Goal: Task Accomplishment & Management: Manage account settings

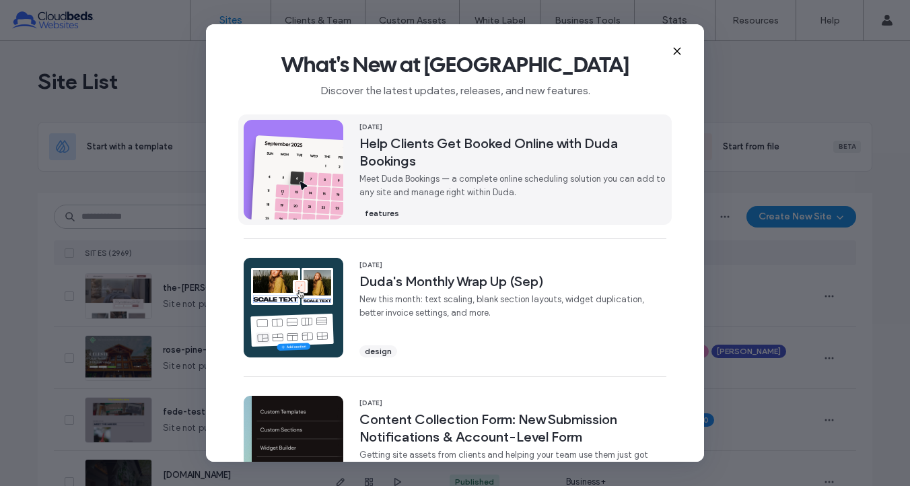
click at [474, 184] on span "Meet Duda Bookings — a complete online scheduling solution you can add to any s…" at bounding box center [512, 185] width 307 height 27
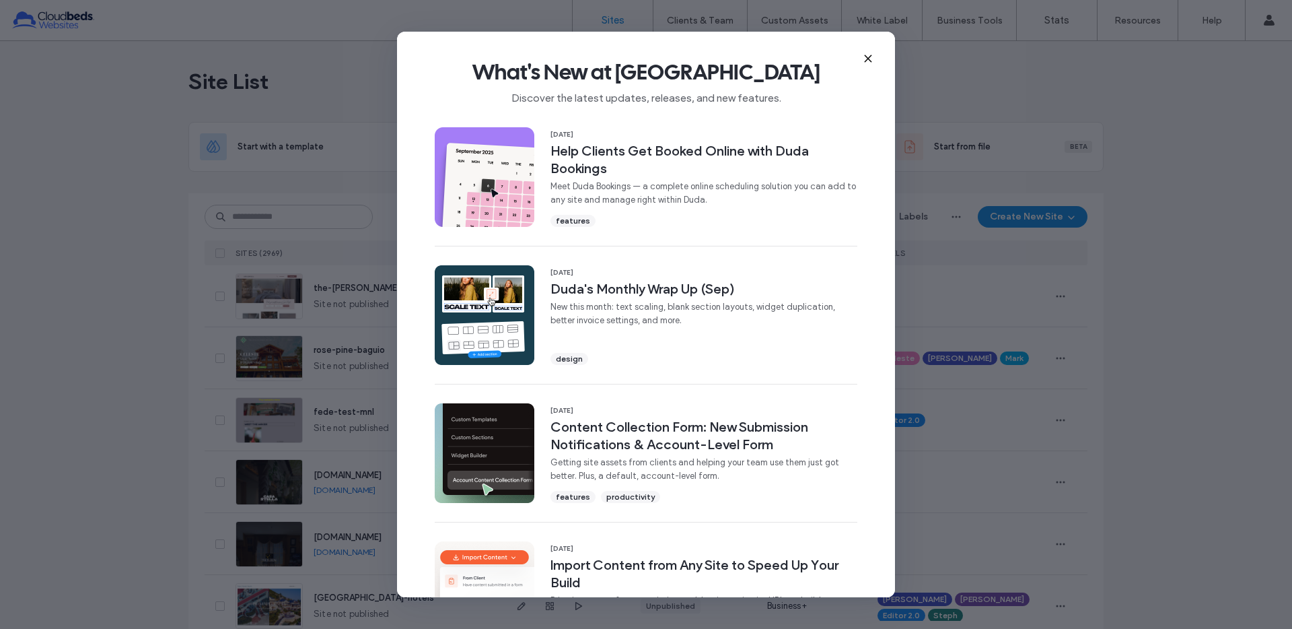
click at [867, 57] on use at bounding box center [868, 58] width 6 height 6
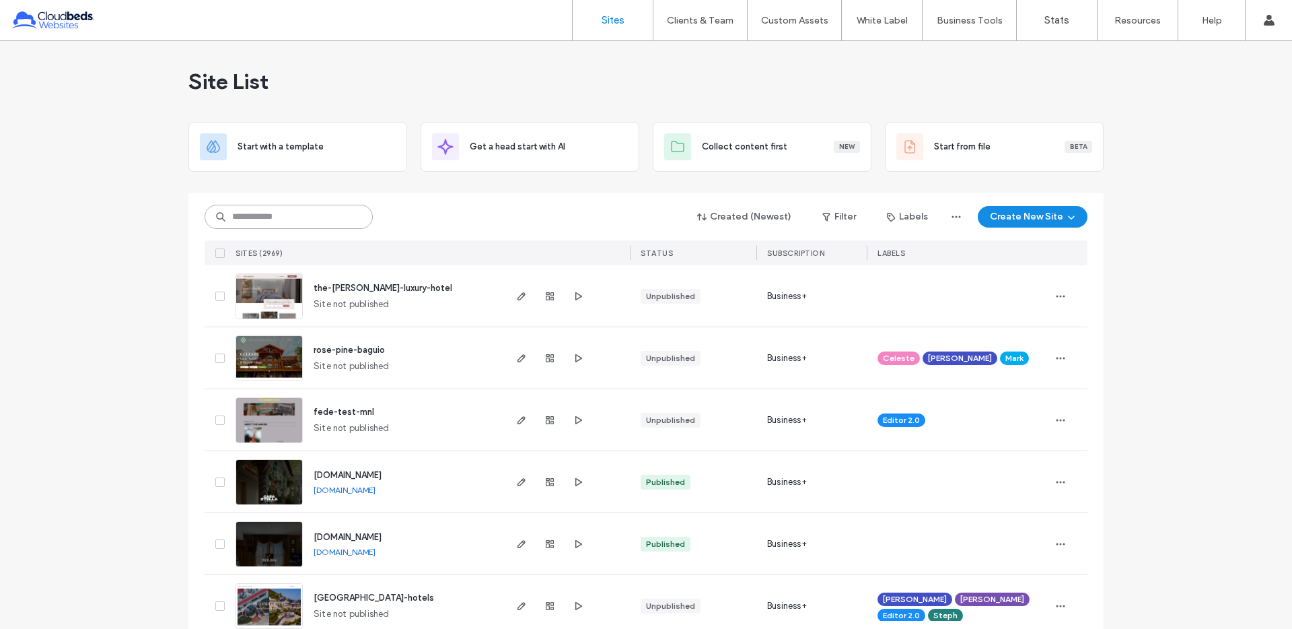
click at [306, 220] on input at bounding box center [289, 217] width 168 height 24
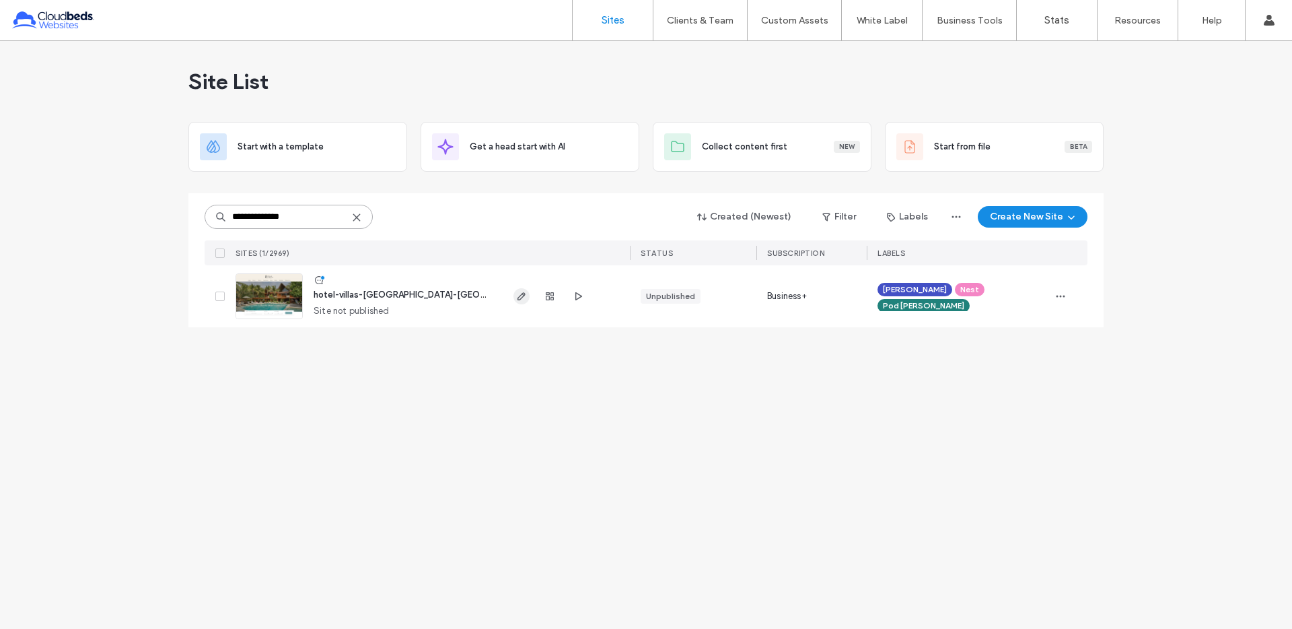
type input "**********"
click at [524, 295] on use "button" at bounding box center [521, 296] width 8 height 8
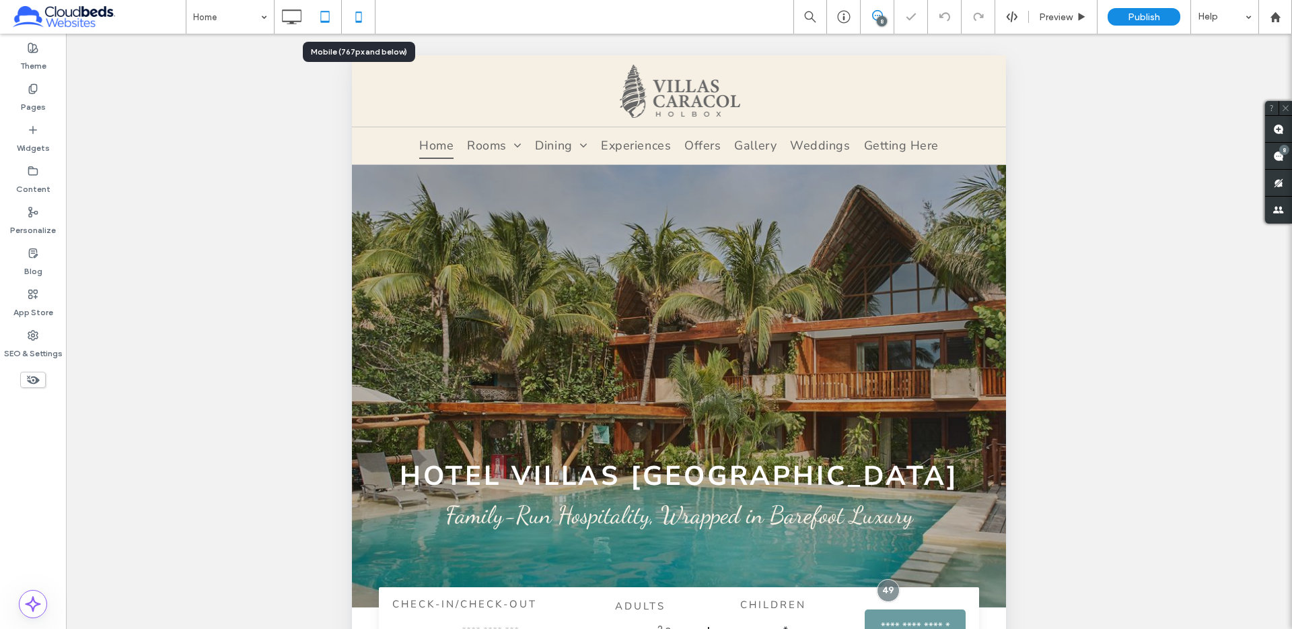
drag, startPoint x: 0, startPoint y: 0, endPoint x: 352, endPoint y: 17, distance: 352.3
click at [352, 17] on icon at bounding box center [358, 16] width 27 height 27
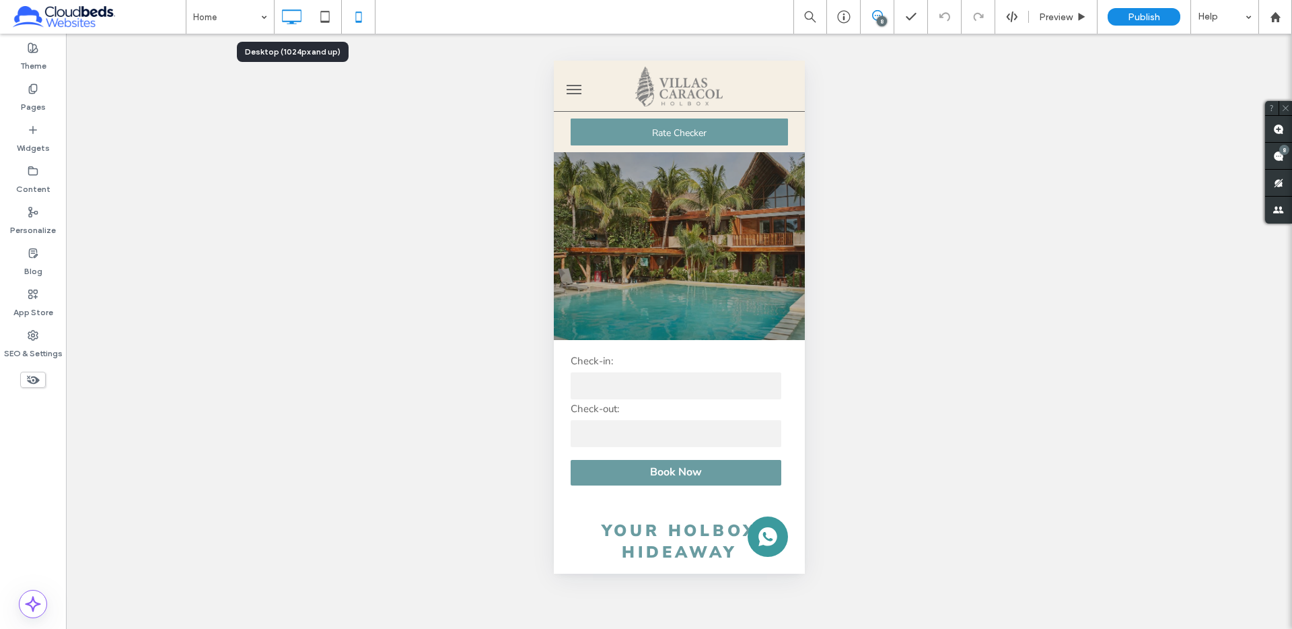
click at [283, 25] on icon at bounding box center [291, 16] width 27 height 27
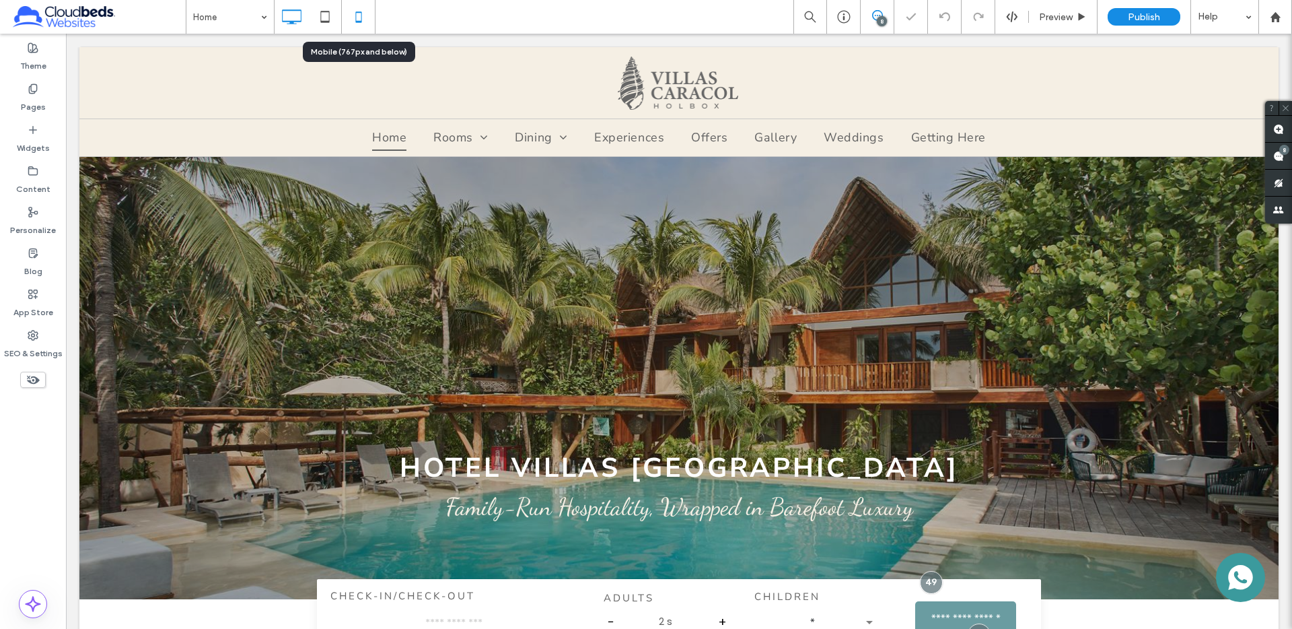
click at [356, 18] on icon at bounding box center [358, 16] width 27 height 27
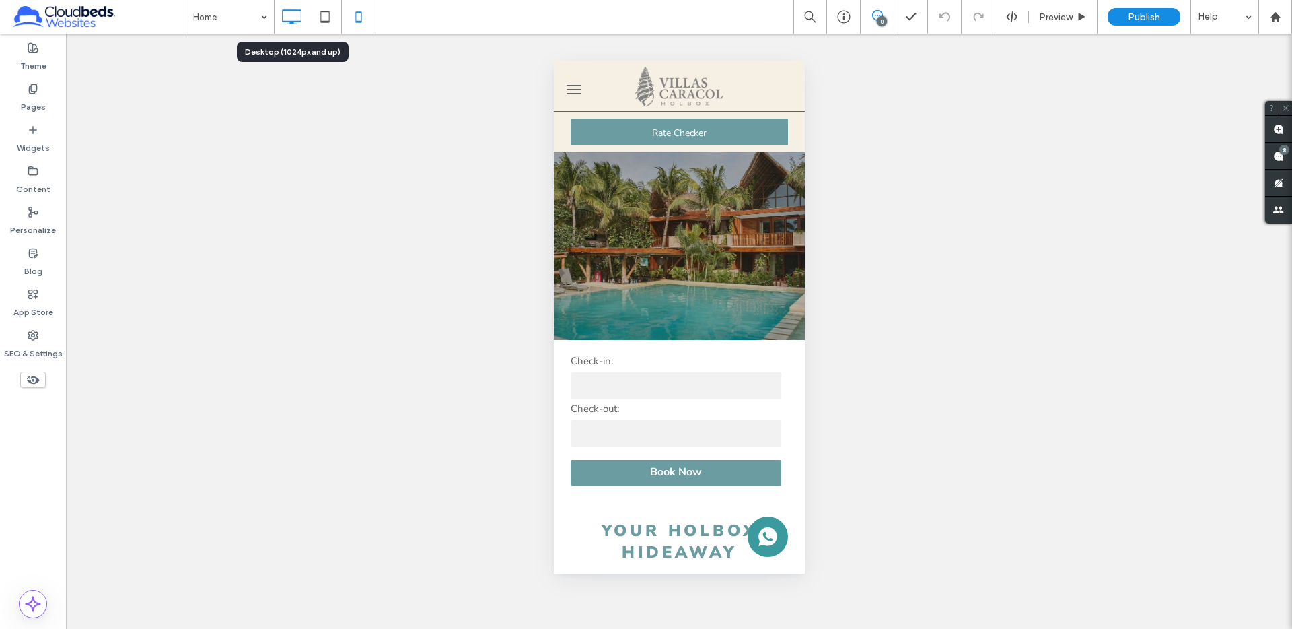
click at [290, 13] on icon at bounding box center [291, 16] width 27 height 27
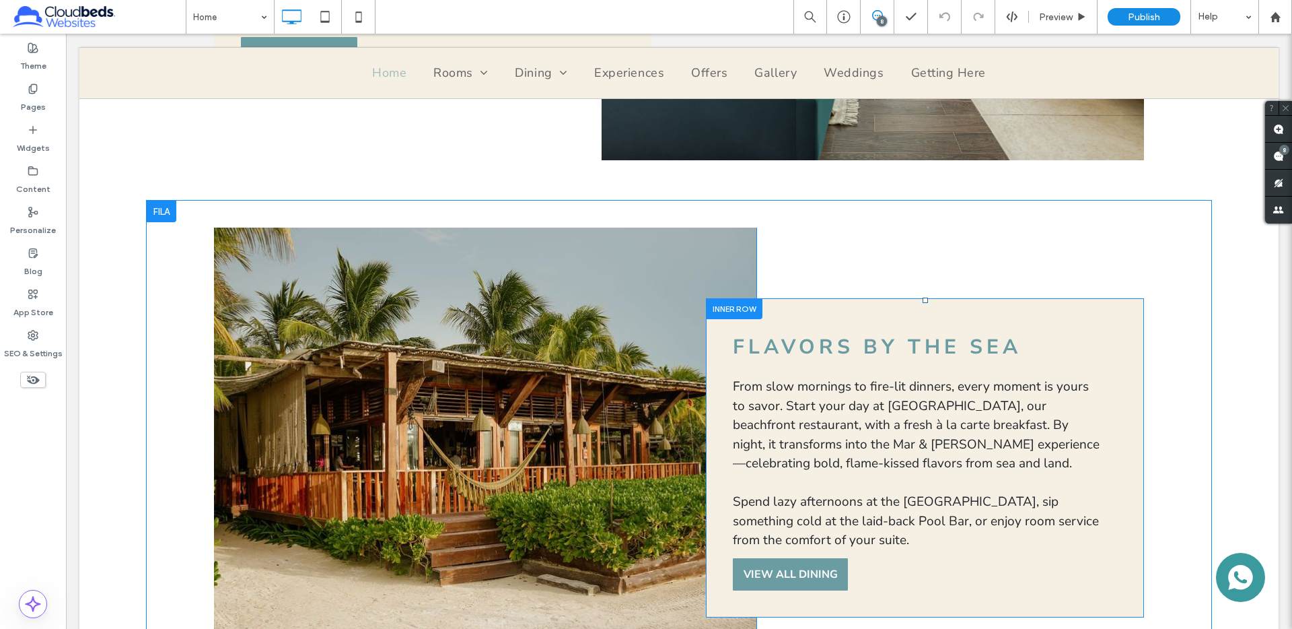
scroll to position [1172, 0]
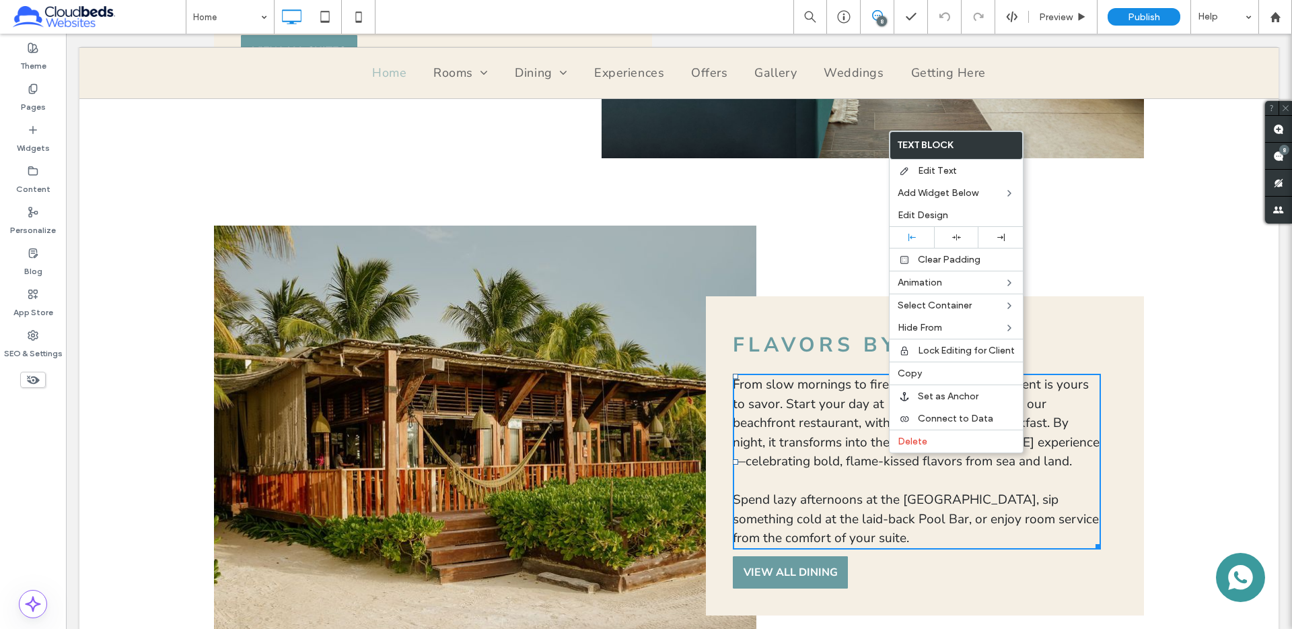
click at [736, 322] on div "Flavors by the Sea Flavors by the Sea From slow mornings to fire-lit dinners, e…" at bounding box center [925, 455] width 384 height 279
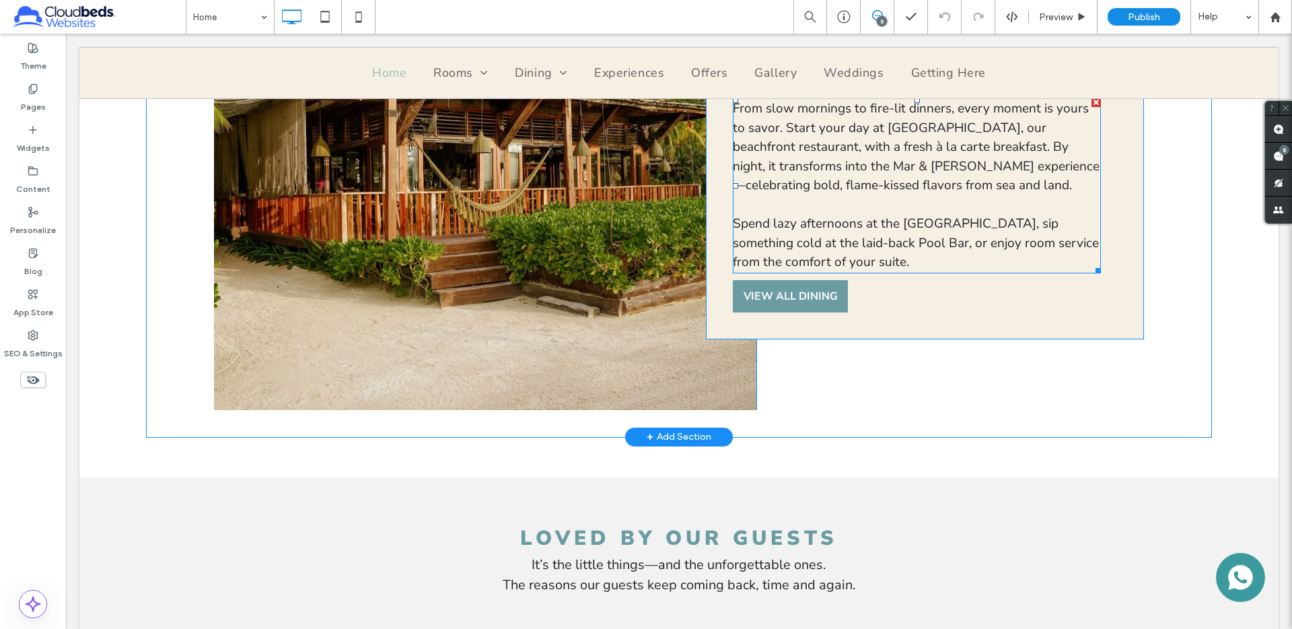
scroll to position [1301, 0]
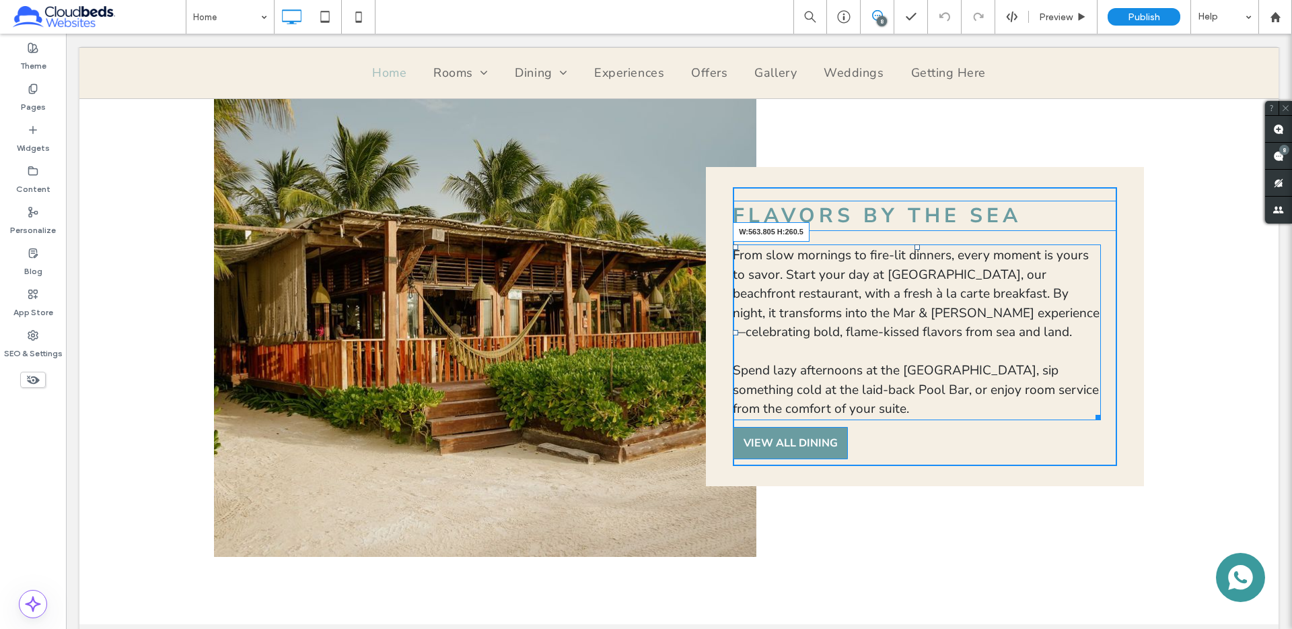
drag, startPoint x: 1099, startPoint y: 419, endPoint x: 1110, endPoint y: 416, distance: 11.8
click at [1101, 416] on div at bounding box center [1096, 415] width 10 height 10
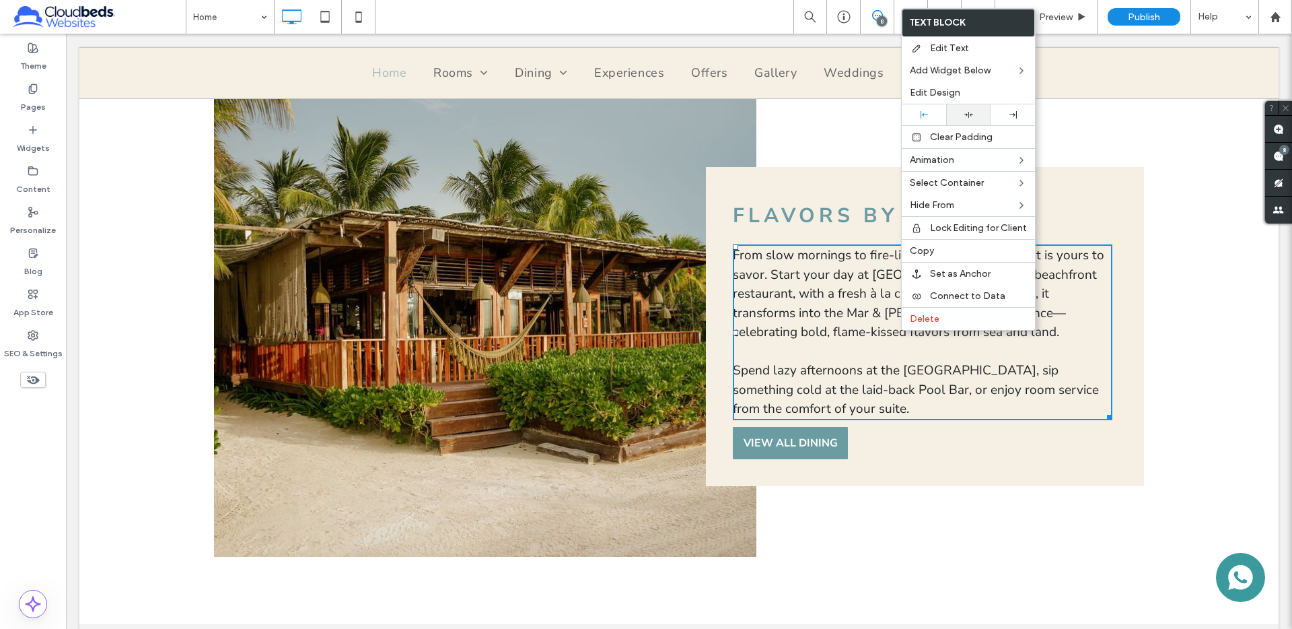
click at [964, 112] on icon at bounding box center [968, 114] width 9 height 9
click at [798, 201] on div "Flavors by the Sea Flavors by the Sea From slow mornings to fire-lit dinners, e…" at bounding box center [925, 326] width 384 height 279
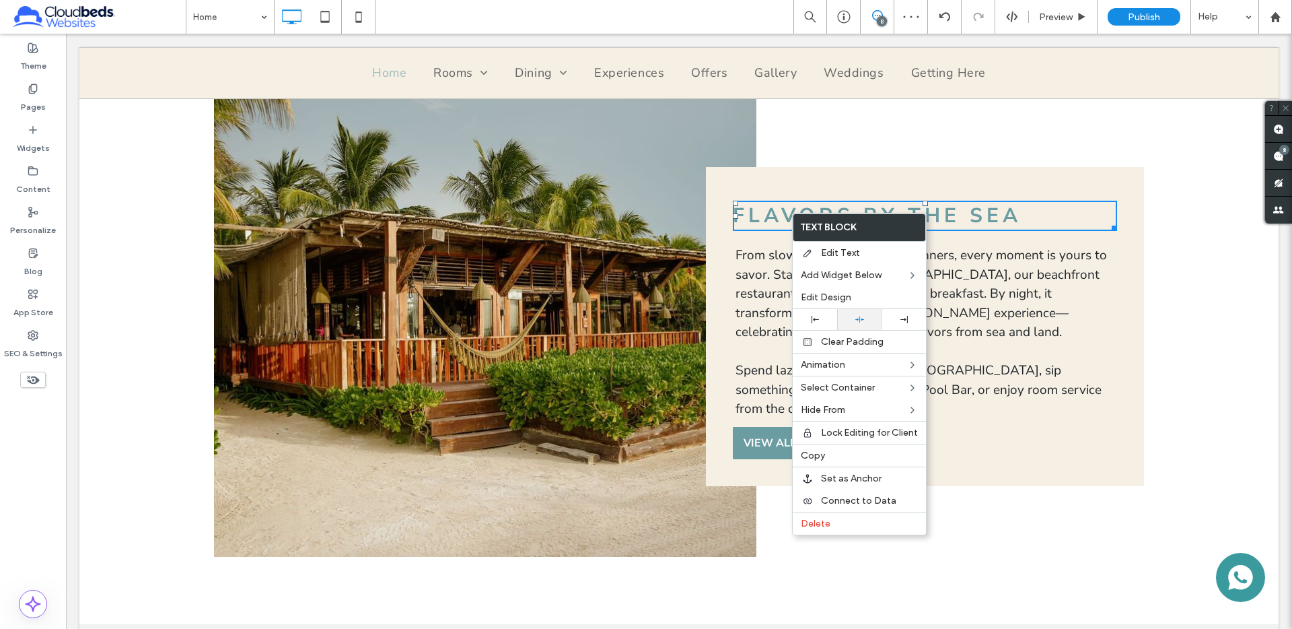
click at [857, 322] on icon at bounding box center [859, 319] width 9 height 9
click at [943, 169] on div "Flavors by the Sea Flavors by the Sea From slow mornings to fire-lit dinners, e…" at bounding box center [925, 326] width 438 height 319
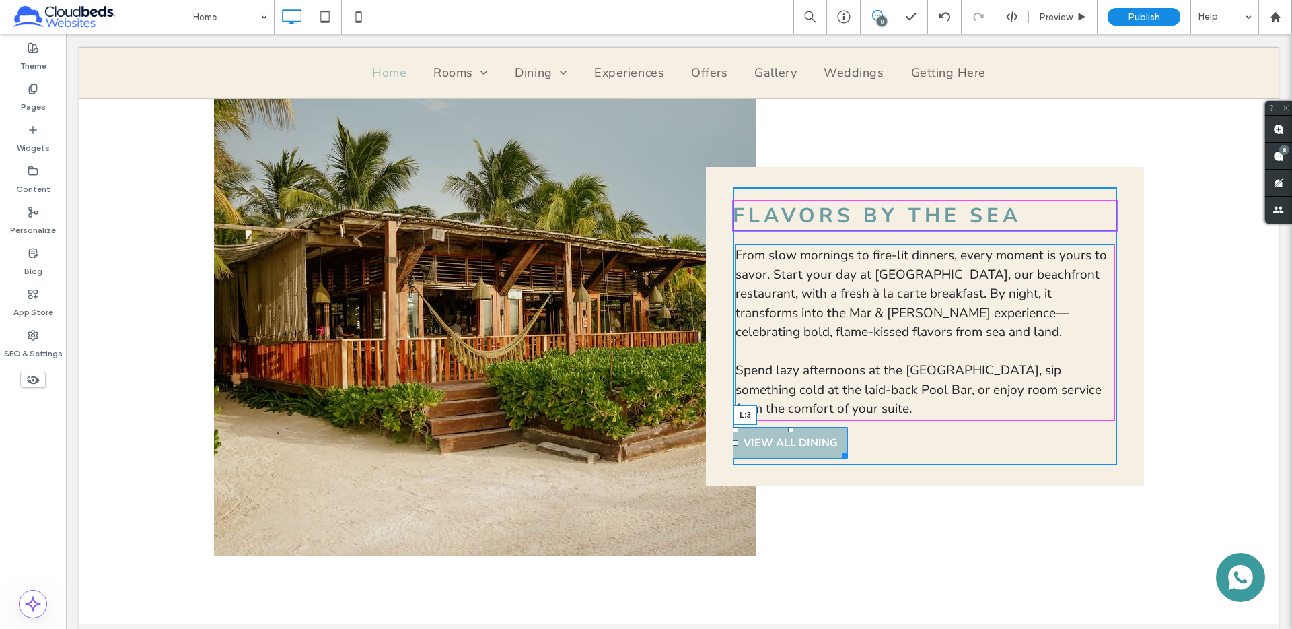
click at [736, 442] on div at bounding box center [735, 442] width 5 height 5
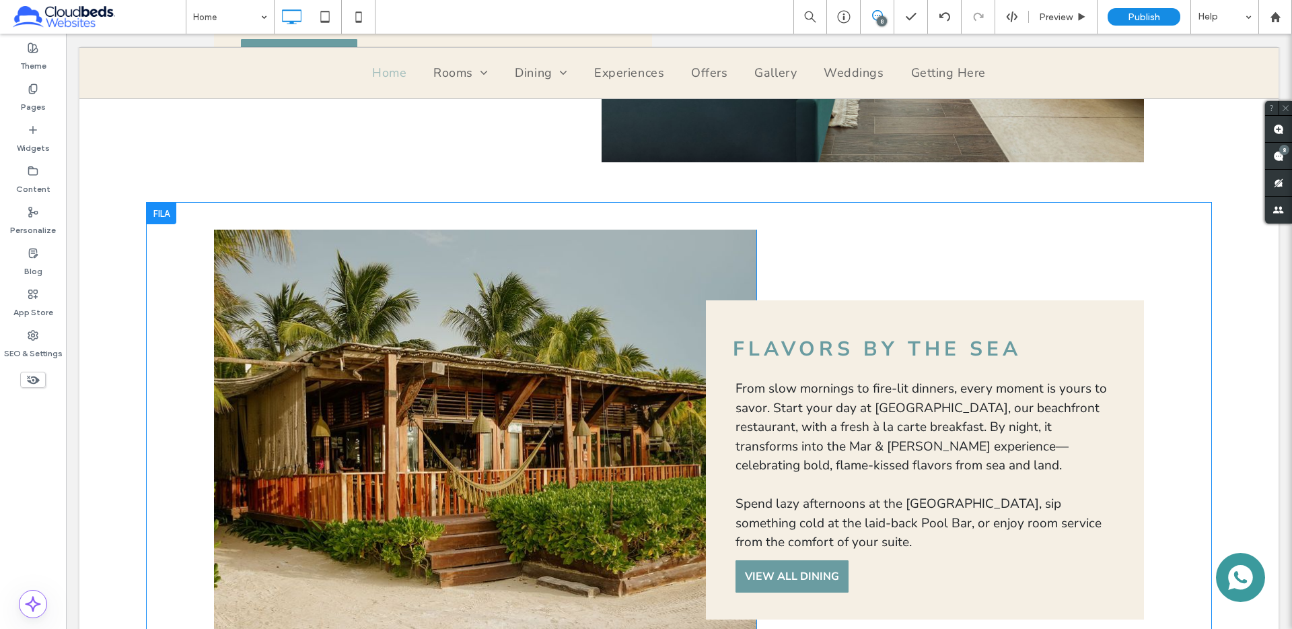
scroll to position [1177, 0]
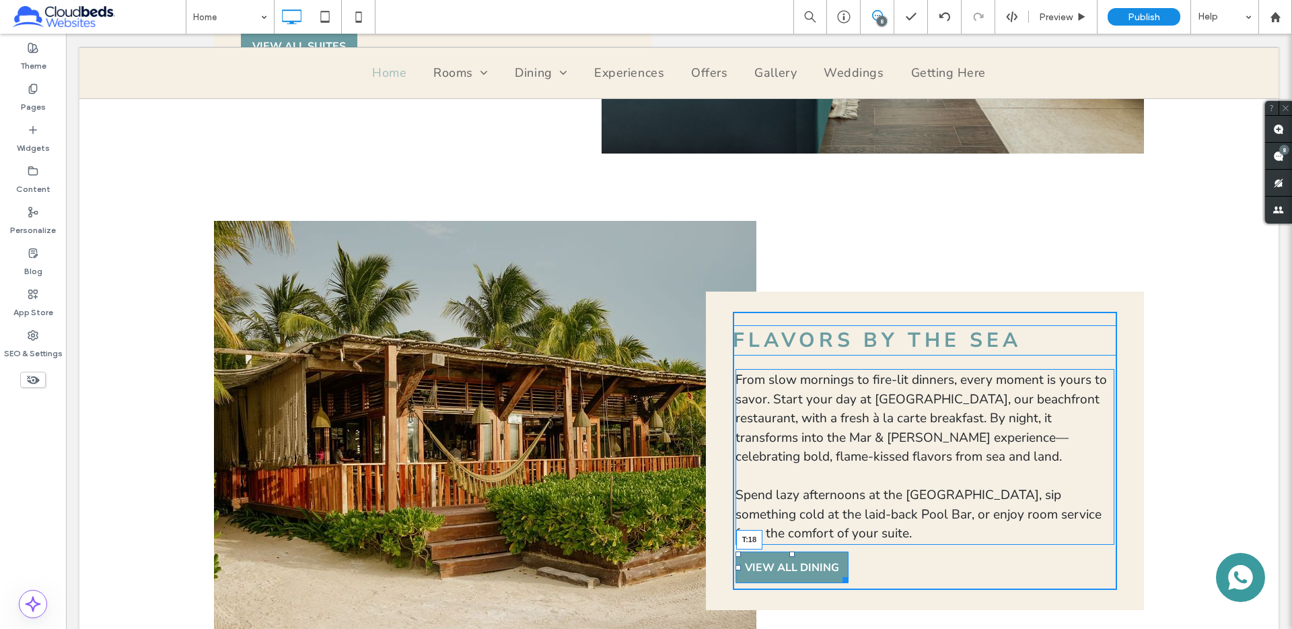
click at [795, 559] on div "Flavors by the Sea Flavors by the Sea From slow mornings to fire-lit dinners, e…" at bounding box center [925, 451] width 384 height 278
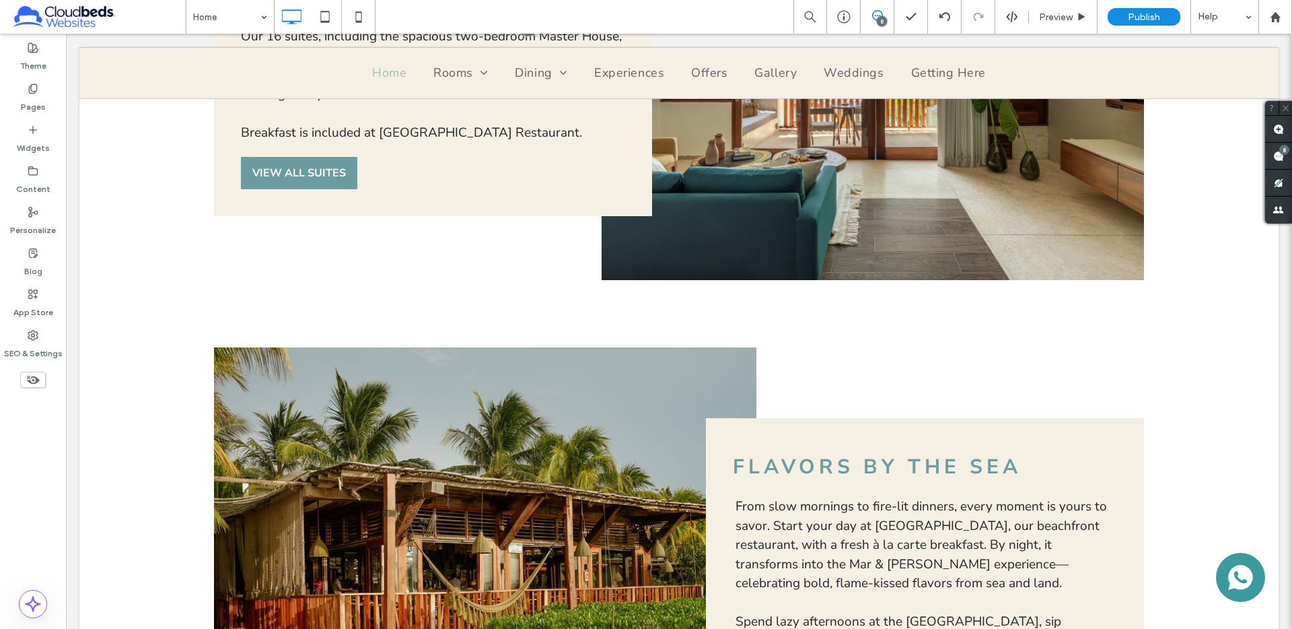
scroll to position [1047, 0]
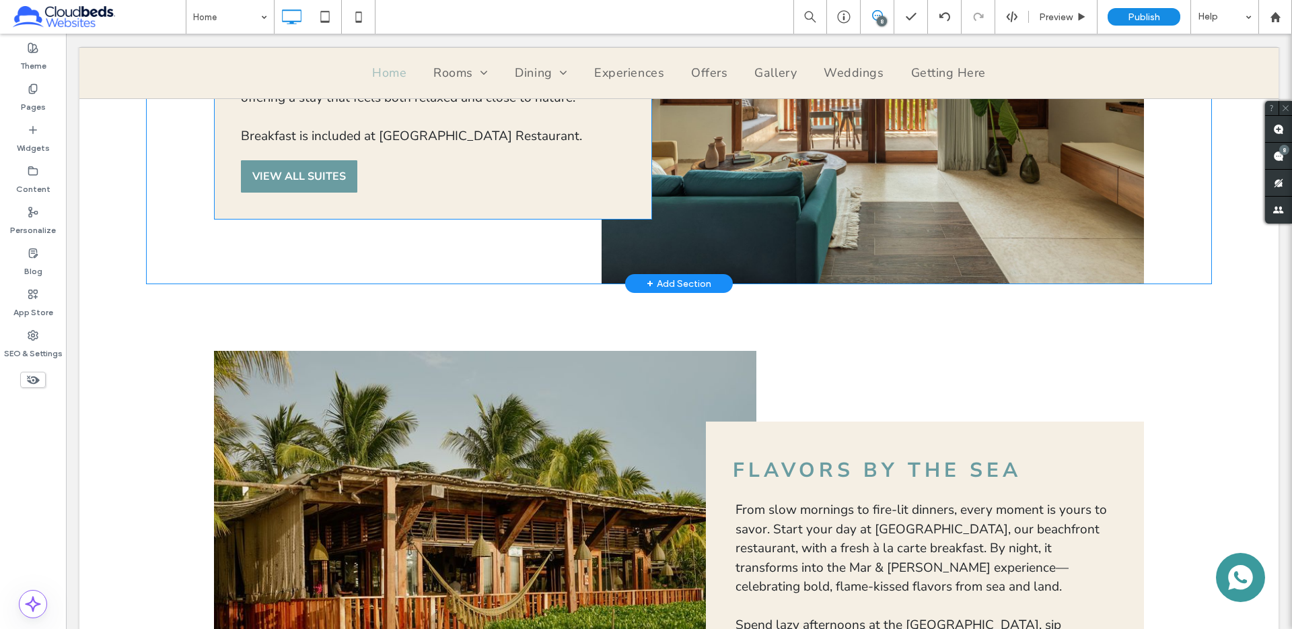
click at [372, 209] on div "Your Island Suites Your Island Suites Our 16 suites, including the spacious two…" at bounding box center [433, 86] width 438 height 268
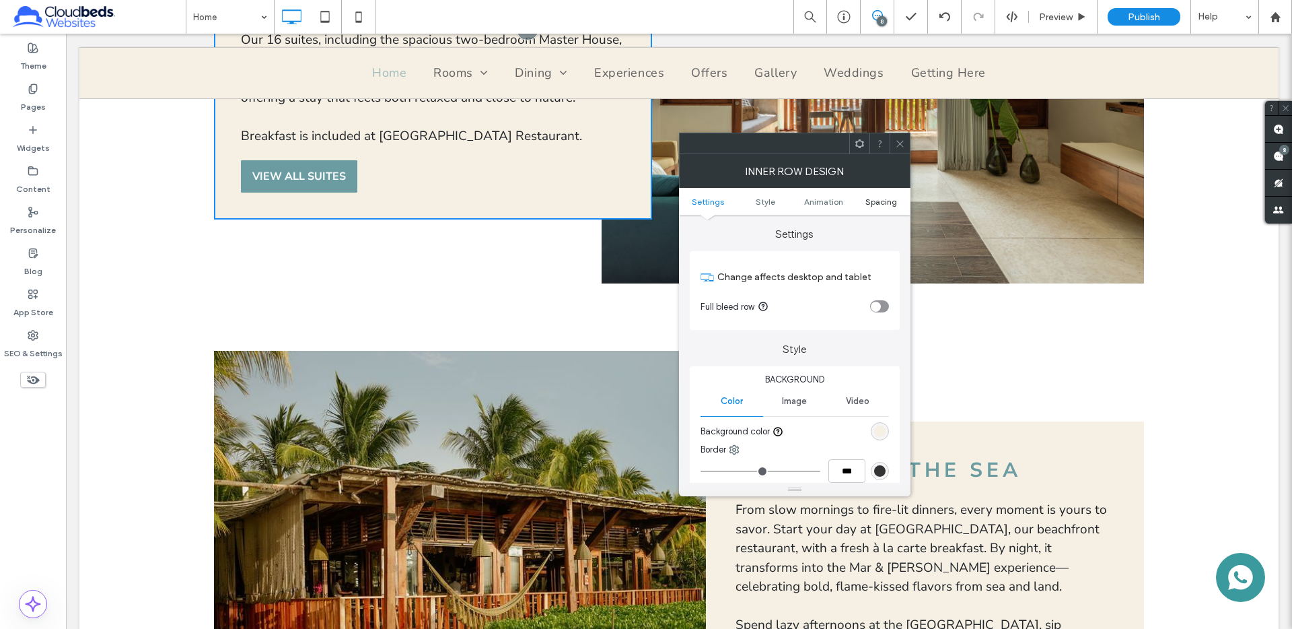
click at [878, 197] on span "Spacing" at bounding box center [881, 201] width 32 height 10
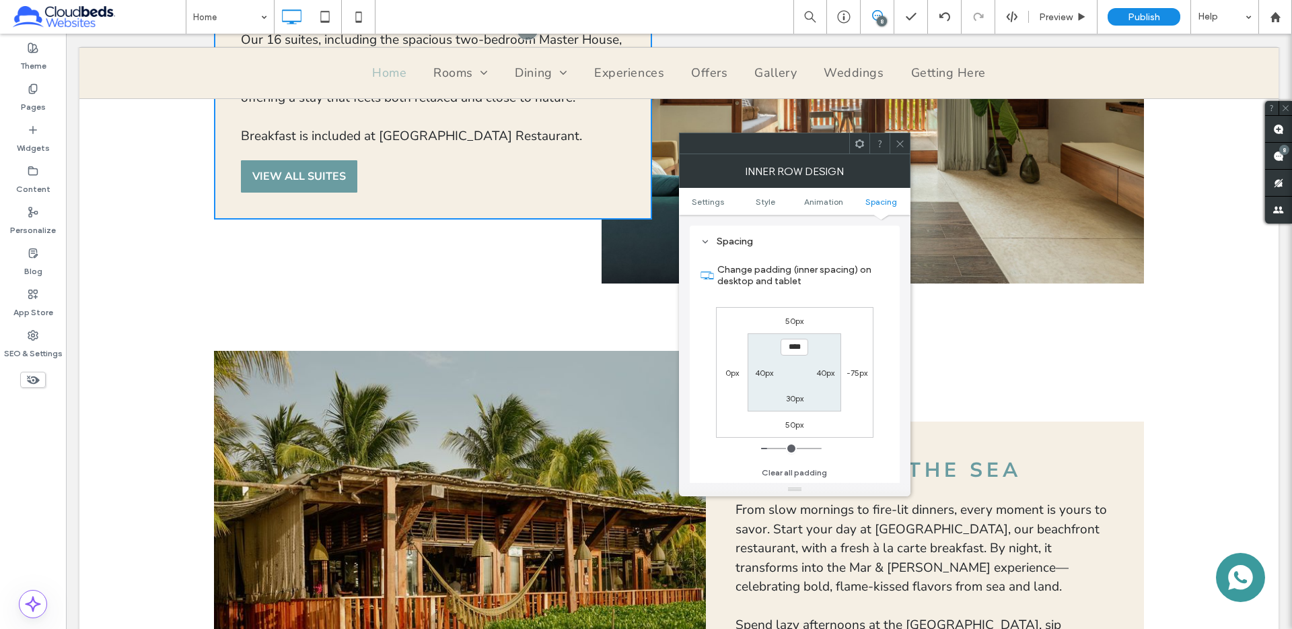
scroll to position [421, 0]
click at [900, 139] on icon at bounding box center [900, 144] width 10 height 10
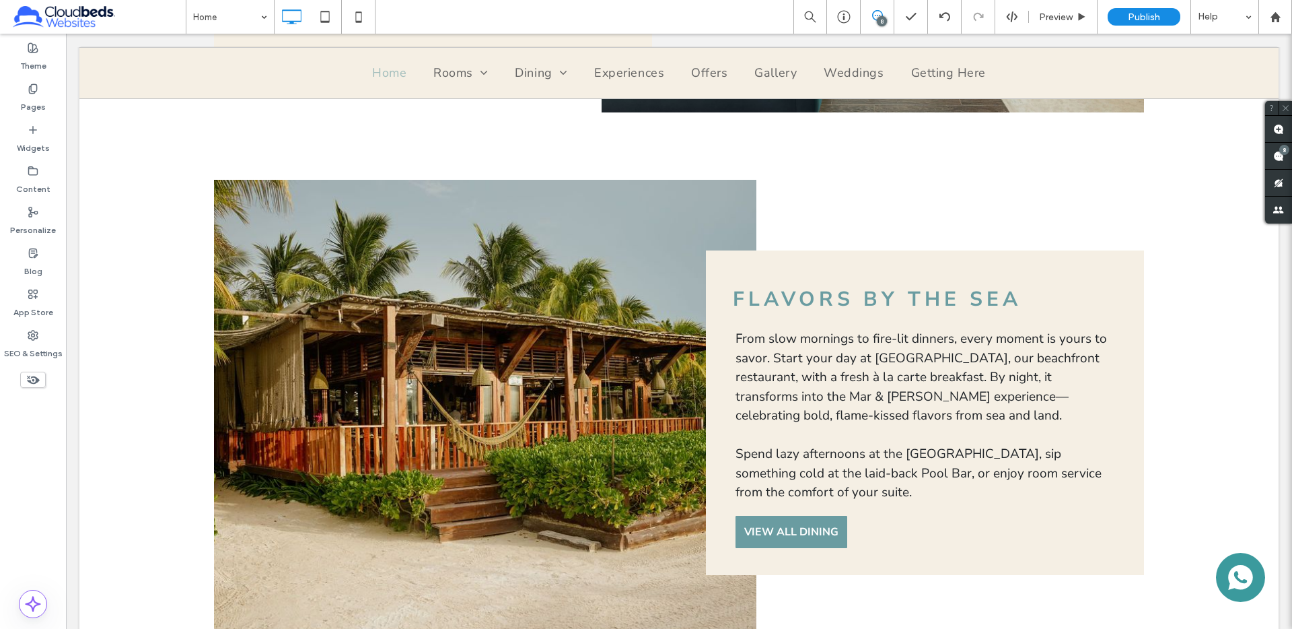
scroll to position [1390, 0]
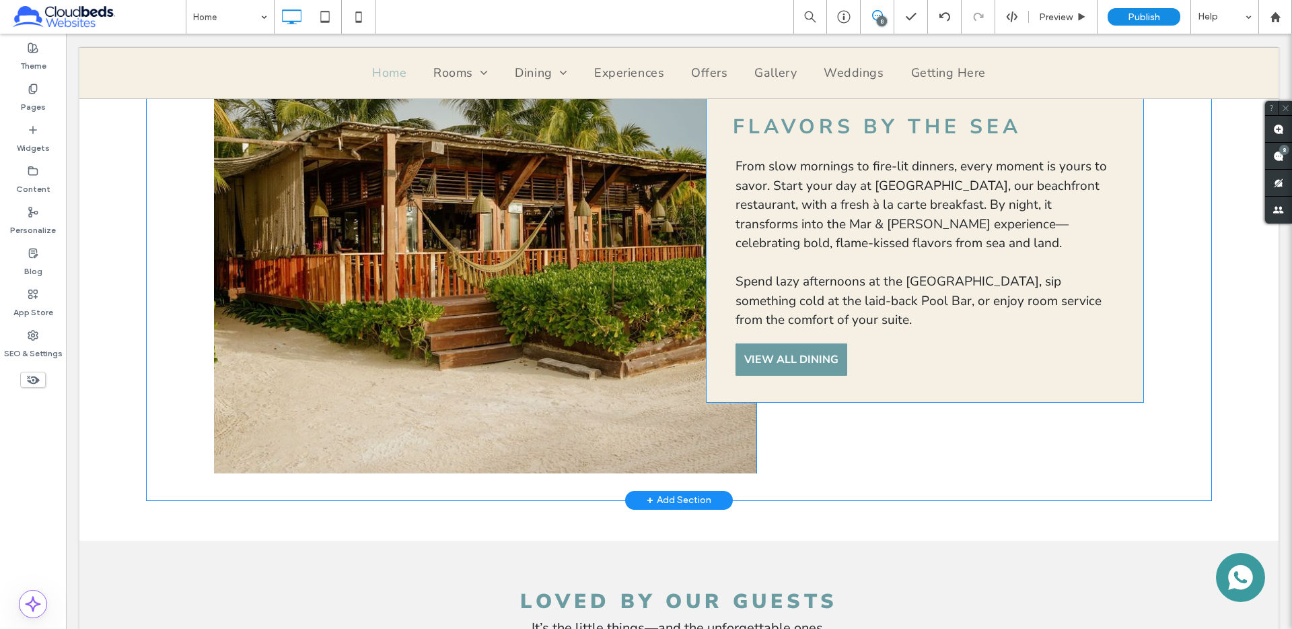
click at [722, 366] on div "Flavors by the Sea Flavors by the Sea From slow mornings to fire-lit dinners, e…" at bounding box center [925, 240] width 438 height 324
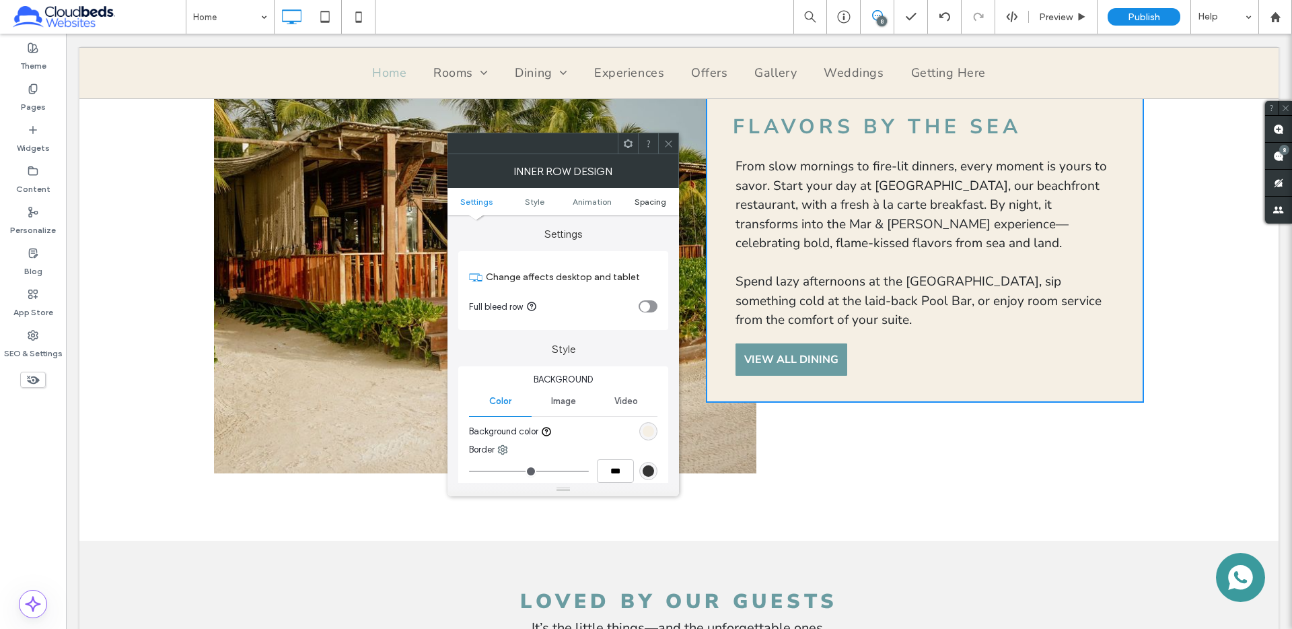
click at [649, 199] on span "Spacing" at bounding box center [651, 201] width 32 height 10
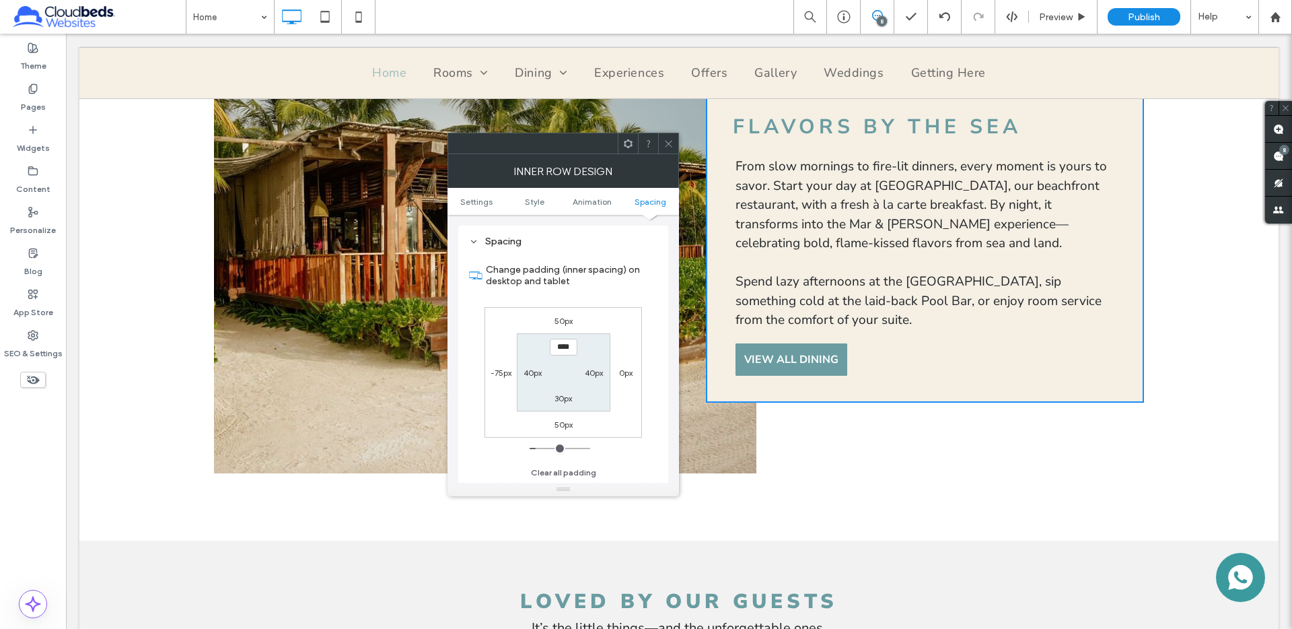
scroll to position [421, 0]
click at [666, 140] on icon at bounding box center [669, 144] width 10 height 10
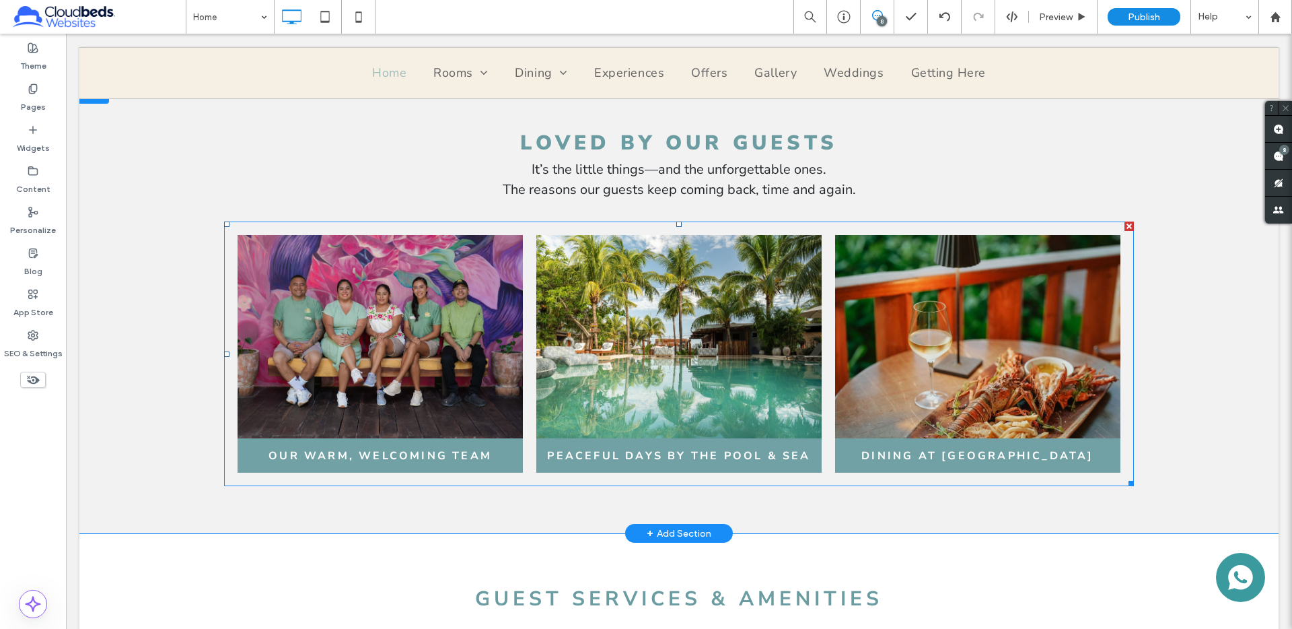
scroll to position [1849, 0]
click at [562, 363] on link at bounding box center [678, 335] width 285 height 203
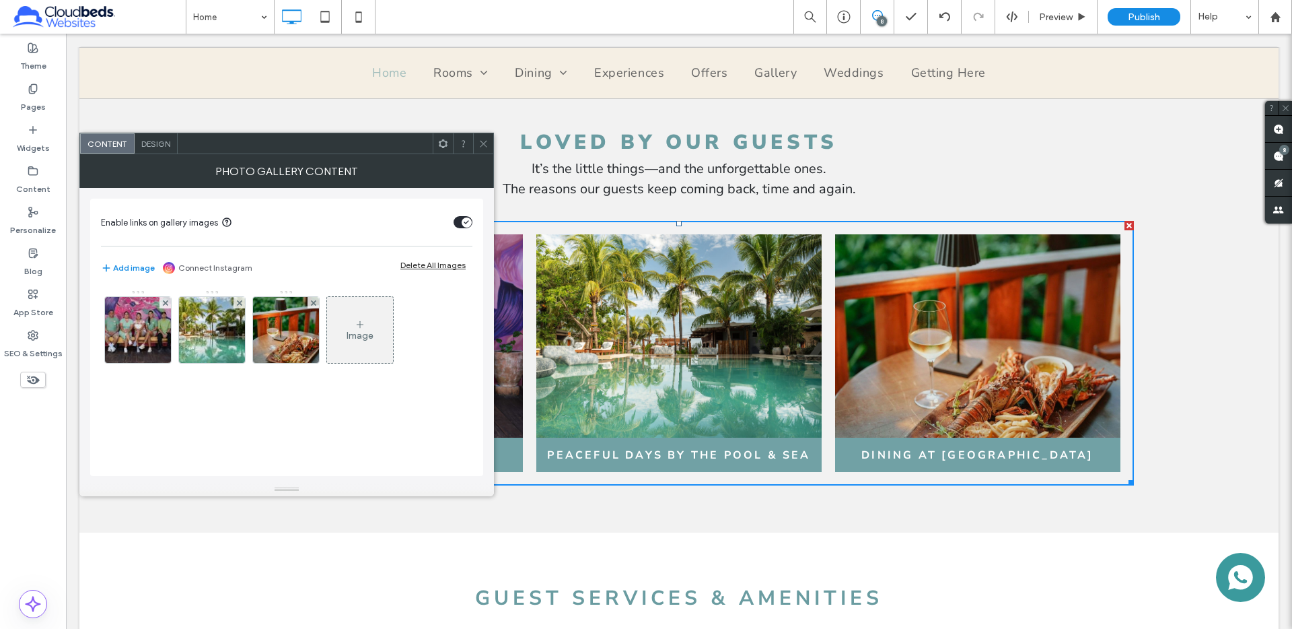
click at [146, 145] on span "Design" at bounding box center [155, 144] width 29 height 10
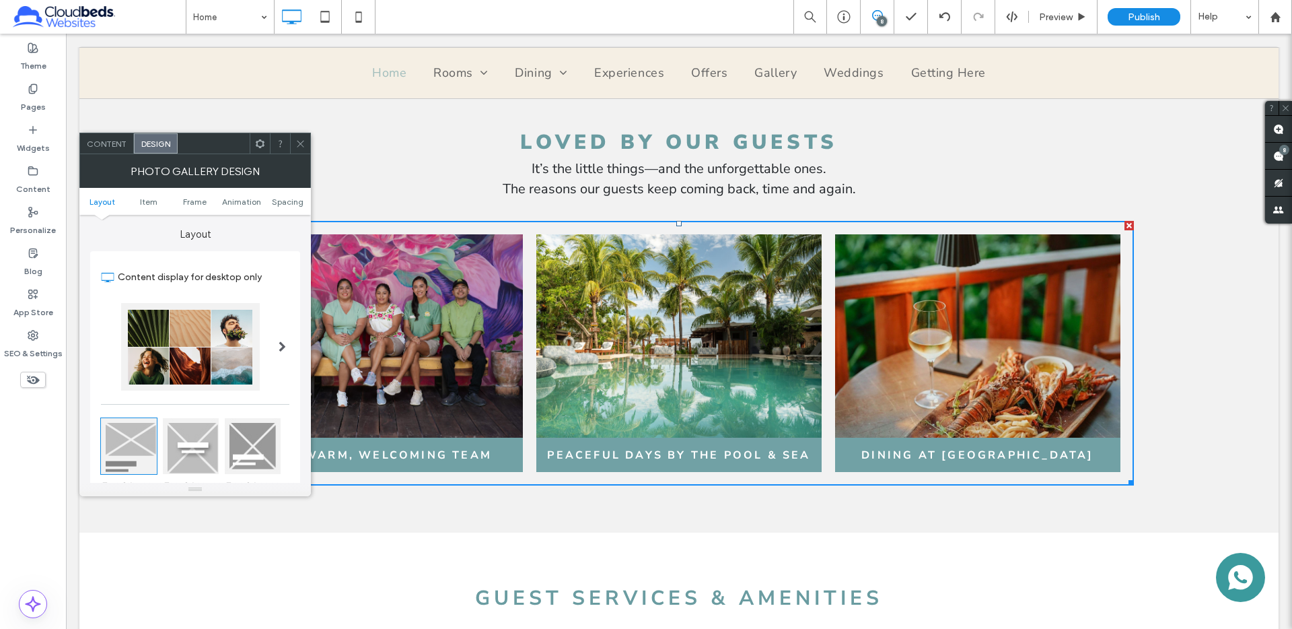
click at [298, 144] on icon at bounding box center [300, 144] width 10 height 10
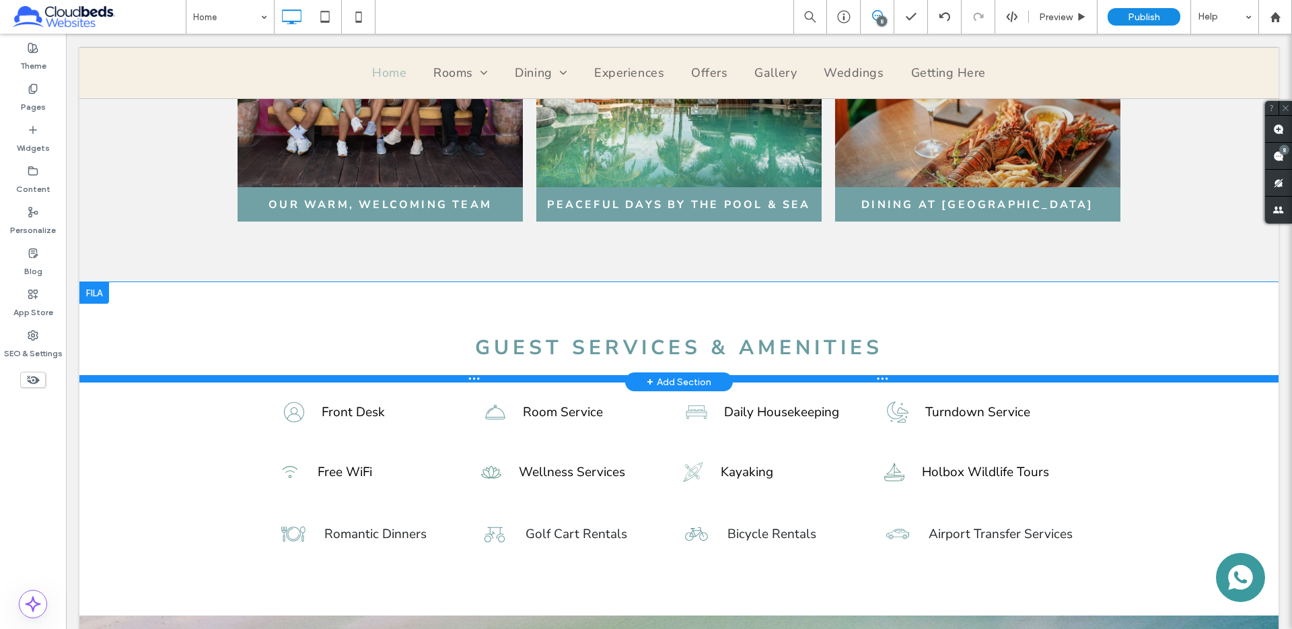
scroll to position [2140, 0]
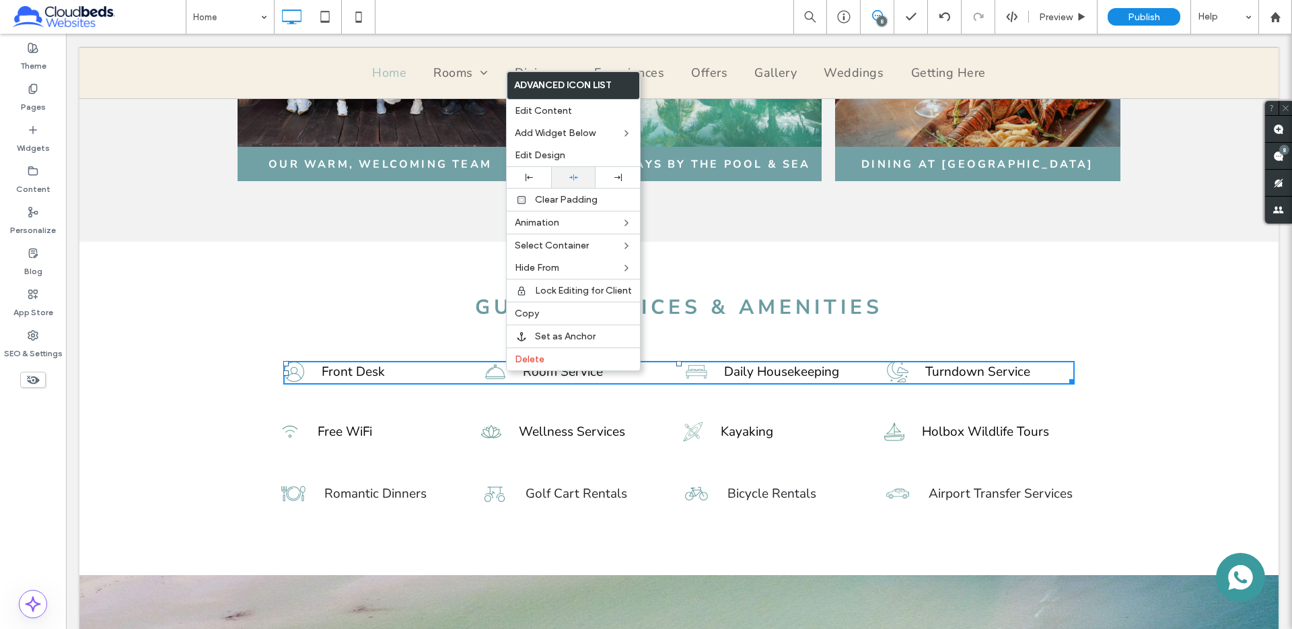
click at [566, 176] on div at bounding box center [573, 177] width 31 height 9
click at [218, 341] on div "GUEST SERVICES & AMENITIES GUEST SERVICES & AMENITIES Click To Paste Row + Add …" at bounding box center [678, 292] width 1199 height 100
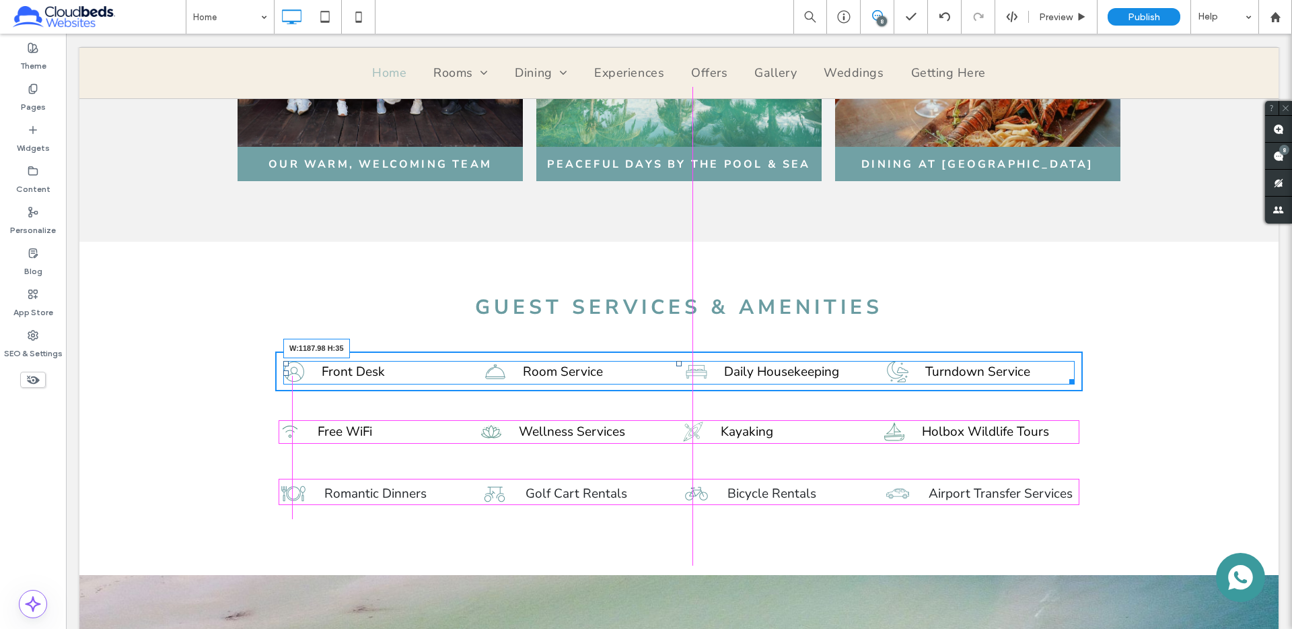
click at [1073, 378] on div at bounding box center [1070, 379] width 10 height 10
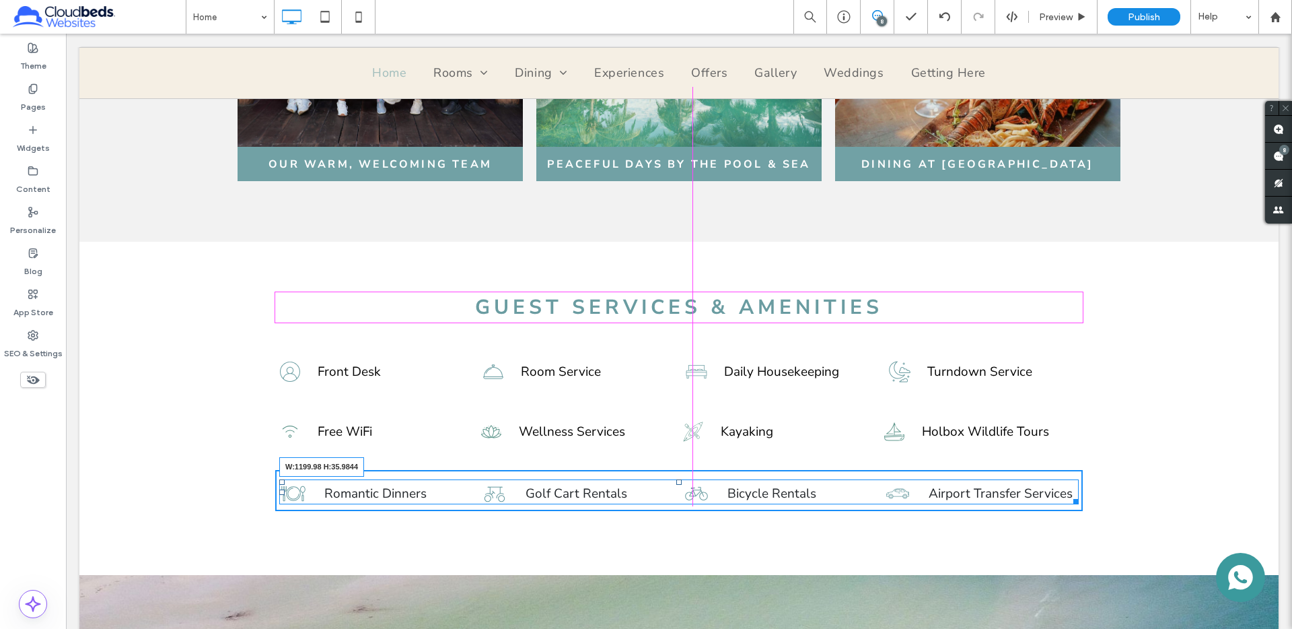
click at [1076, 501] on div at bounding box center [1074, 499] width 10 height 10
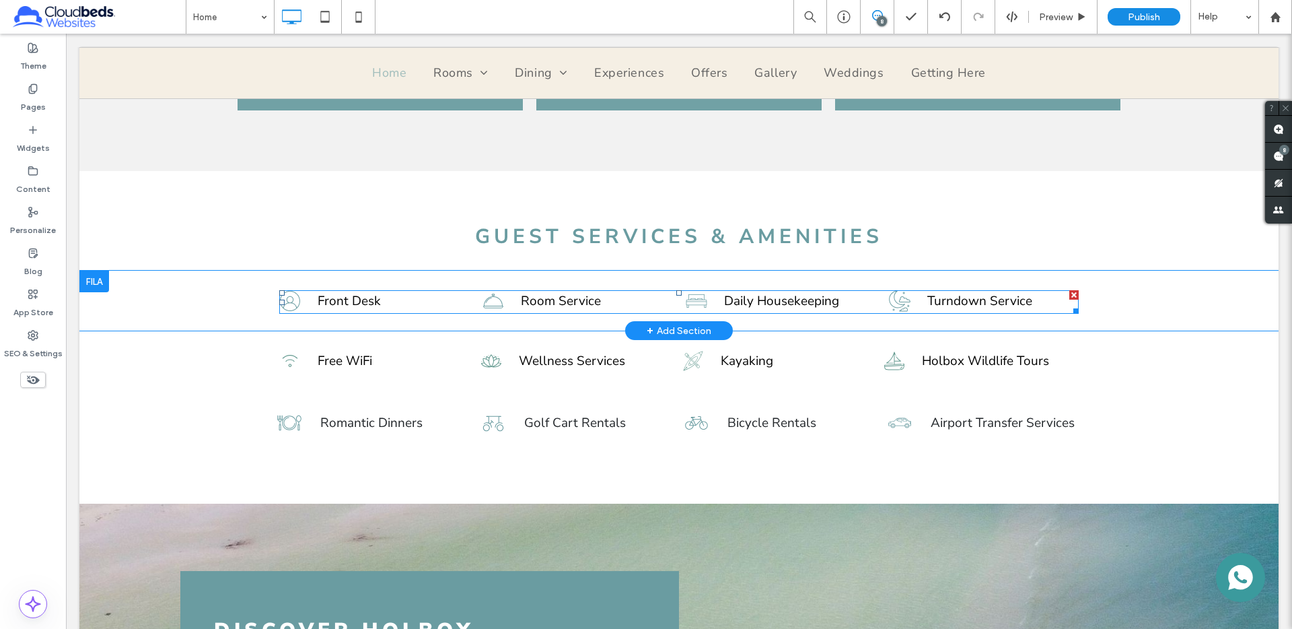
scroll to position [2196, 0]
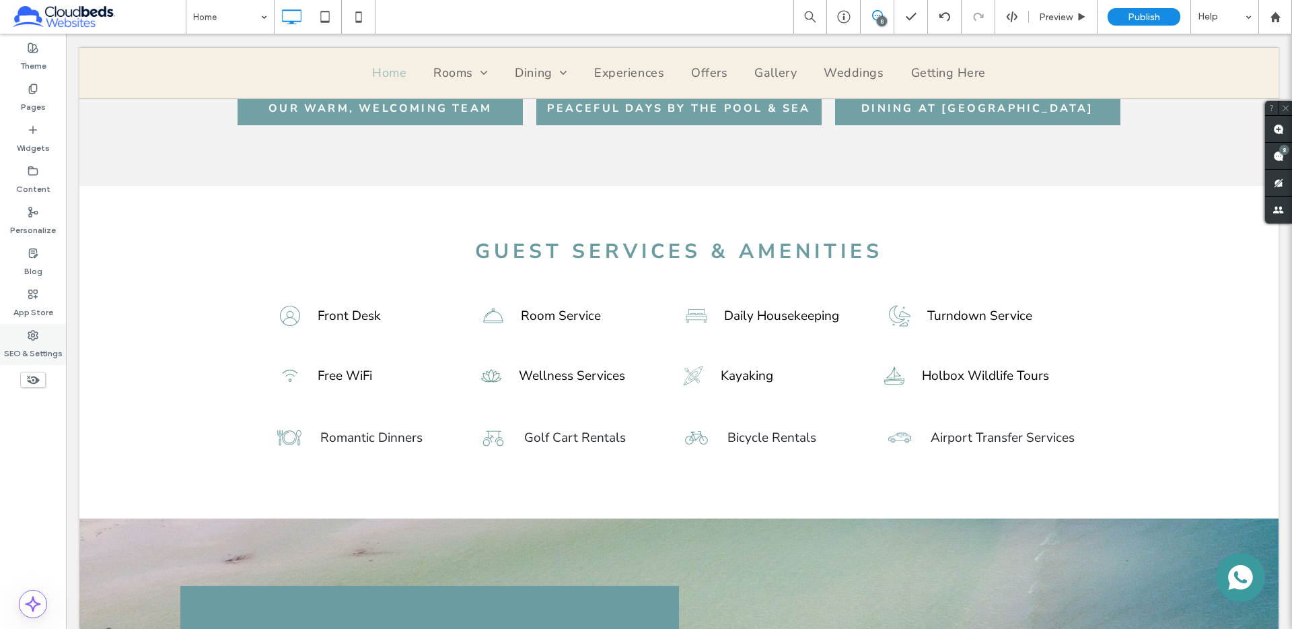
click at [23, 343] on label "SEO & Settings" at bounding box center [33, 350] width 59 height 19
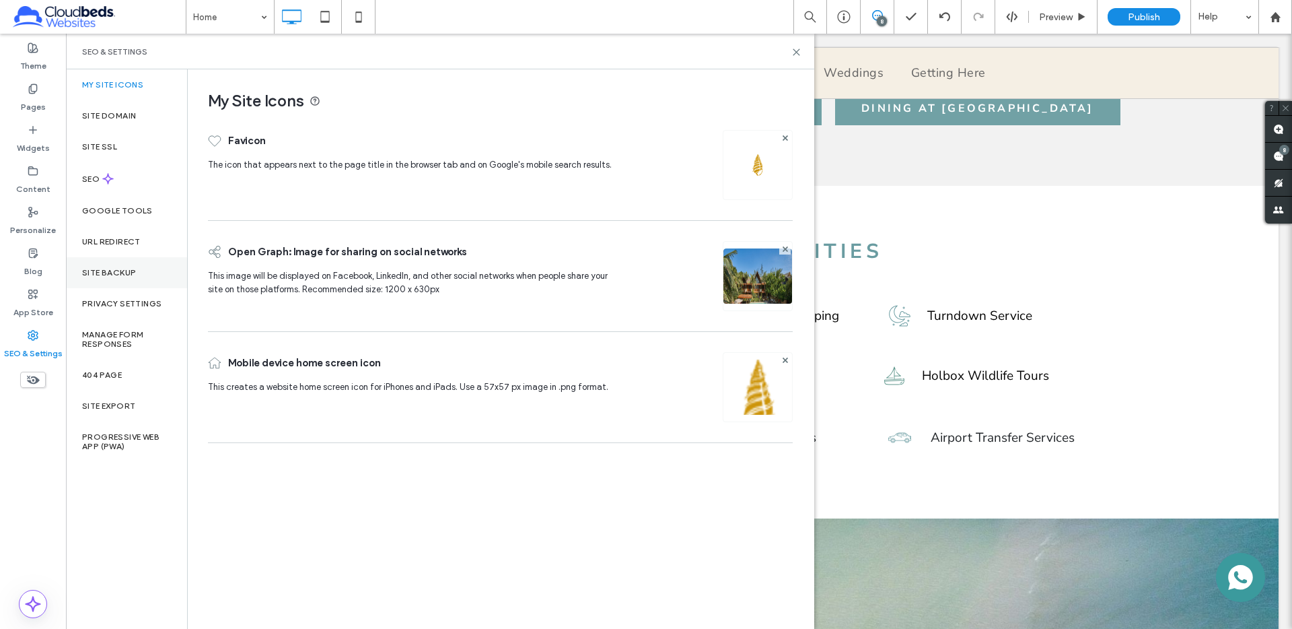
click at [107, 273] on label "Site Backup" at bounding box center [109, 272] width 54 height 9
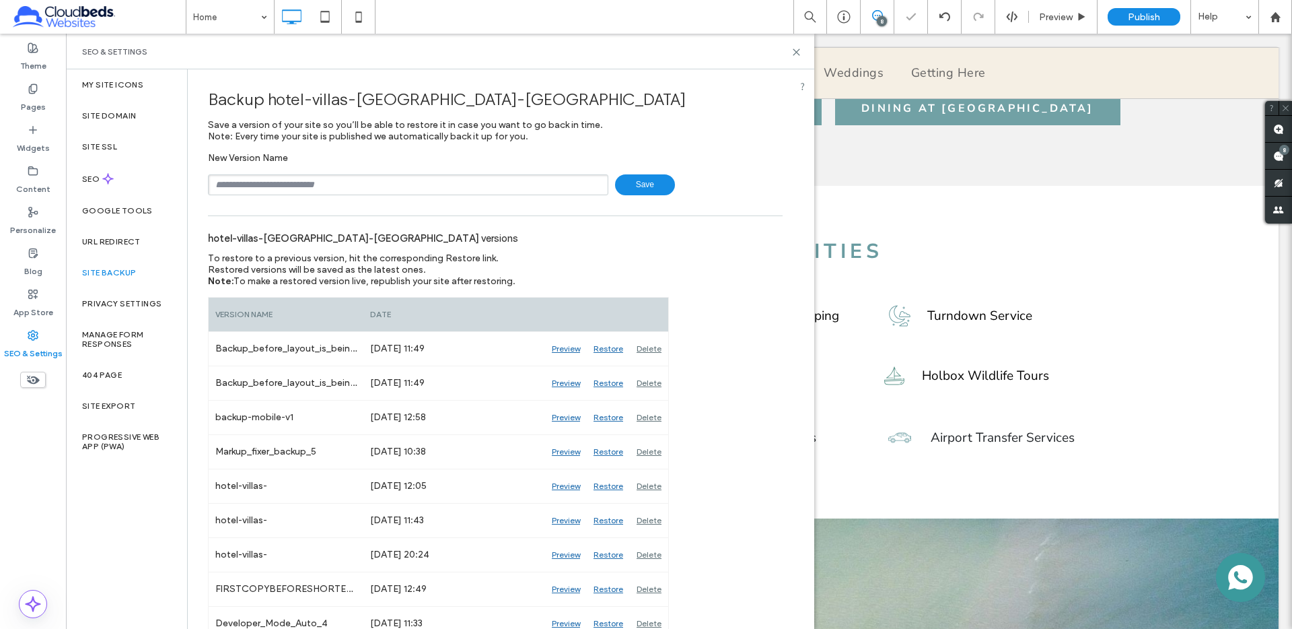
click at [408, 177] on input "text" at bounding box center [408, 184] width 400 height 21
type input "**********"
drag, startPoint x: 634, startPoint y: 205, endPoint x: 638, endPoint y: 188, distance: 18.0
click at [634, 205] on div "**********" at bounding box center [495, 406] width 615 height 674
click at [638, 188] on span "Save" at bounding box center [645, 184] width 60 height 21
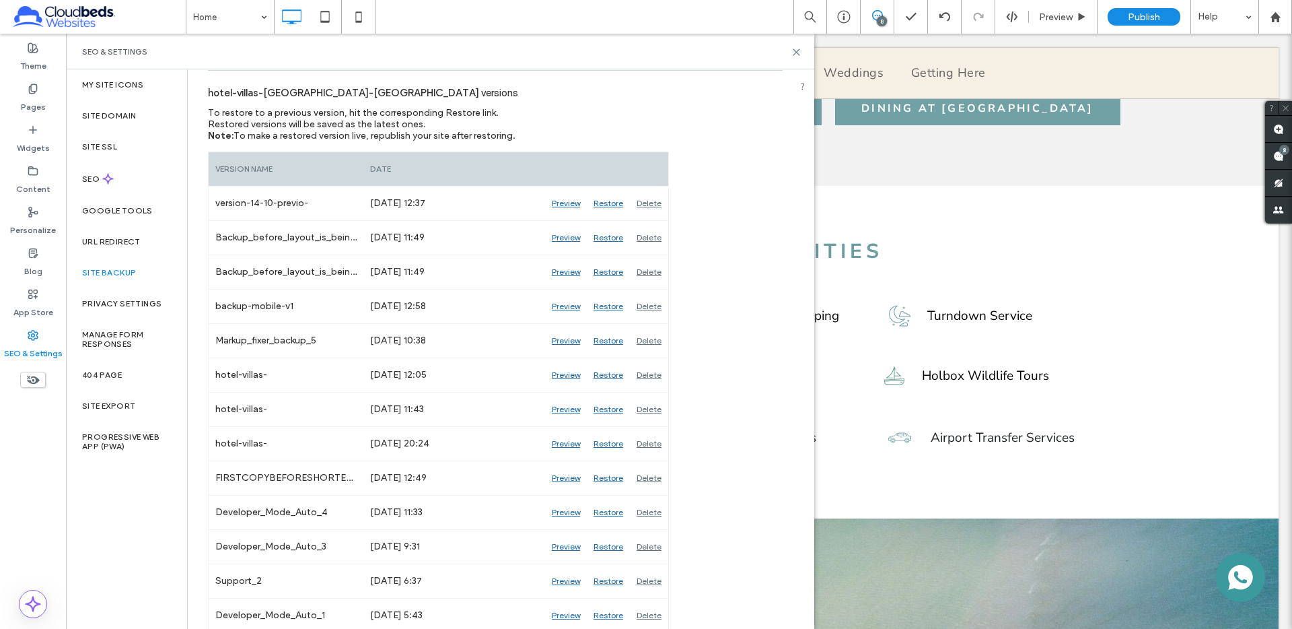
scroll to position [0, 0]
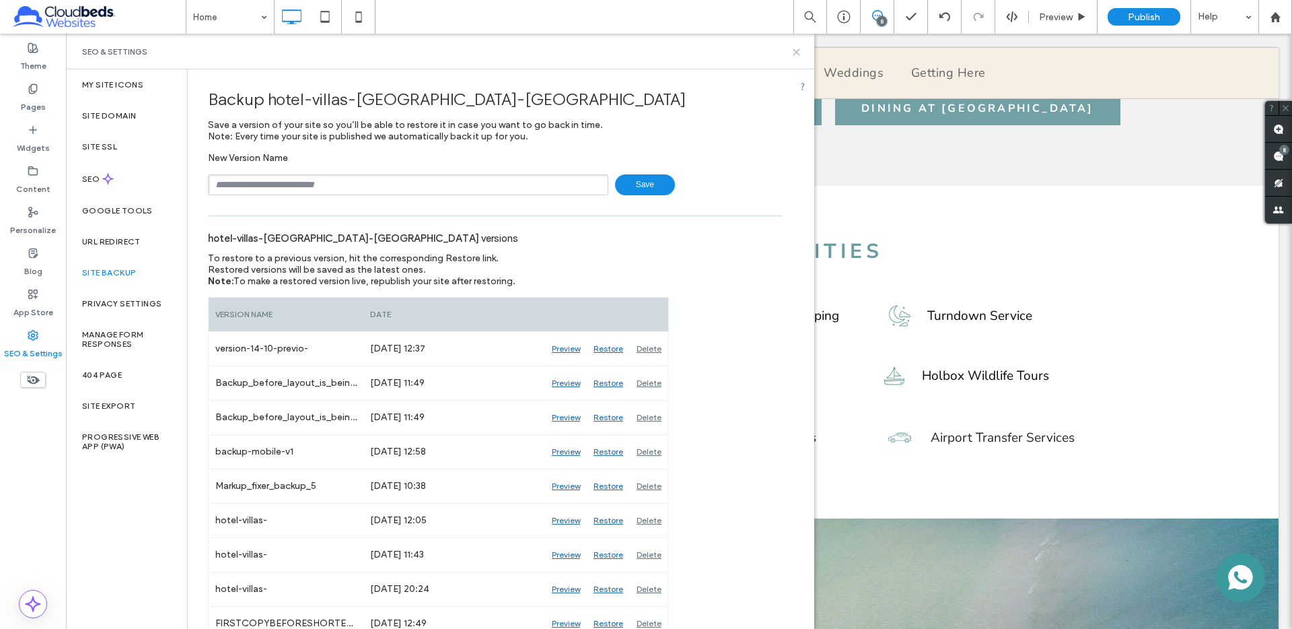
drag, startPoint x: 795, startPoint y: 48, endPoint x: 725, endPoint y: 20, distance: 75.2
click at [795, 48] on icon at bounding box center [796, 52] width 10 height 10
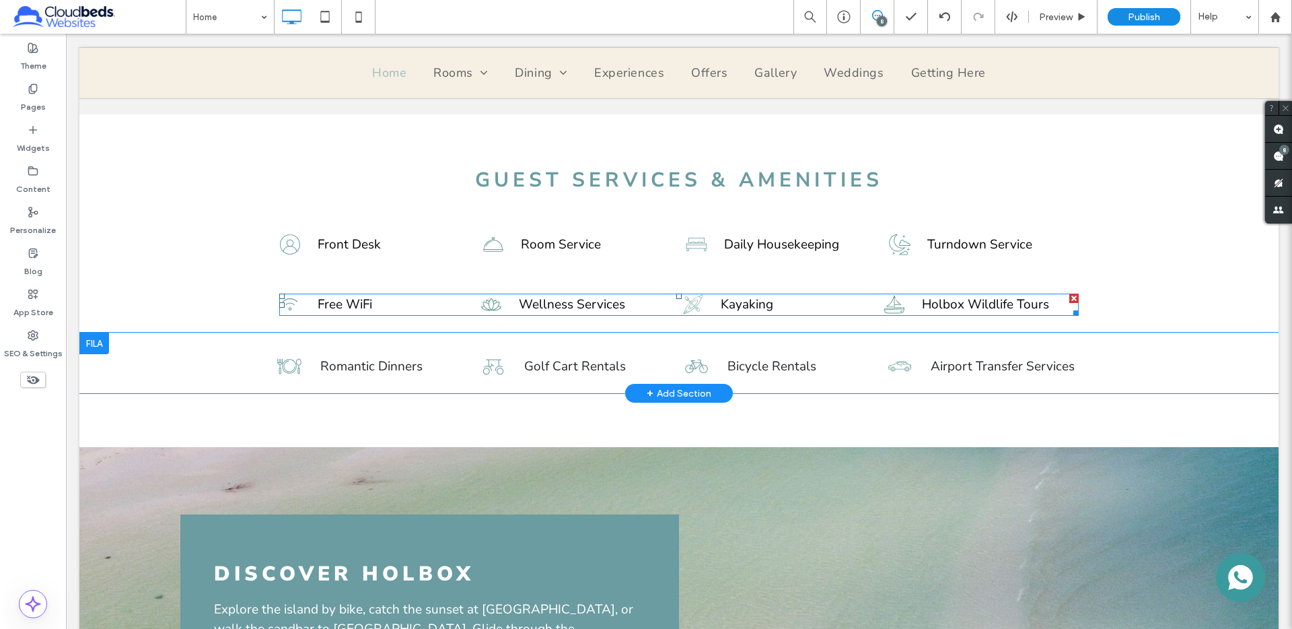
scroll to position [2269, 0]
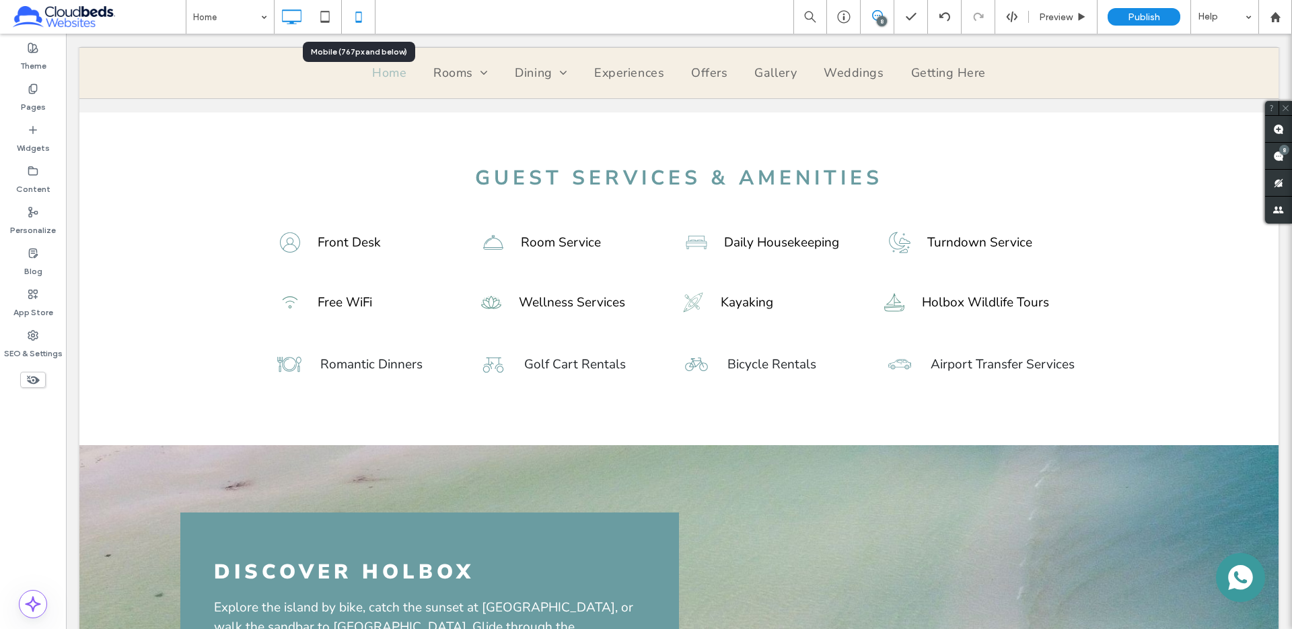
click at [362, 13] on icon at bounding box center [358, 16] width 27 height 27
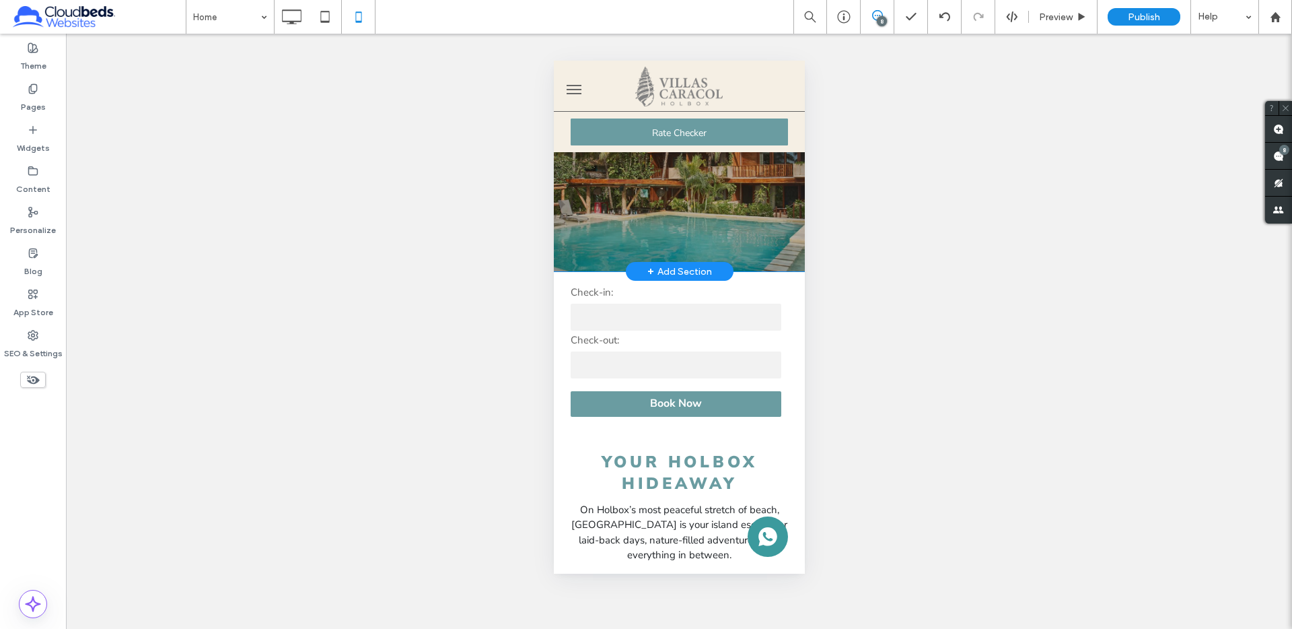
scroll to position [0, 0]
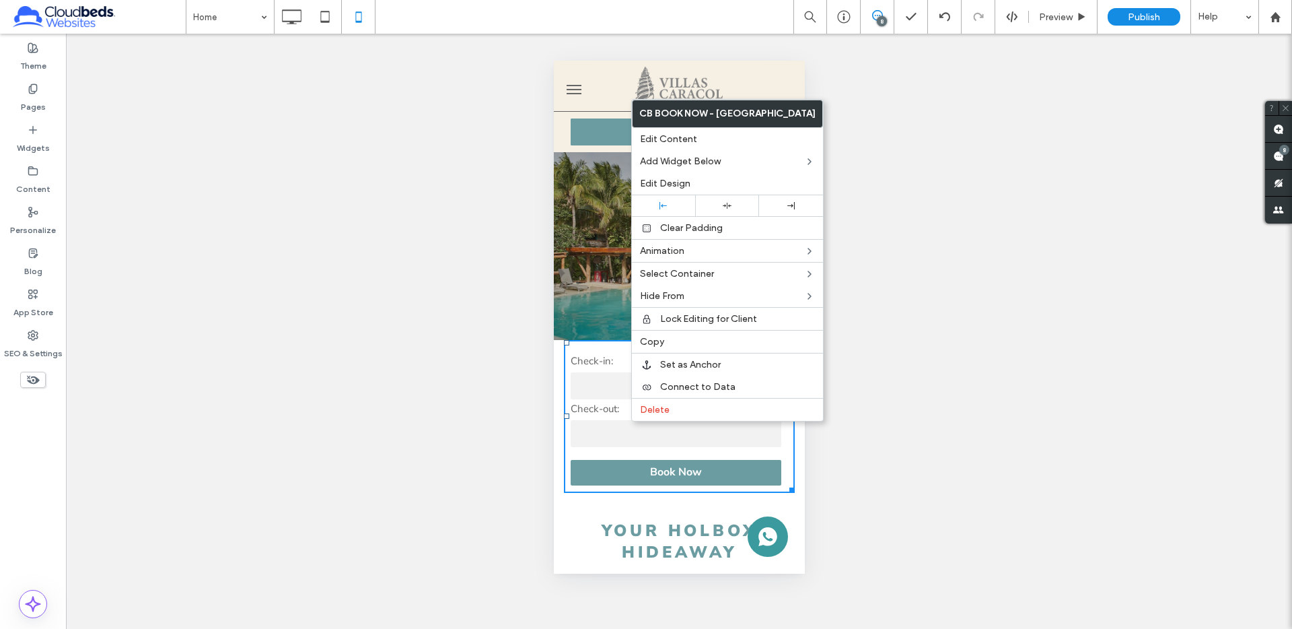
click at [587, 330] on div "Hotel Villas Caracol Holbox Hotel Villas Caracol Holbox Family-Run Hospitality,…" at bounding box center [678, 229] width 251 height 222
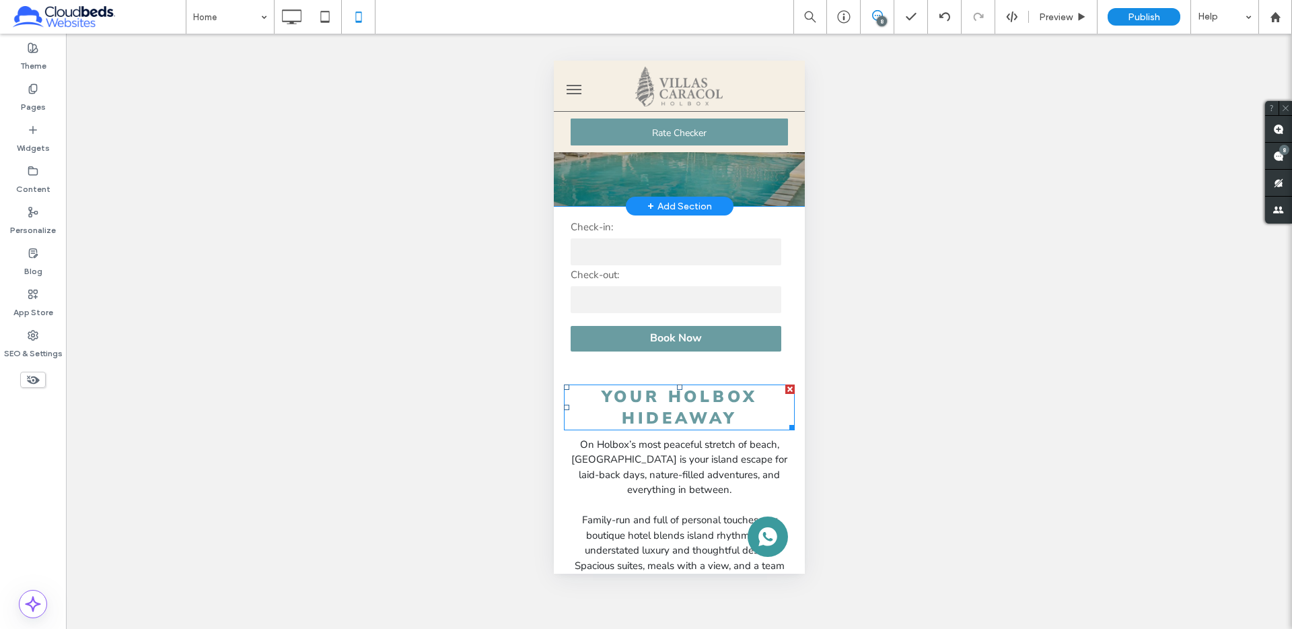
scroll to position [135, 0]
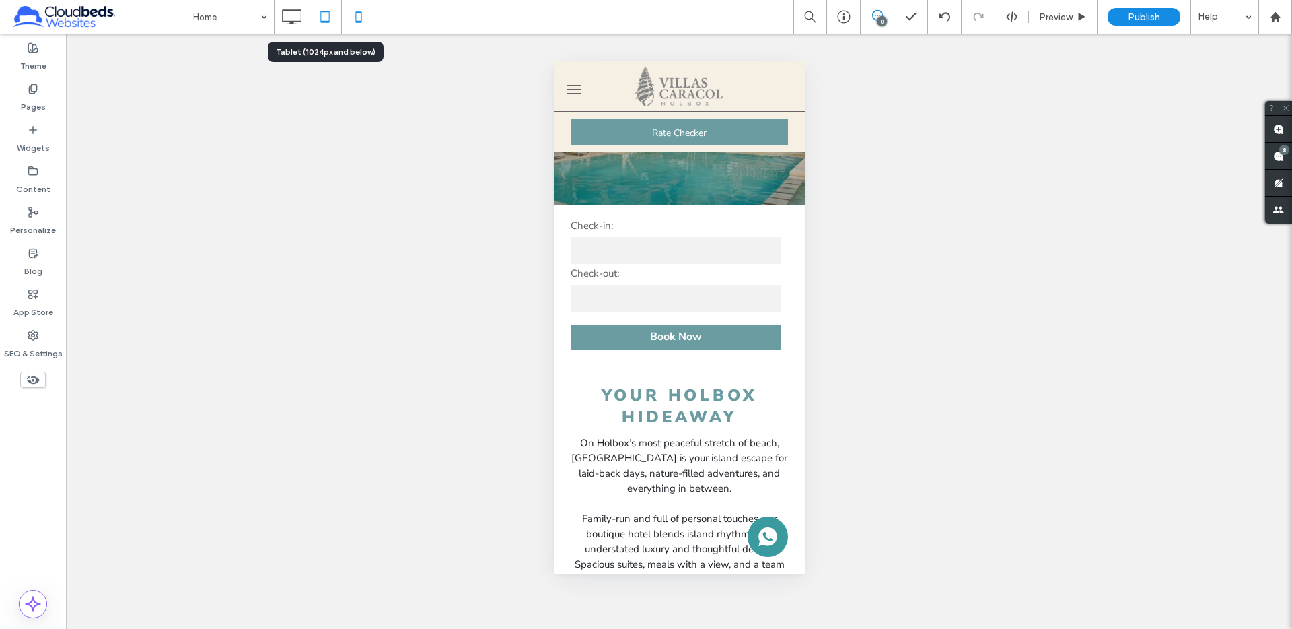
click at [318, 17] on icon at bounding box center [325, 16] width 27 height 27
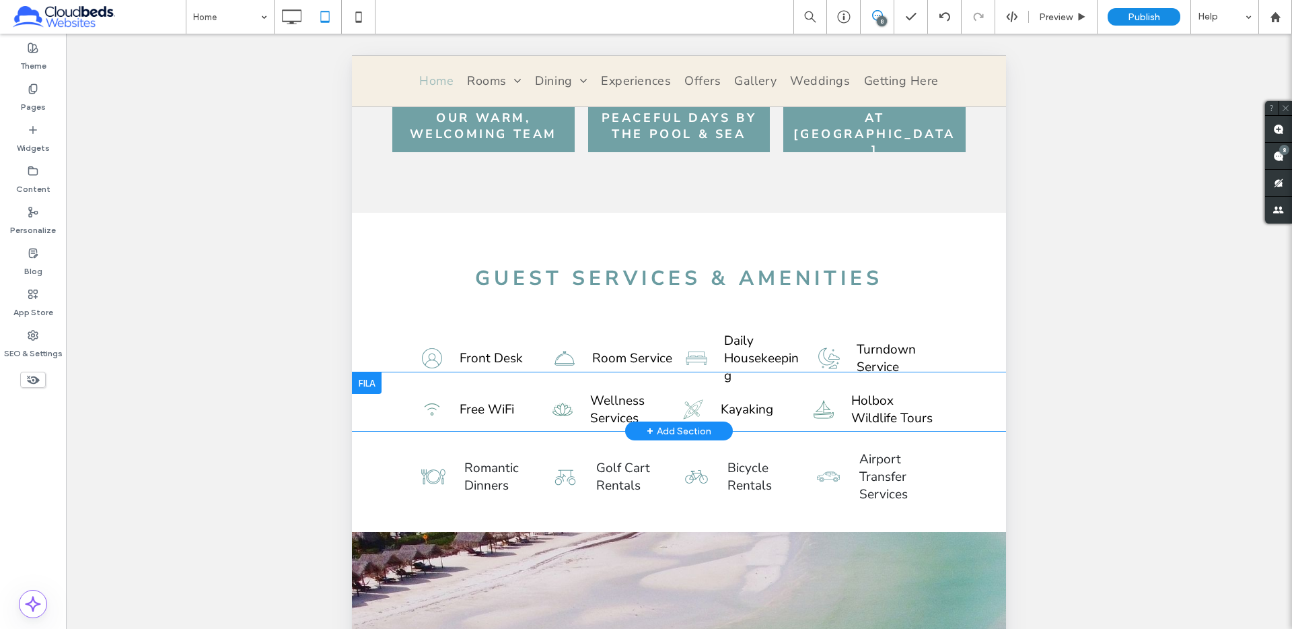
scroll to position [2387, 0]
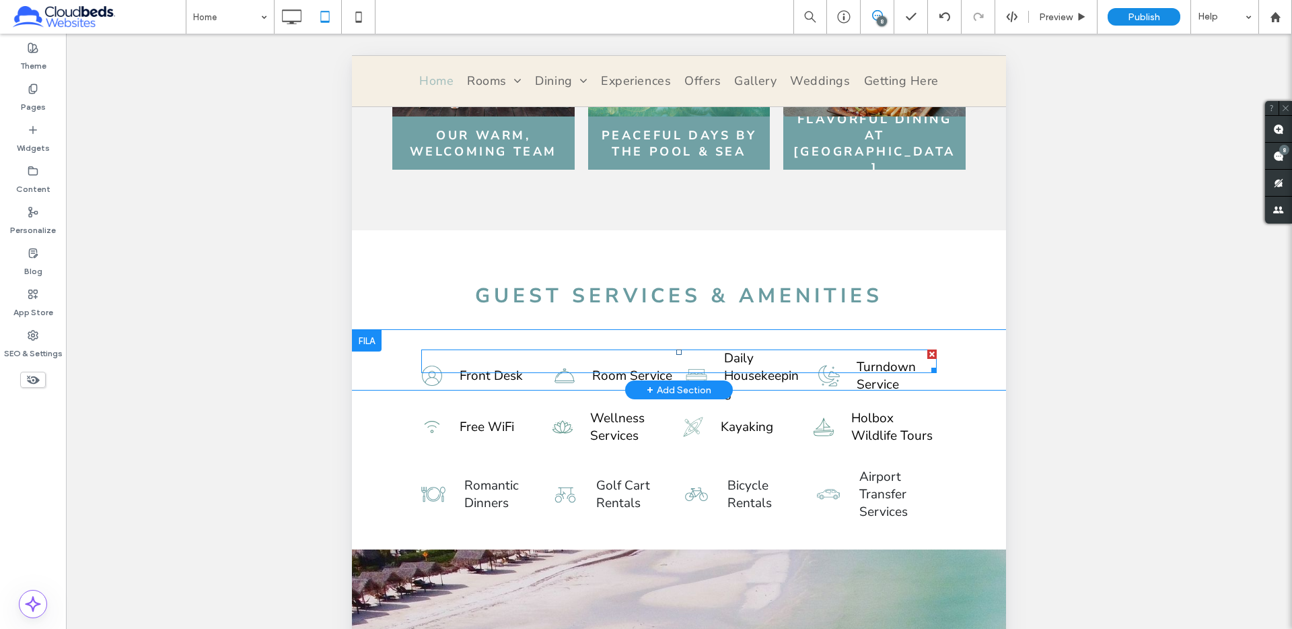
click at [754, 350] on span at bounding box center [678, 361] width 515 height 24
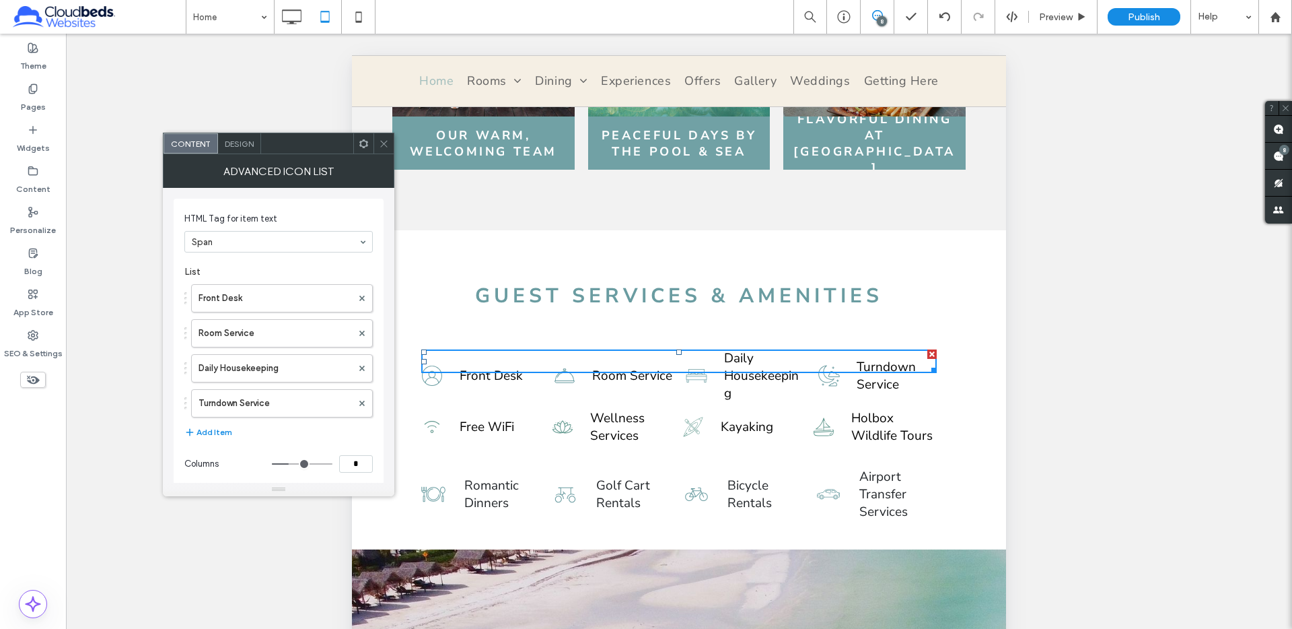
click at [226, 144] on span "Design" at bounding box center [239, 144] width 29 height 10
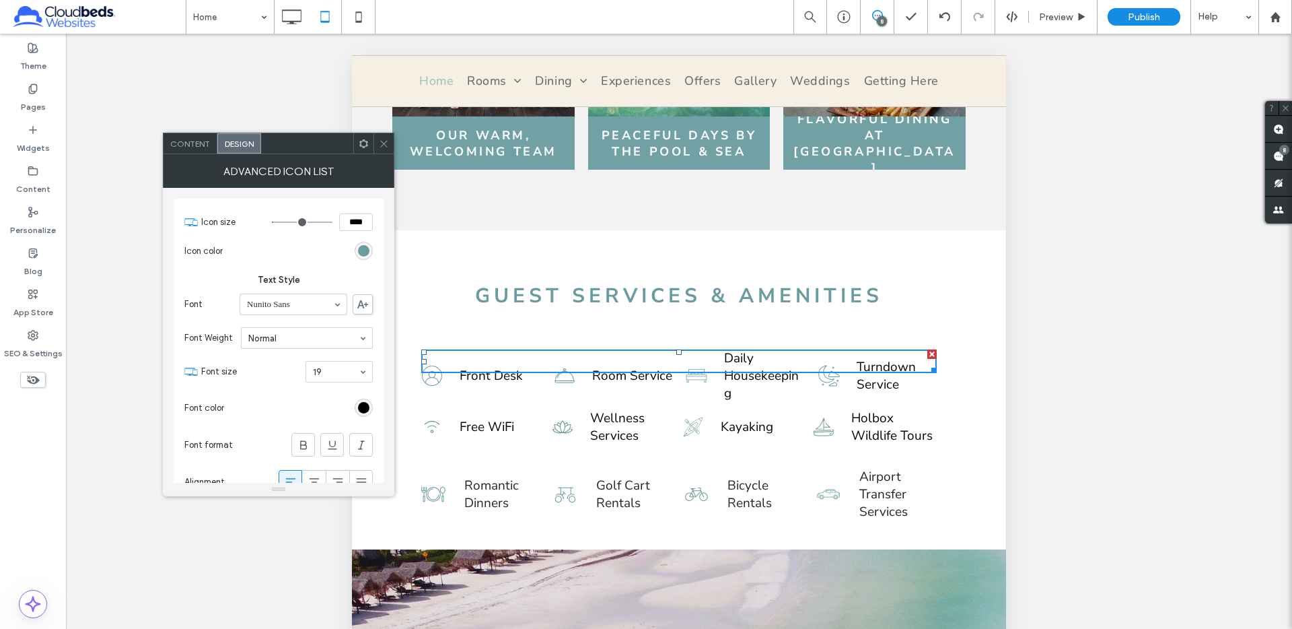
click at [202, 143] on span "Content" at bounding box center [190, 144] width 40 height 10
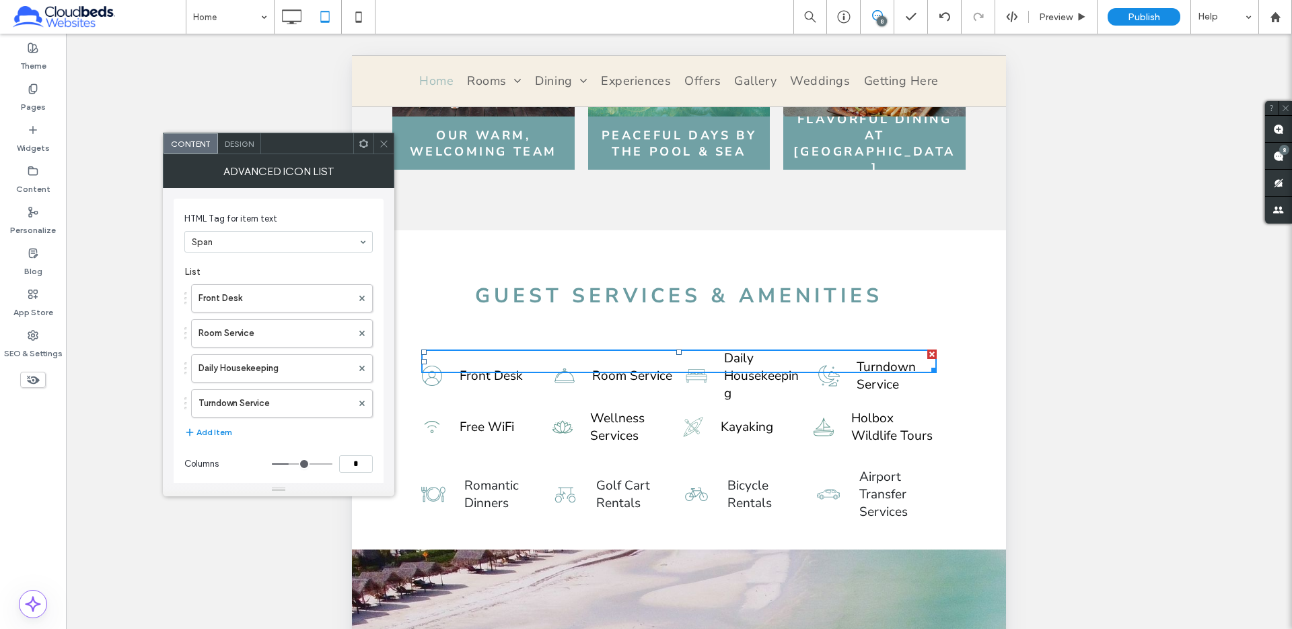
click at [385, 143] on icon at bounding box center [384, 144] width 10 height 10
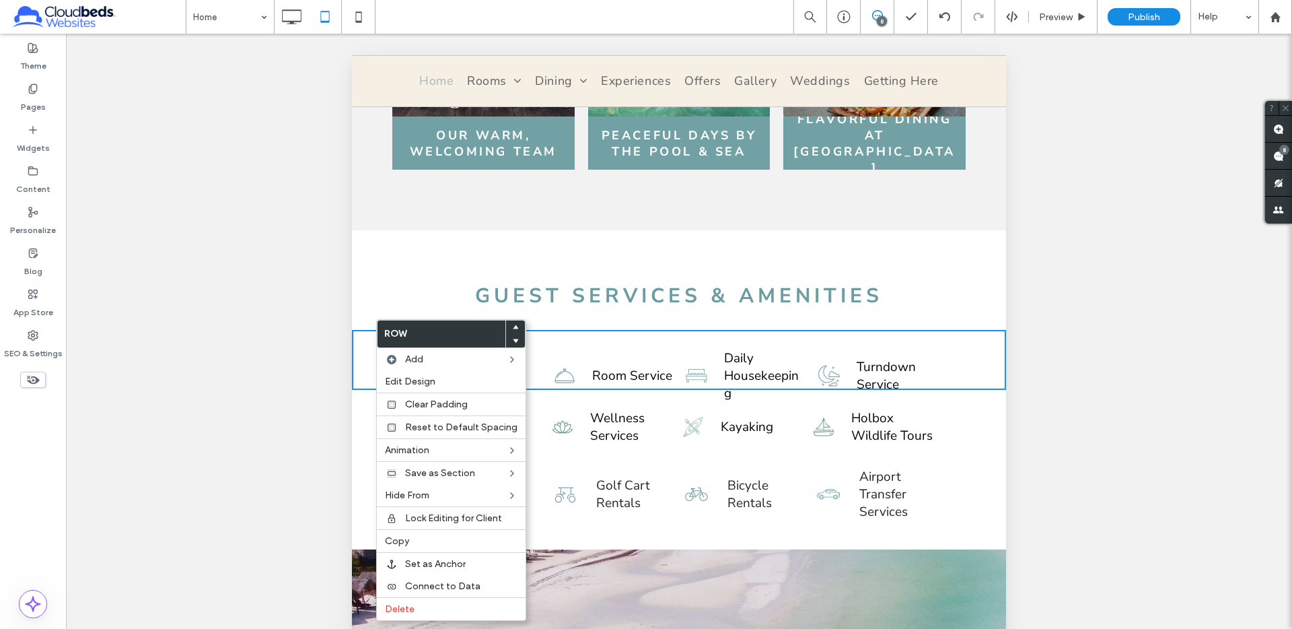
click at [358, 297] on div "GUEST SERVICES & AMENITIES GUEST SERVICES & AMENITIES Click To Paste Row + Add …" at bounding box center [679, 280] width 654 height 100
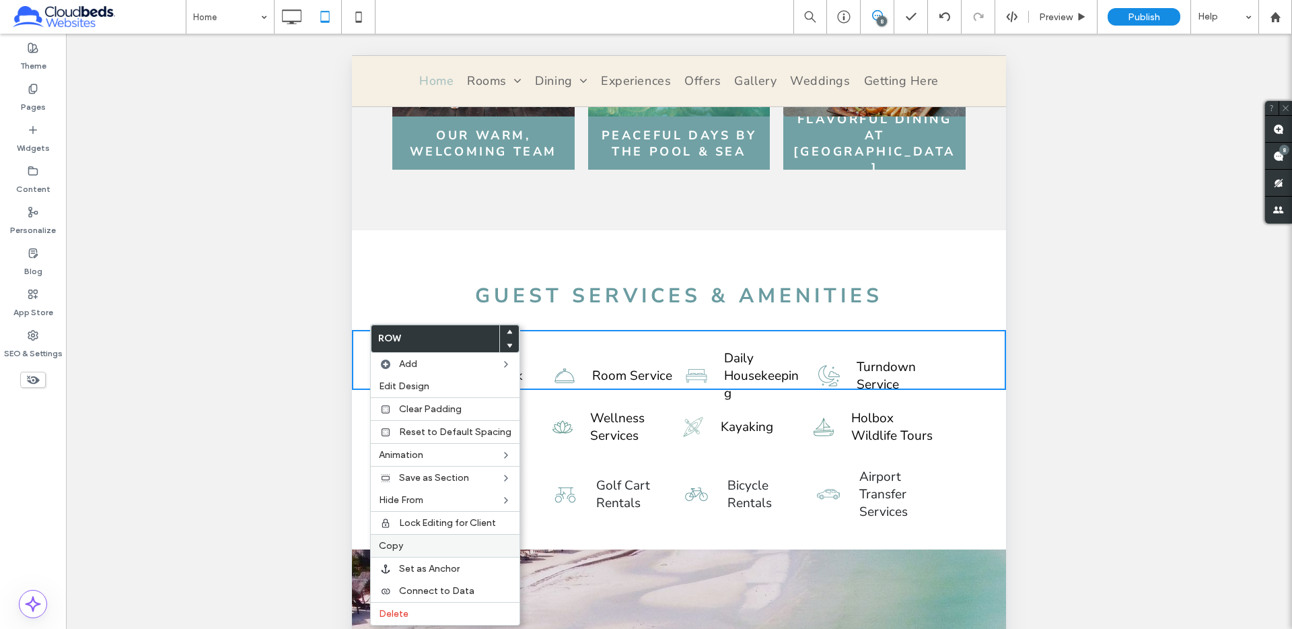
click at [381, 546] on span "Copy" at bounding box center [391, 545] width 24 height 11
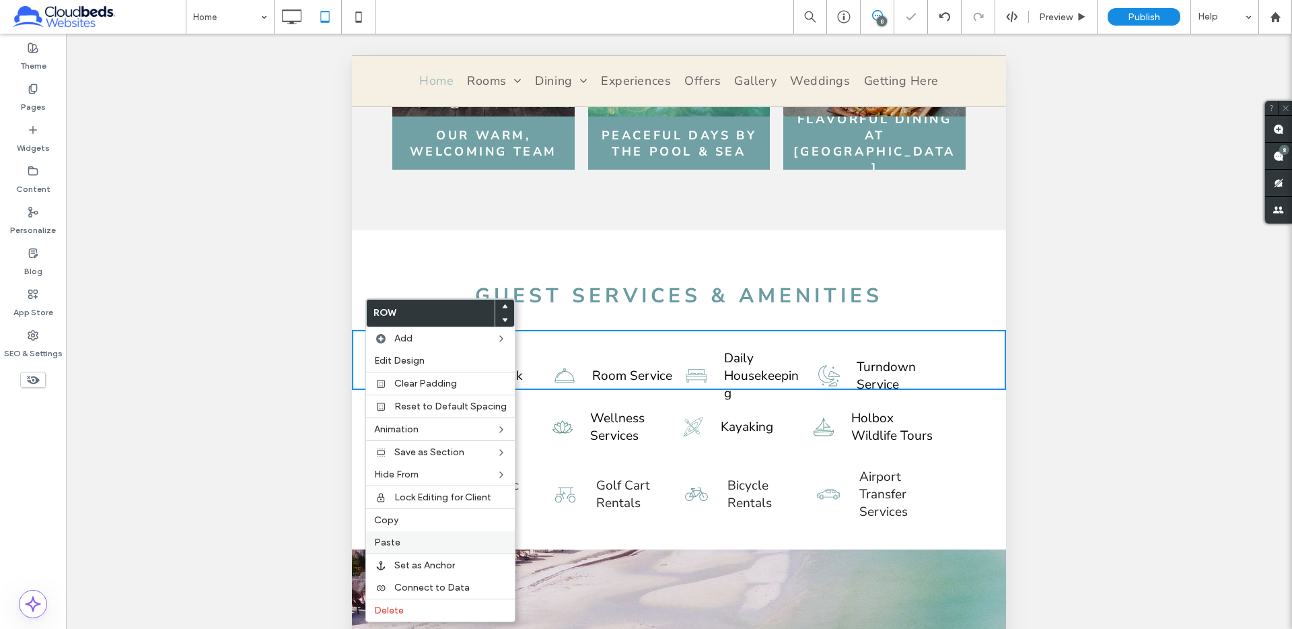
click at [374, 538] on span "Paste" at bounding box center [387, 541] width 26 height 11
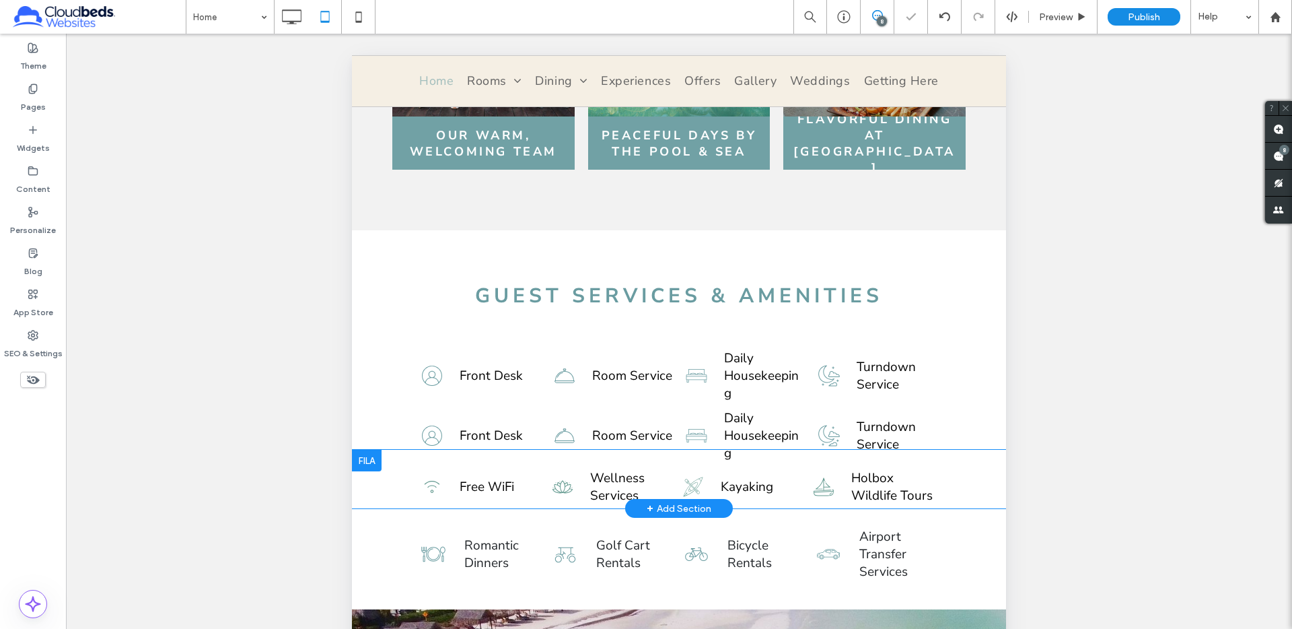
click at [369, 450] on div at bounding box center [367, 461] width 30 height 22
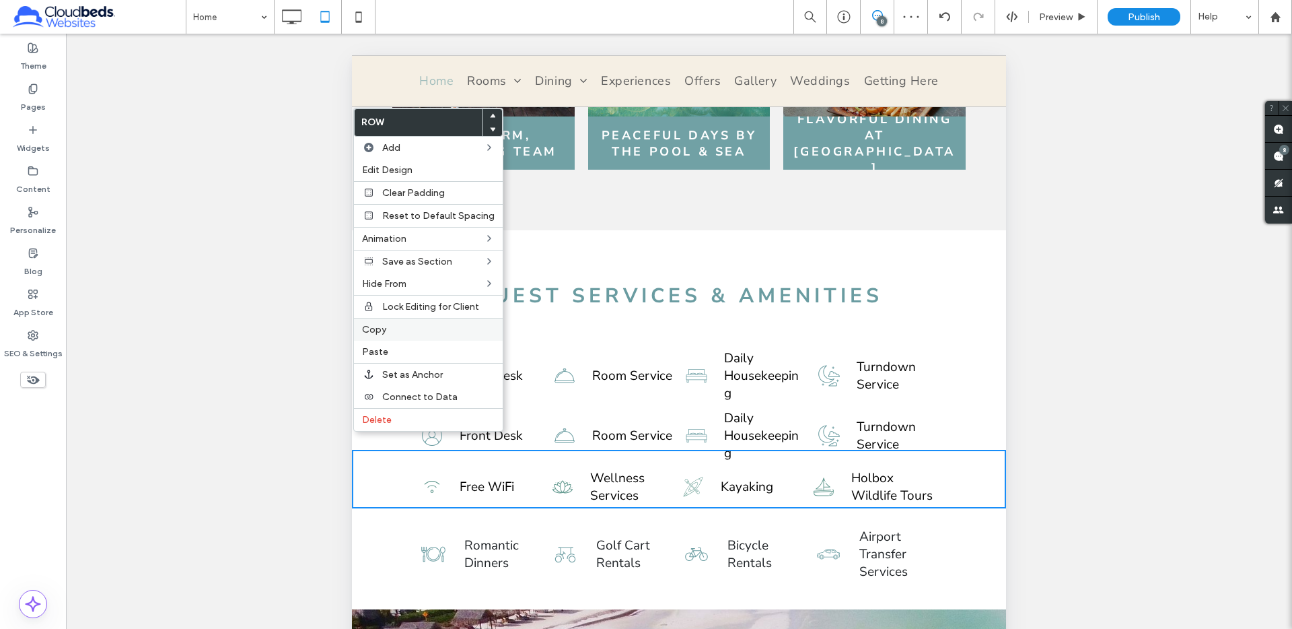
click at [383, 330] on span "Copy" at bounding box center [374, 329] width 24 height 11
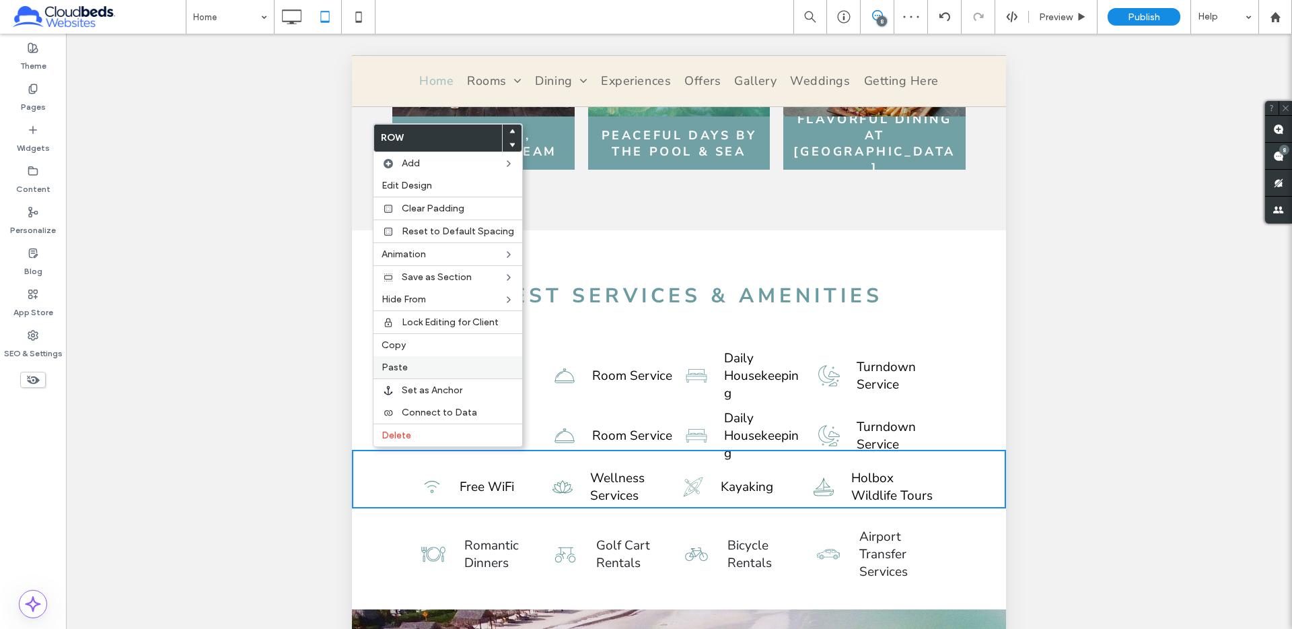
click at [396, 369] on span "Paste" at bounding box center [395, 366] width 26 height 11
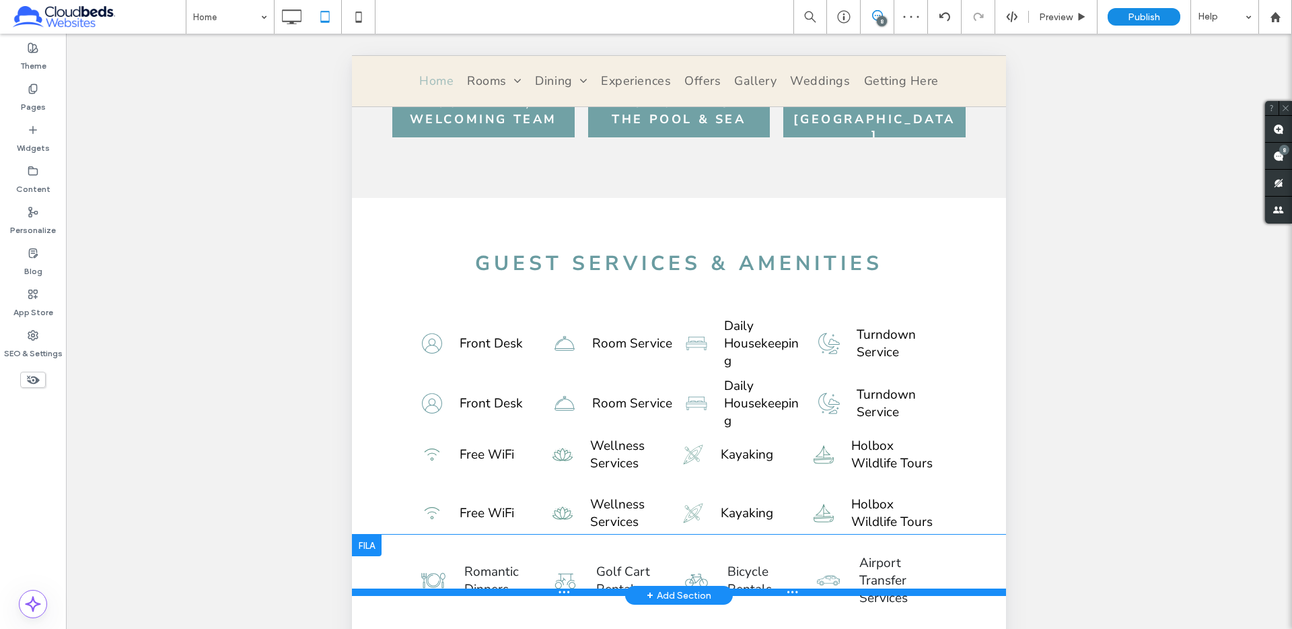
scroll to position [2510, 0]
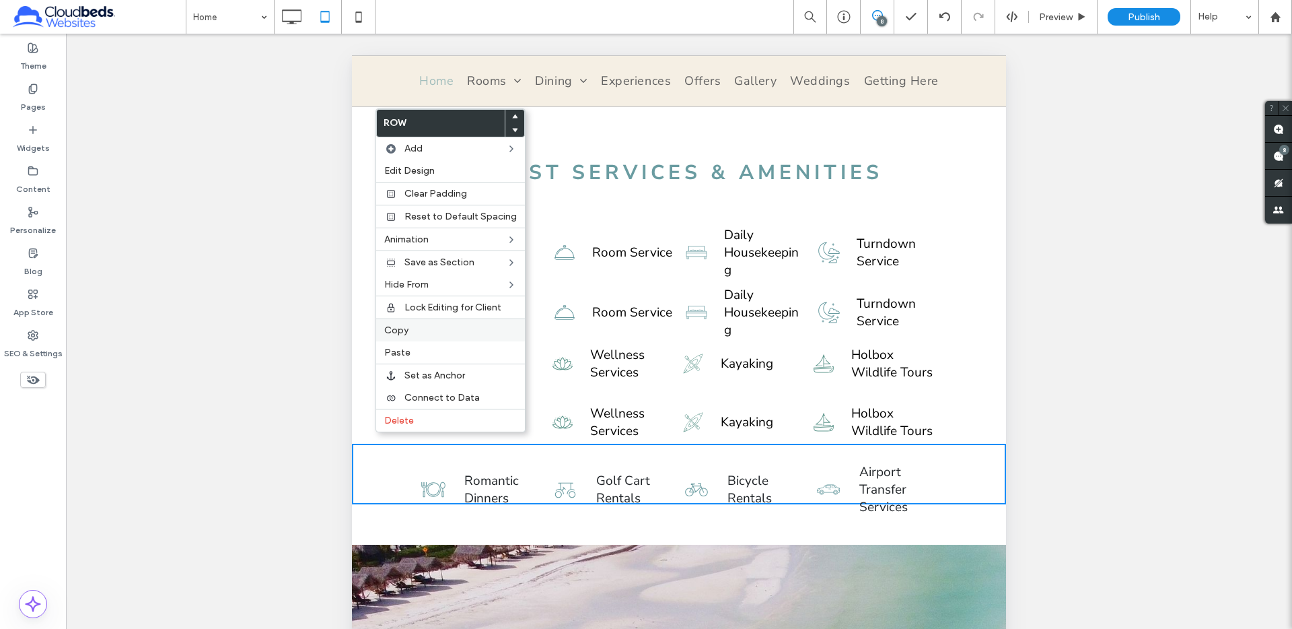
click at [392, 332] on span "Copy" at bounding box center [396, 329] width 24 height 11
click at [404, 359] on span "Paste" at bounding box center [399, 354] width 26 height 11
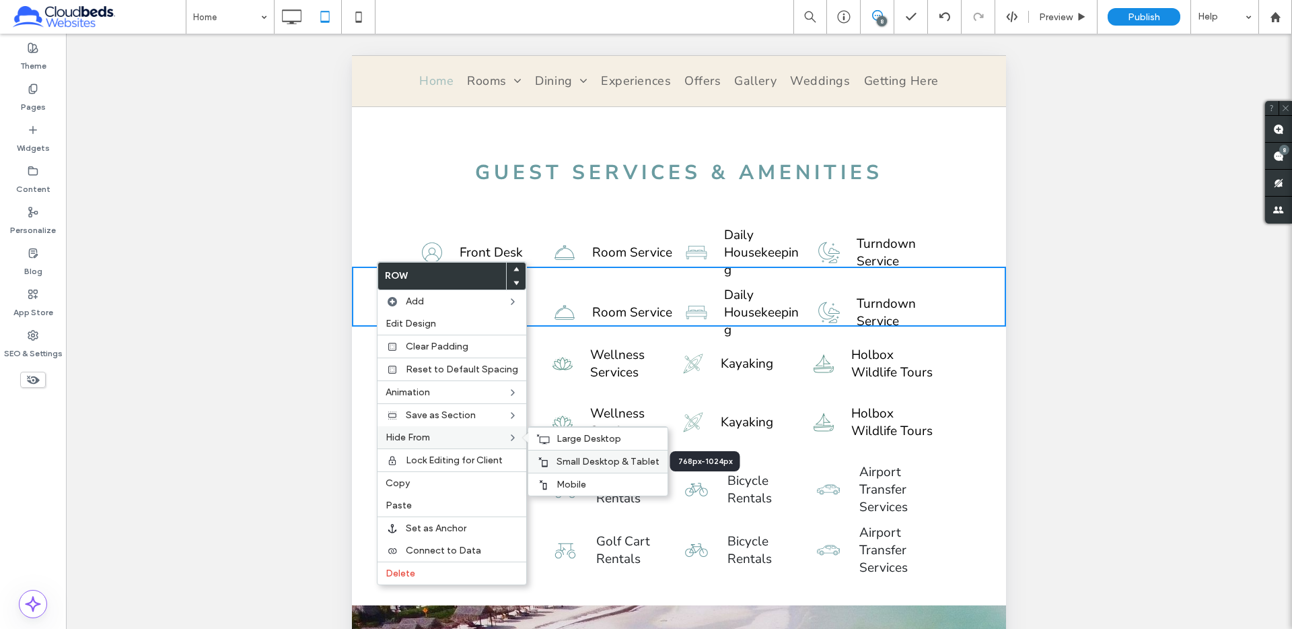
click at [570, 460] on span "Small Desktop & Tablet" at bounding box center [608, 461] width 103 height 11
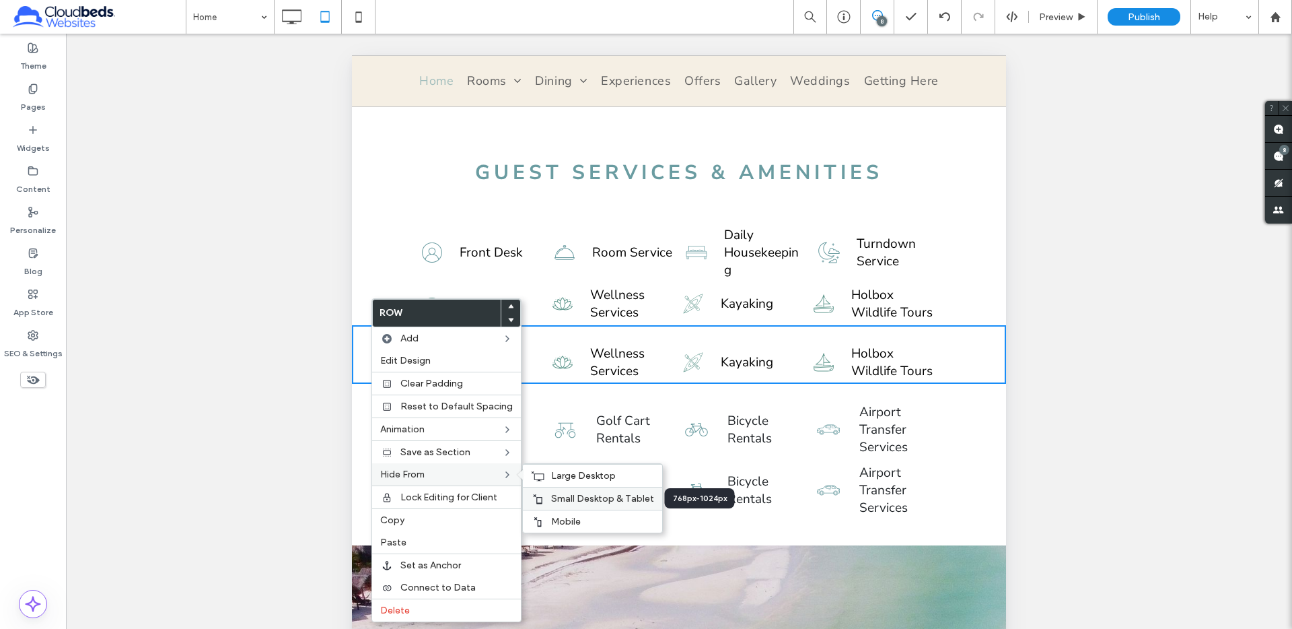
click at [552, 499] on span "Small Desktop & Tablet" at bounding box center [602, 498] width 103 height 11
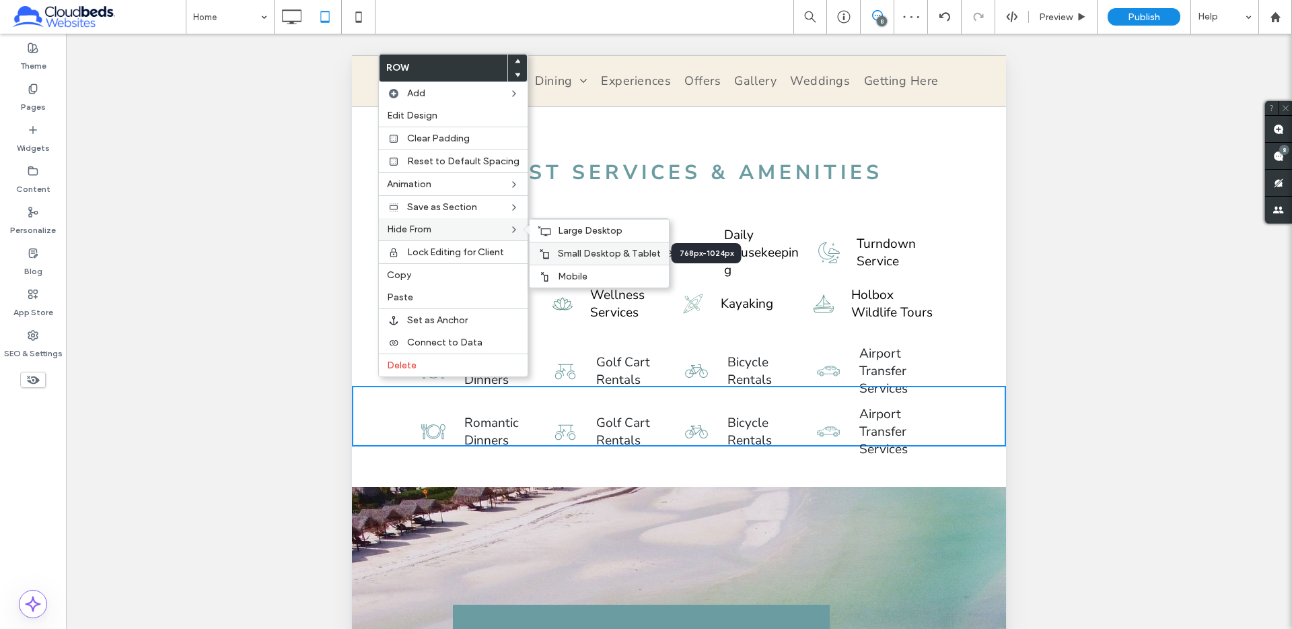
click at [550, 250] on div "Small Desktop & Tablet" at bounding box center [599, 253] width 139 height 23
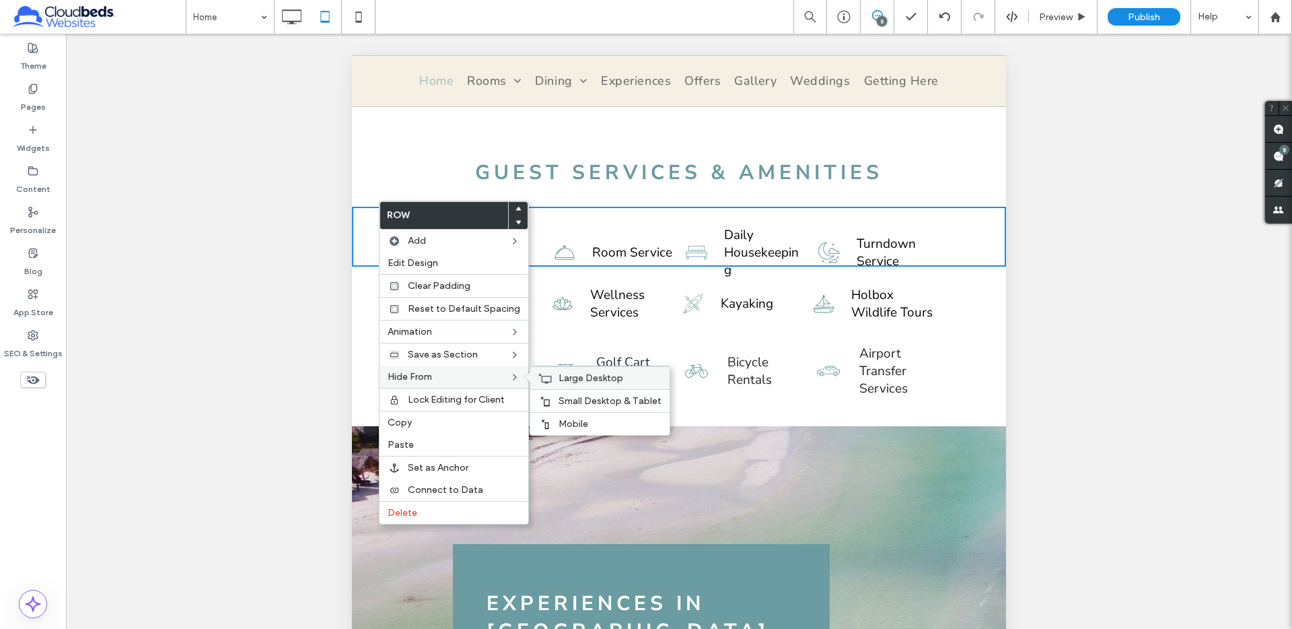
click at [579, 388] on div "Large Desktop" at bounding box center [599, 377] width 139 height 23
click at [562, 423] on span "Mobile" at bounding box center [574, 423] width 30 height 11
click at [600, 286] on span "Wellness Services" at bounding box center [632, 303] width 85 height 35
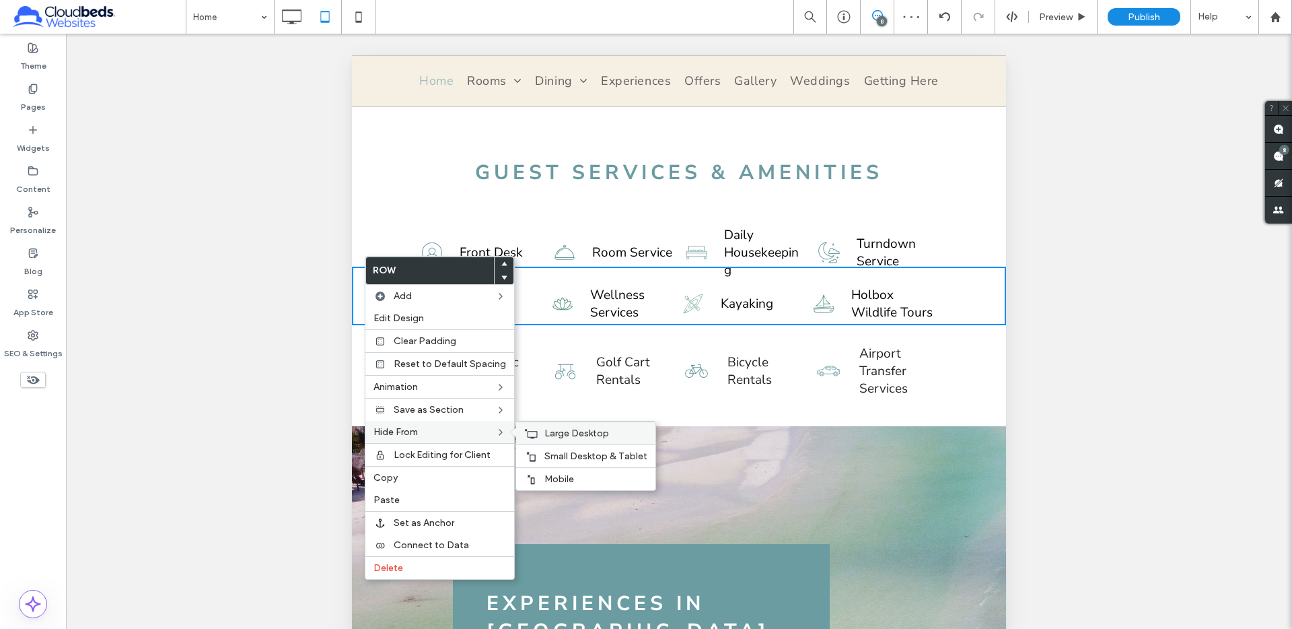
click at [544, 430] on span "Large Desktop" at bounding box center [576, 432] width 65 height 11
click at [547, 480] on span "Mobile" at bounding box center [559, 478] width 30 height 11
click at [548, 286] on ul "Free WiFi Wellness Services Kayaking Holbox Wildlife Tours" at bounding box center [678, 303] width 515 height 35
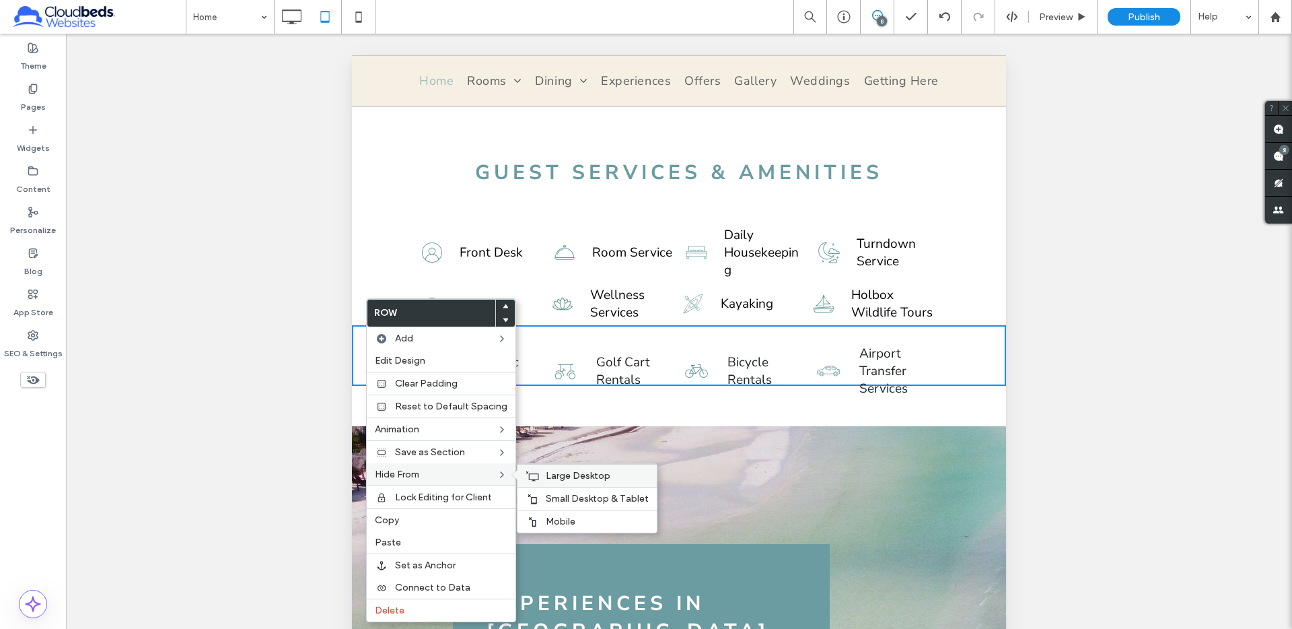
click at [556, 480] on span "Large Desktop" at bounding box center [578, 475] width 65 height 11
click at [548, 520] on span "Mobile" at bounding box center [561, 520] width 30 height 11
click at [674, 286] on span "Wellness Services" at bounding box center [632, 303] width 85 height 35
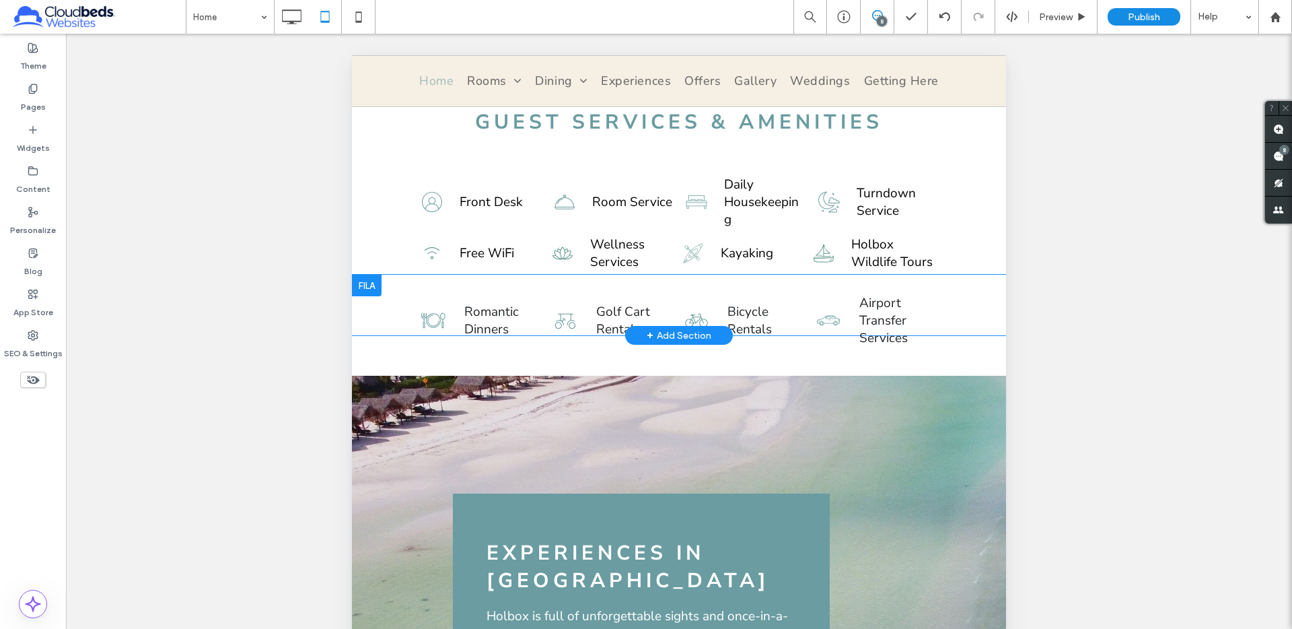
scroll to position [2463, 0]
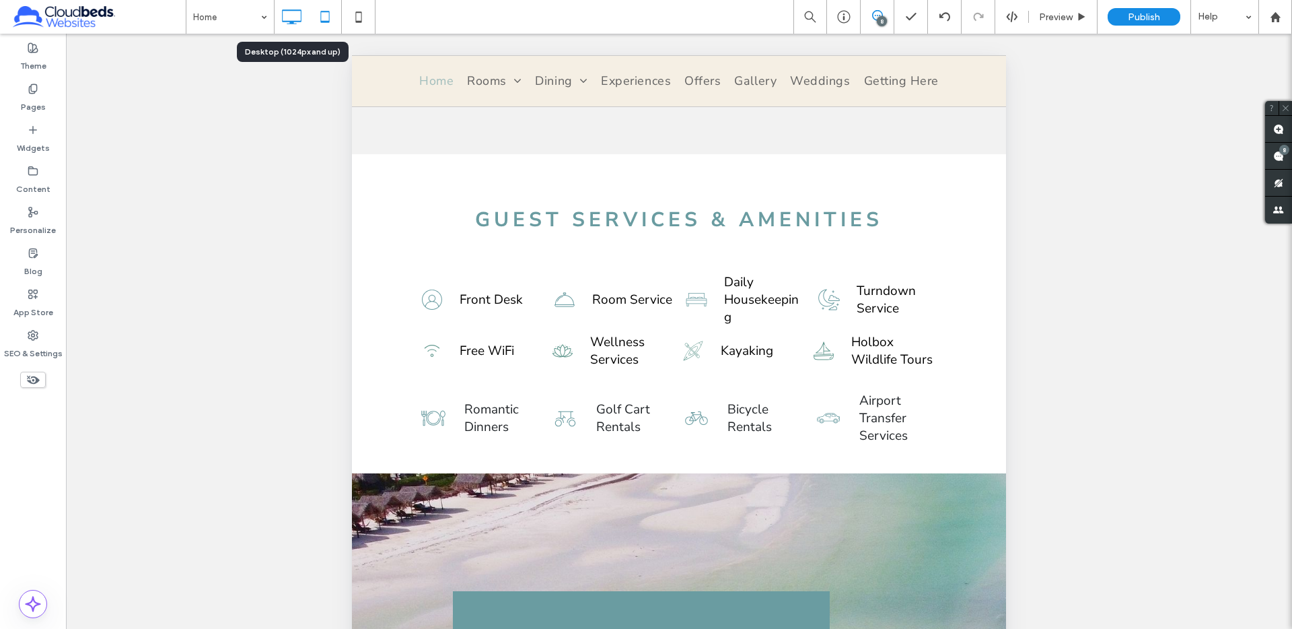
click at [293, 17] on icon at bounding box center [291, 16] width 27 height 27
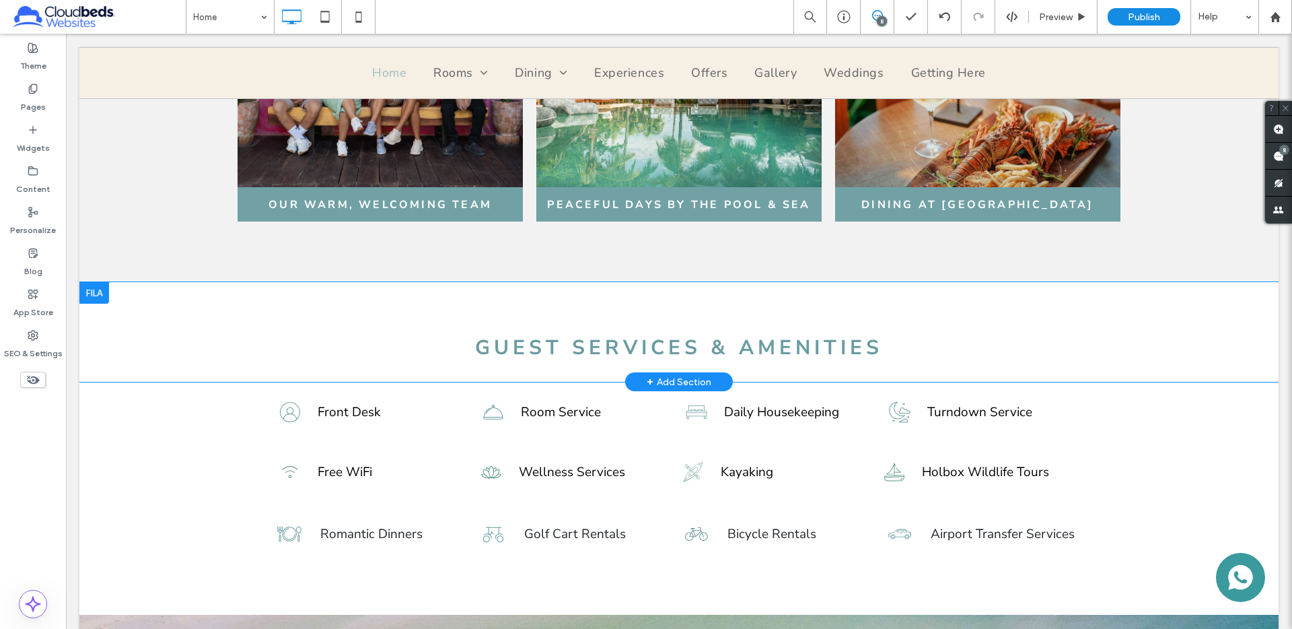
scroll to position [2072, 0]
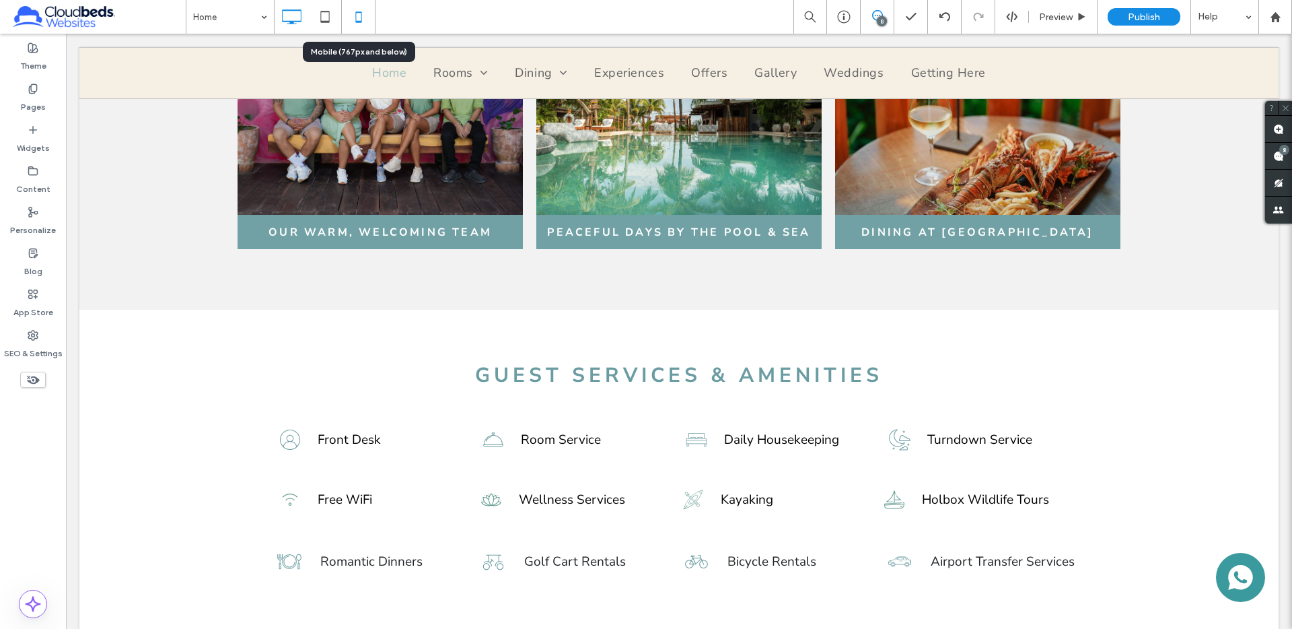
click at [365, 14] on icon at bounding box center [358, 16] width 27 height 27
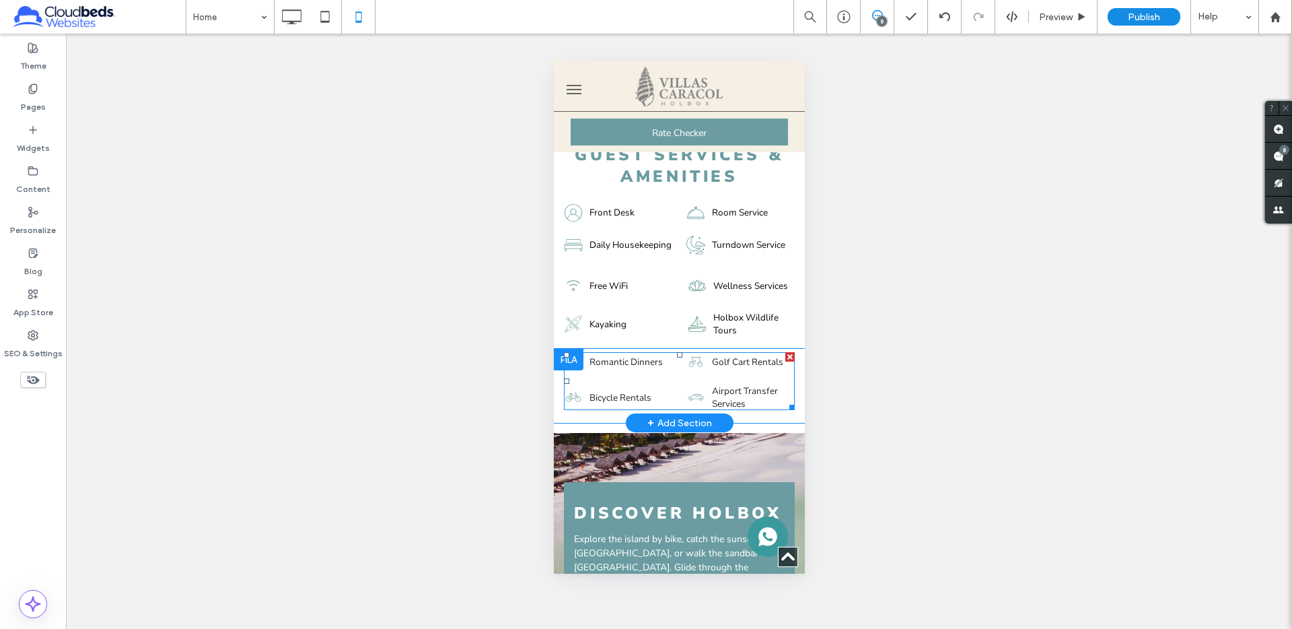
scroll to position [1873, 0]
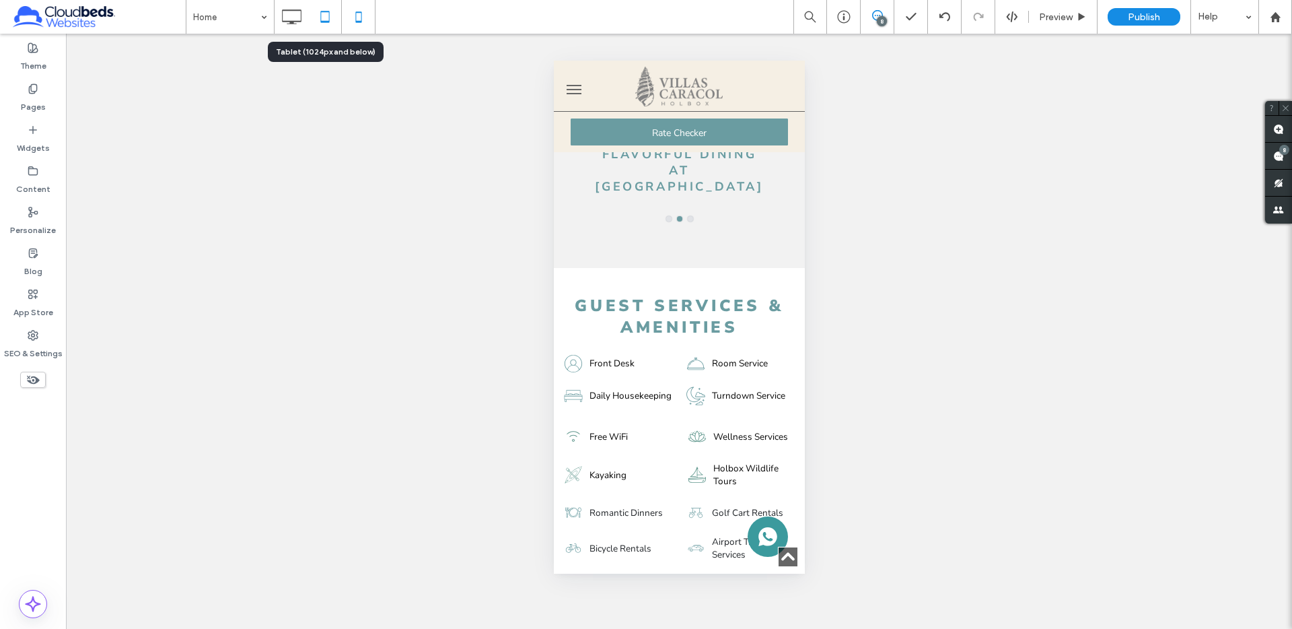
click at [324, 15] on icon at bounding box center [325, 16] width 27 height 27
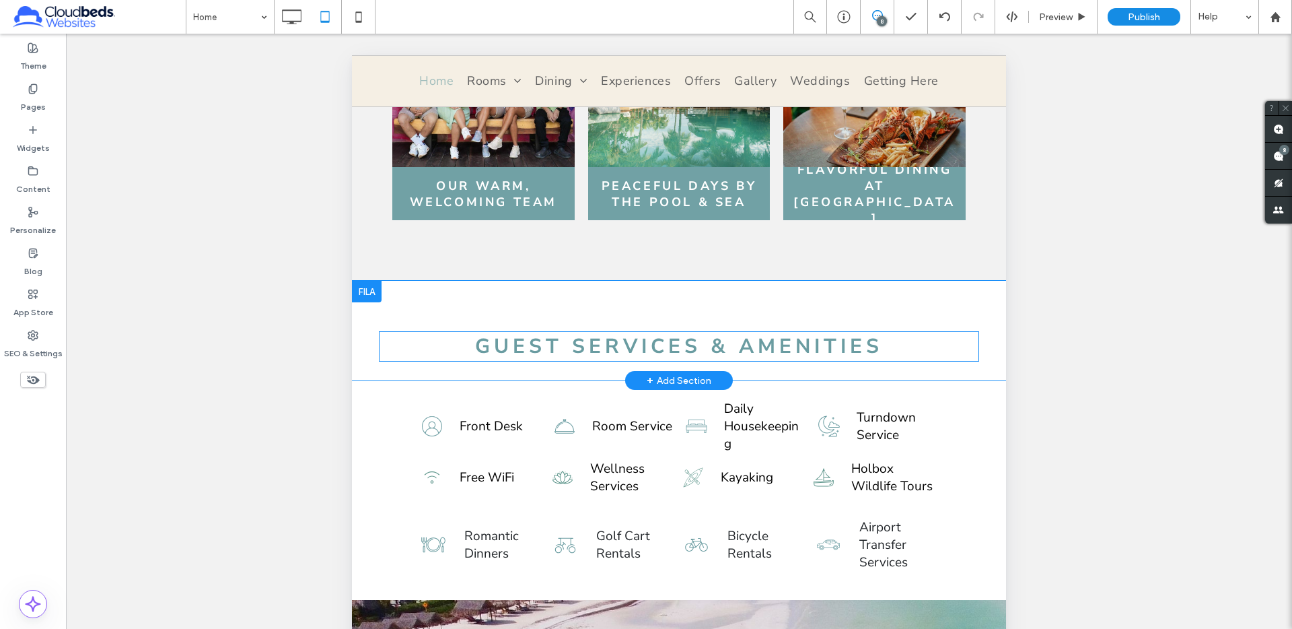
scroll to position [2343, 0]
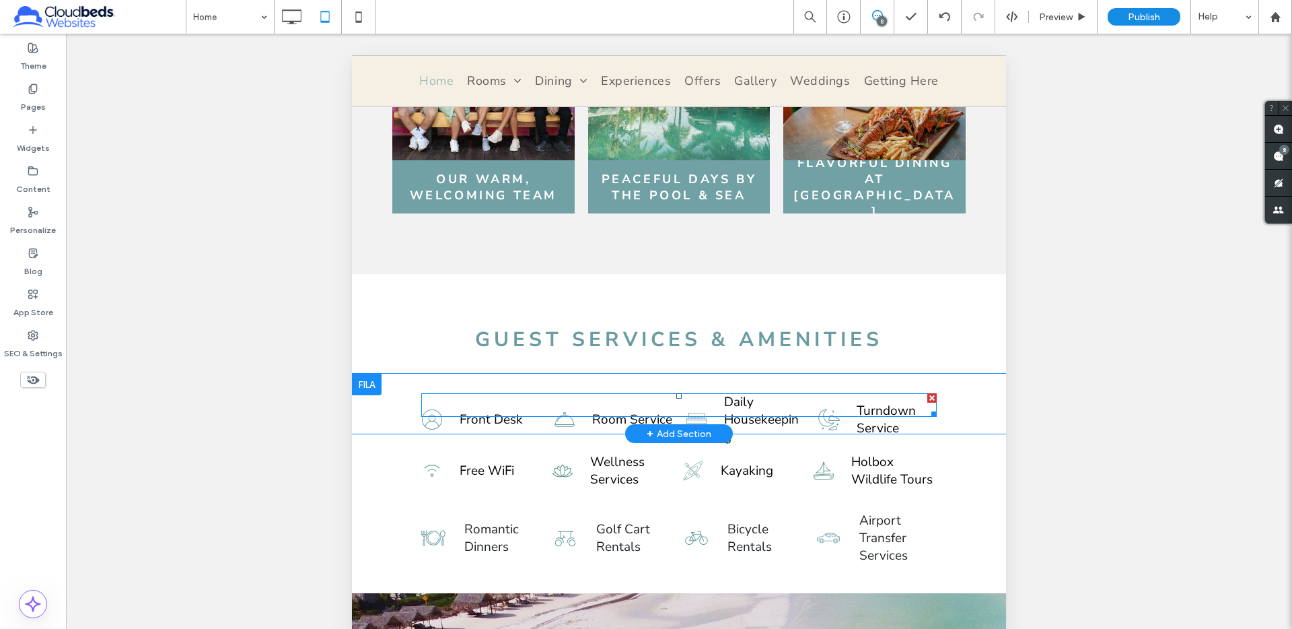
click at [505, 393] on span at bounding box center [678, 405] width 515 height 24
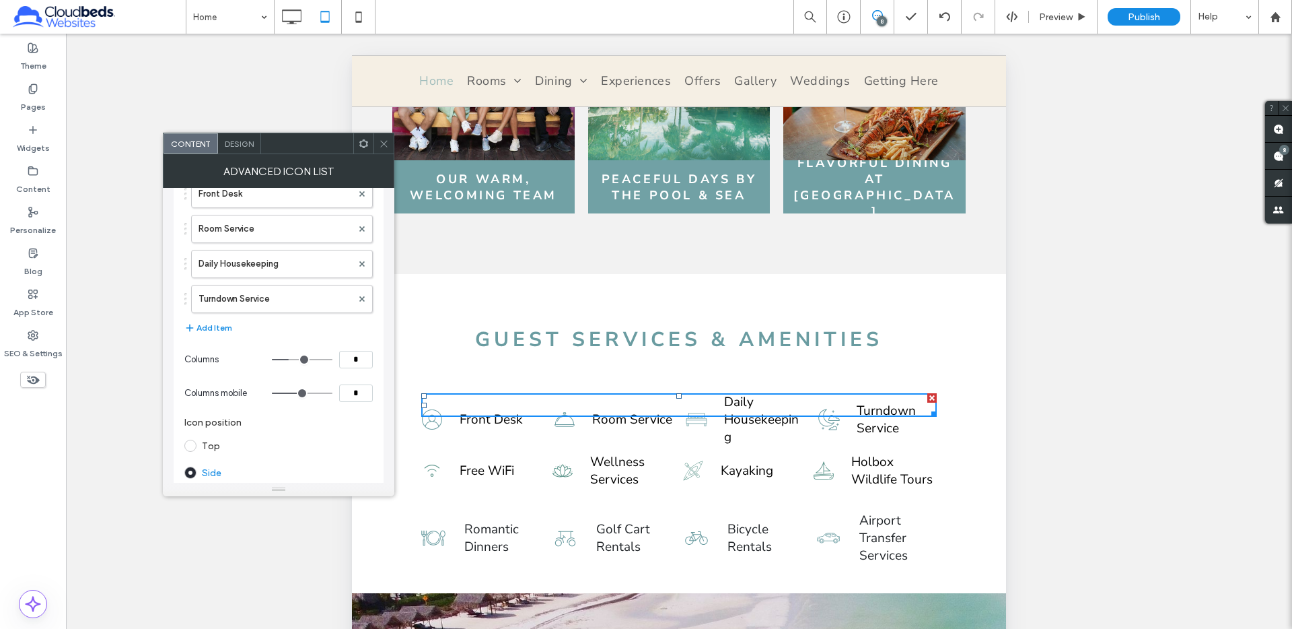
scroll to position [16, 0]
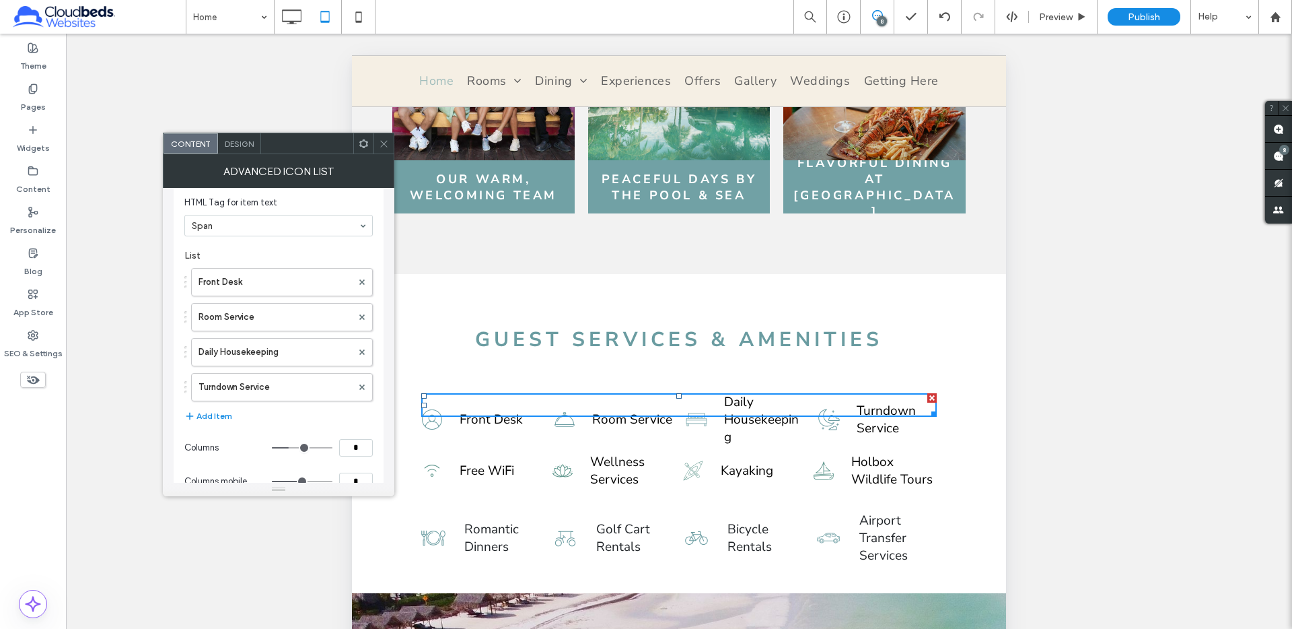
click at [382, 148] on icon at bounding box center [384, 144] width 10 height 10
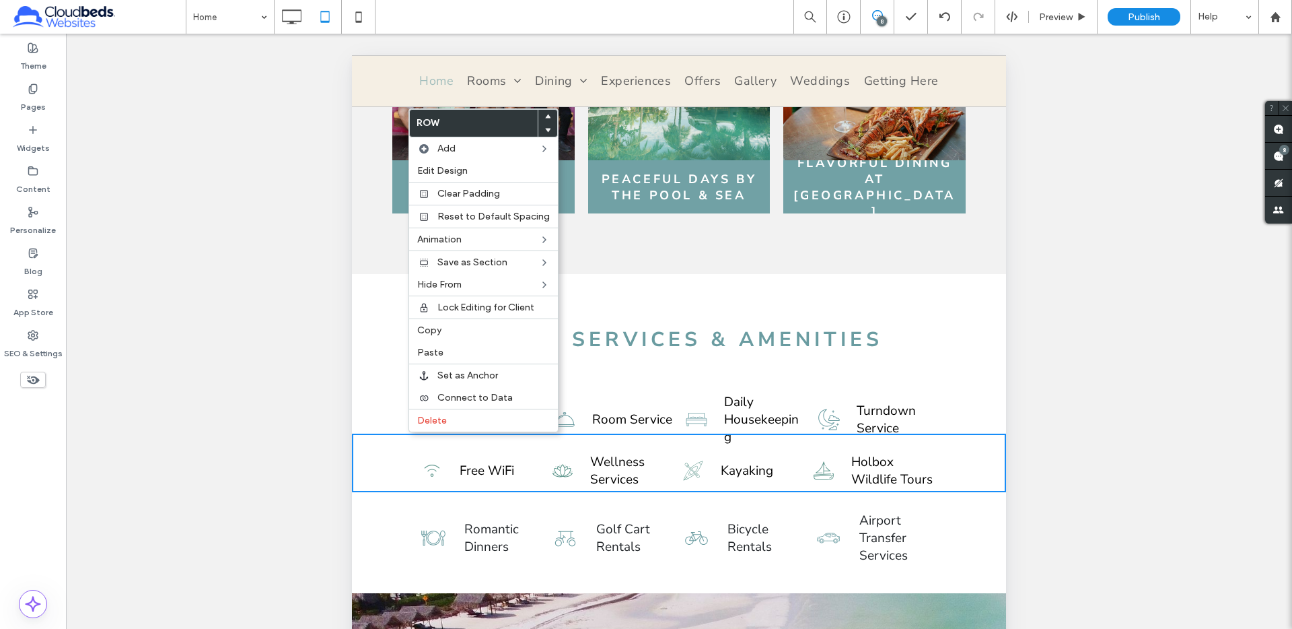
click at [390, 437] on div "Free WiFi Wellness Services Kayaking Holbox Wildlife Tours Click To Paste Row +…" at bounding box center [679, 462] width 654 height 59
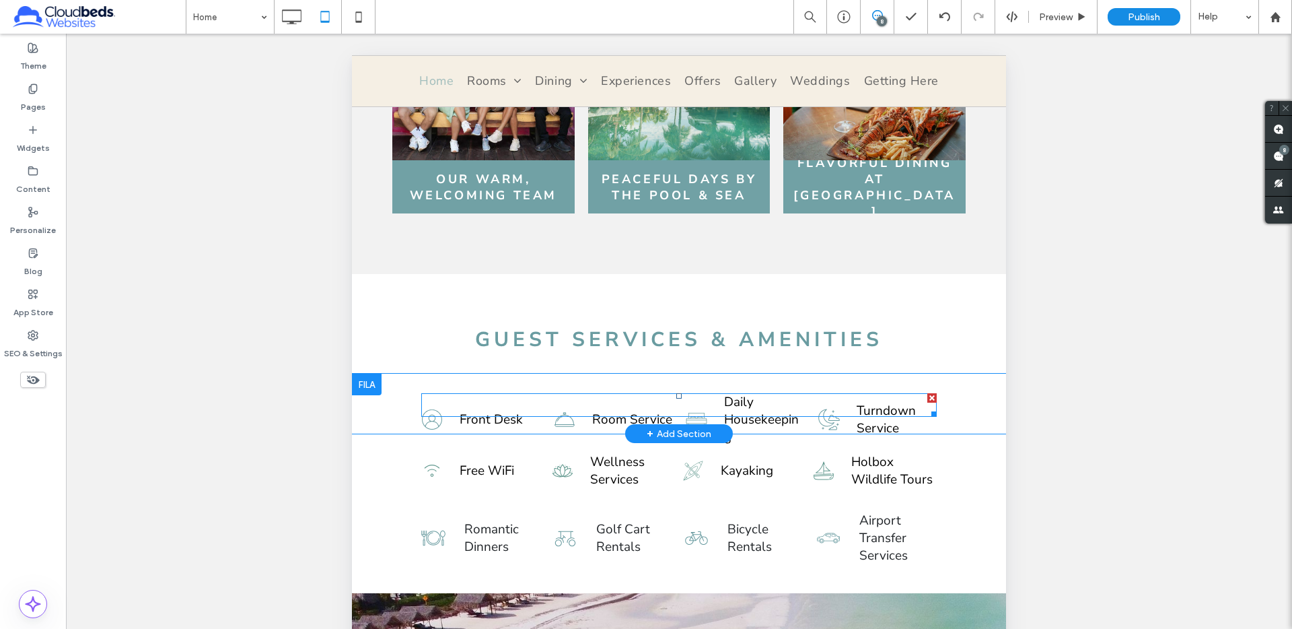
click at [482, 393] on span at bounding box center [678, 405] width 515 height 24
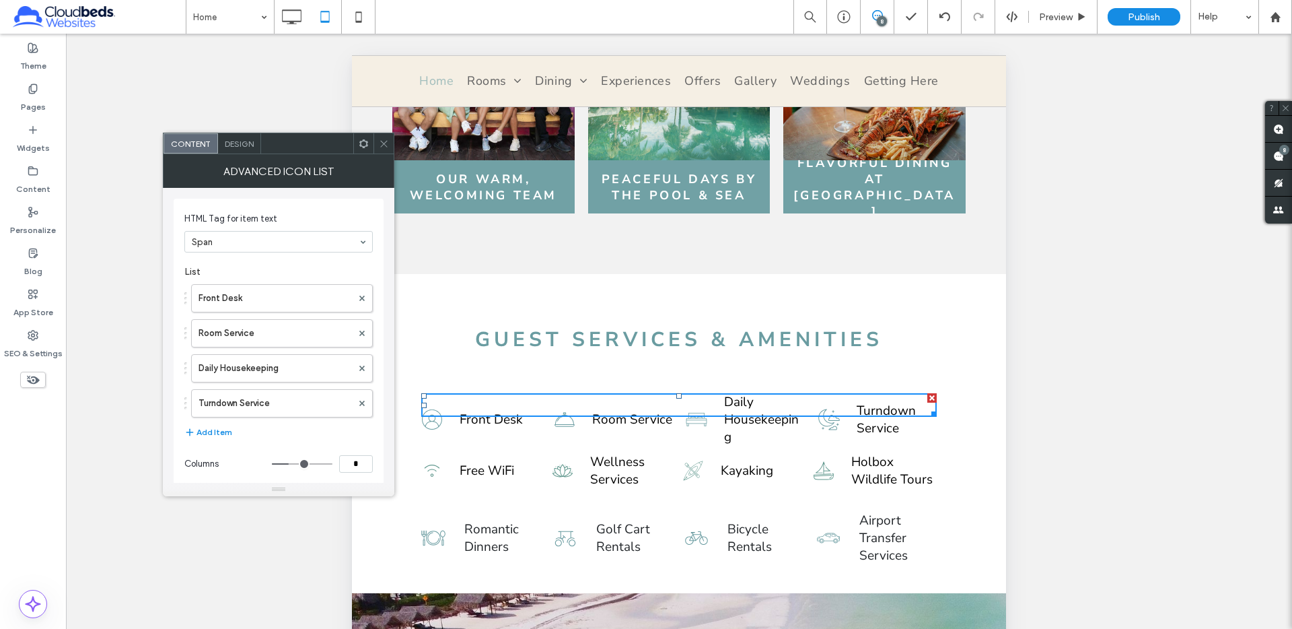
click at [240, 141] on span "Design" at bounding box center [239, 144] width 29 height 10
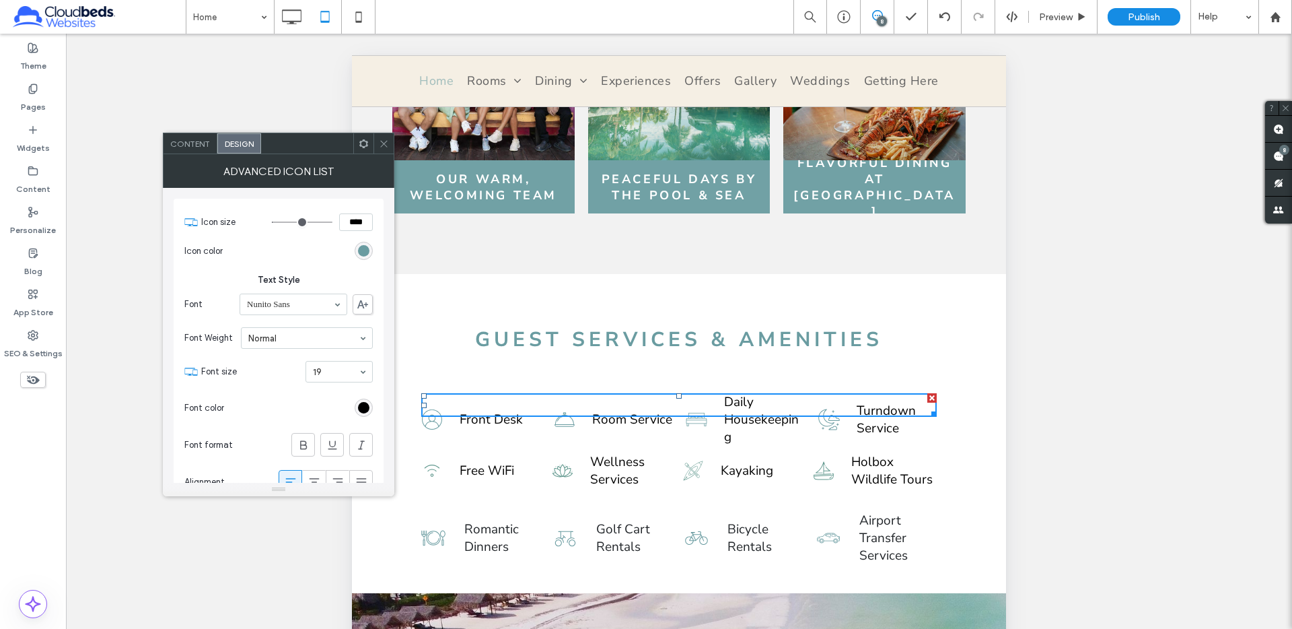
click at [192, 139] on span "Content" at bounding box center [190, 144] width 40 height 10
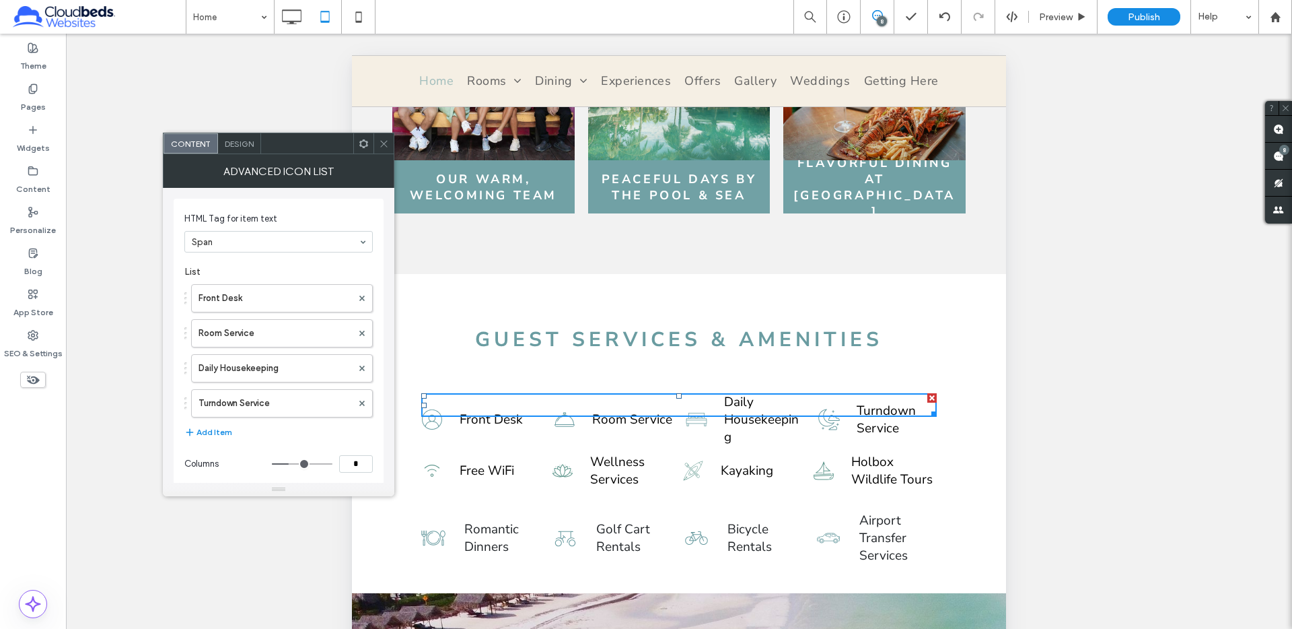
click at [384, 140] on icon at bounding box center [384, 144] width 10 height 10
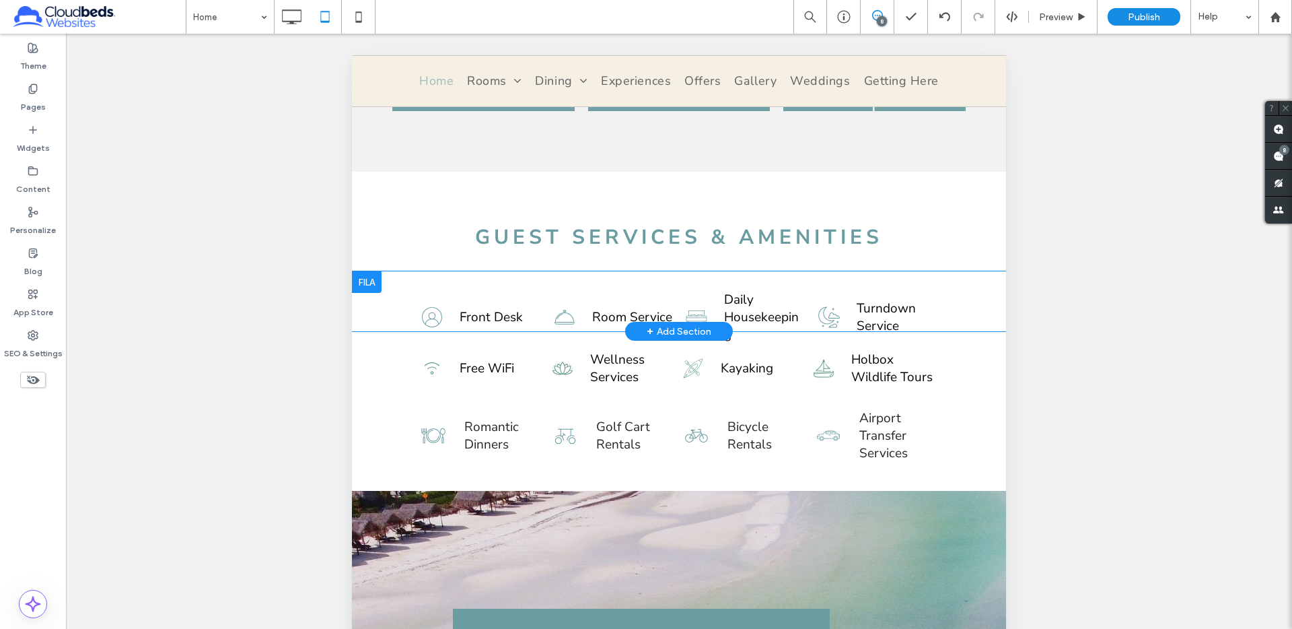
scroll to position [2448, 0]
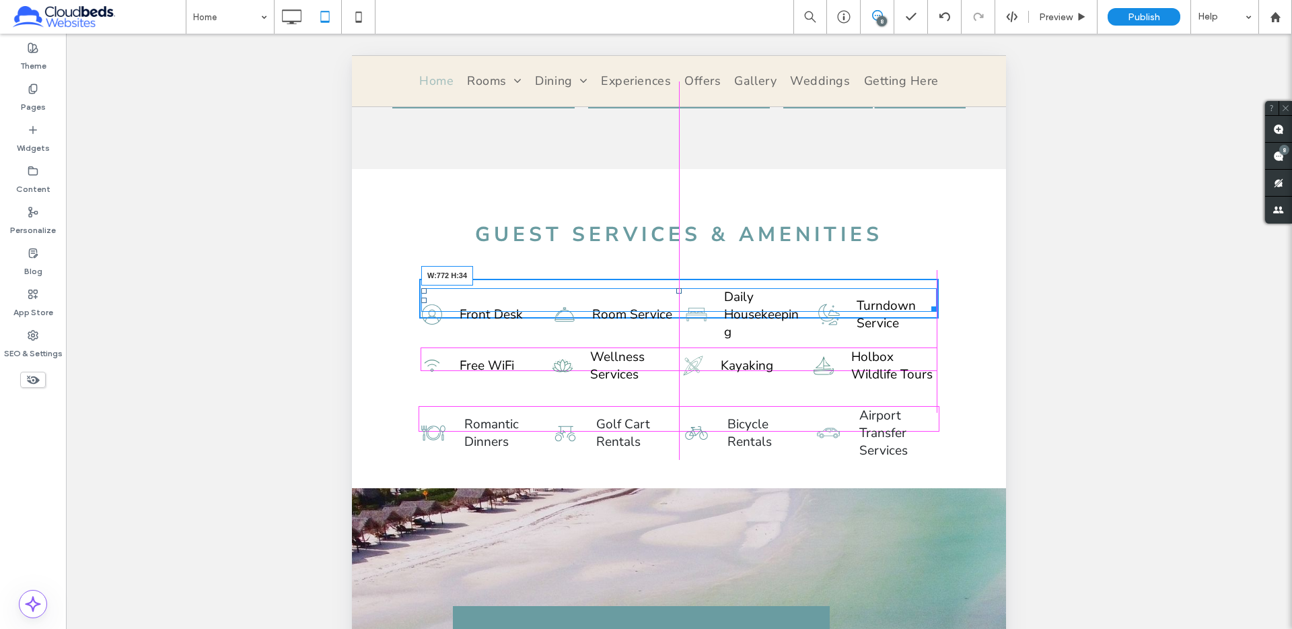
click at [936, 291] on div "Click To Paste Click To Paste Click To Paste Home Rooms Rooms Overview Junior S…" at bounding box center [679, 287] width 654 height 5361
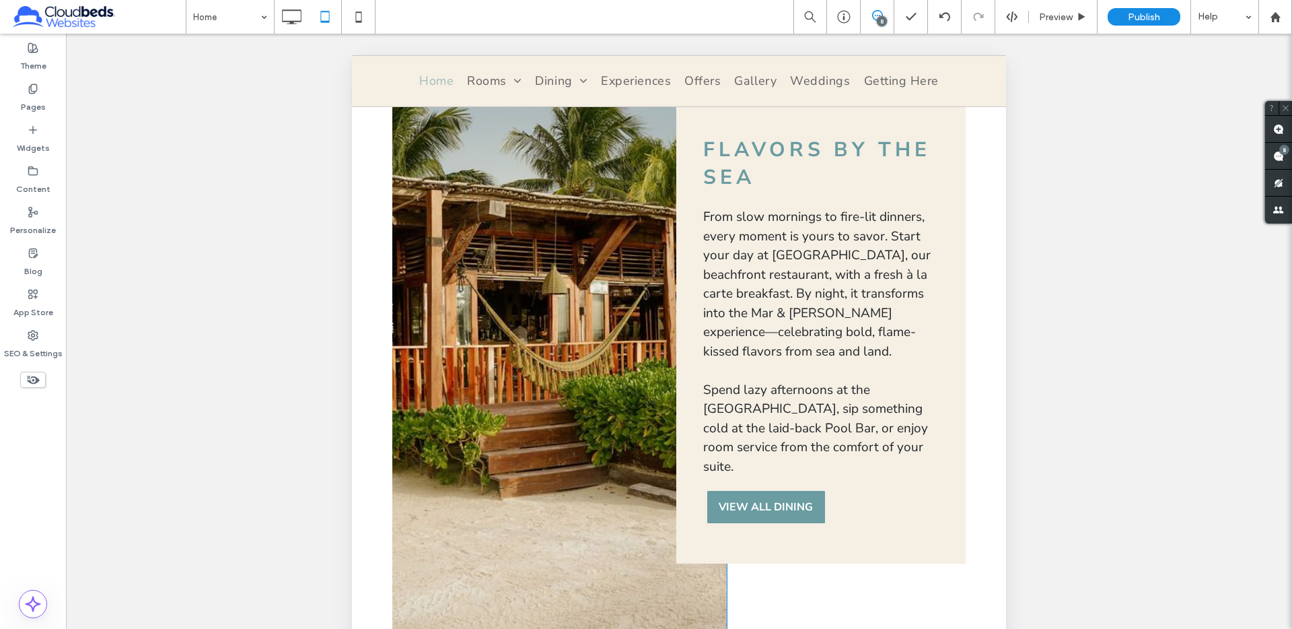
scroll to position [1338, 0]
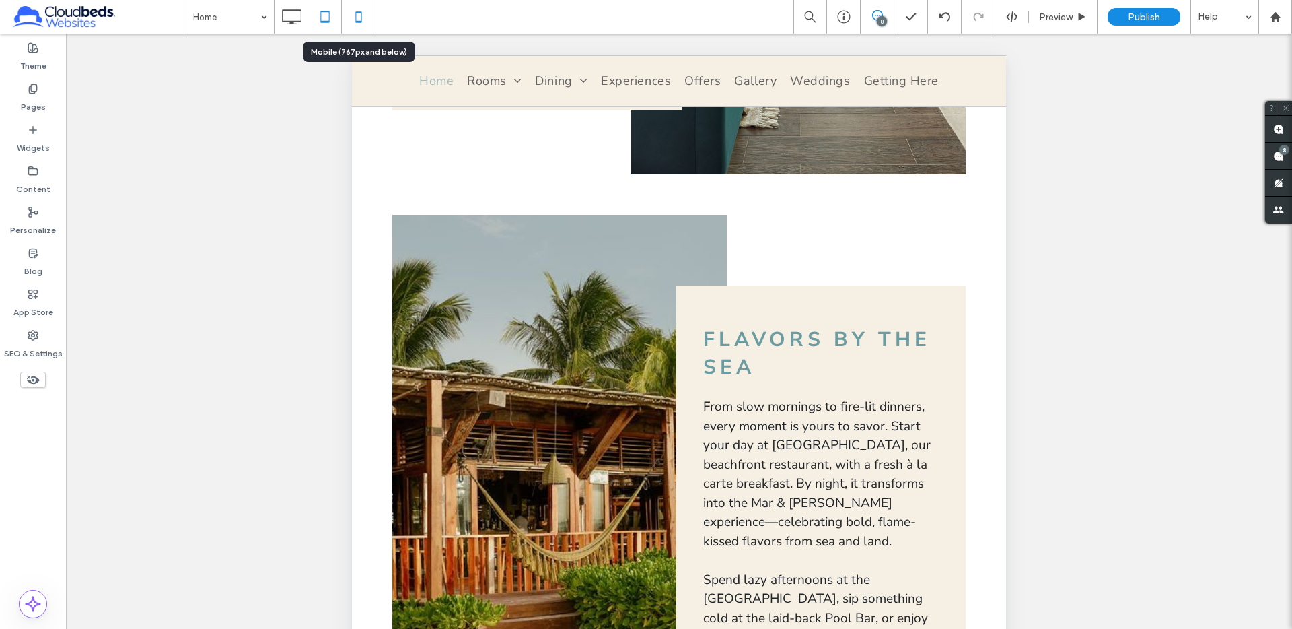
click at [360, 20] on icon at bounding box center [358, 16] width 27 height 27
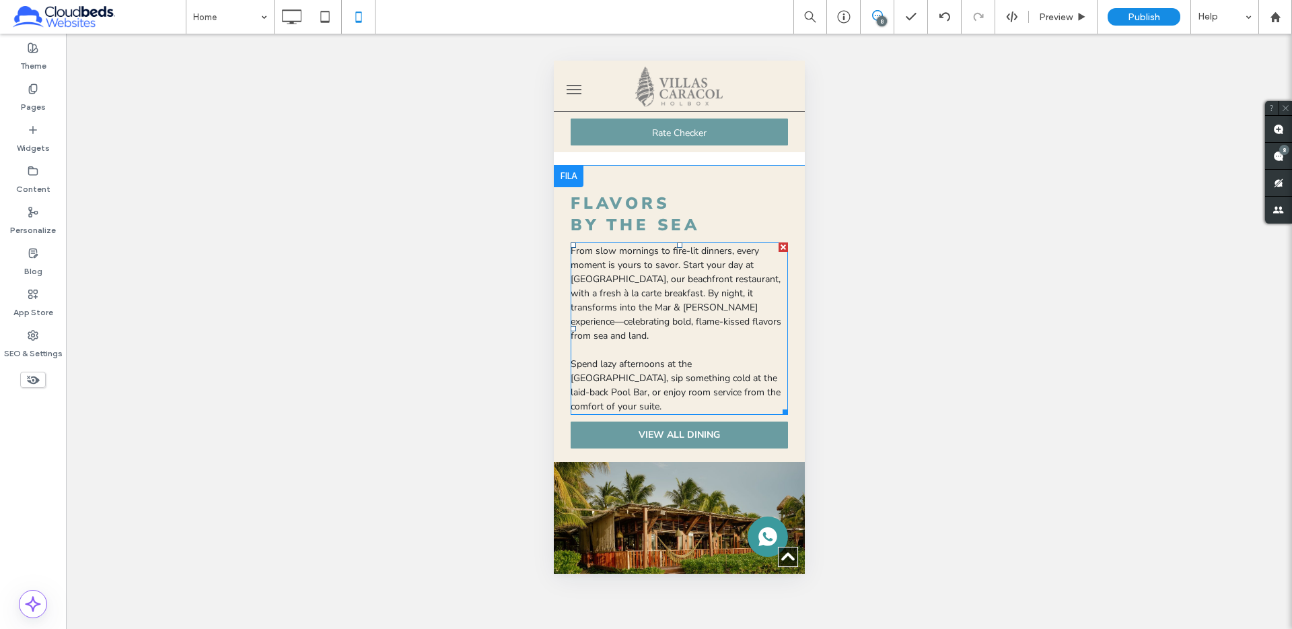
scroll to position [1086, 0]
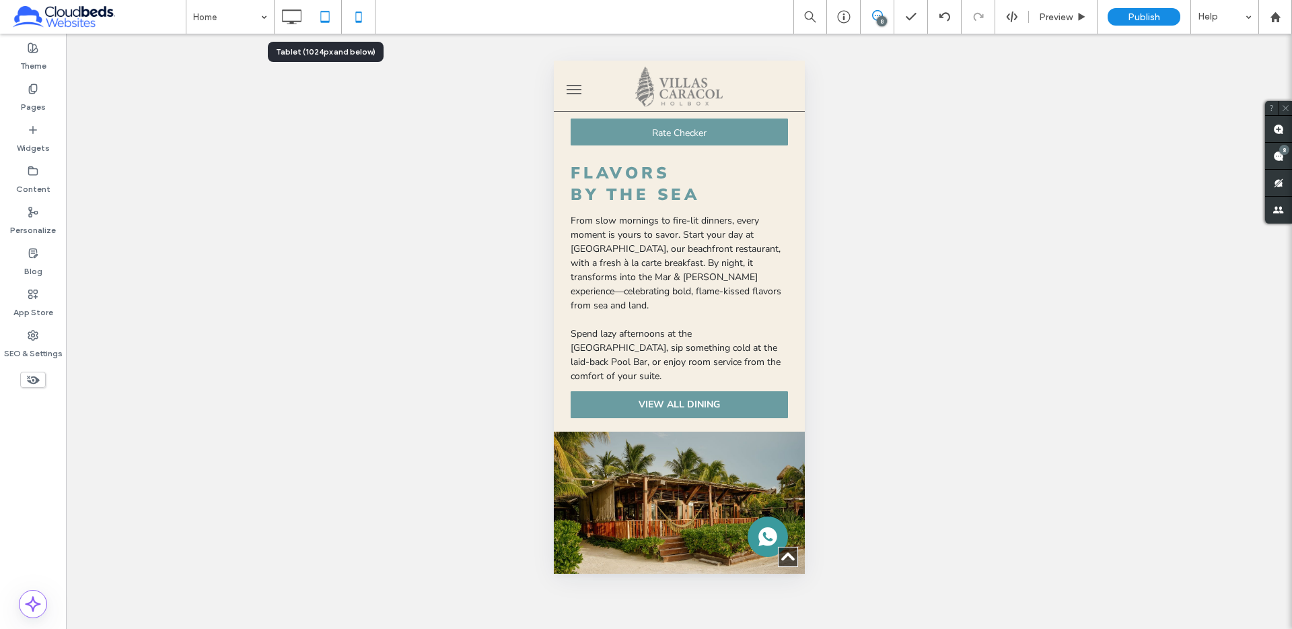
click at [326, 12] on use at bounding box center [324, 16] width 9 height 11
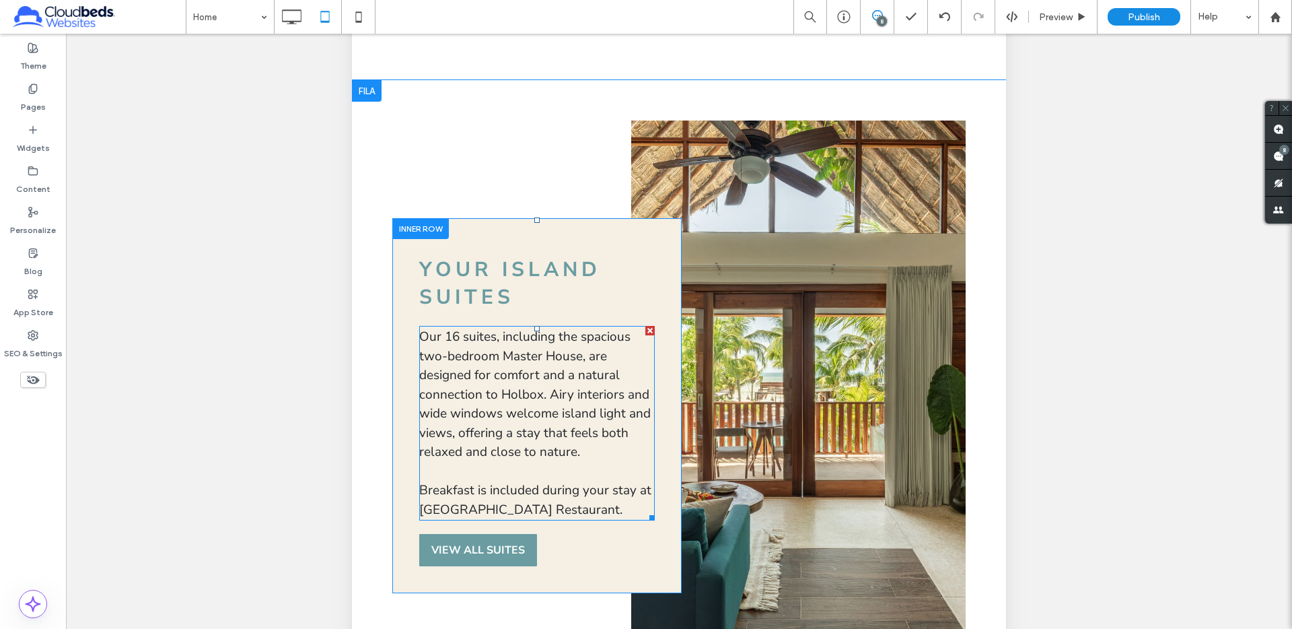
scroll to position [746, 0]
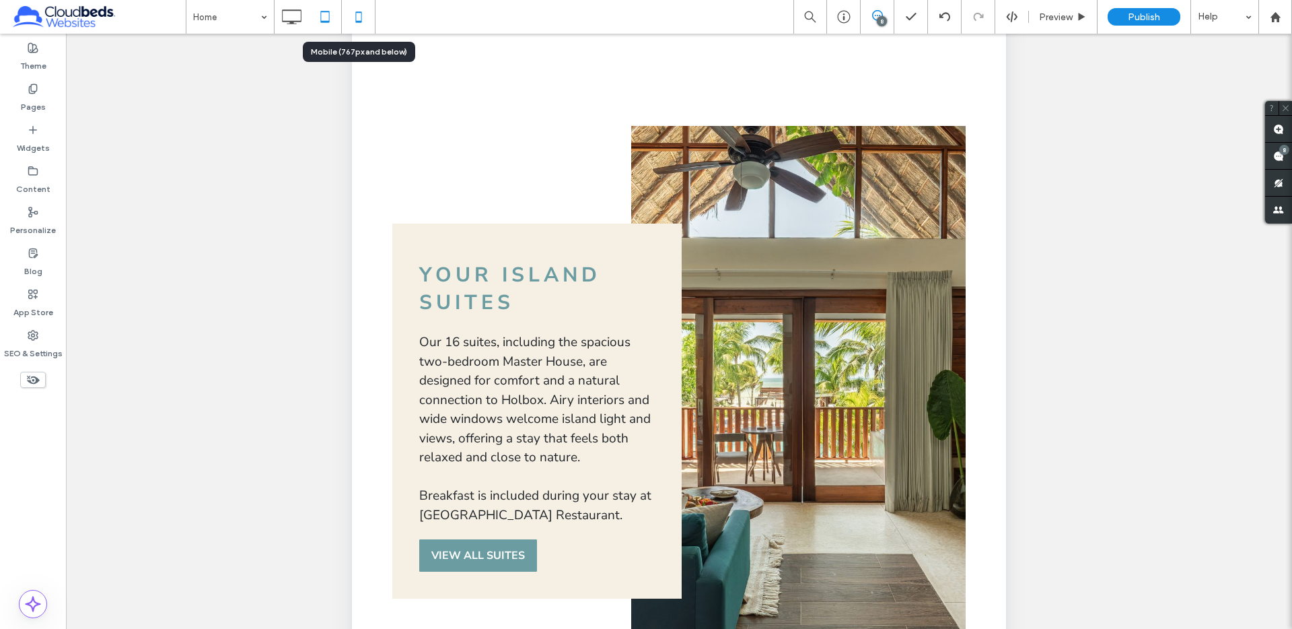
click at [355, 6] on icon at bounding box center [358, 16] width 27 height 27
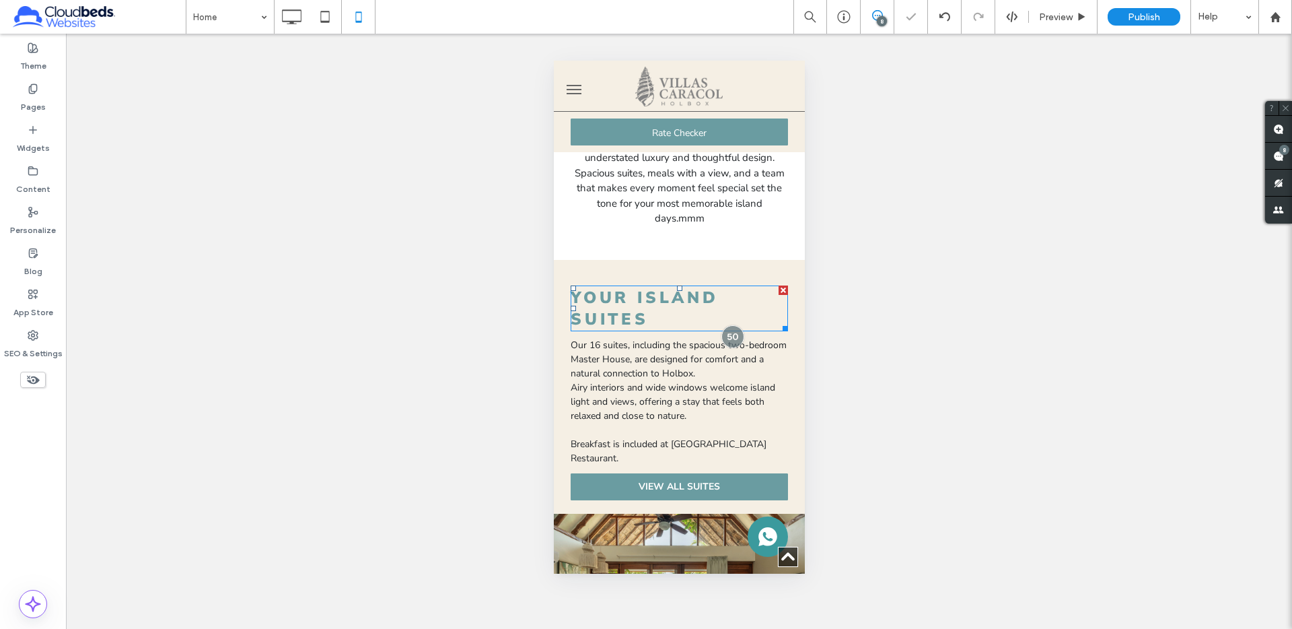
scroll to position [526, 0]
click at [324, 19] on icon at bounding box center [325, 16] width 27 height 27
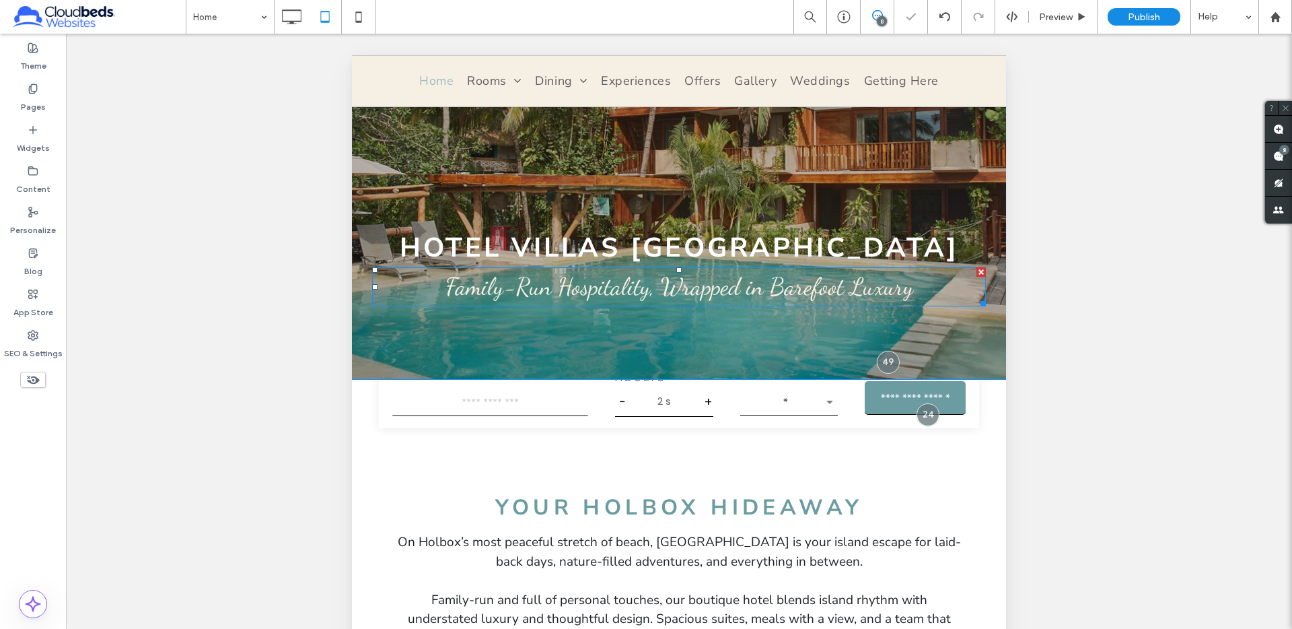
scroll to position [563, 0]
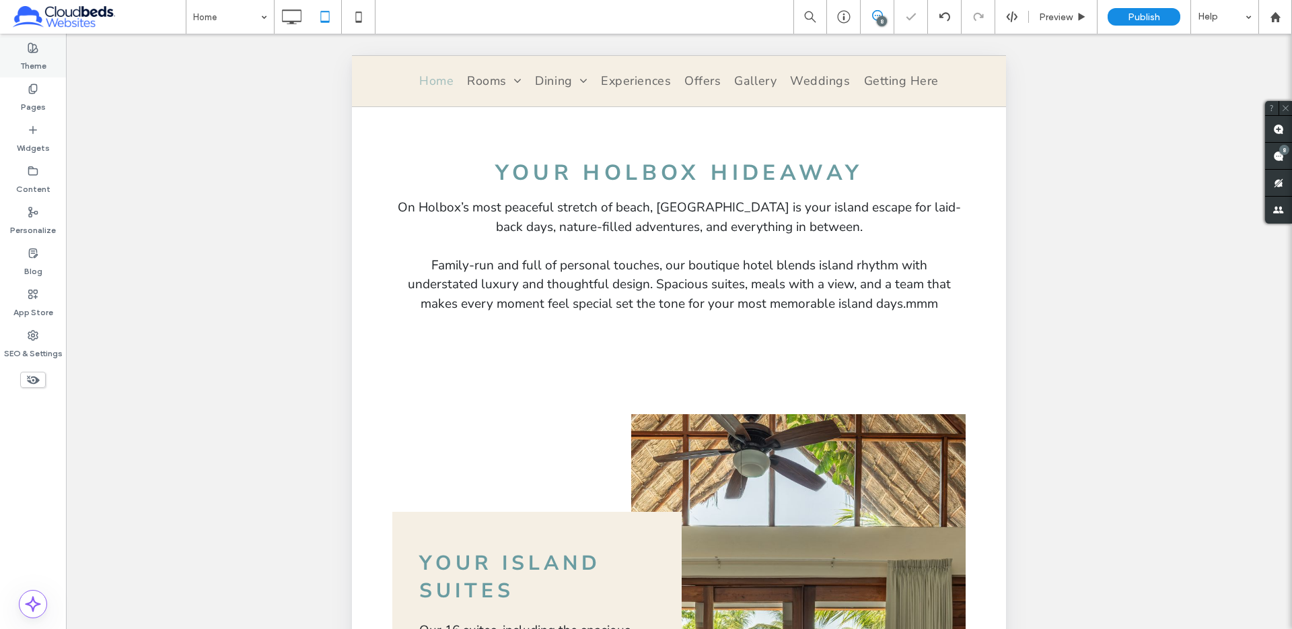
click at [21, 75] on div "Theme" at bounding box center [33, 56] width 66 height 41
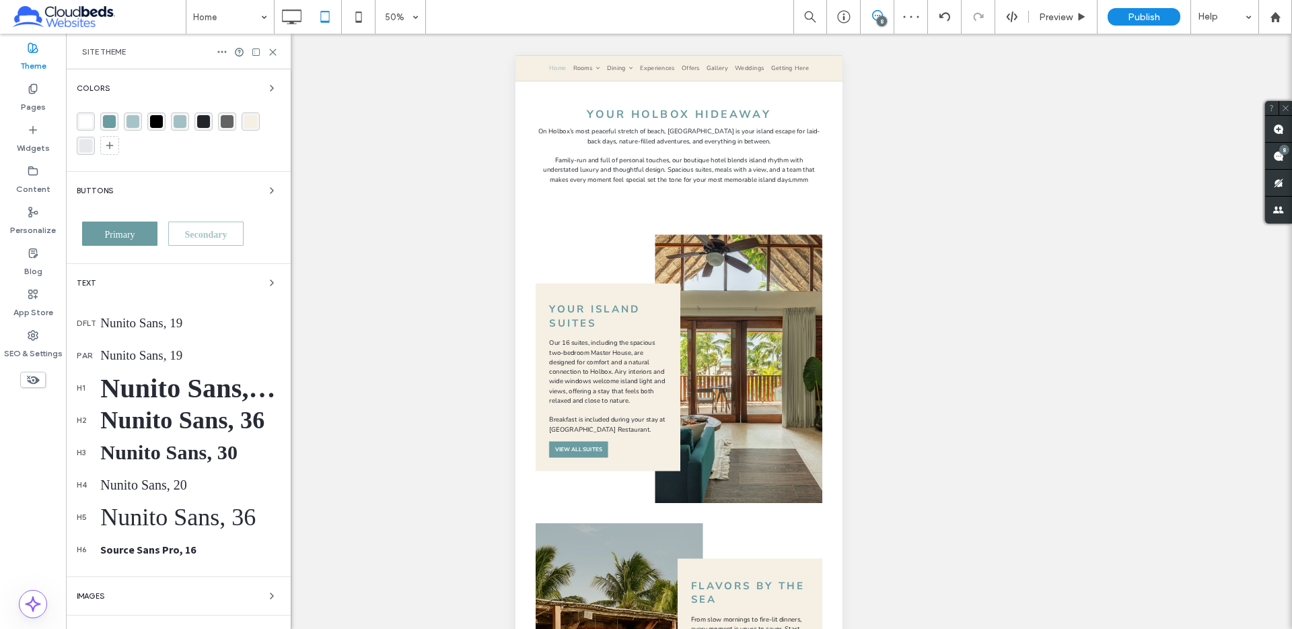
click at [33, 63] on label "Theme" at bounding box center [33, 62] width 26 height 19
click at [277, 53] on div "Site Theme" at bounding box center [178, 52] width 225 height 36
click at [275, 52] on icon at bounding box center [273, 52] width 10 height 10
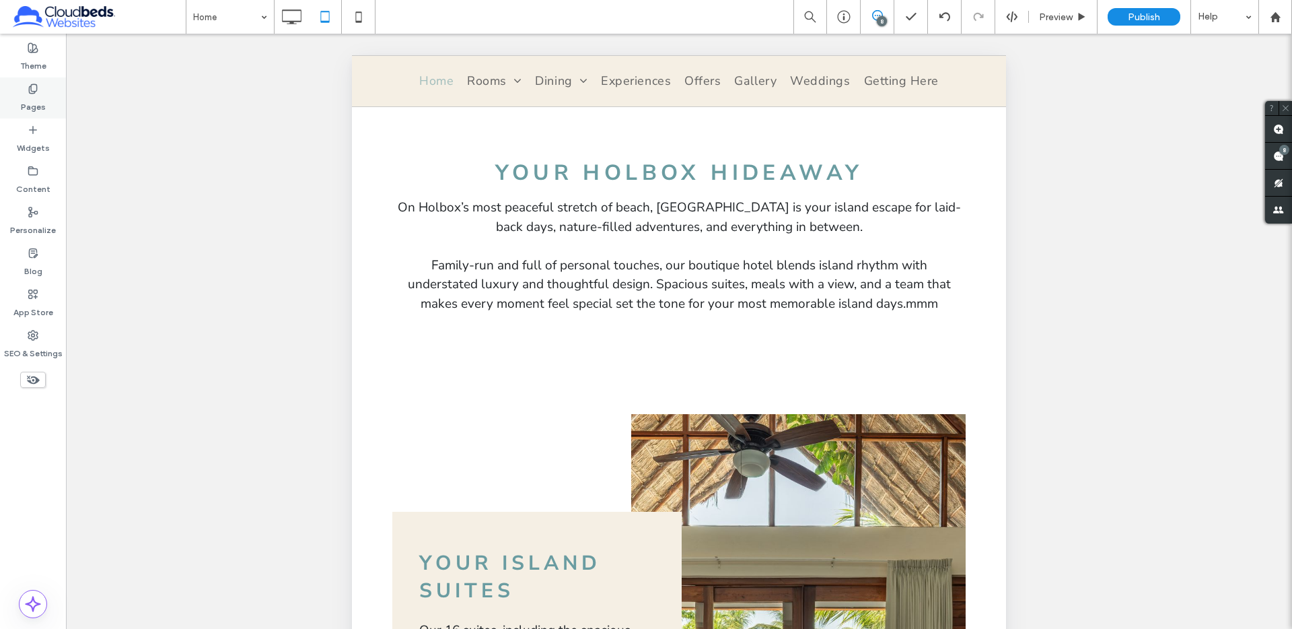
click at [52, 86] on div "Pages" at bounding box center [33, 97] width 66 height 41
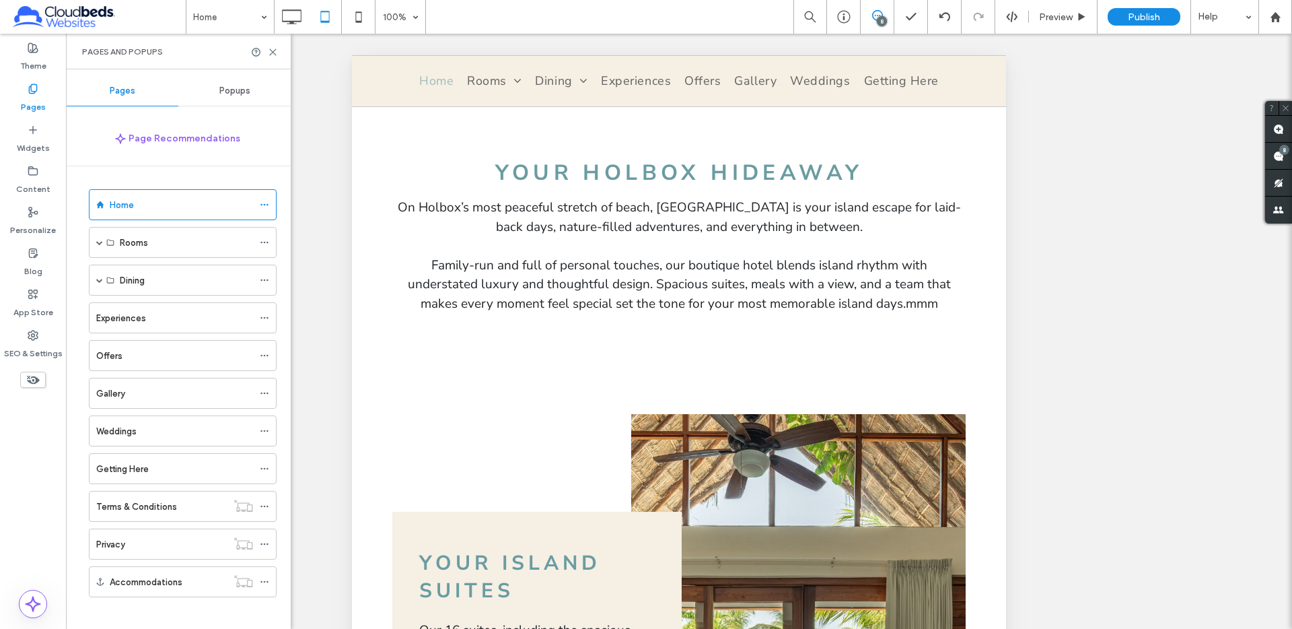
click at [274, 52] on icon at bounding box center [273, 52] width 10 height 10
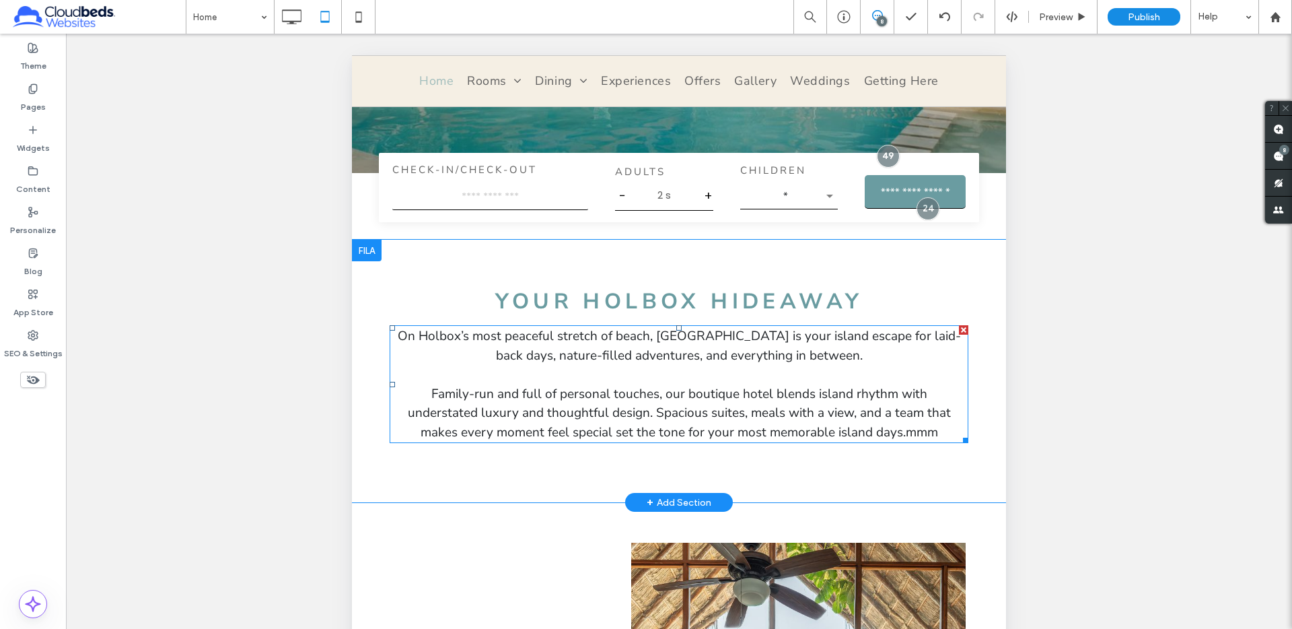
scroll to position [436, 0]
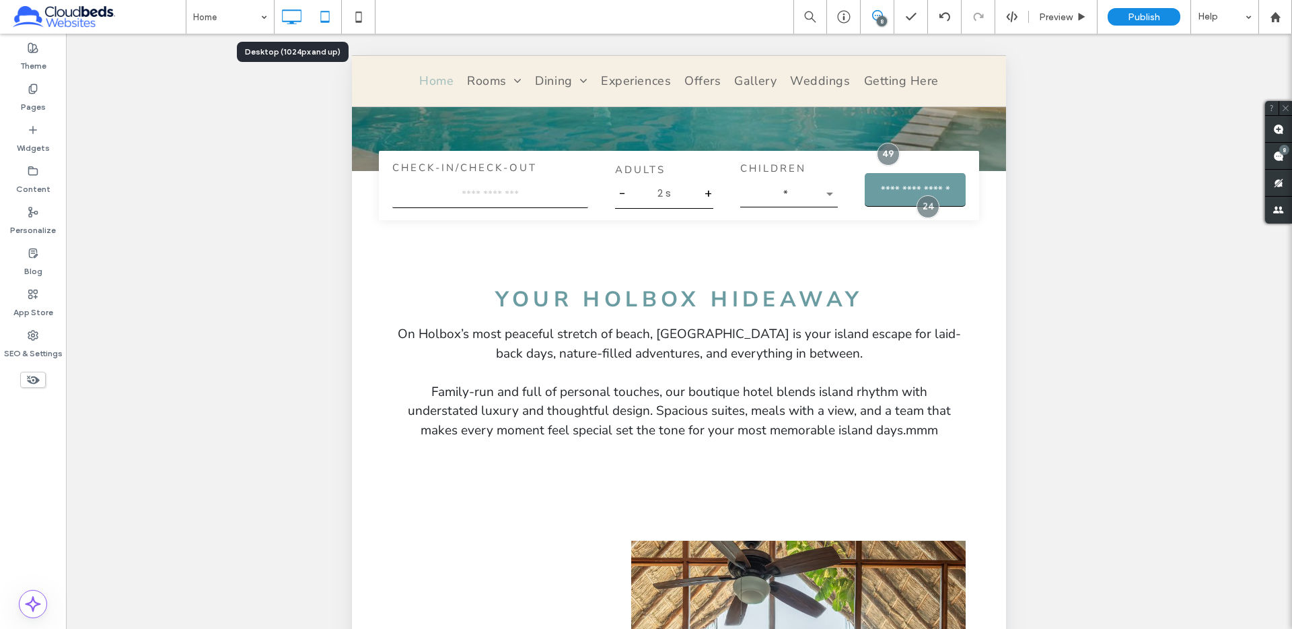
click at [289, 17] on icon at bounding box center [291, 16] width 27 height 27
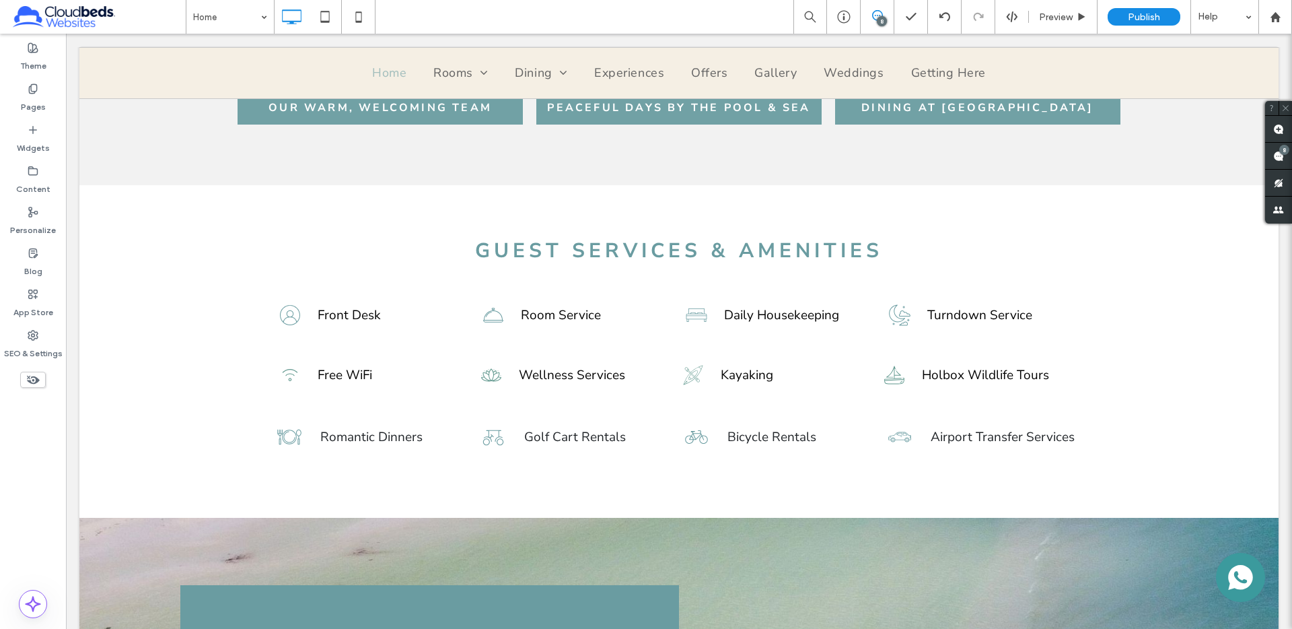
scroll to position [2200, 0]
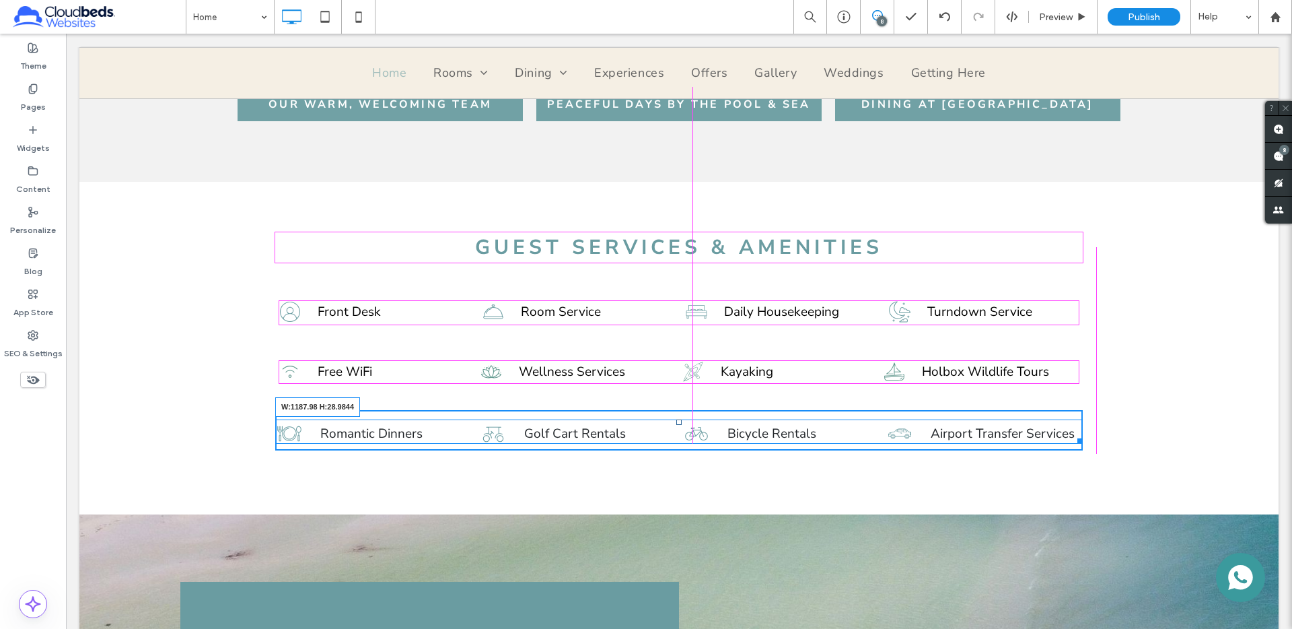
click at [1078, 435] on div at bounding box center [1078, 438] width 10 height 10
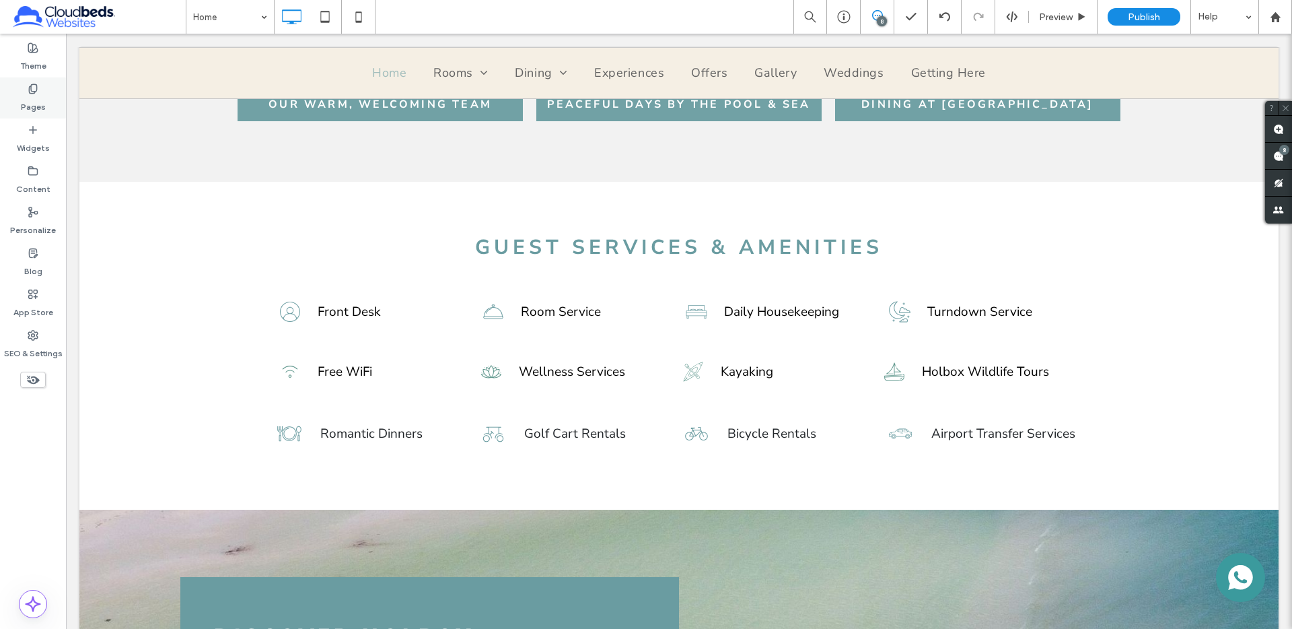
click at [12, 96] on div "Pages" at bounding box center [33, 97] width 66 height 41
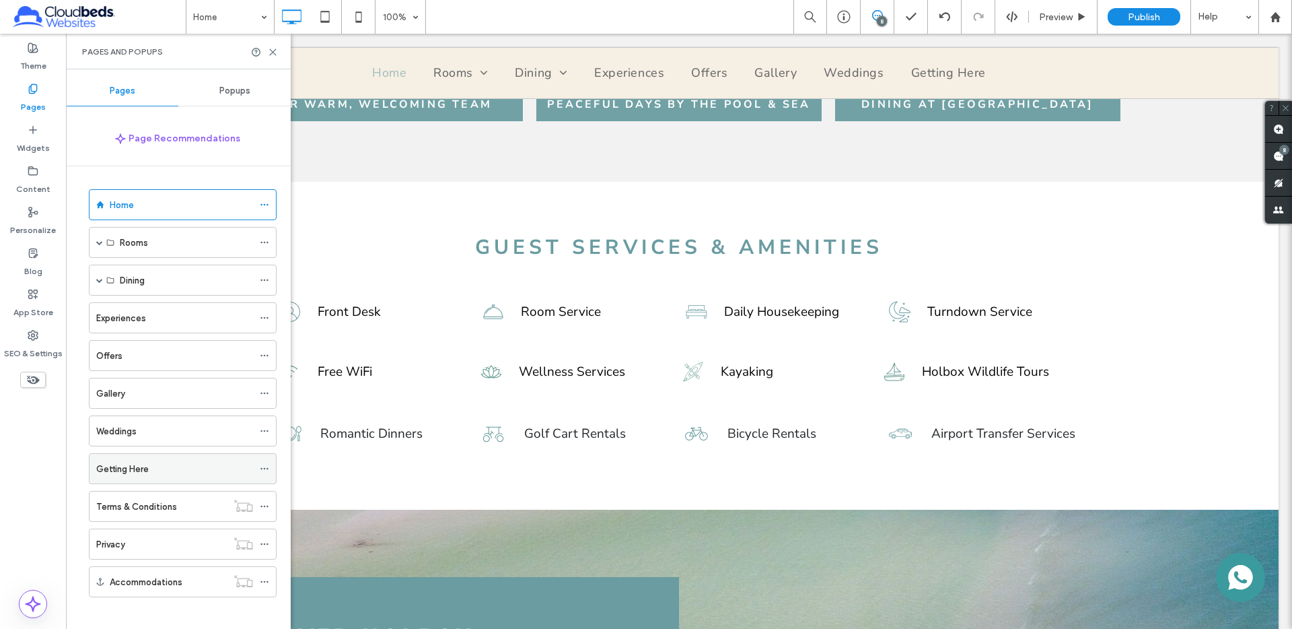
click at [153, 468] on div "Getting Here" at bounding box center [174, 469] width 157 height 14
click at [270, 50] on icon at bounding box center [273, 52] width 10 height 10
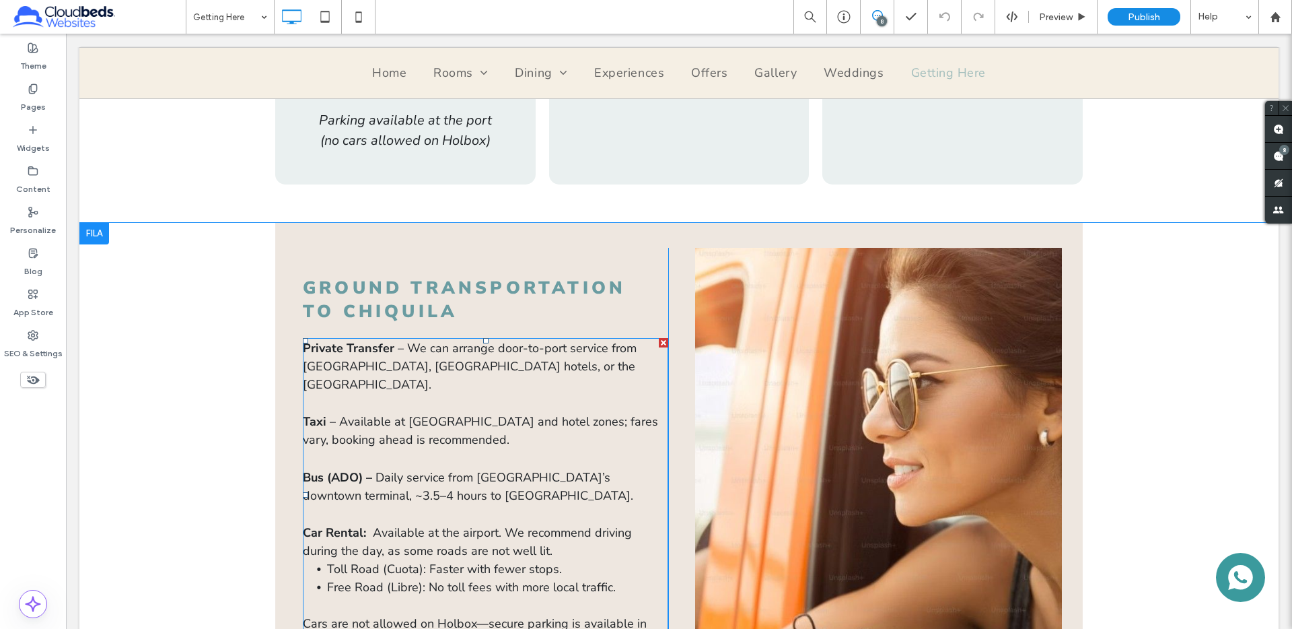
scroll to position [941, 0]
click at [817, 495] on div "Click To Paste" at bounding box center [878, 460] width 367 height 425
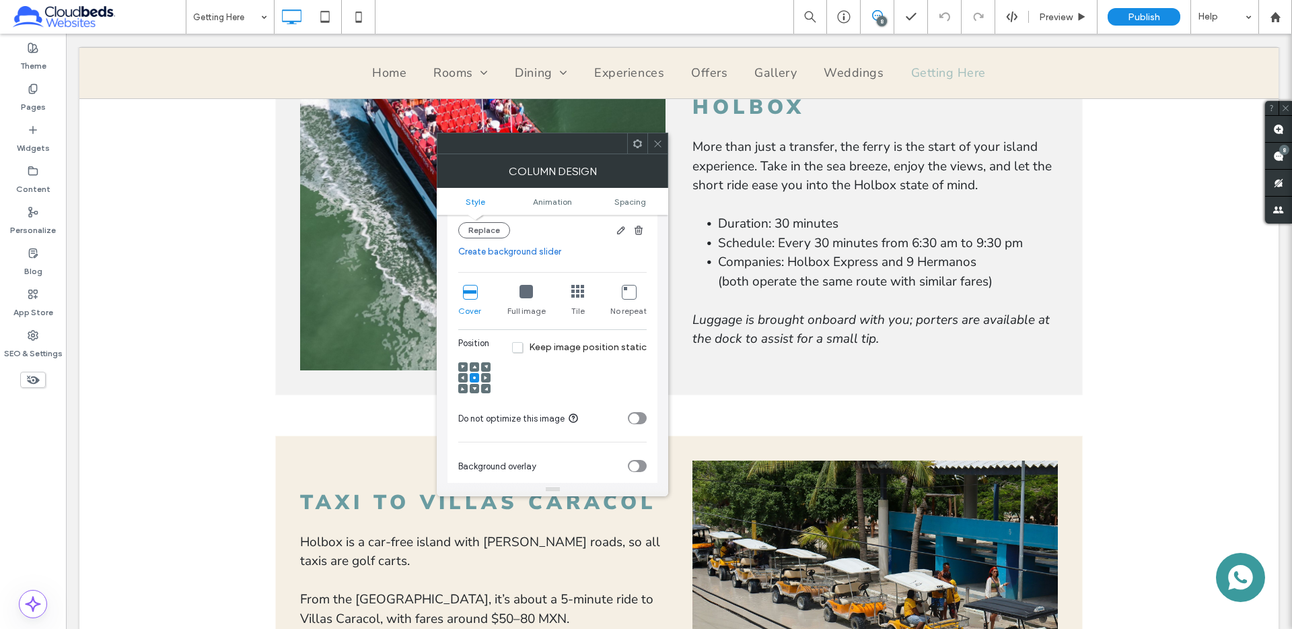
scroll to position [261, 0]
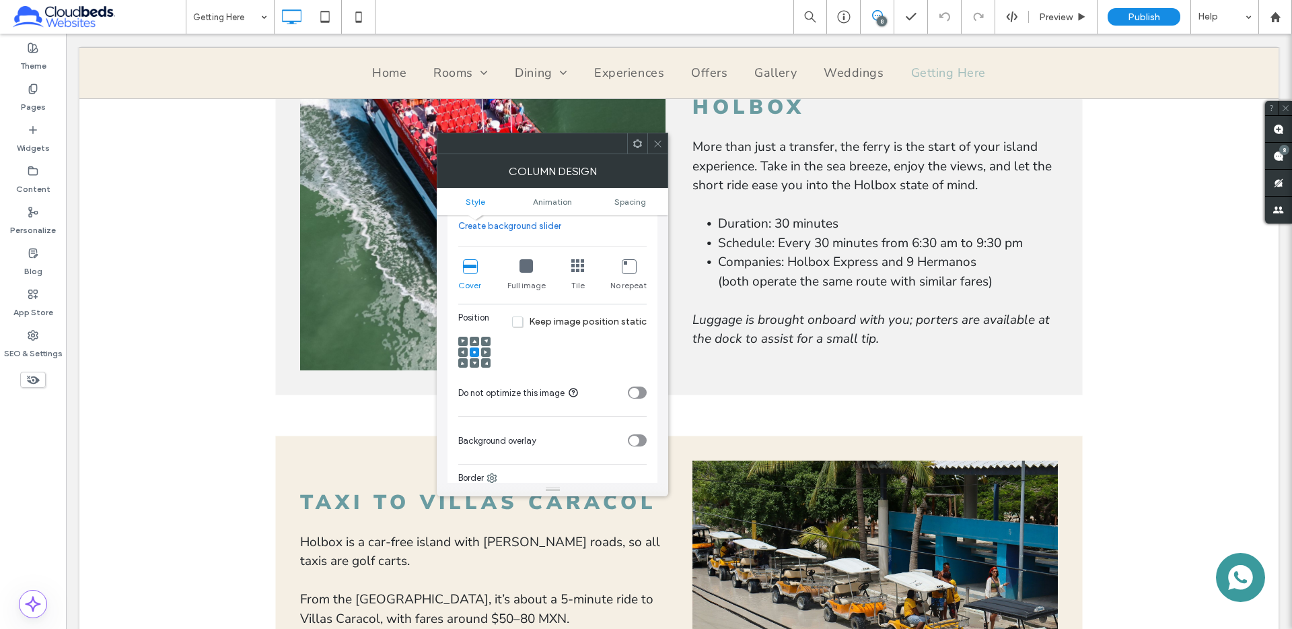
click at [656, 139] on icon at bounding box center [658, 144] width 10 height 10
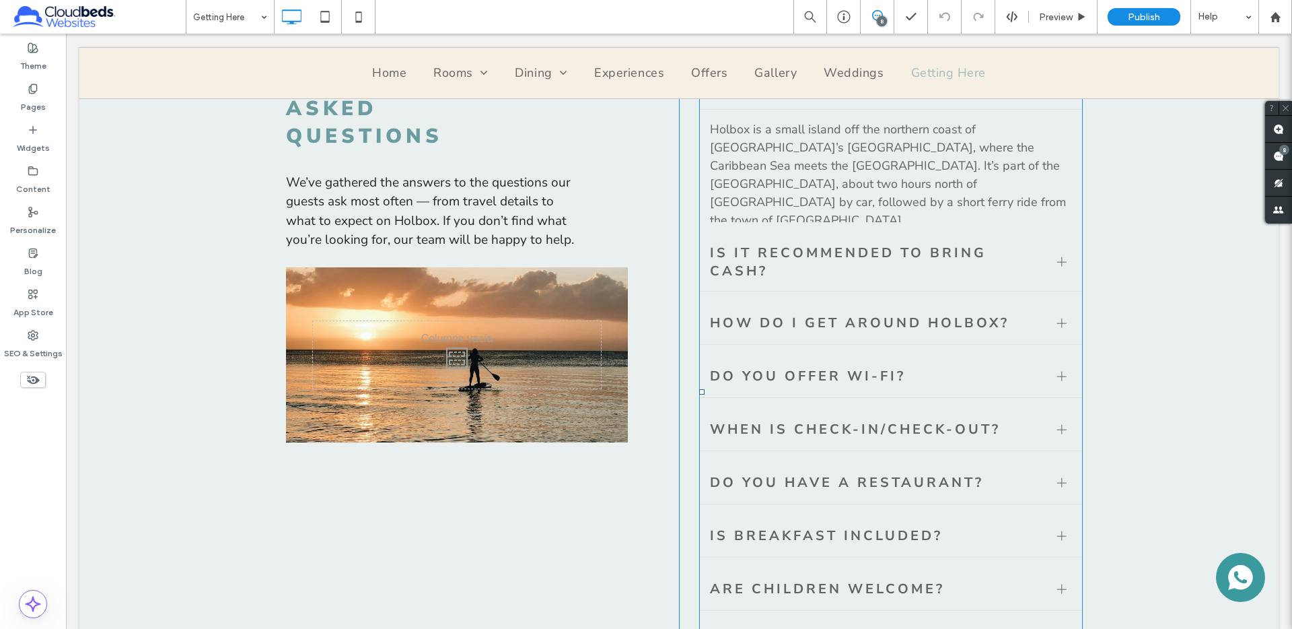
scroll to position [2454, 0]
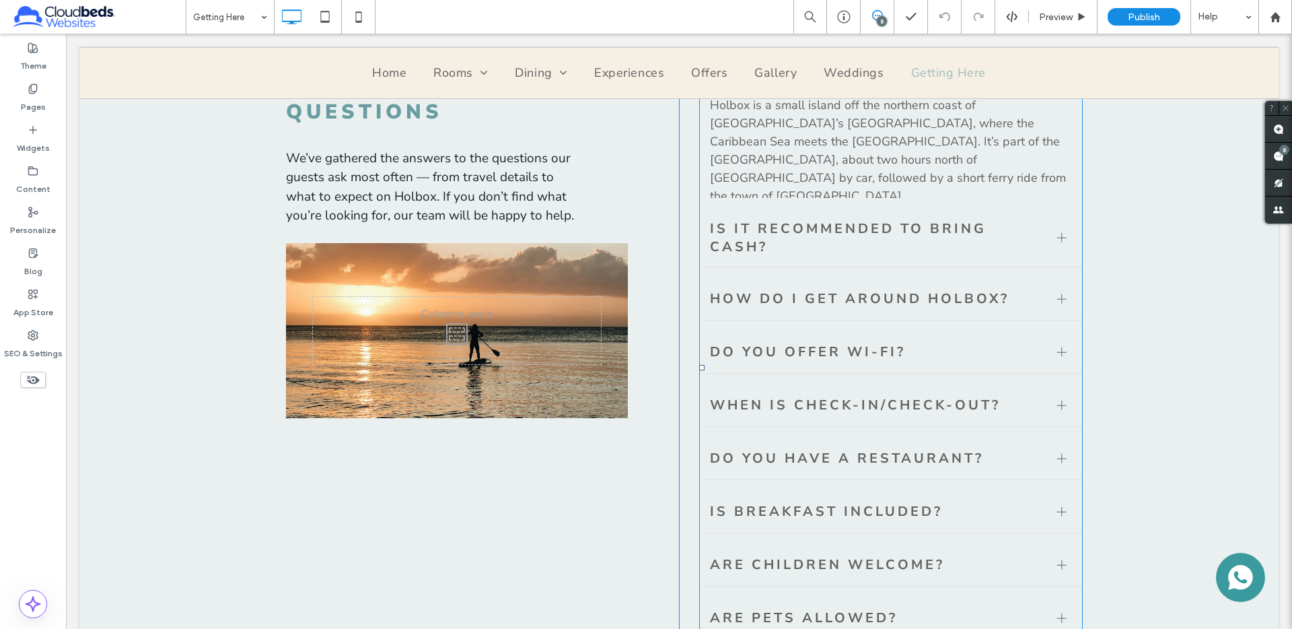
click at [1068, 554] on div at bounding box center [1062, 564] width 20 height 20
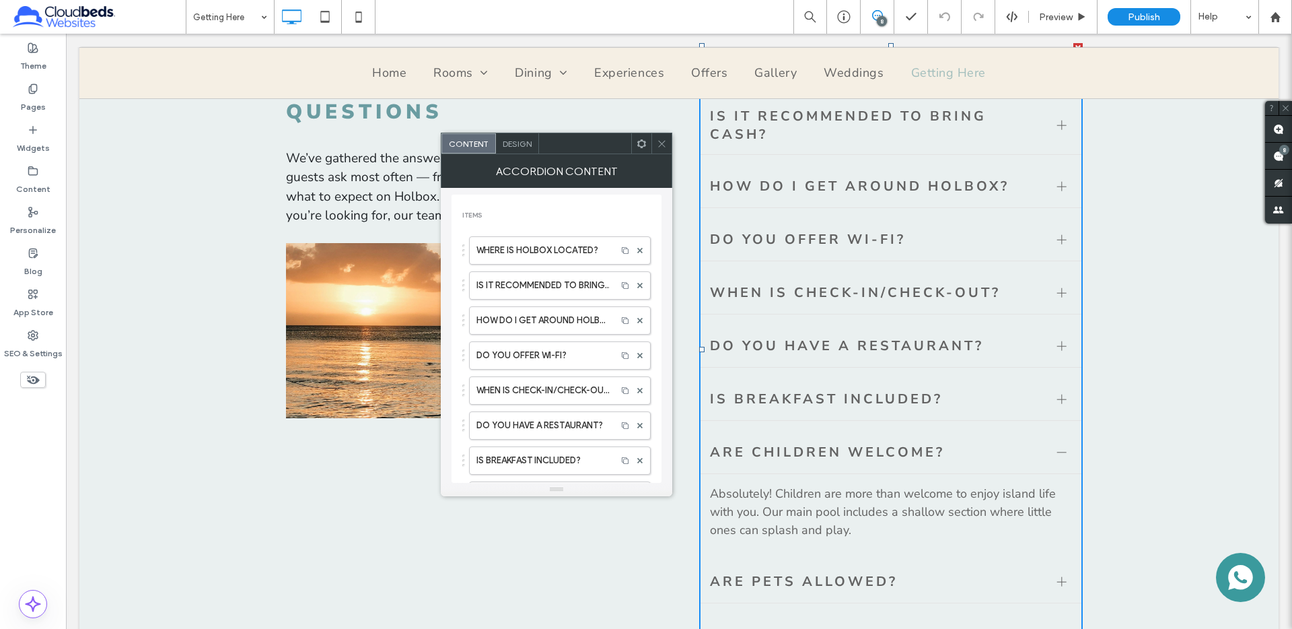
click at [661, 141] on icon at bounding box center [662, 144] width 10 height 10
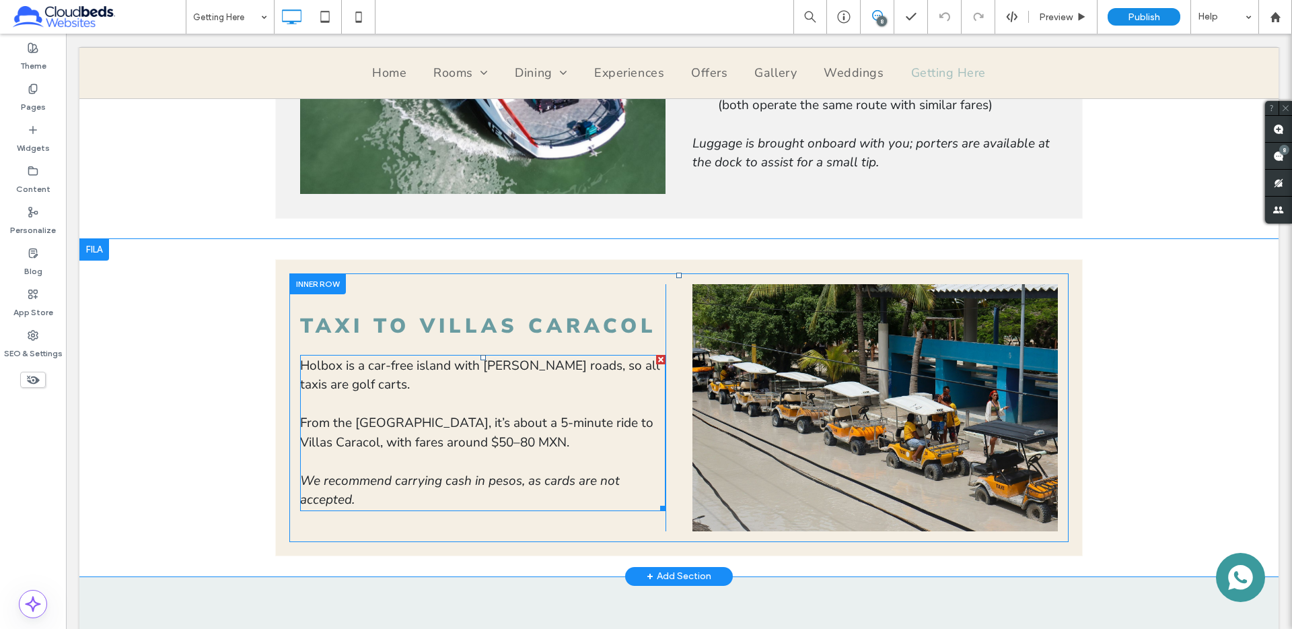
scroll to position [1869, 0]
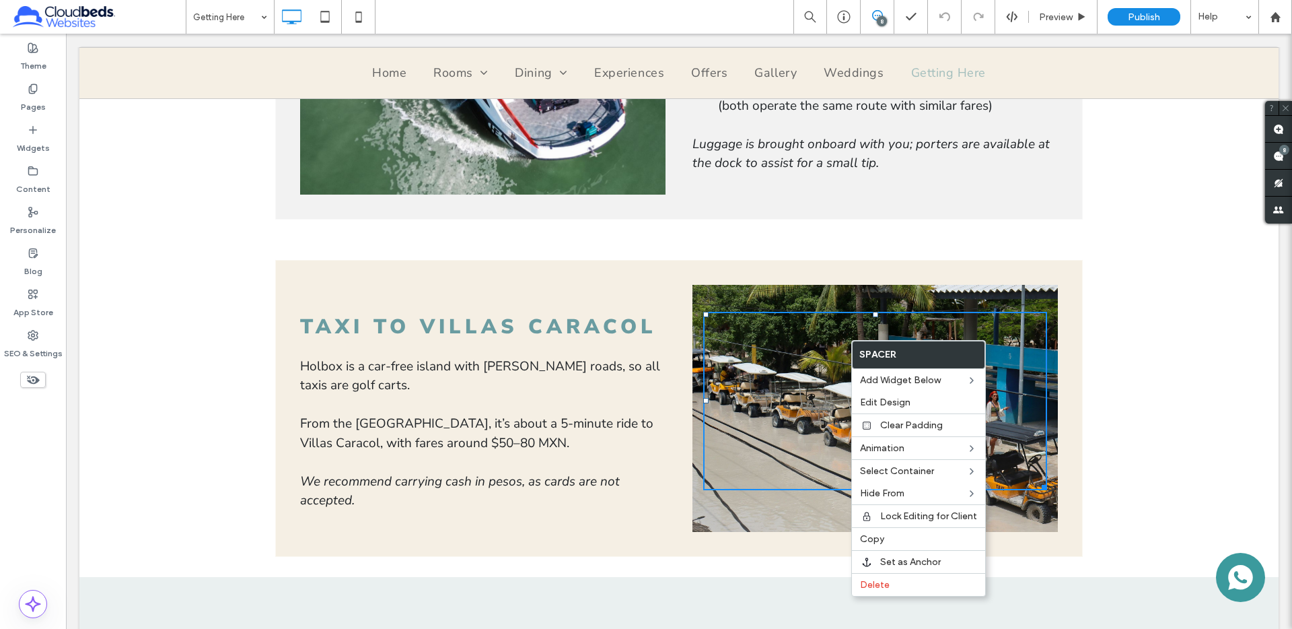
click at [739, 312] on div at bounding box center [875, 401] width 344 height 178
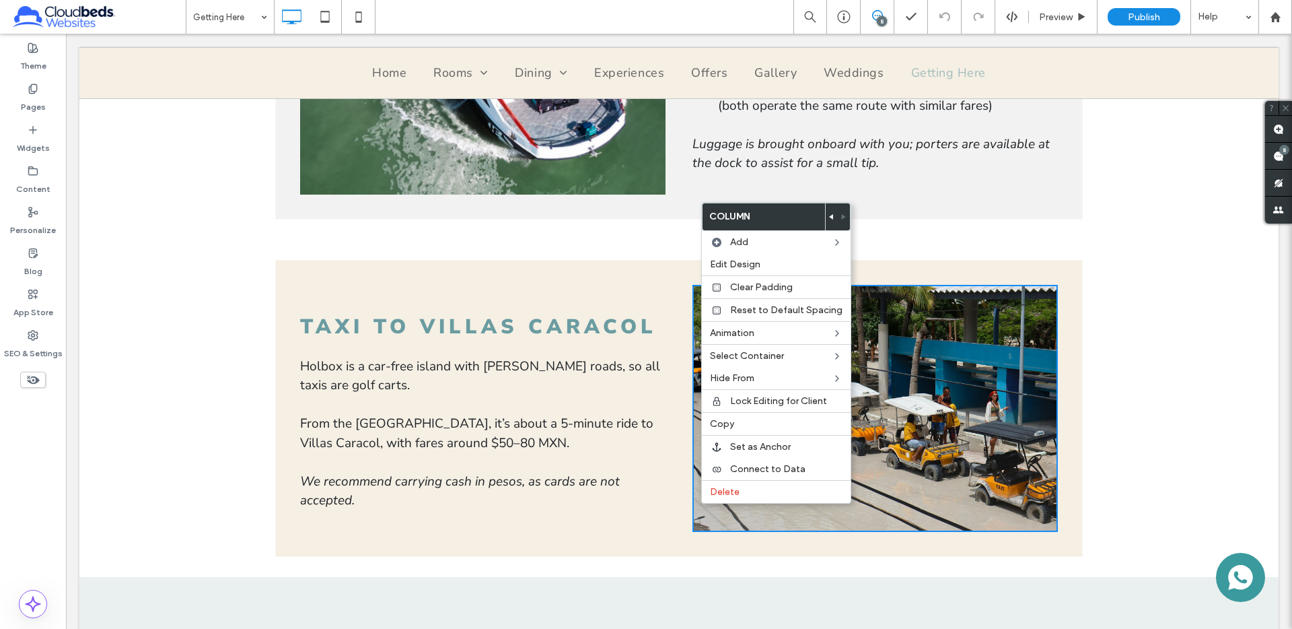
click at [635, 240] on div "TAXI TO VILLAS CARACOL Holbox is a car-free island with sandy roads, so all tax…" at bounding box center [678, 408] width 1199 height 337
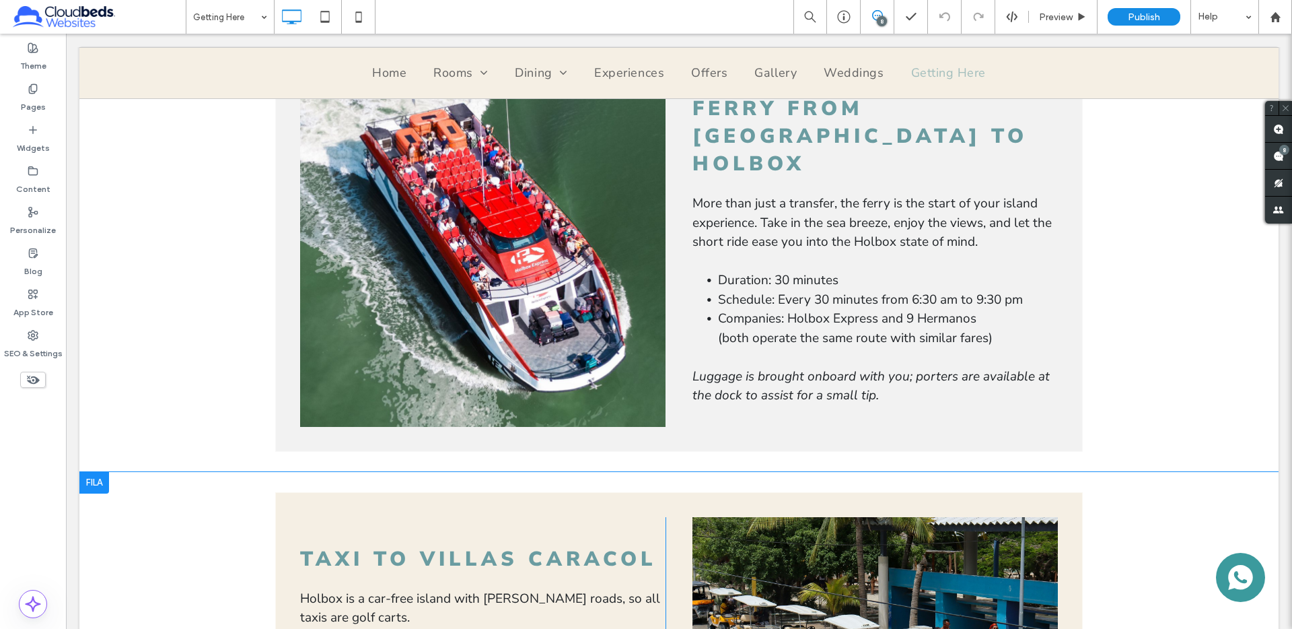
scroll to position [1622, 0]
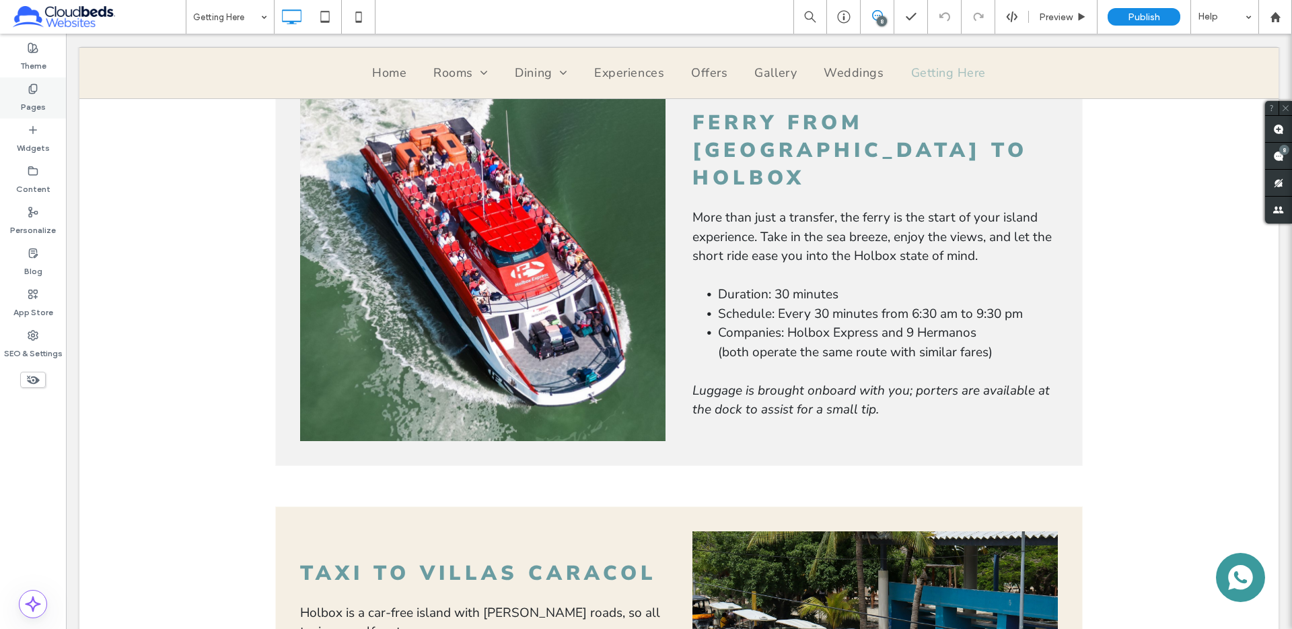
click at [25, 90] on div "Pages" at bounding box center [33, 97] width 66 height 41
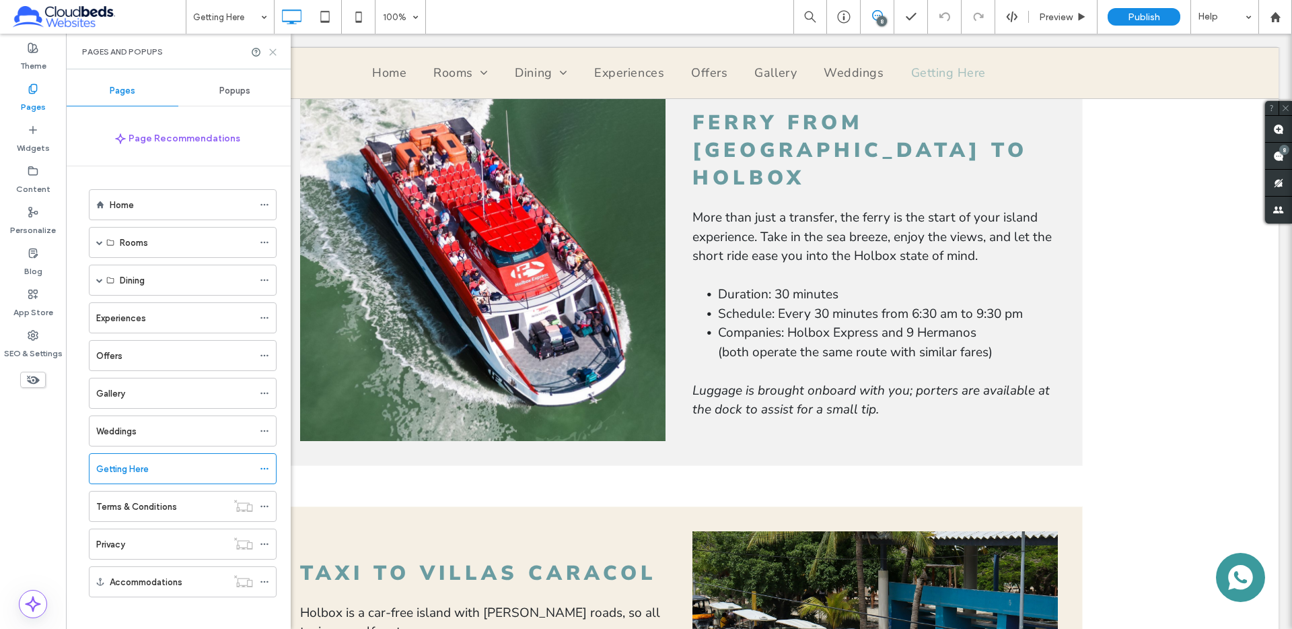
click at [272, 55] on icon at bounding box center [273, 52] width 10 height 10
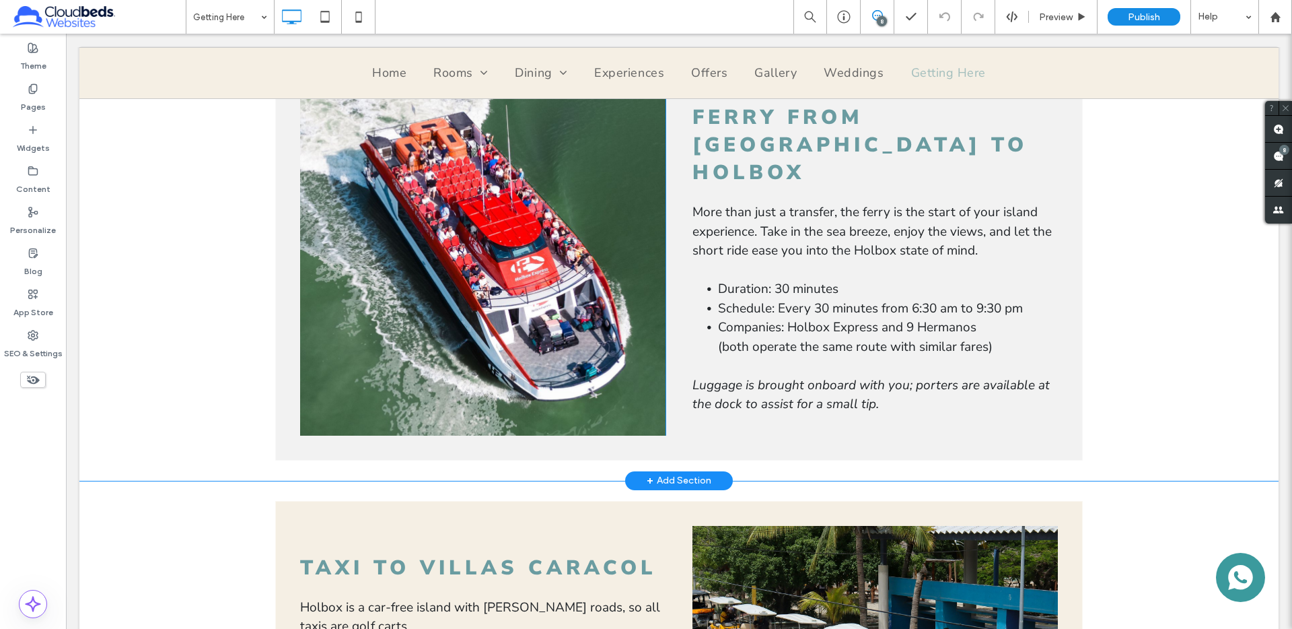
scroll to position [1614, 0]
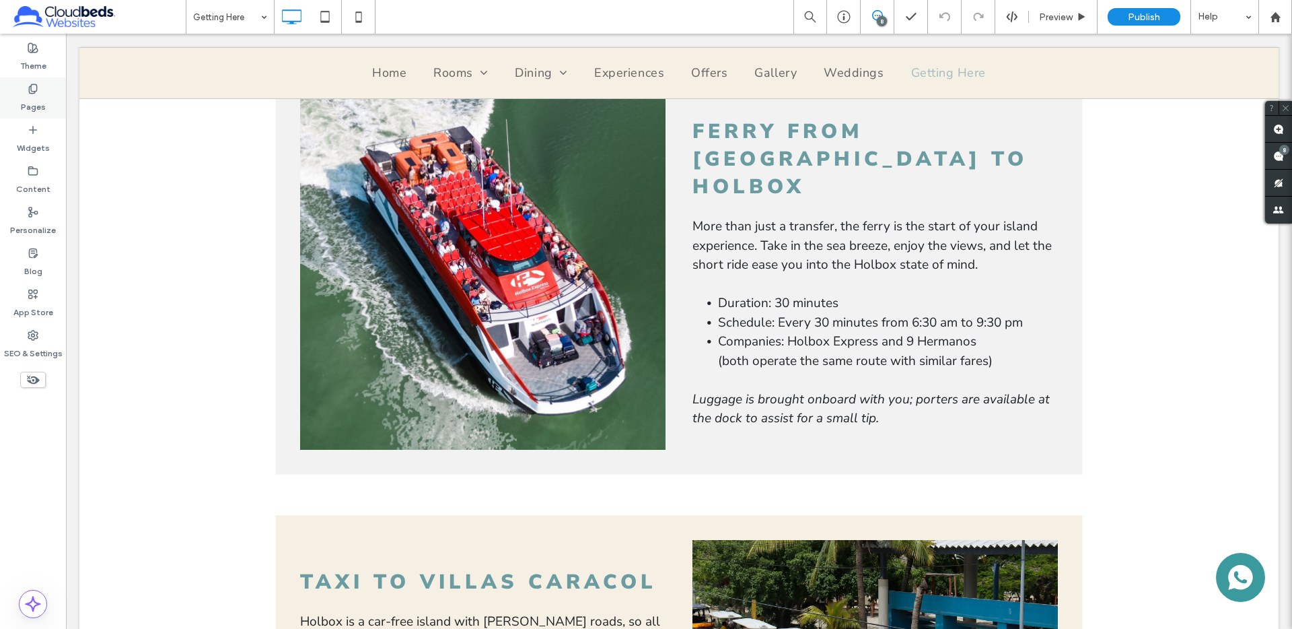
click at [36, 84] on use at bounding box center [32, 88] width 7 height 9
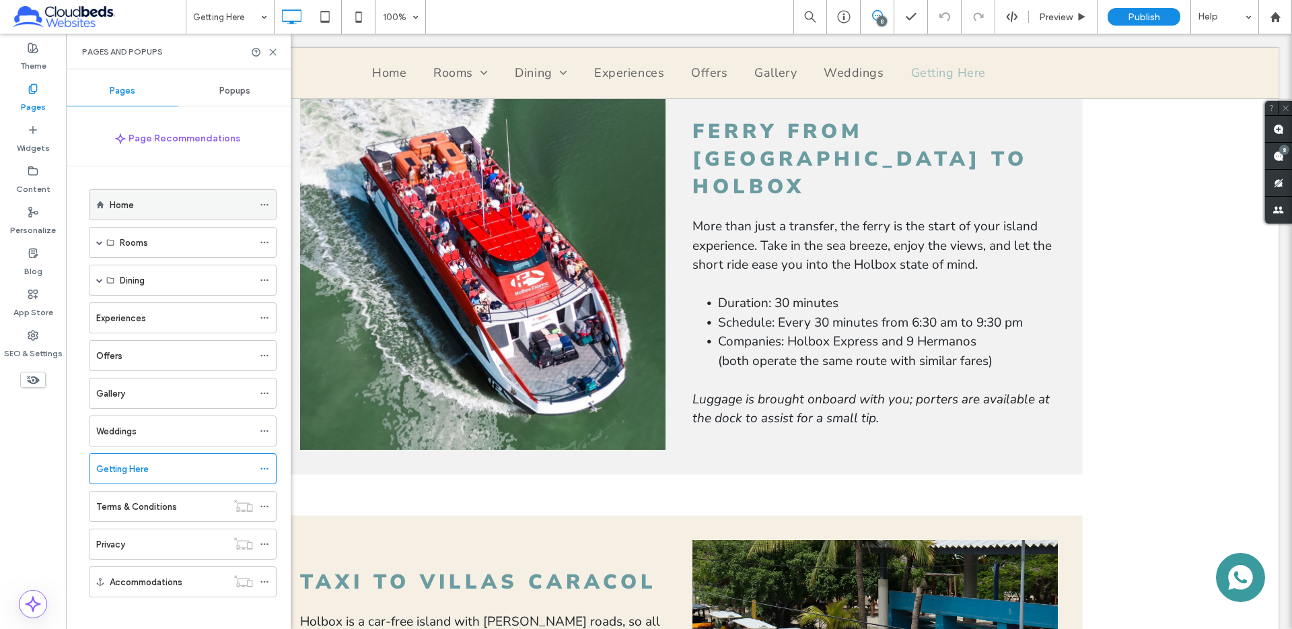
click at [168, 198] on div "Home" at bounding box center [181, 205] width 143 height 14
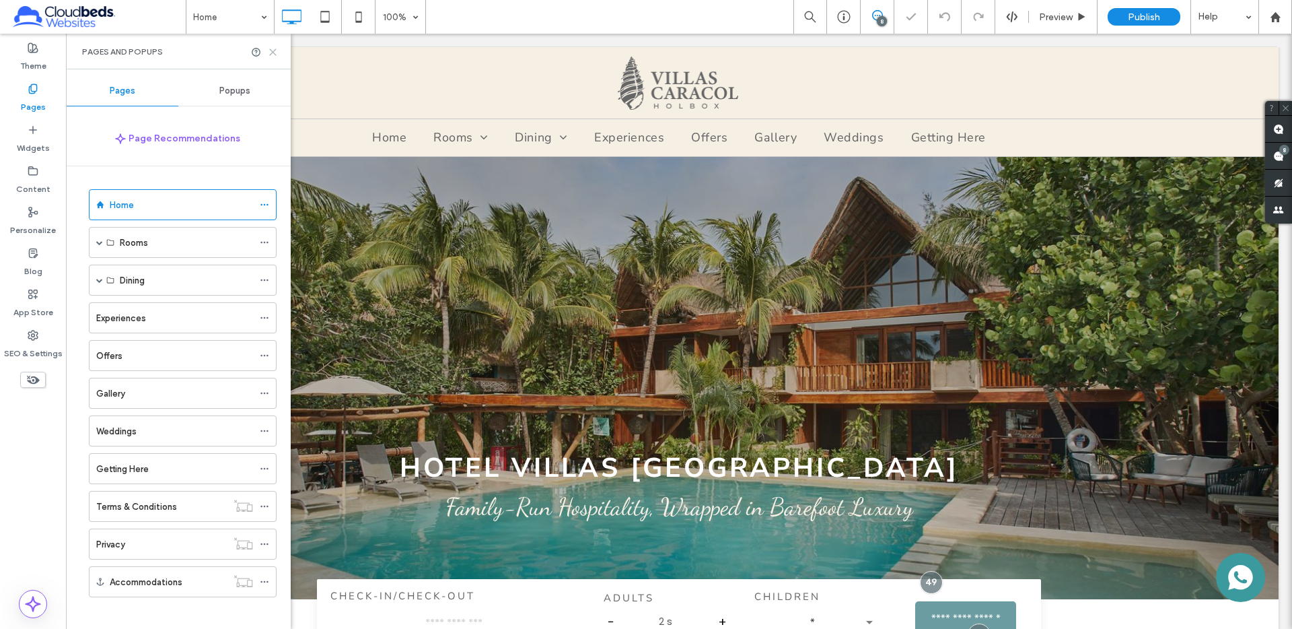
drag, startPoint x: 273, startPoint y: 51, endPoint x: 207, endPoint y: 17, distance: 74.0
click at [273, 51] on use at bounding box center [273, 52] width 6 height 6
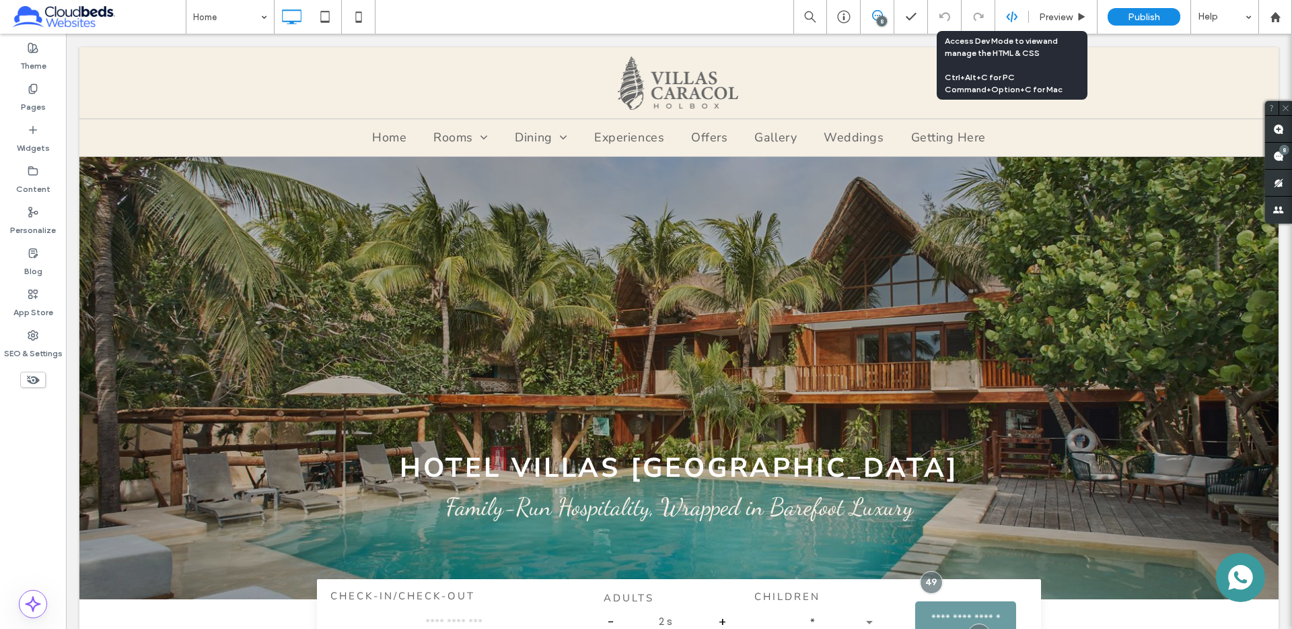
click at [1013, 19] on icon at bounding box center [1012, 17] width 12 height 12
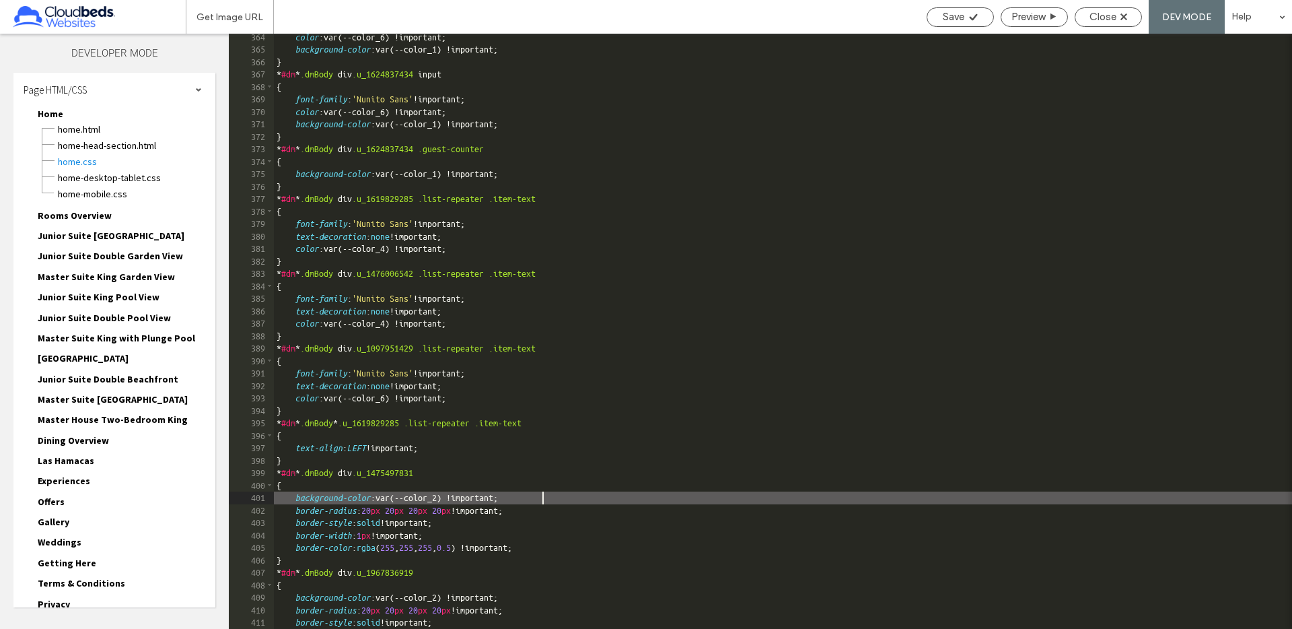
scroll to position [1, 0]
drag, startPoint x: 565, startPoint y: 502, endPoint x: 296, endPoint y: 495, distance: 268.6
click at [296, 495] on div "color :var(--color_6) !important; background-color :var(--color_1) !important; …" at bounding box center [897, 341] width 1247 height 620
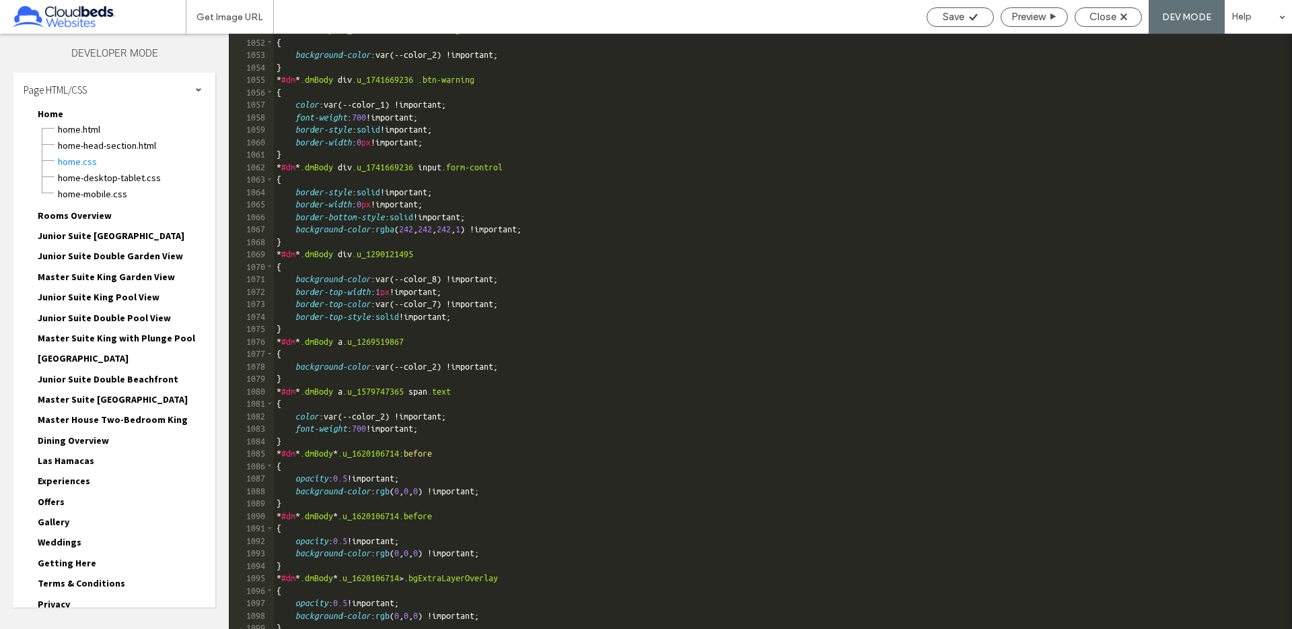
scroll to position [13759, 0]
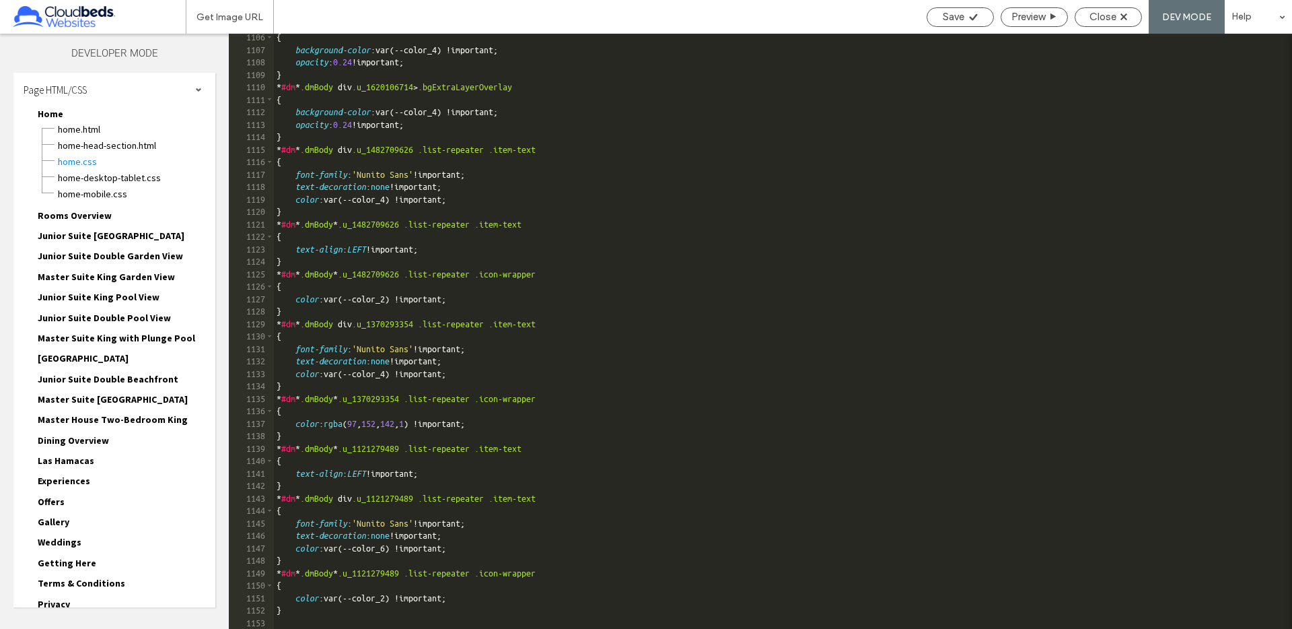
click at [343, 608] on div "{ background-color :var(--color_4) !important; opacity : 0.24 !important; } * #…" at bounding box center [897, 341] width 1247 height 620
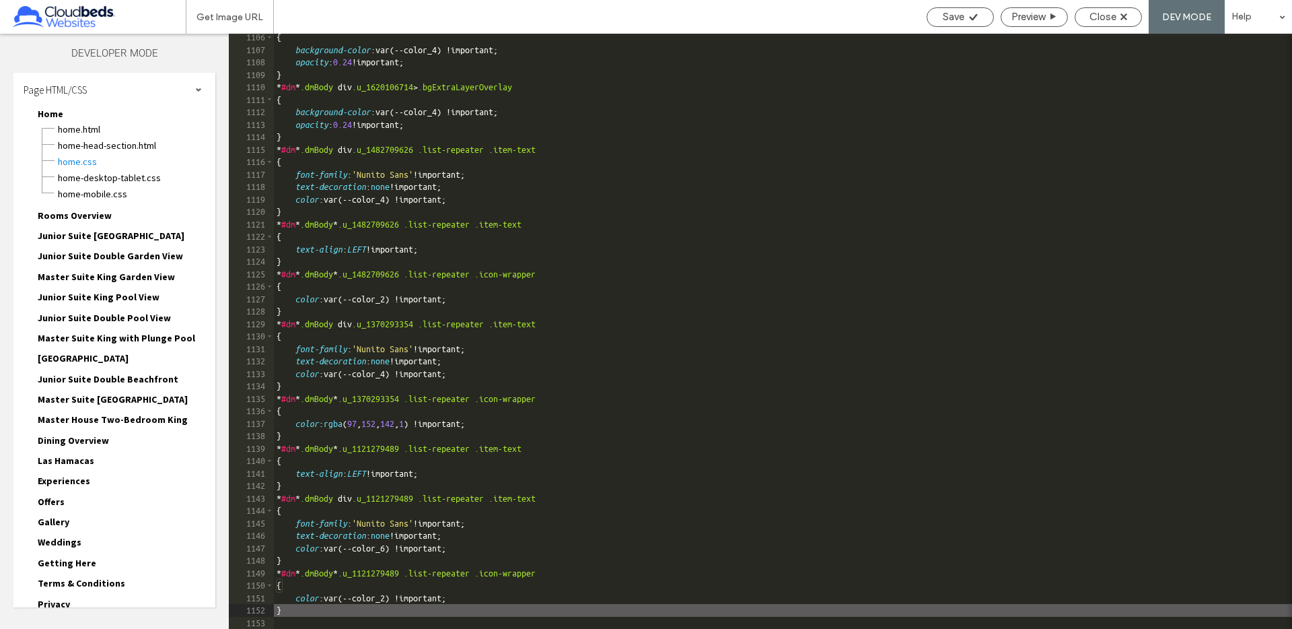
type textarea "**"
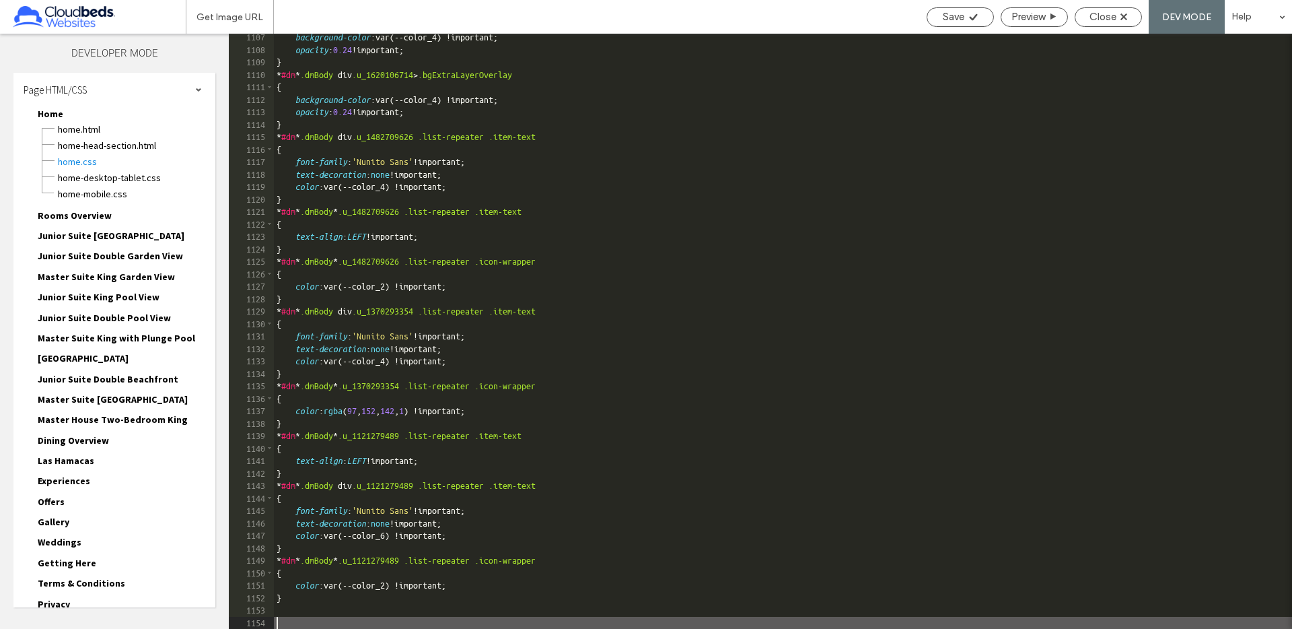
scroll to position [13772, 0]
click at [1124, 15] on use at bounding box center [1123, 16] width 7 height 7
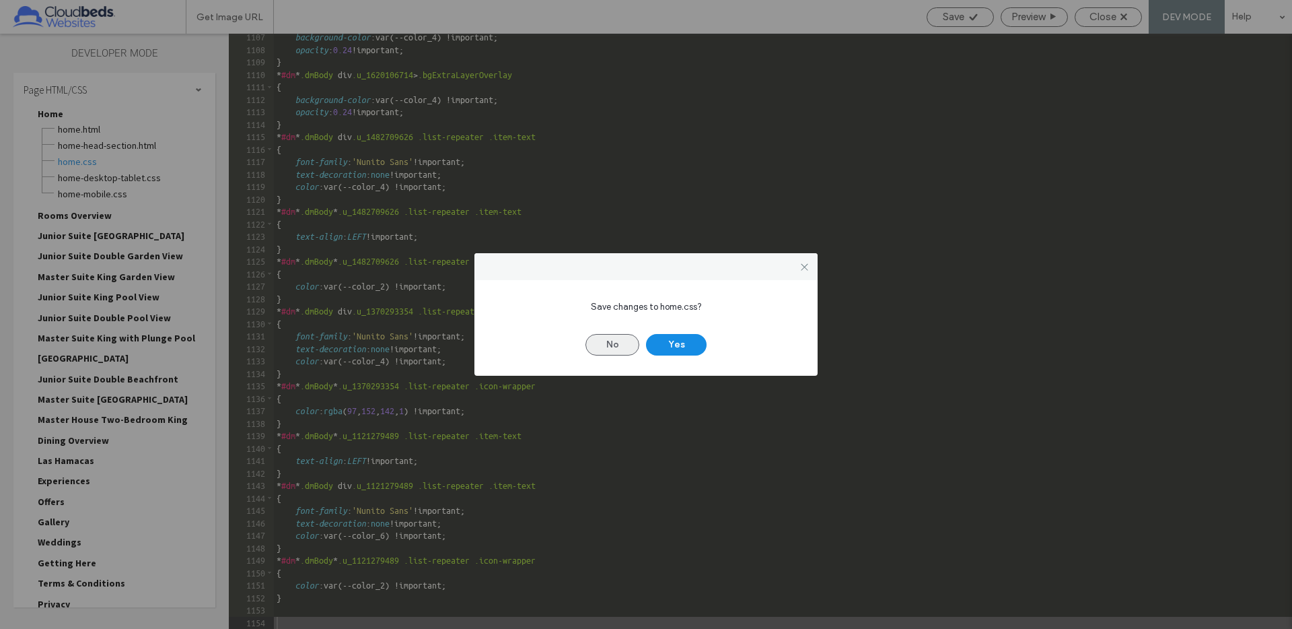
click at [604, 351] on button "No" at bounding box center [612, 345] width 54 height 22
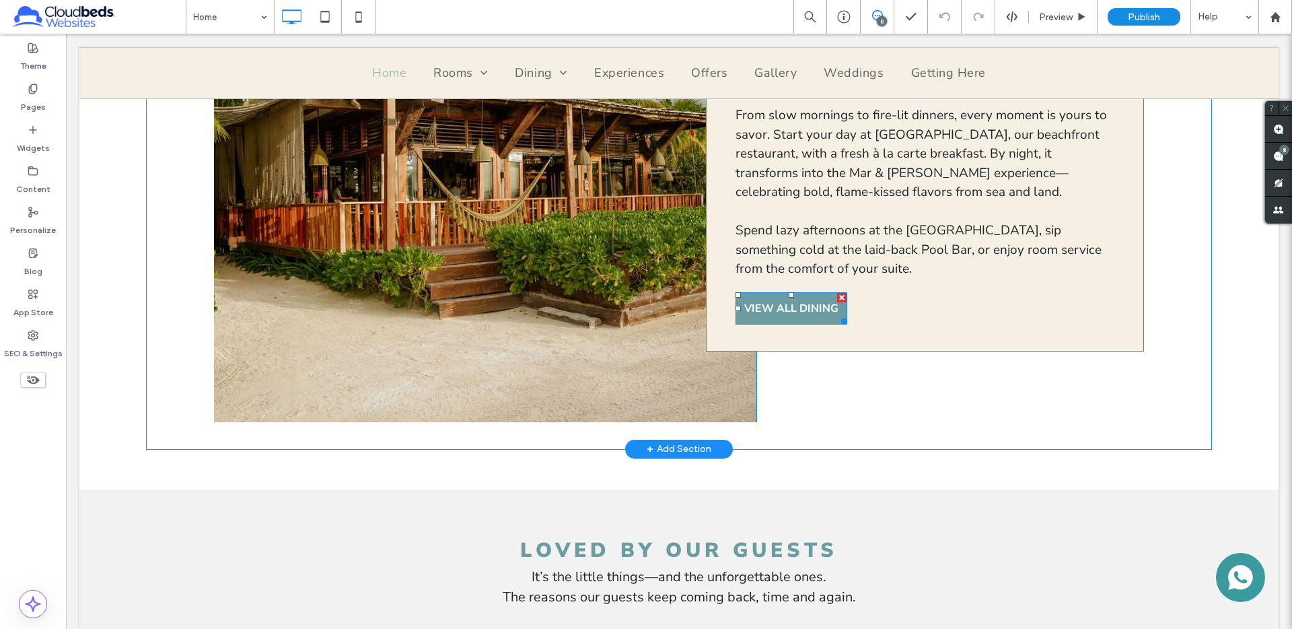
scroll to position [1442, 0]
click at [795, 320] on link "VIEW ALL DINING" at bounding box center [792, 307] width 112 height 32
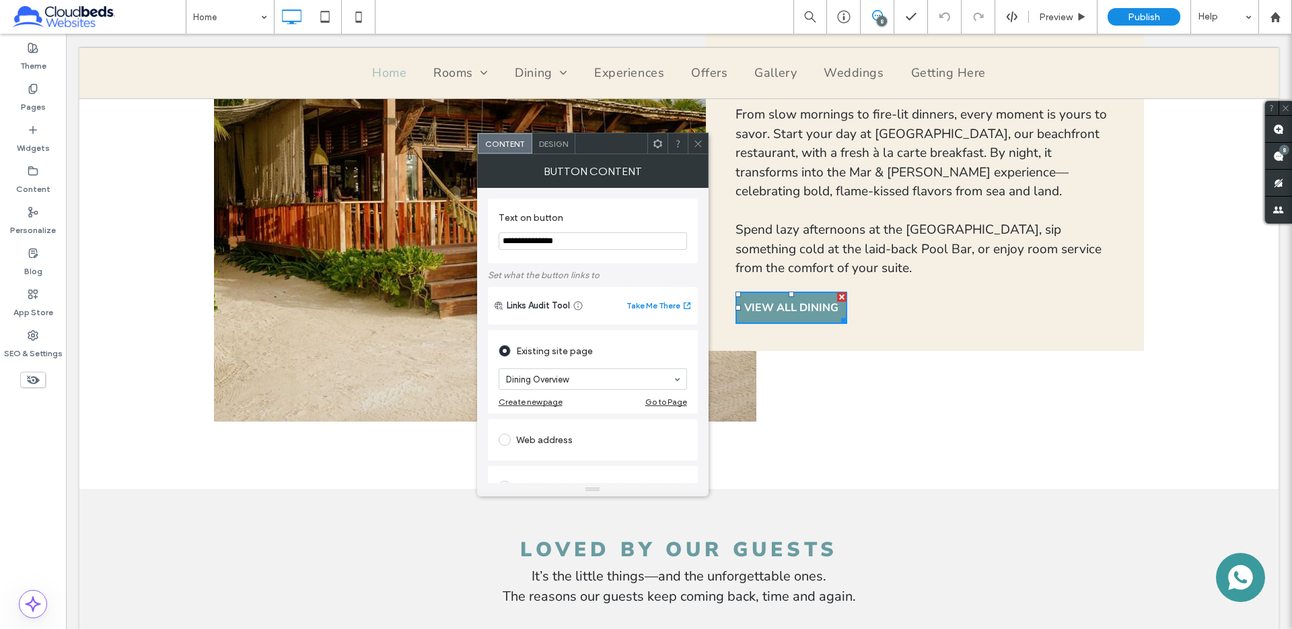
click at [550, 149] on div "Design" at bounding box center [553, 143] width 43 height 20
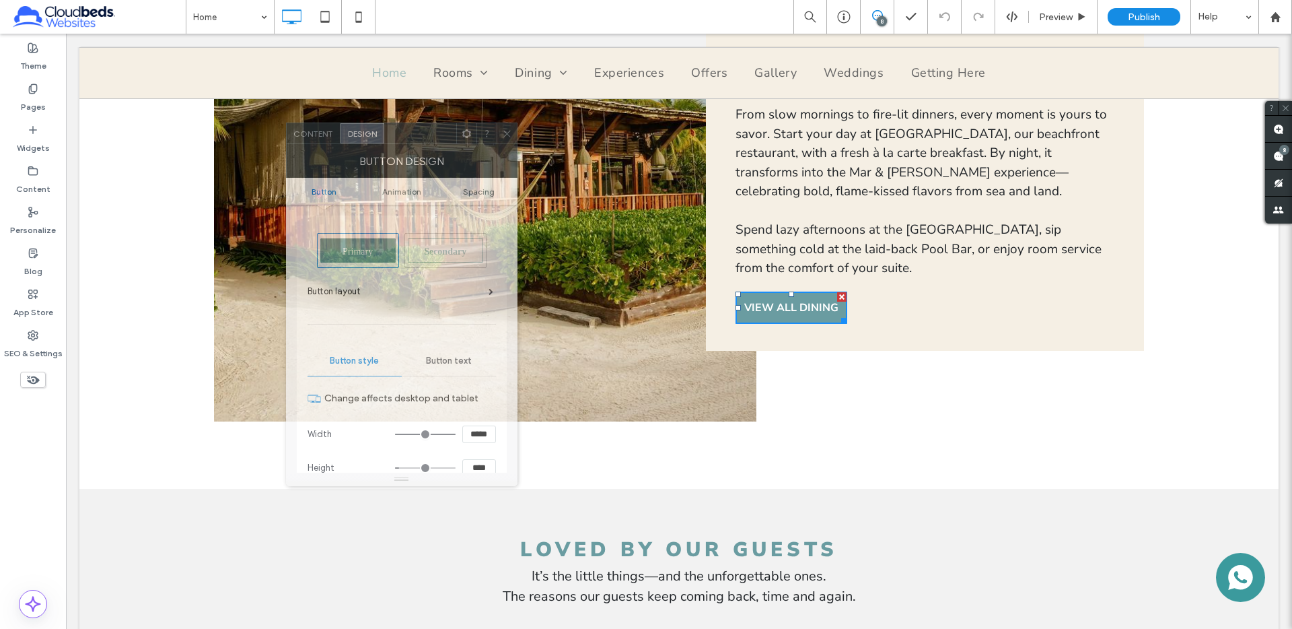
drag, startPoint x: 617, startPoint y: 151, endPoint x: 505, endPoint y: 201, distance: 122.3
click at [426, 142] on div at bounding box center [420, 133] width 72 height 20
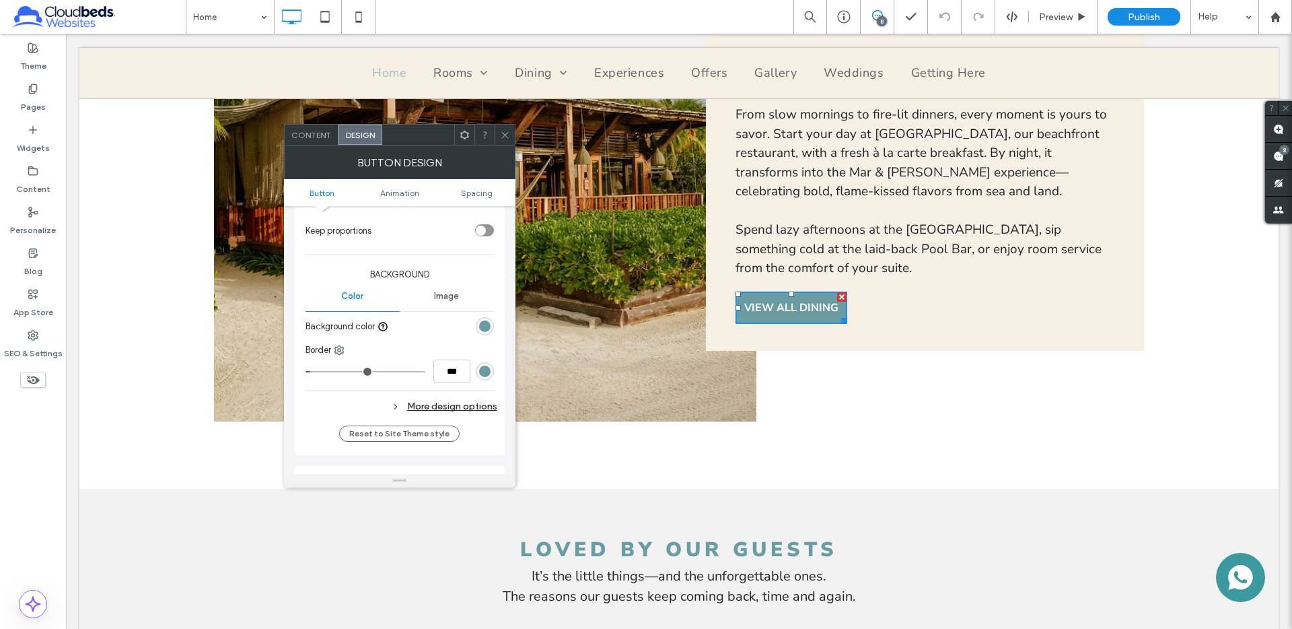
scroll to position [274, 0]
click at [463, 406] on div "More design options" at bounding box center [402, 405] width 192 height 18
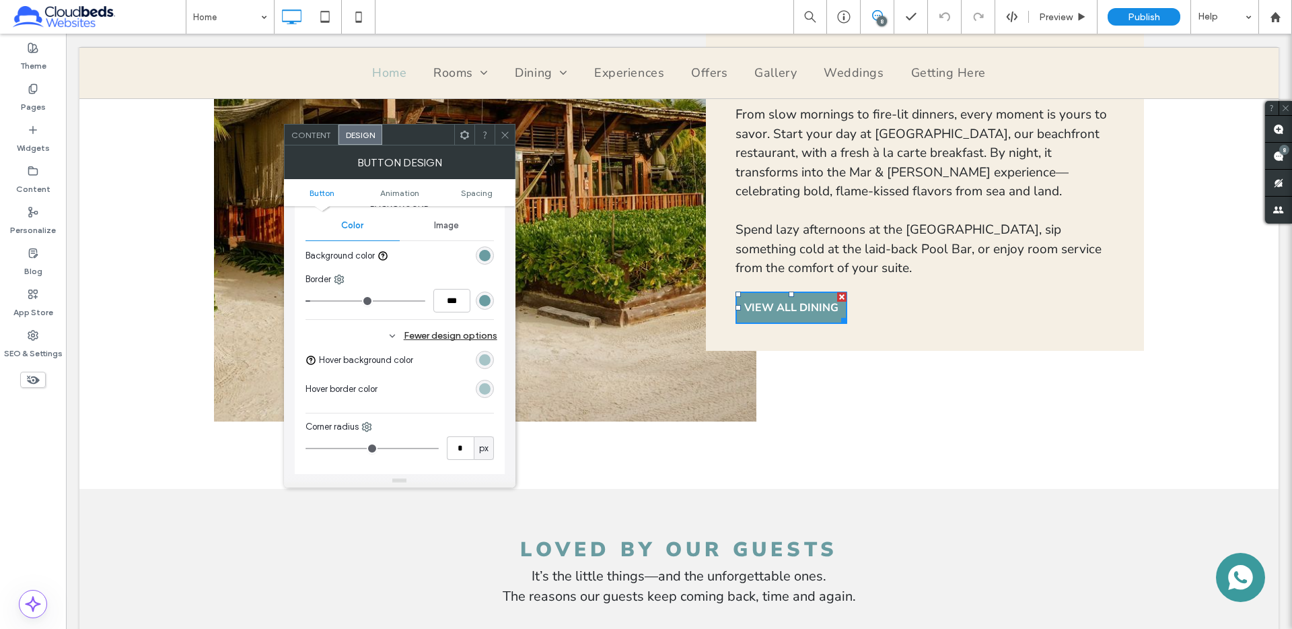
scroll to position [357, 0]
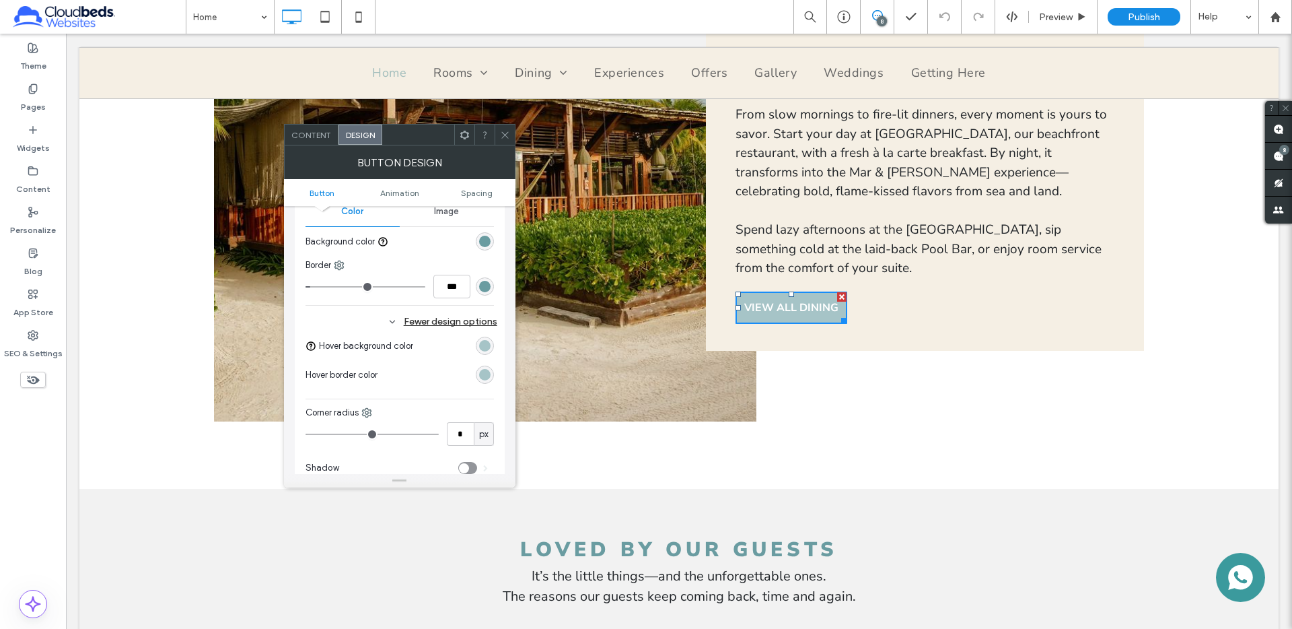
click at [482, 346] on div "rgb(166, 196, 199)" at bounding box center [484, 345] width 11 height 11
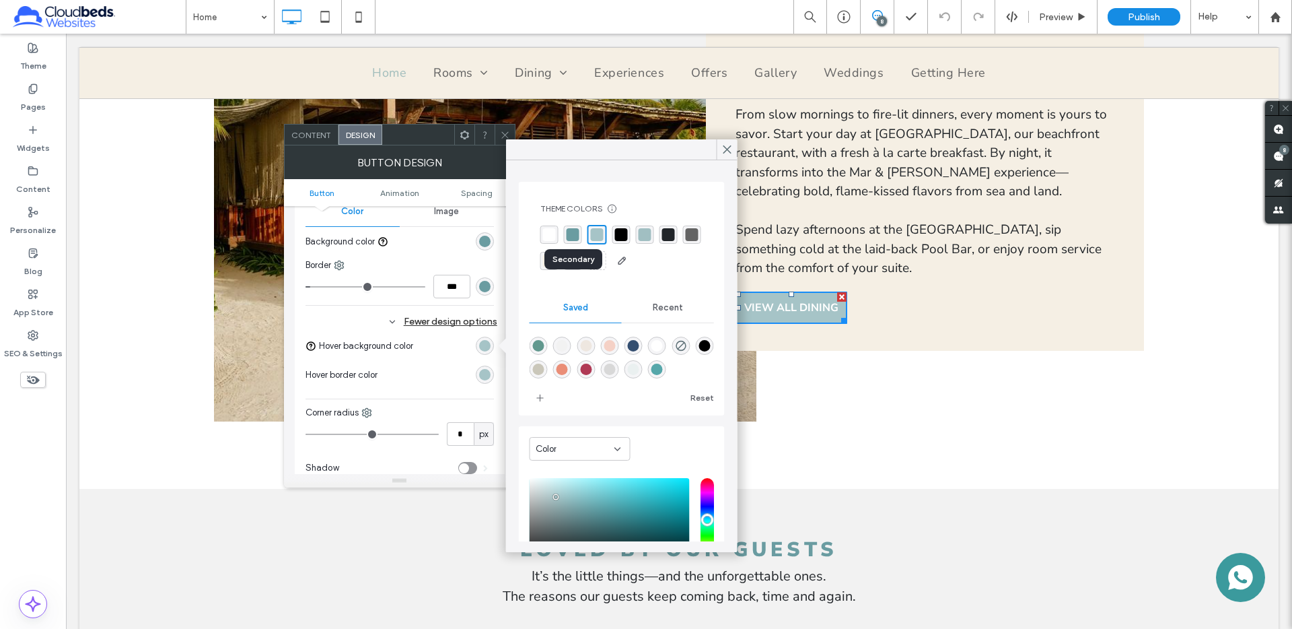
click at [573, 235] on div "rgba(106, 156, 161, 1)" at bounding box center [573, 234] width 13 height 13
click at [593, 237] on div "rgba(166, 196, 199, 1)" at bounding box center [598, 234] width 13 height 13
click at [659, 371] on div "rgba(59,154,157,0.85)" at bounding box center [656, 368] width 11 height 11
type input "*******"
type input "**"
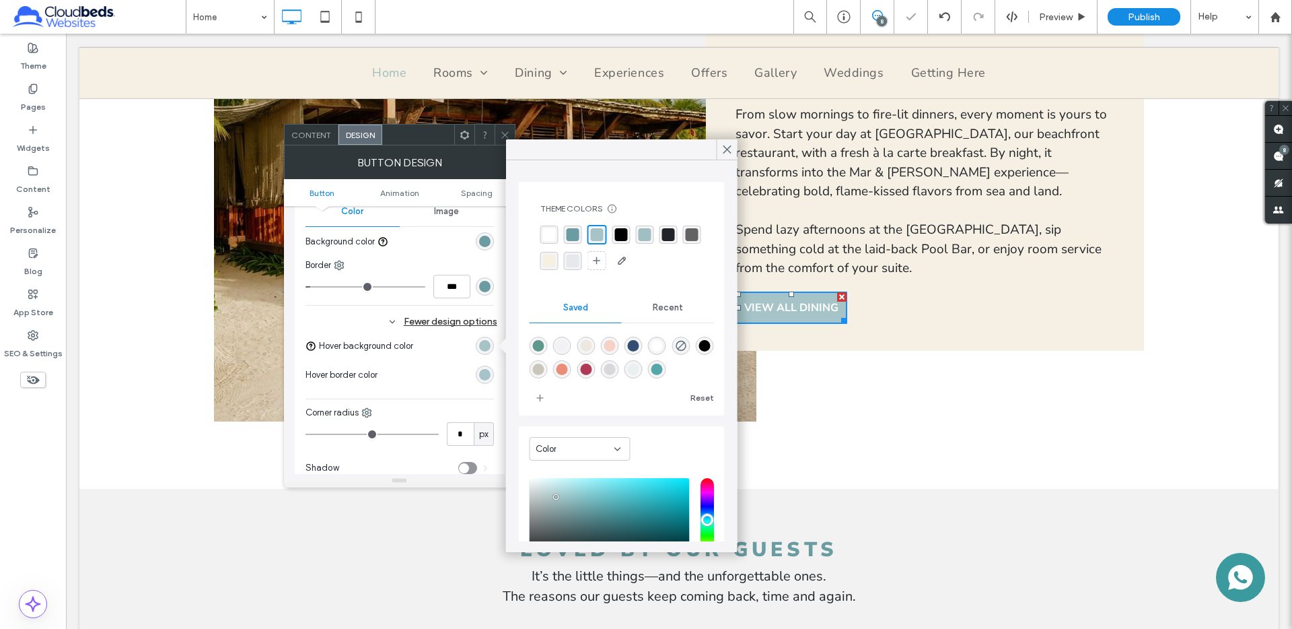
type input "***"
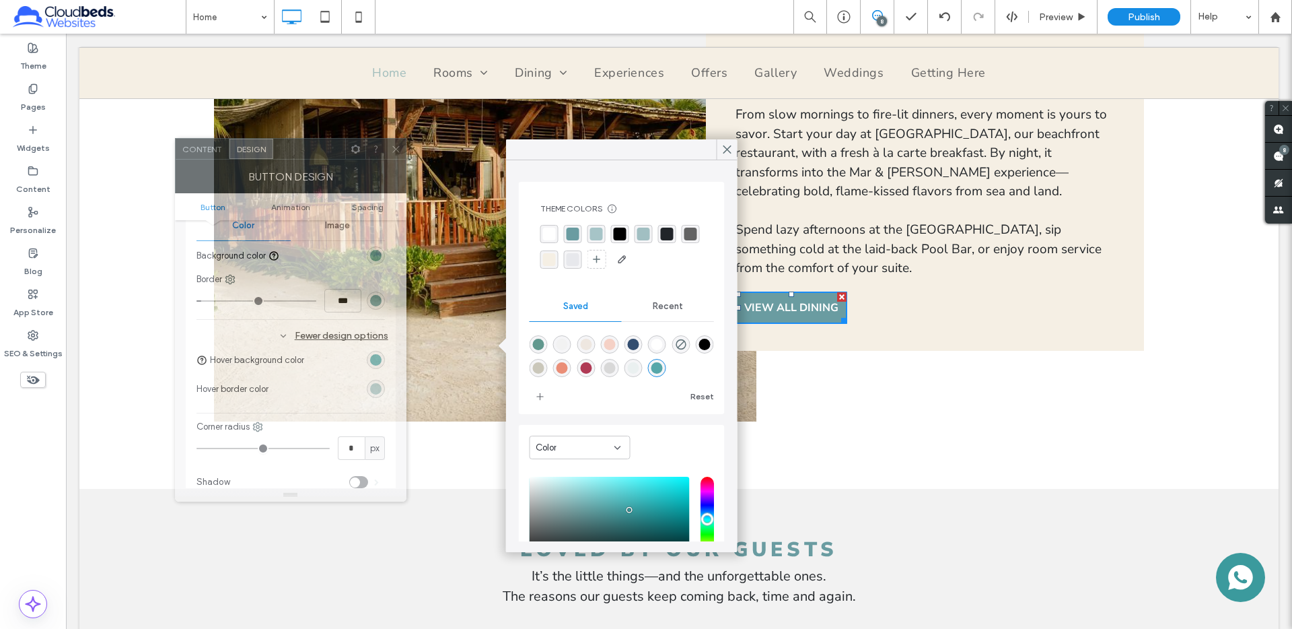
drag, startPoint x: 439, startPoint y: 137, endPoint x: 548, endPoint y: 242, distance: 151.8
click at [328, 151] on div at bounding box center [309, 149] width 72 height 20
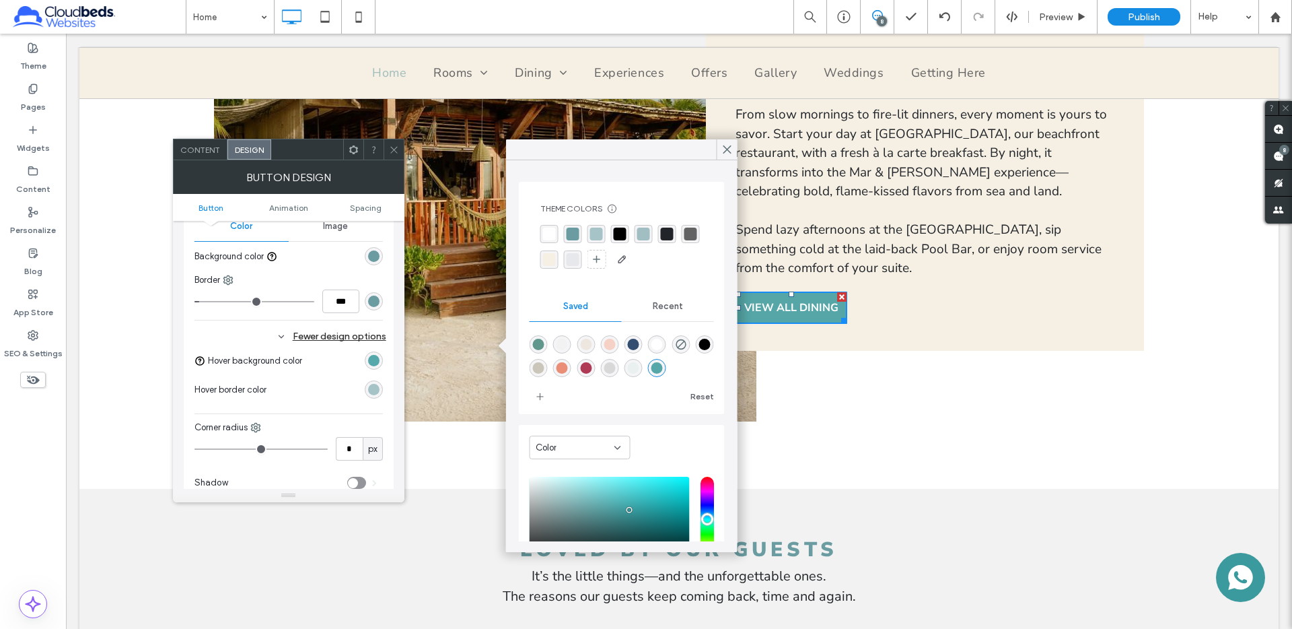
drag, startPoint x: 632, startPoint y: 148, endPoint x: 531, endPoint y: 157, distance: 101.4
click at [521, 160] on div "Theme Colors Save time with Theme Colors Create a color palette to instantly ad…" at bounding box center [621, 345] width 231 height 413
drag, startPoint x: 678, startPoint y: 149, endPoint x: 616, endPoint y: 149, distance: 61.9
click at [600, 149] on div at bounding box center [621, 149] width 231 height 21
click at [727, 150] on icon at bounding box center [727, 149] width 12 height 12
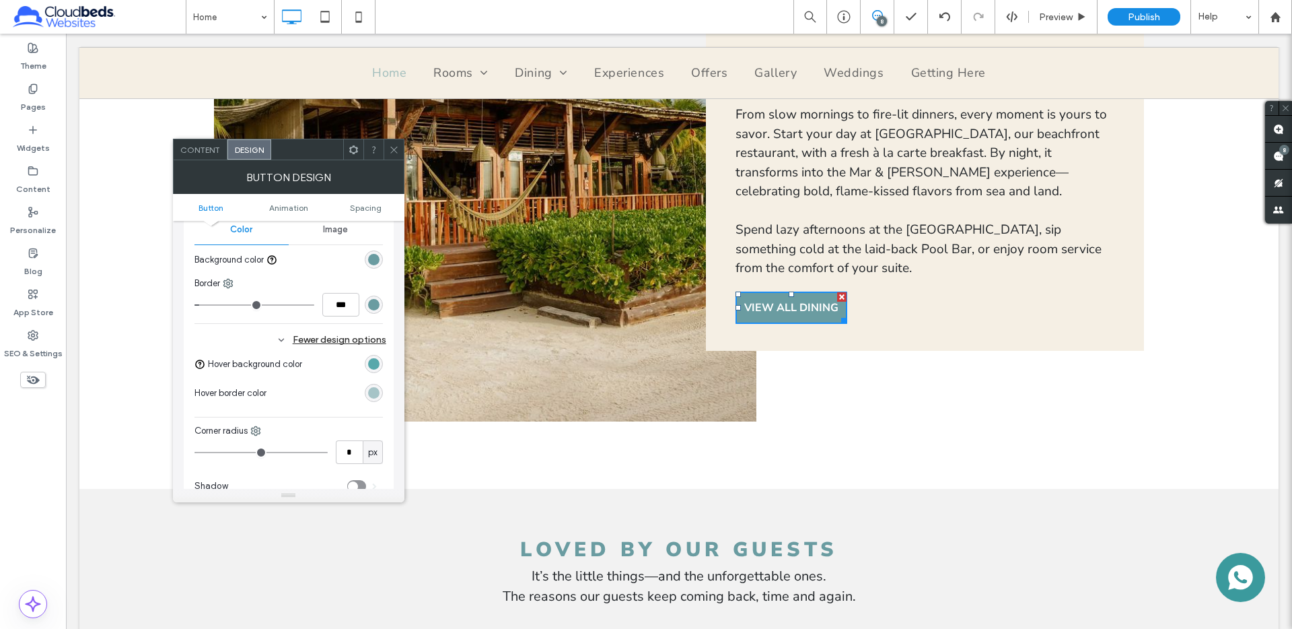
scroll to position [340, 0]
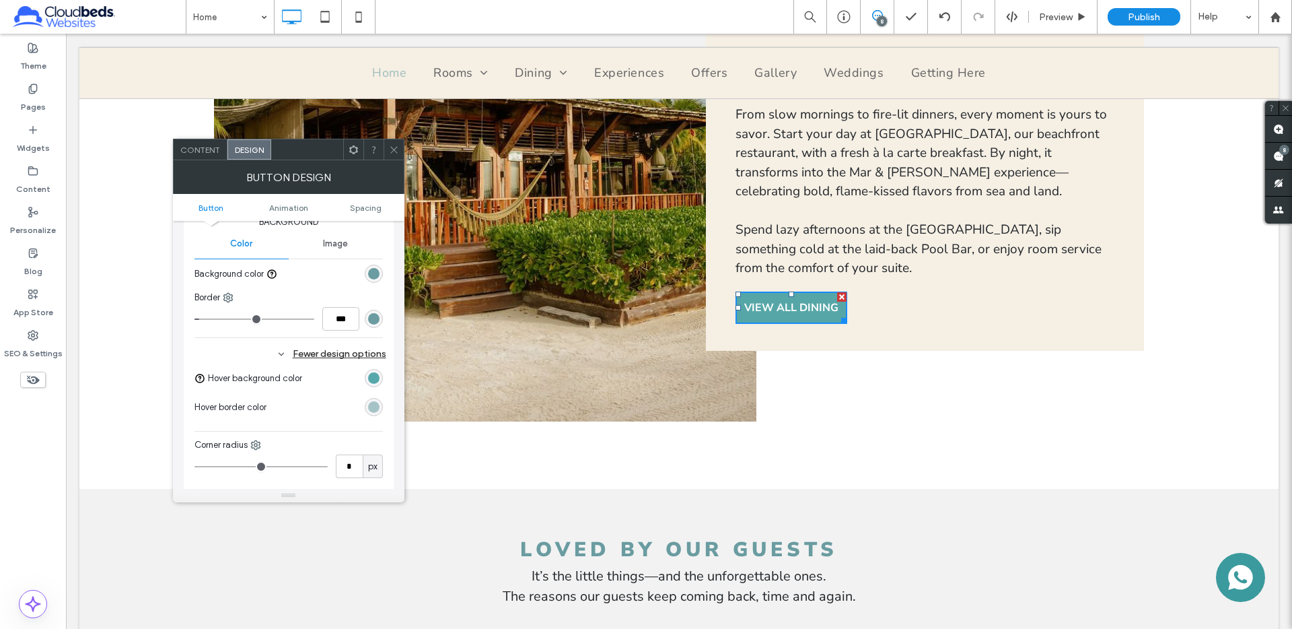
click at [376, 379] on div "rgba(59,154,157,0.85)" at bounding box center [373, 377] width 11 height 11
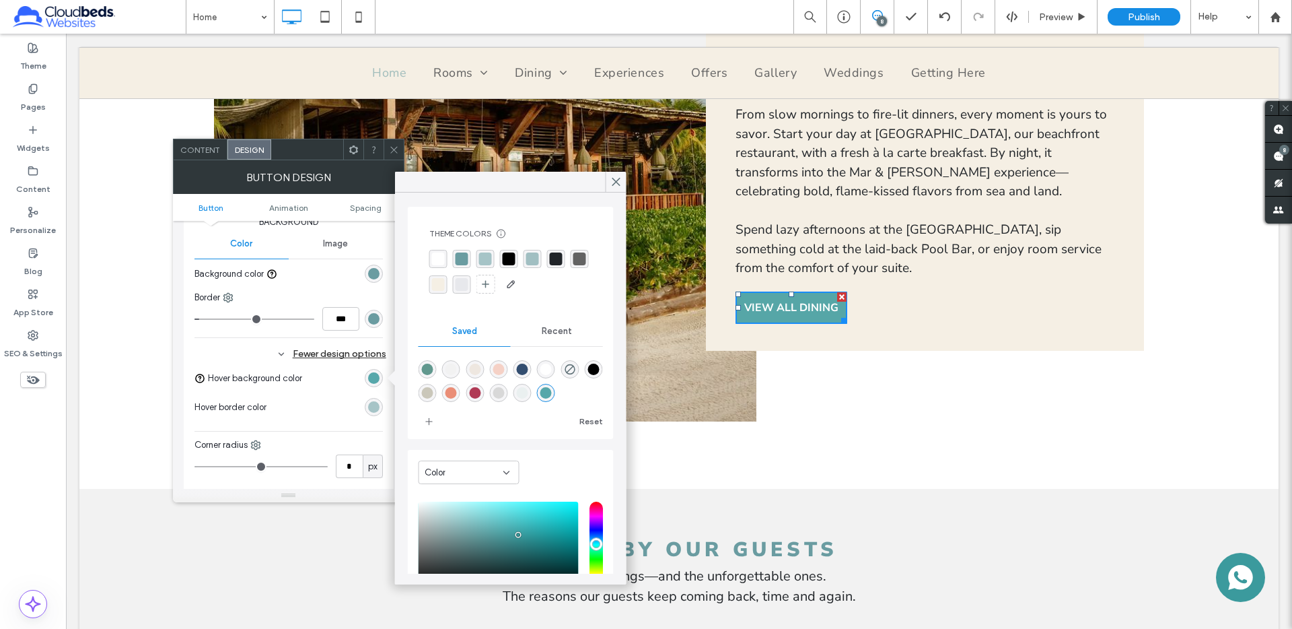
scroll to position [8, 0]
click at [496, 364] on div "rgba(245,209,198,1)" at bounding box center [498, 368] width 11 height 11
type input "*******"
type input "***"
type input "****"
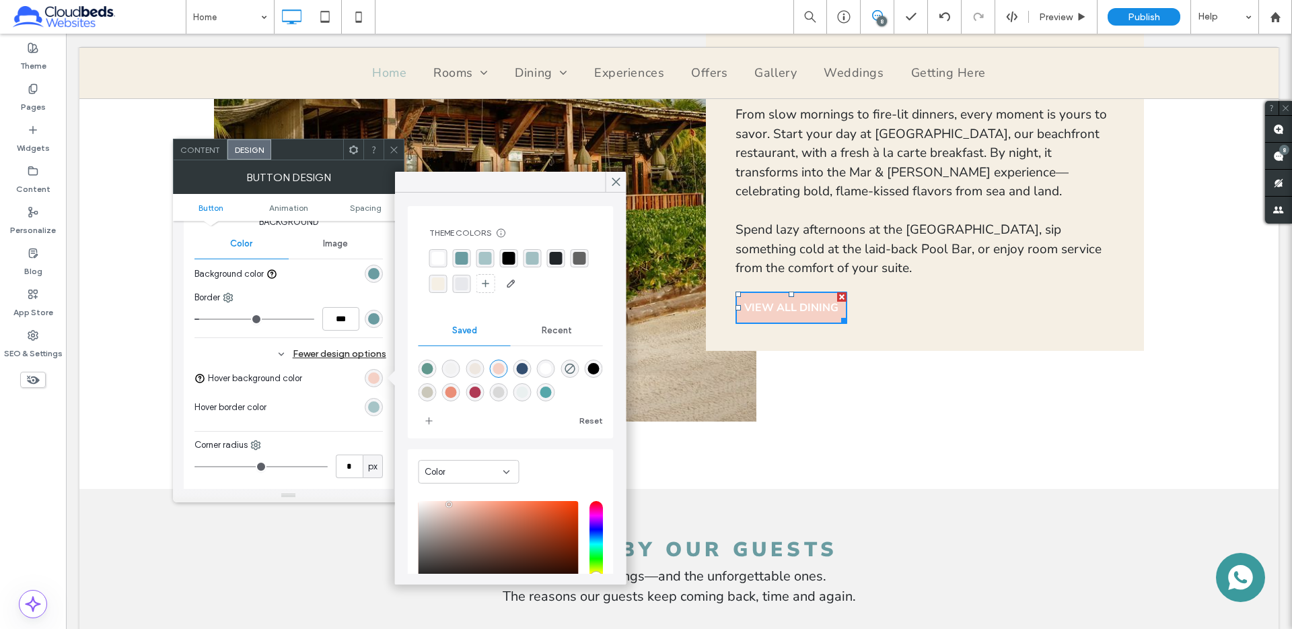
click at [471, 391] on div "rgba(176,58,85,1)" at bounding box center [474, 391] width 11 height 11
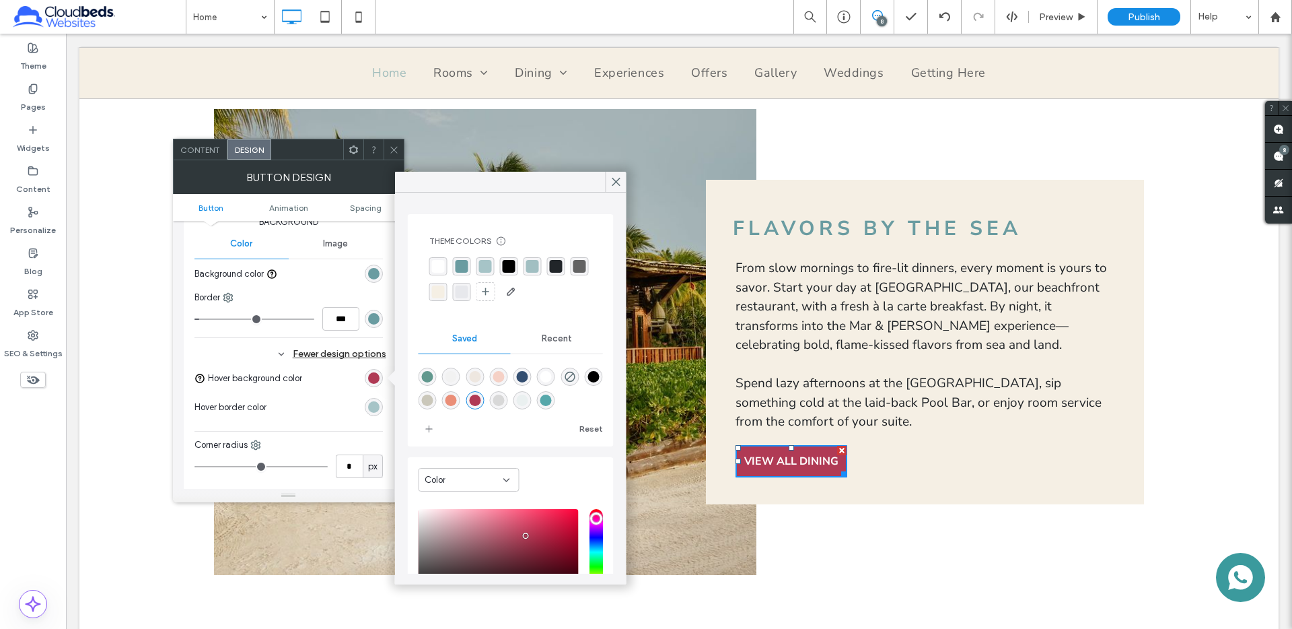
scroll to position [1291, 0]
click at [427, 378] on div "rgba(97,152,142,1)" at bounding box center [427, 376] width 11 height 11
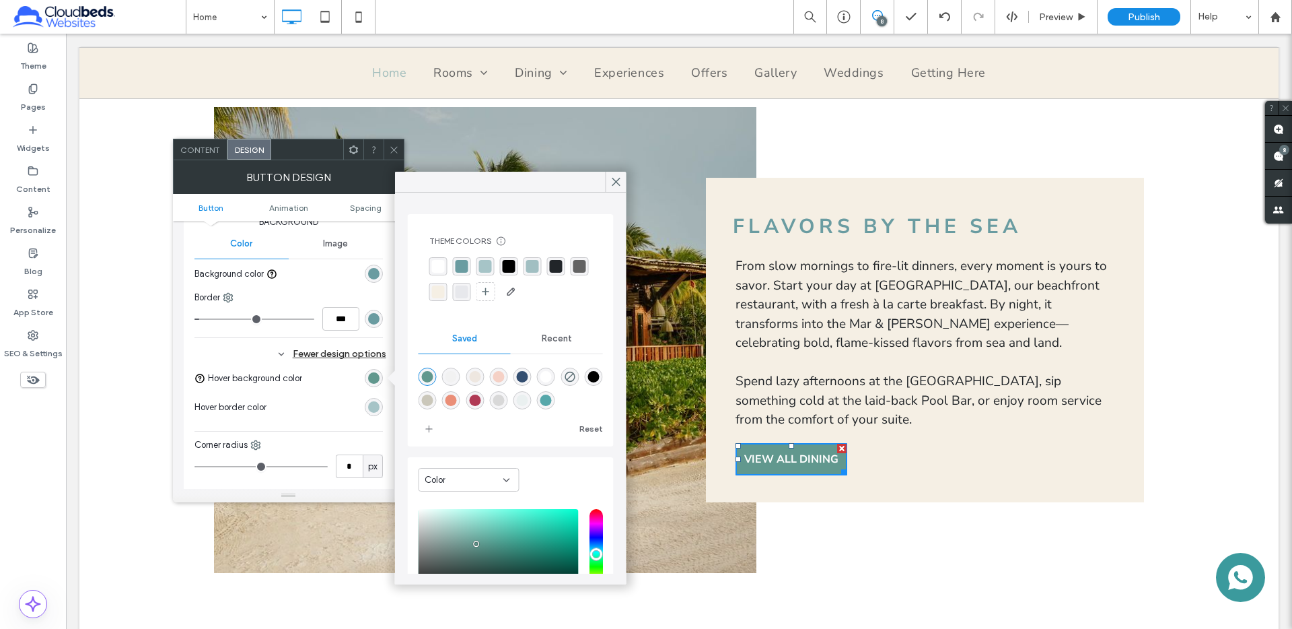
click at [520, 378] on div "rgba(51,78,112,1)" at bounding box center [522, 376] width 11 height 11
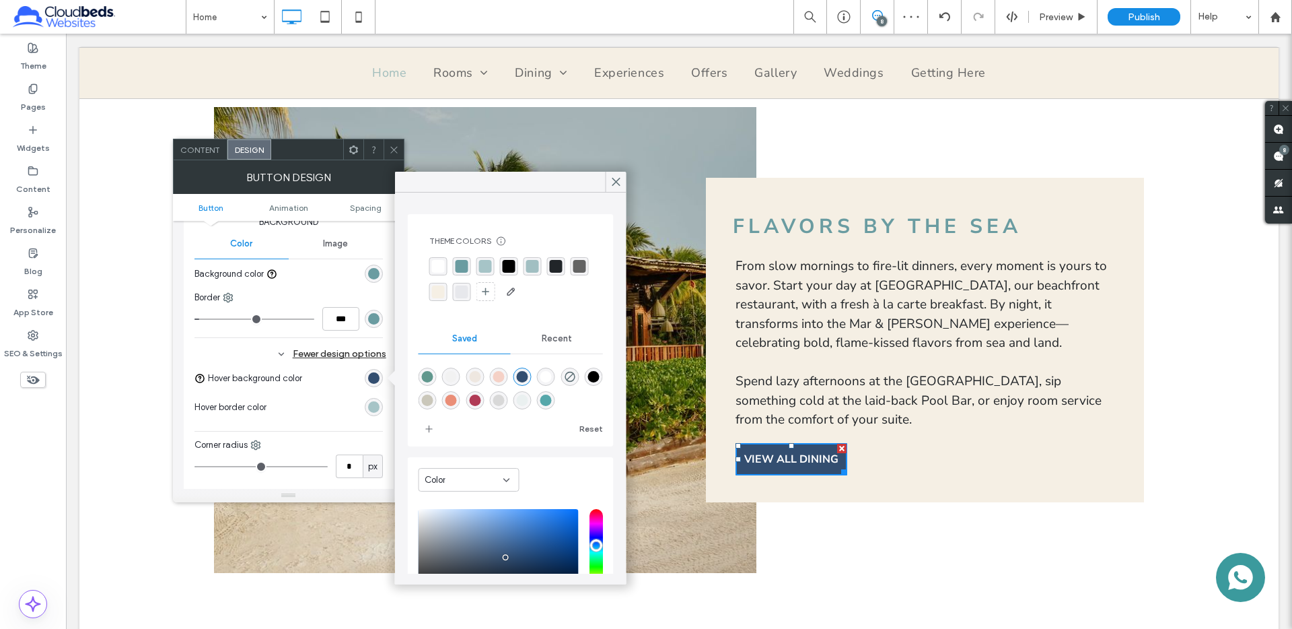
click at [593, 378] on div "rgba(0,0,0,1)" at bounding box center [592, 376] width 11 height 11
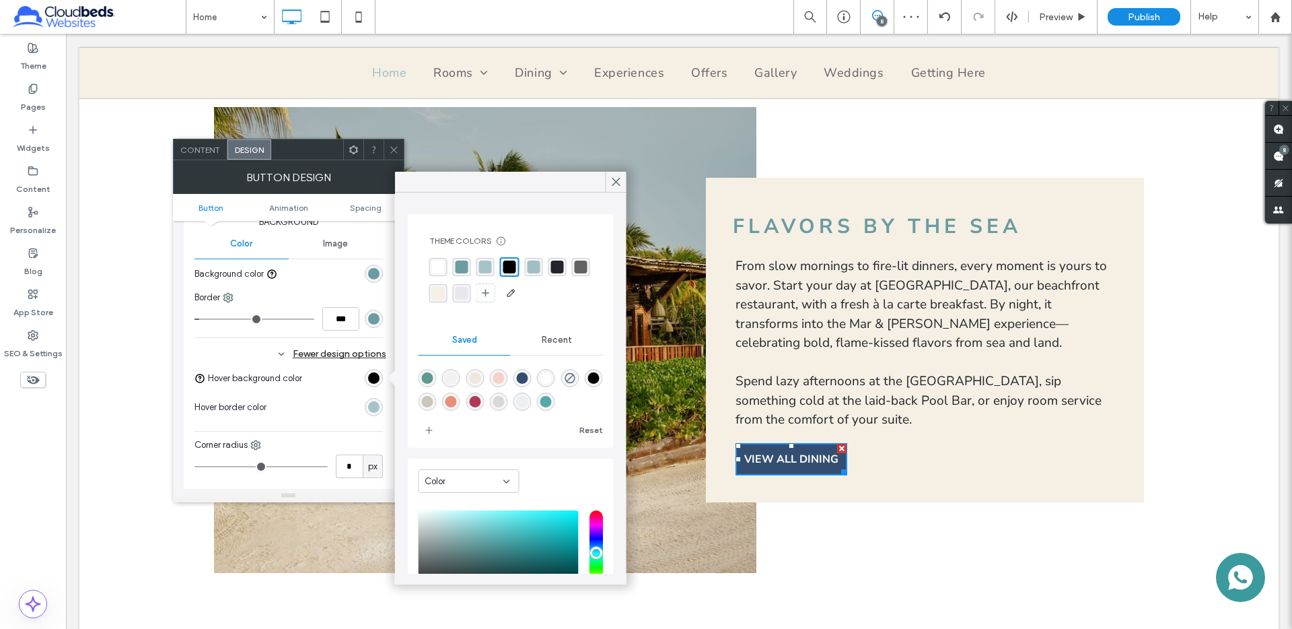
type input "*******"
click at [338, 289] on div "Change affects desktop and tablet Width ***** Height **** Keep proportions Back…" at bounding box center [288, 289] width 188 height 469
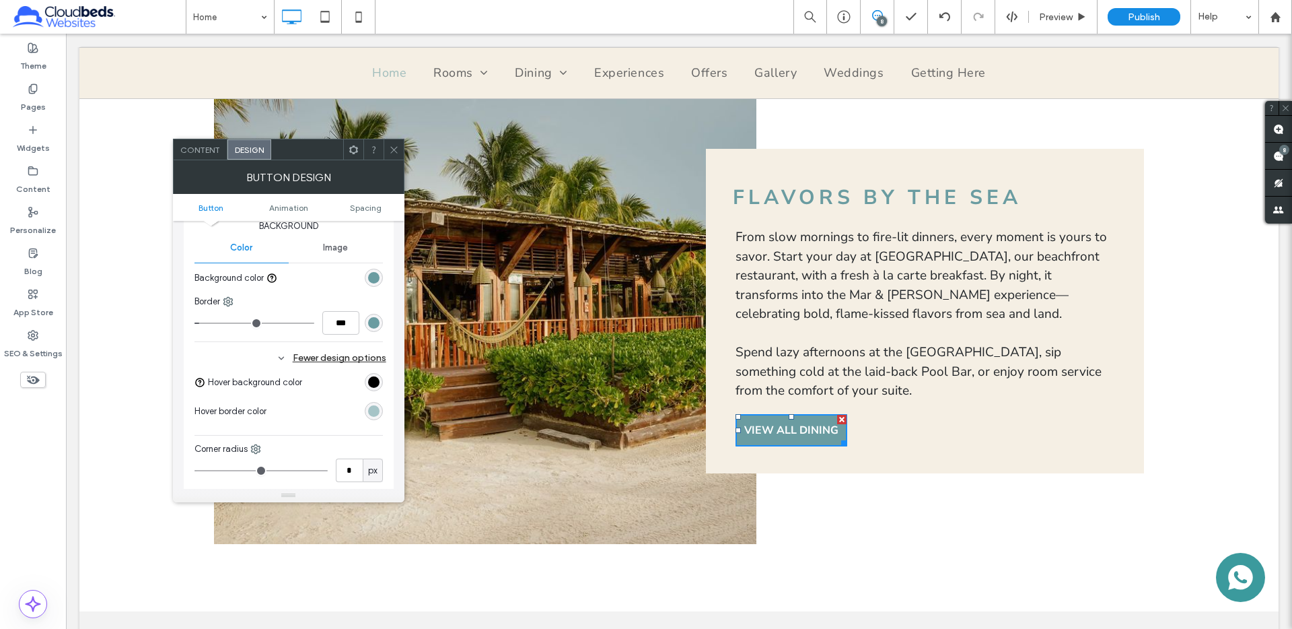
scroll to position [369, 0]
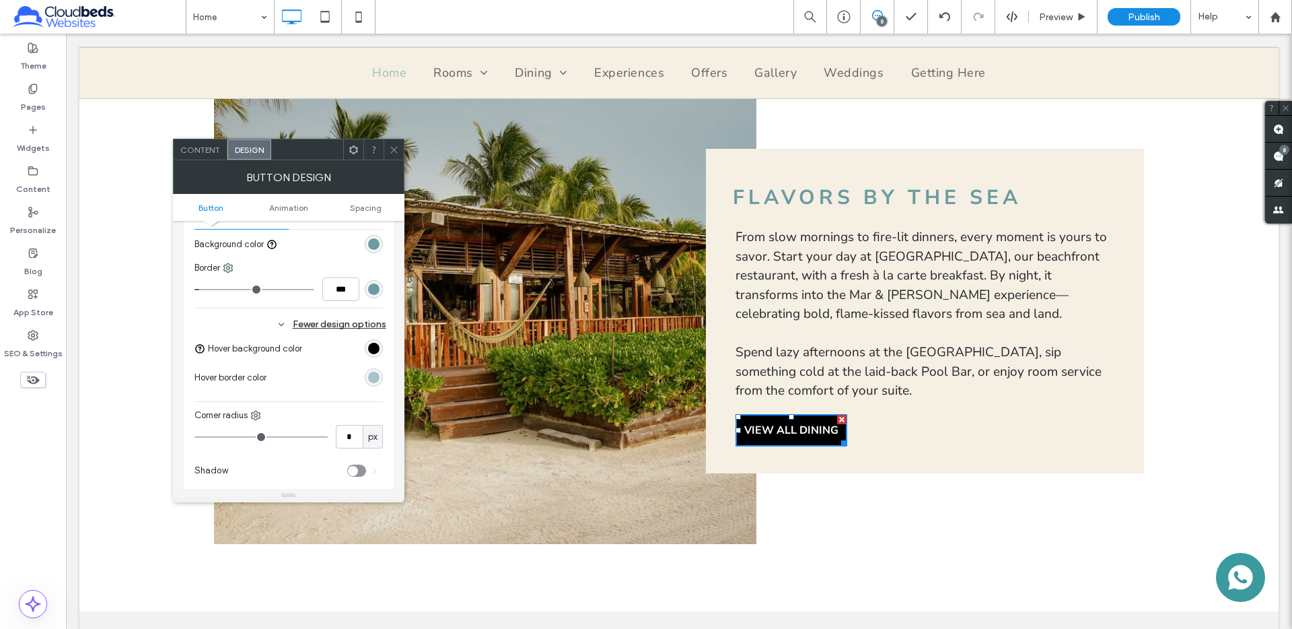
click at [374, 349] on div "rgba(0,0,0,1)" at bounding box center [373, 348] width 11 height 11
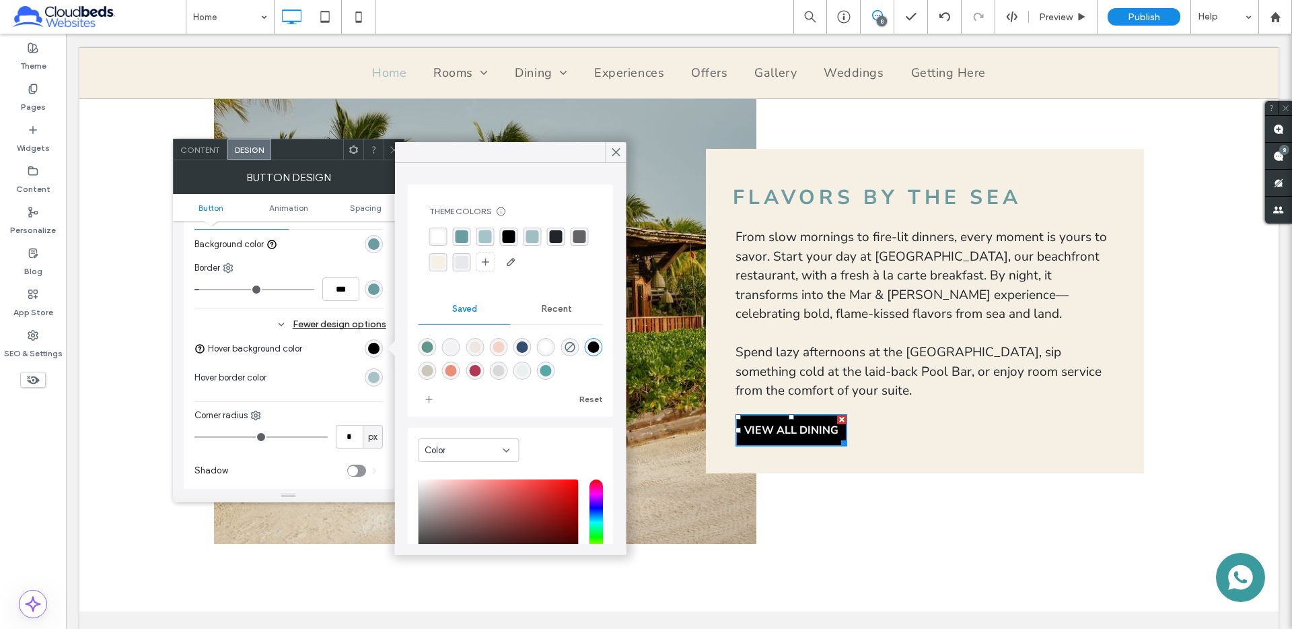
click at [437, 237] on div "rgba(255,255,255,1)" at bounding box center [438, 236] width 13 height 13
click at [303, 371] on div at bounding box center [327, 377] width 111 height 24
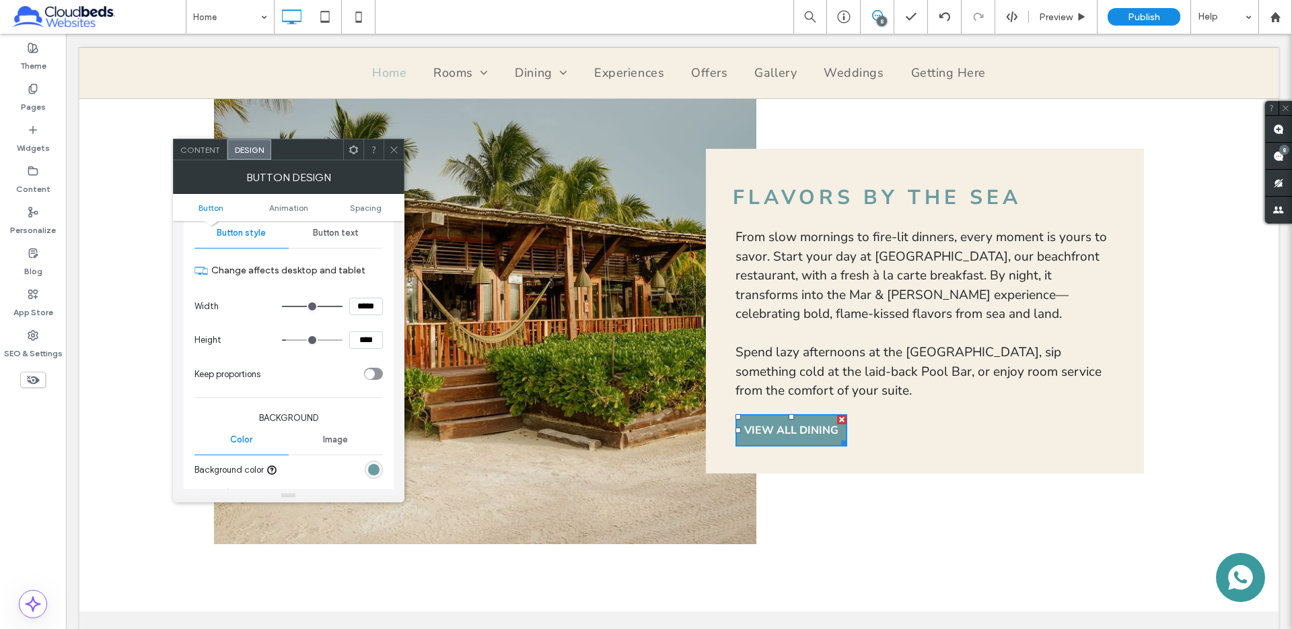
click at [336, 238] on div "Button text" at bounding box center [336, 233] width 94 height 30
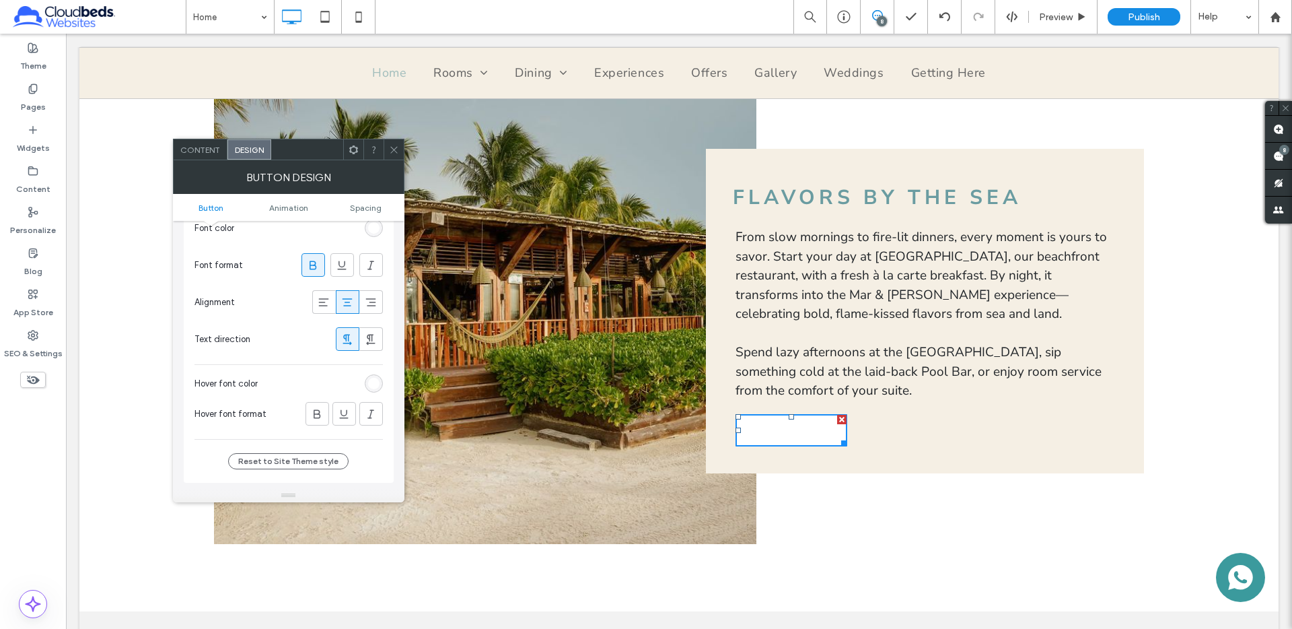
scroll to position [289, 0]
click at [371, 378] on div "rgb(255, 255, 255)" at bounding box center [373, 382] width 11 height 11
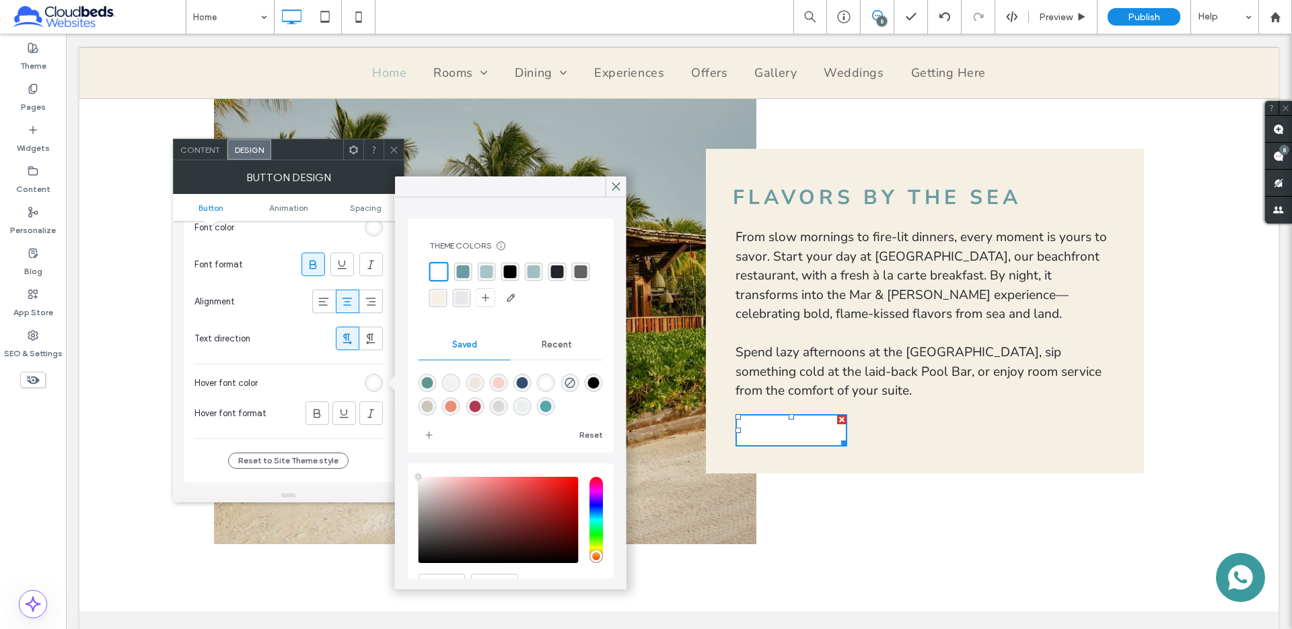
click at [460, 270] on div "rgba(106, 156, 161, 1)" at bounding box center [463, 271] width 13 height 13
click at [390, 146] on icon at bounding box center [394, 150] width 10 height 10
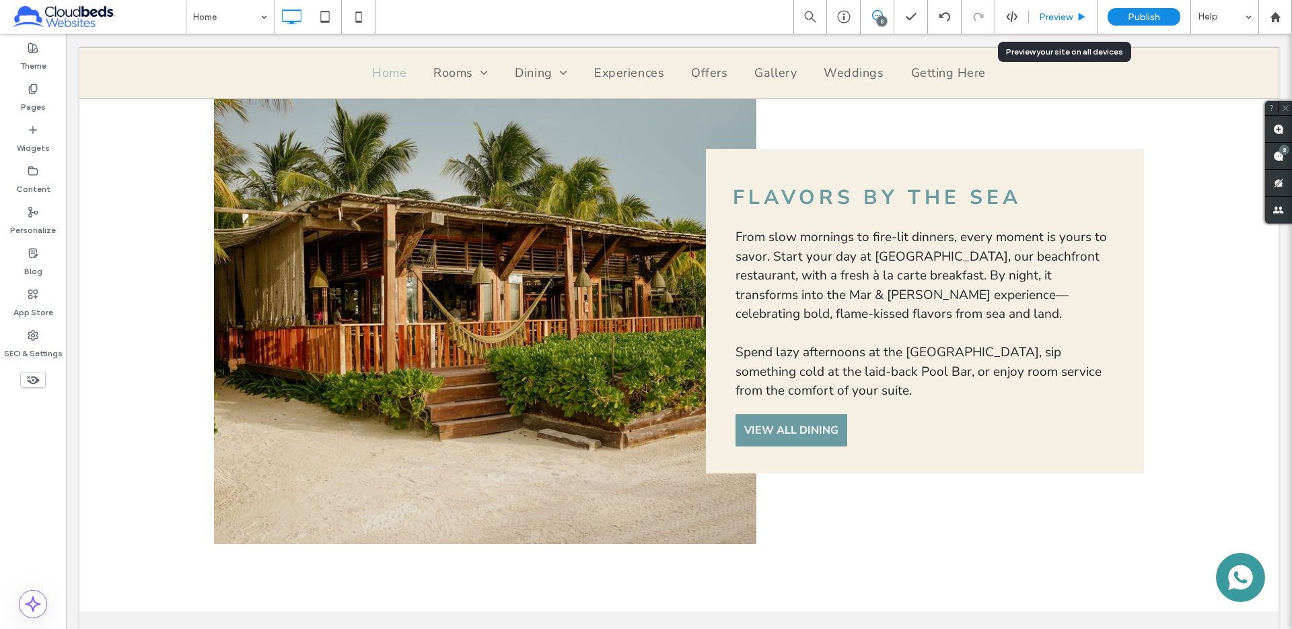
click at [1067, 22] on span "Preview" at bounding box center [1056, 16] width 34 height 11
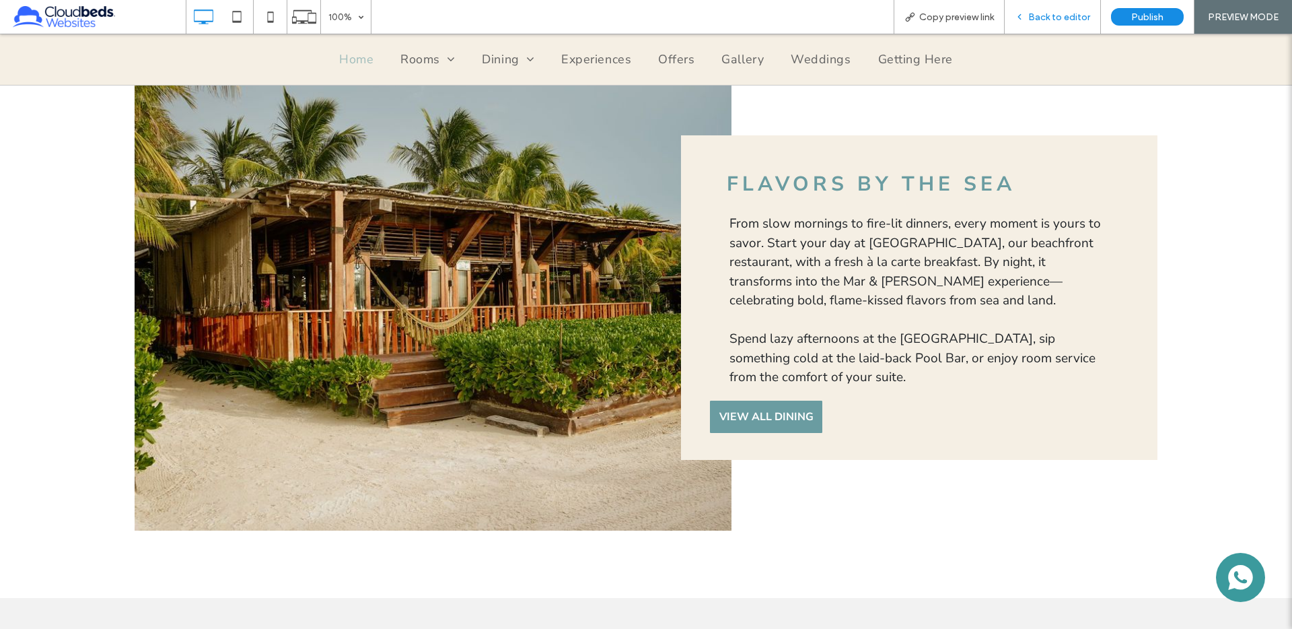
click at [1043, 13] on span "Back to editor" at bounding box center [1059, 16] width 62 height 11
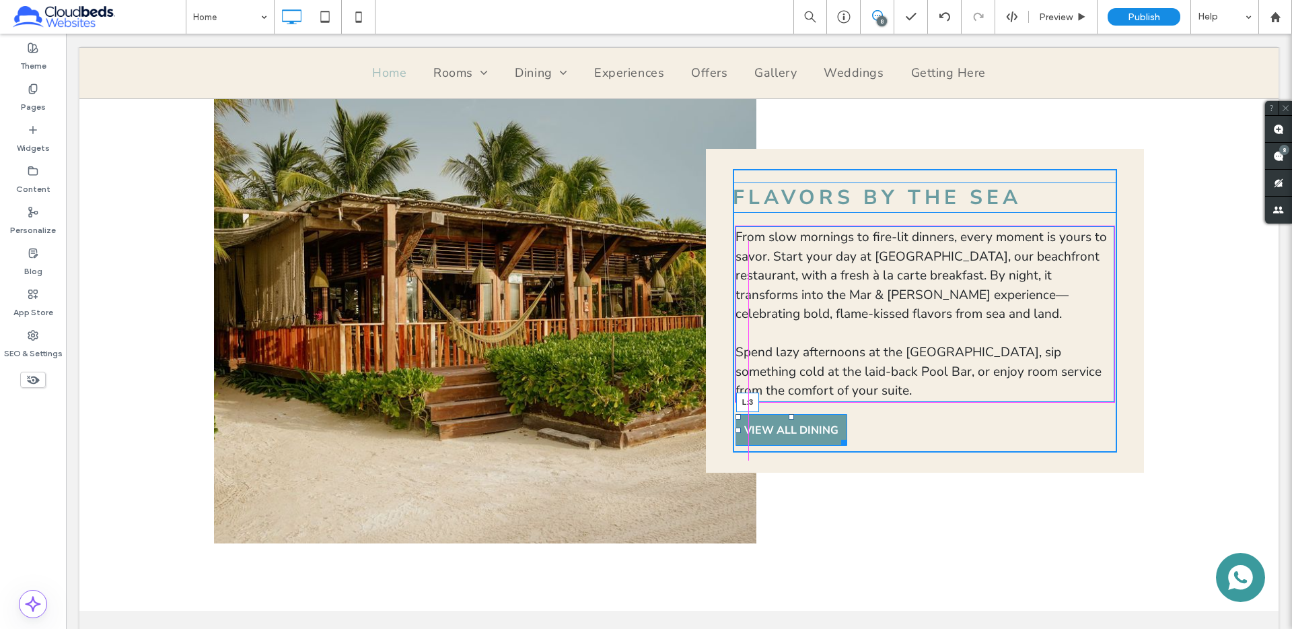
drag, startPoint x: 738, startPoint y: 432, endPoint x: 807, endPoint y: 476, distance: 81.4
click at [741, 432] on div "Flavors by the Sea Flavors by the Sea From slow mornings to fire-lit dinners, e…" at bounding box center [925, 310] width 384 height 283
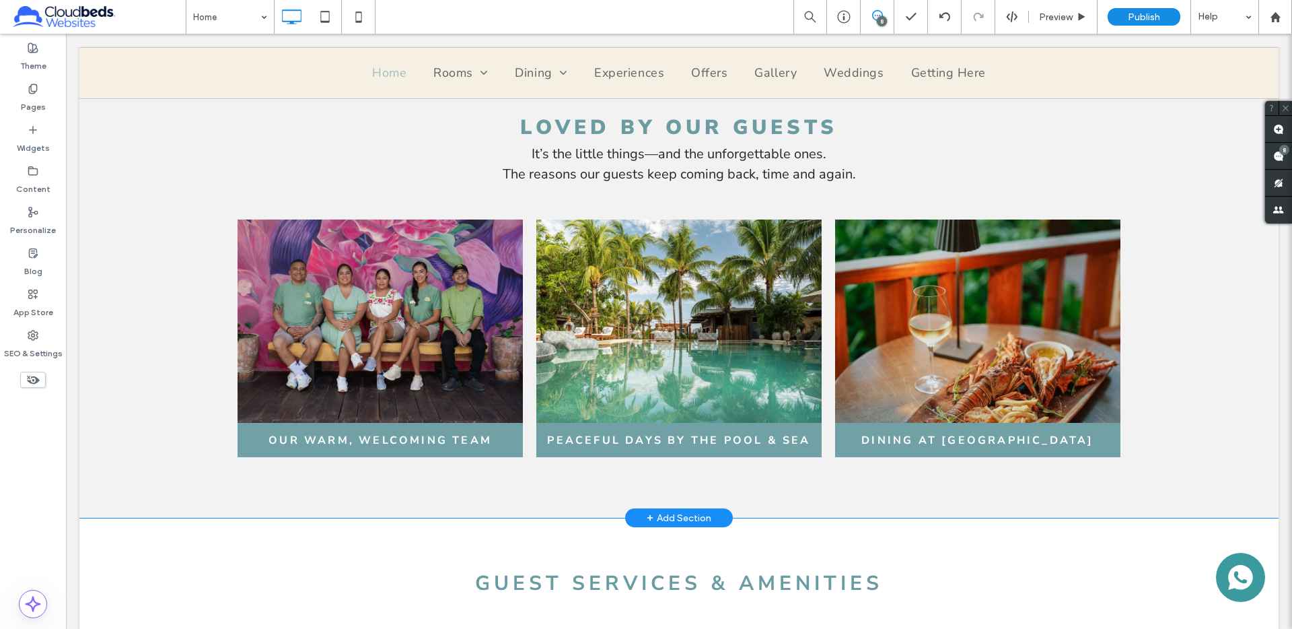
scroll to position [1746, 0]
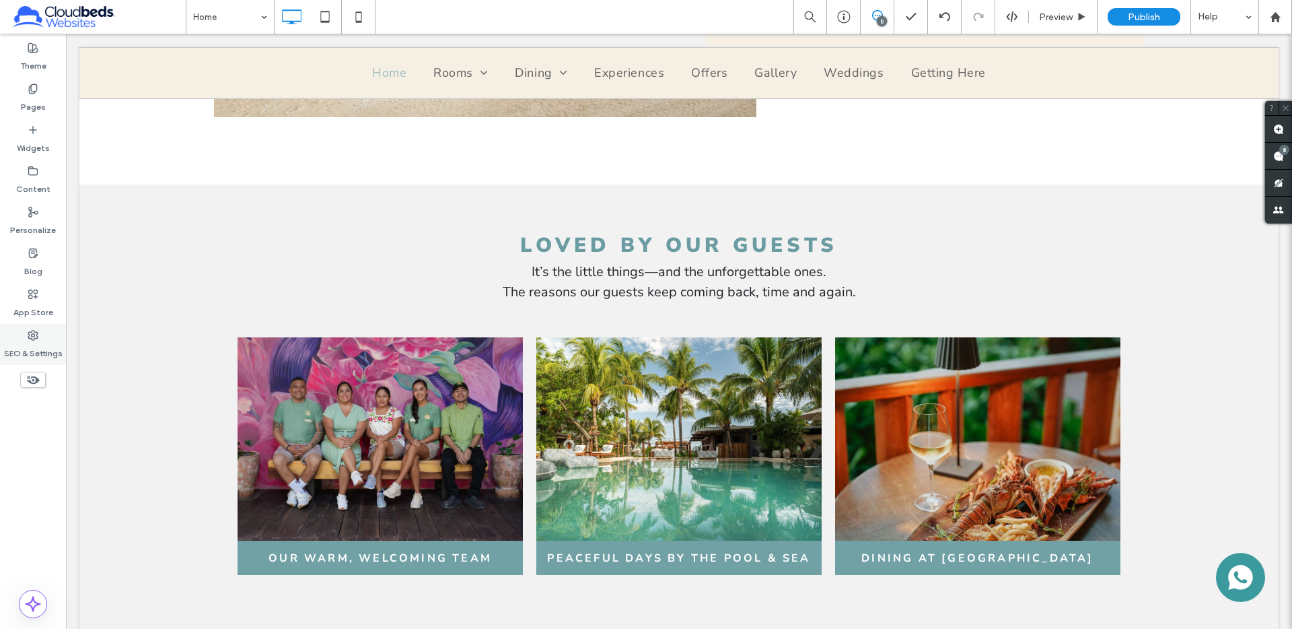
click at [33, 339] on use at bounding box center [32, 334] width 9 height 9
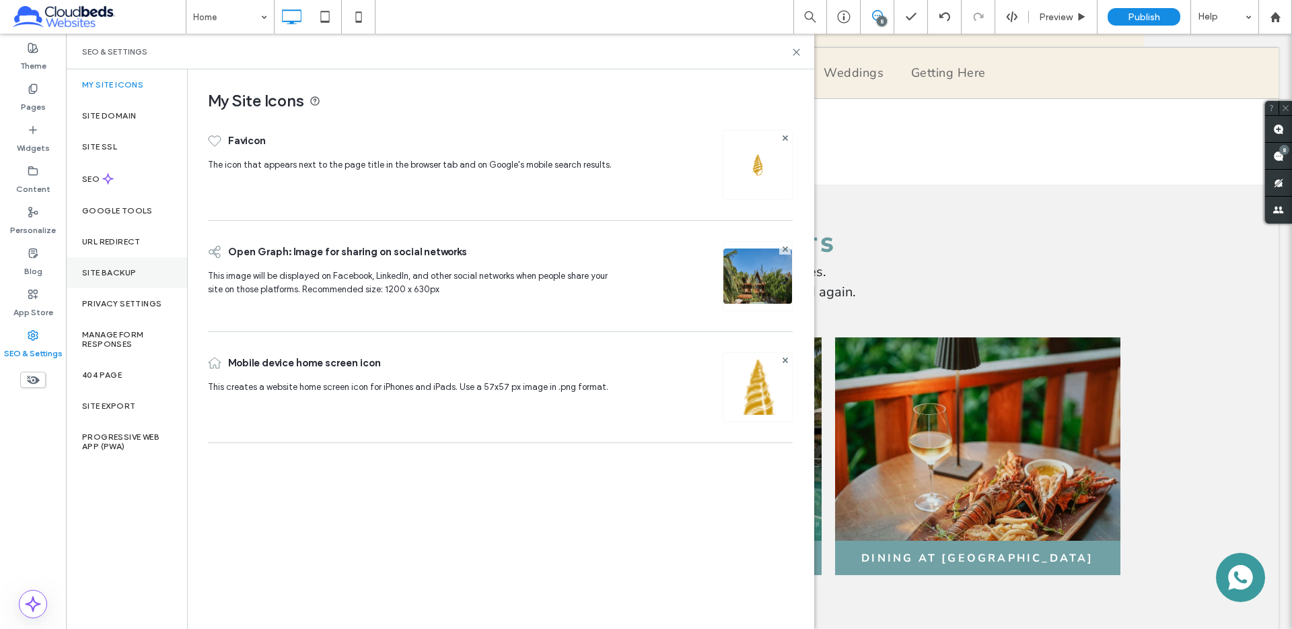
click at [111, 272] on label "Site Backup" at bounding box center [109, 272] width 54 height 9
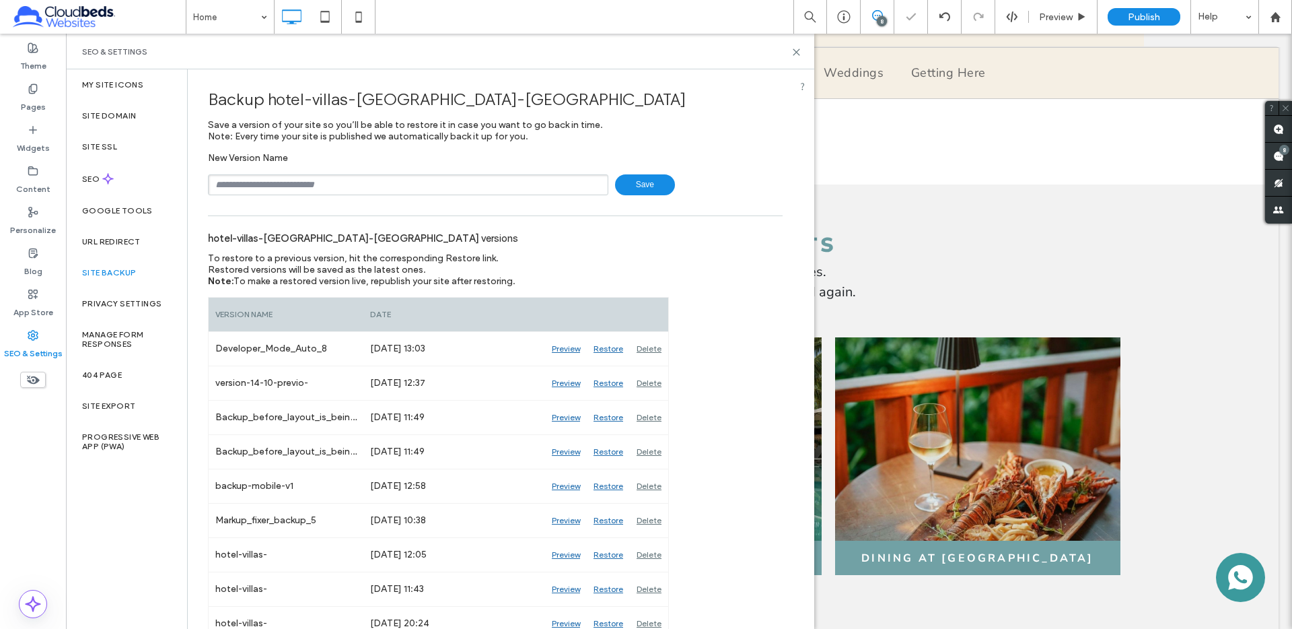
click at [451, 168] on div "New Version Name Save" at bounding box center [495, 173] width 575 height 43
click at [437, 179] on input "text" at bounding box center [408, 184] width 400 height 21
type input "*"
type input "**********"
click at [656, 187] on span "Save" at bounding box center [645, 184] width 60 height 21
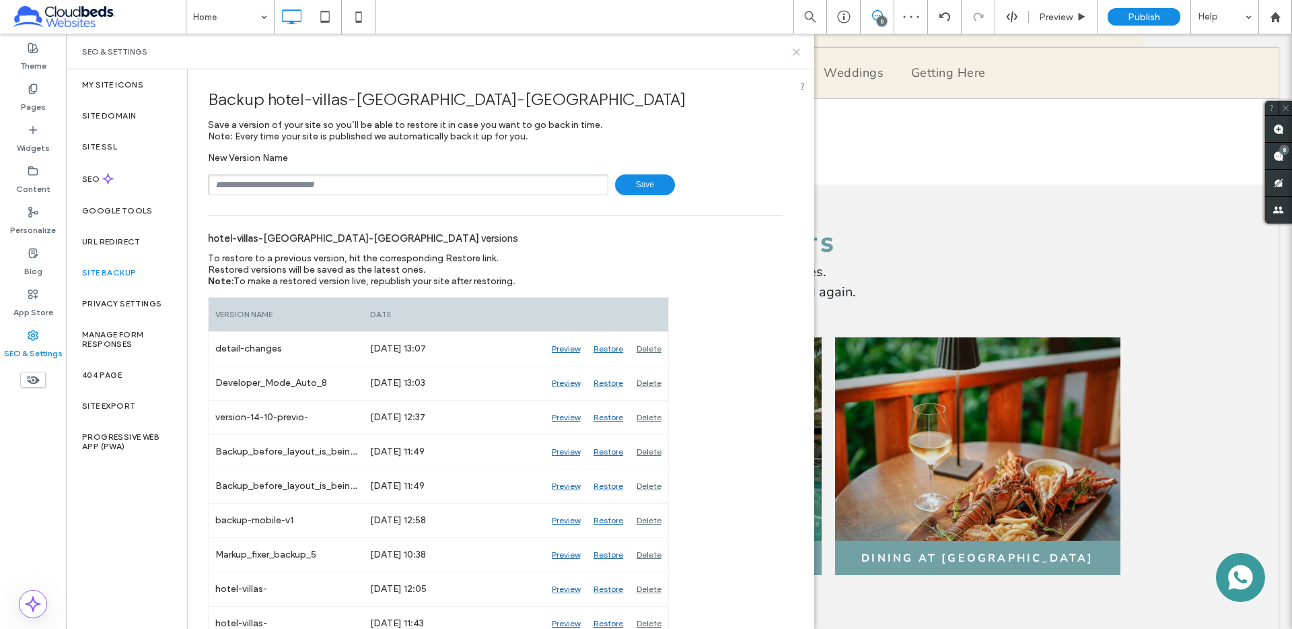
drag, startPoint x: 797, startPoint y: 50, endPoint x: 727, endPoint y: 28, distance: 73.4
click at [797, 50] on icon at bounding box center [796, 52] width 10 height 10
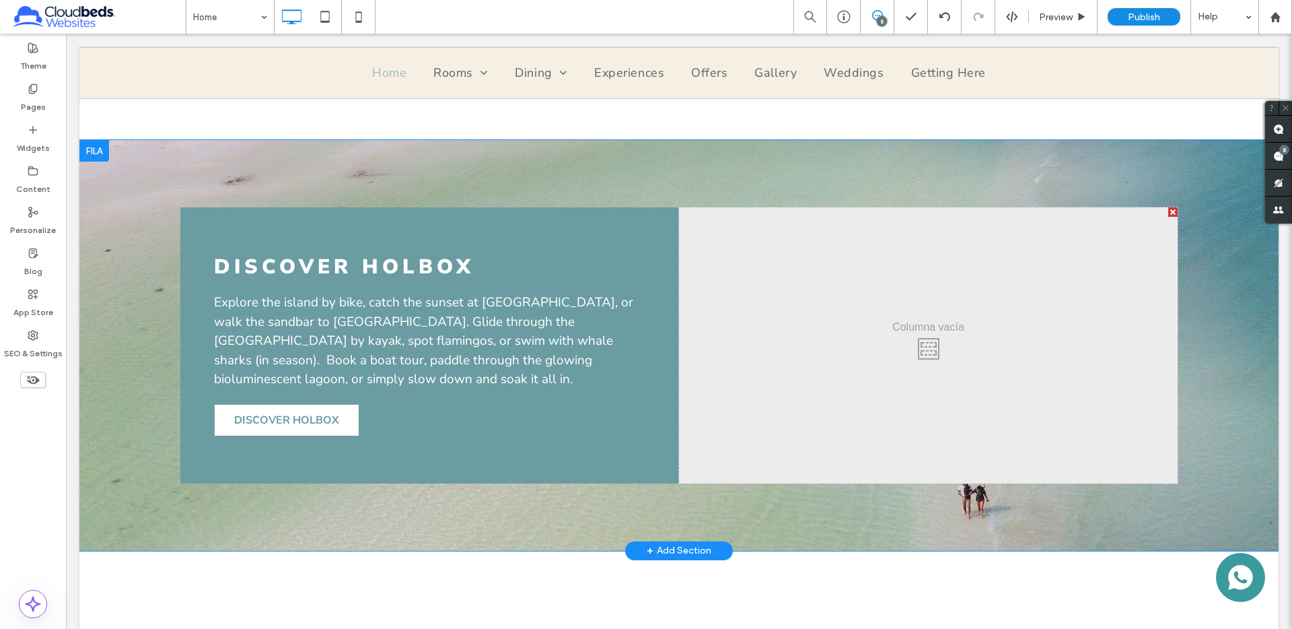
scroll to position [2612, 0]
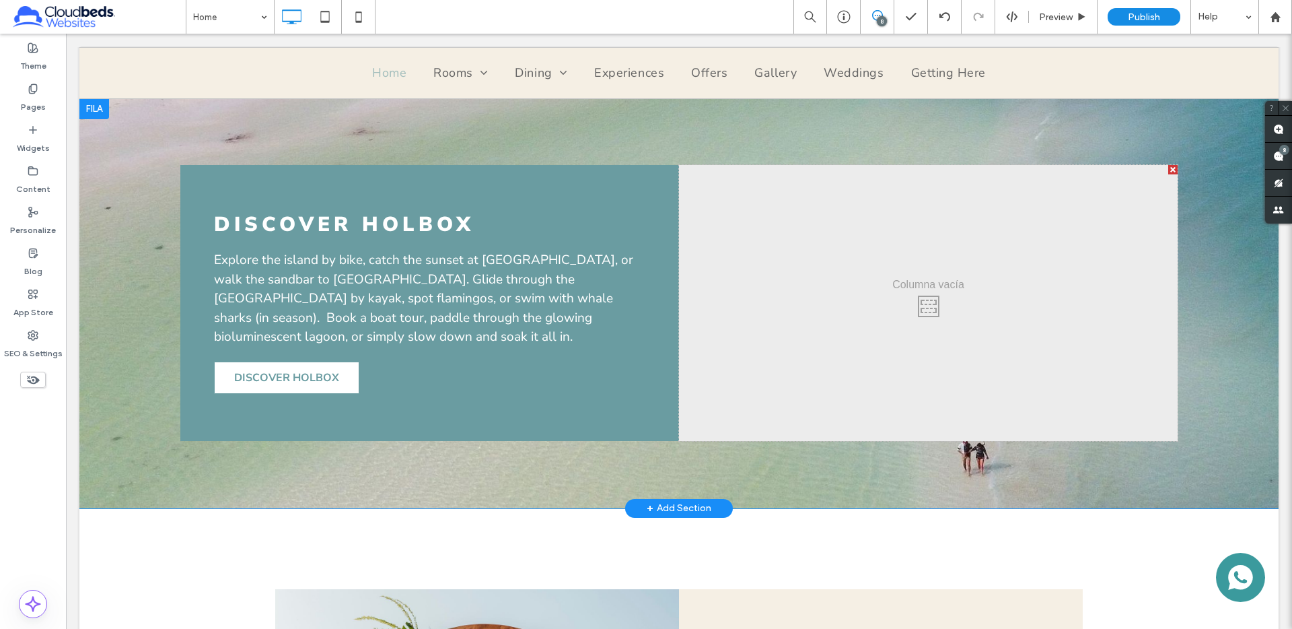
click at [285, 401] on div "DISCOVER Holbox Explore the island by bike, catch the sunset at Punta Coco, or …" at bounding box center [429, 303] width 499 height 276
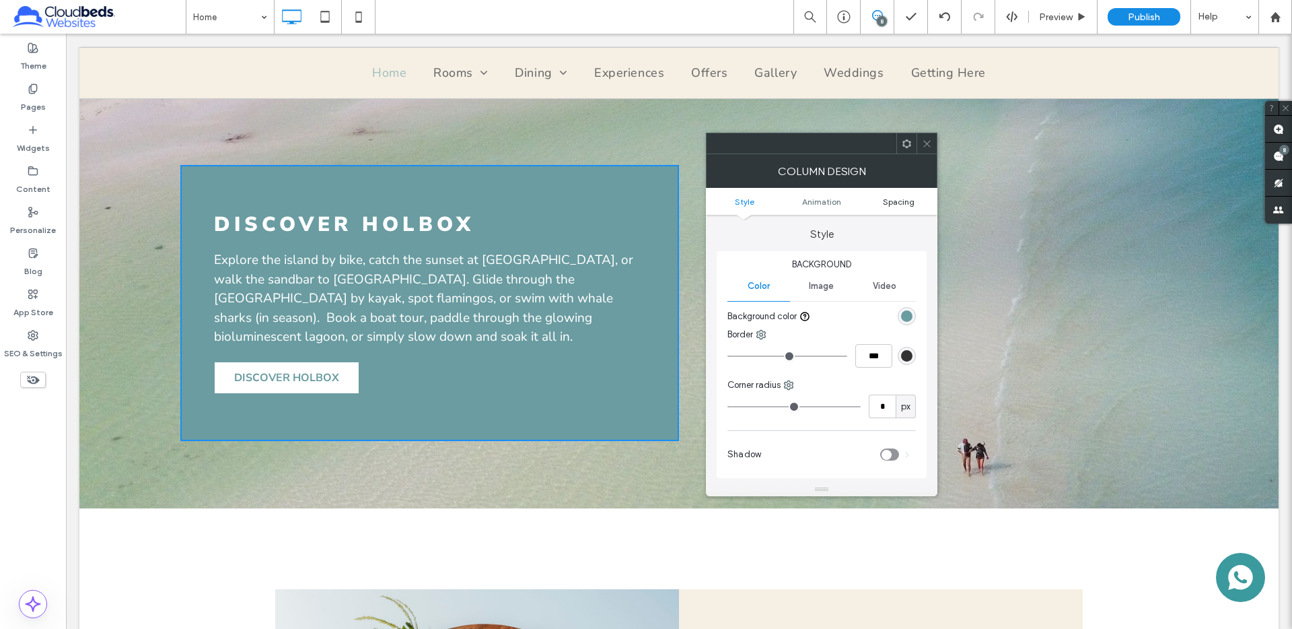
click at [894, 205] on span "Spacing" at bounding box center [899, 201] width 32 height 10
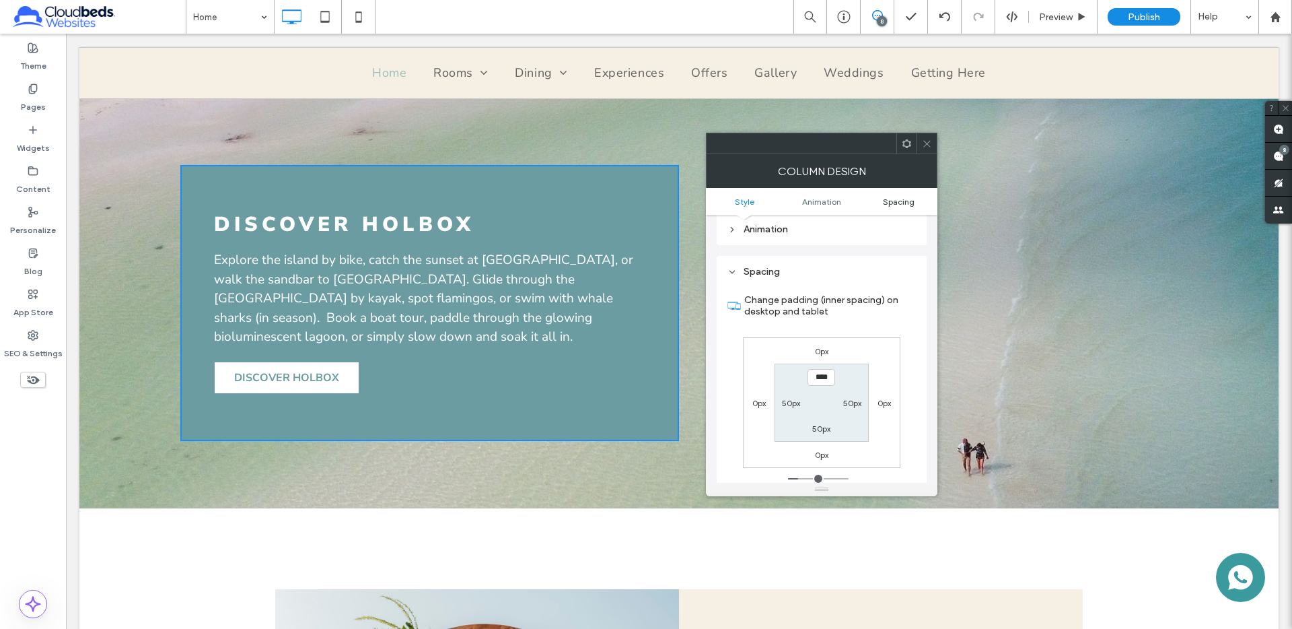
scroll to position [306, 0]
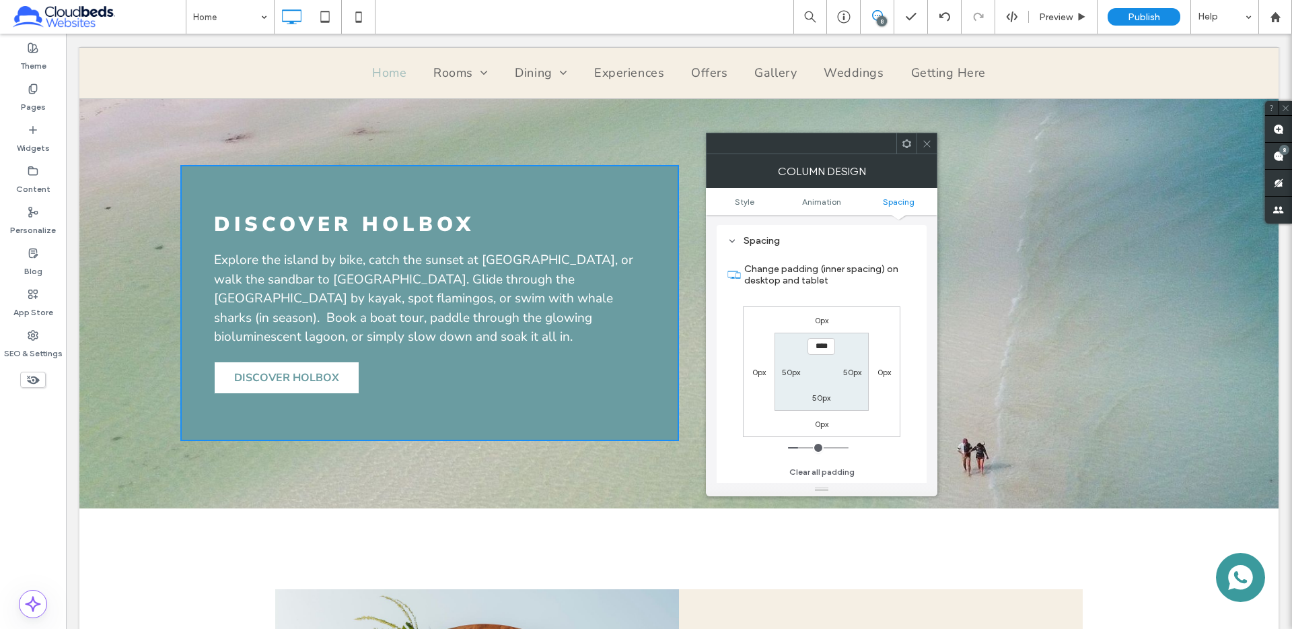
click at [924, 147] on icon at bounding box center [927, 144] width 10 height 10
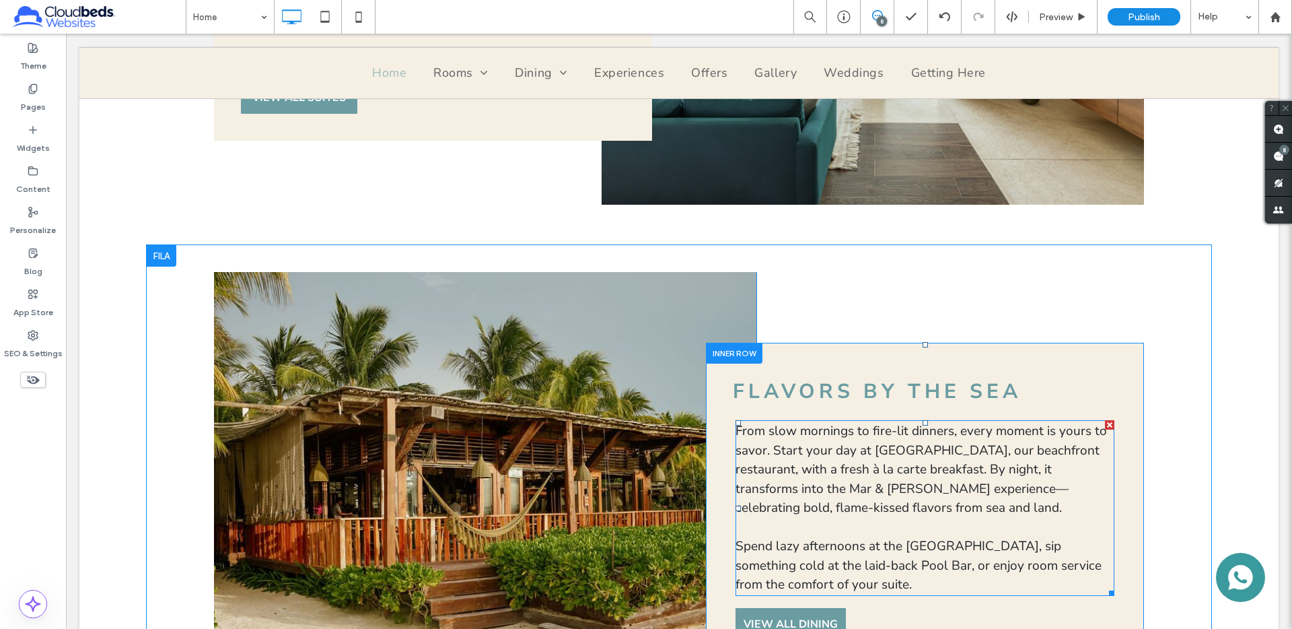
scroll to position [1126, 0]
click at [779, 349] on div "Flavors by the Sea Flavors by the Sea From slow mornings to fire-lit dinners, e…" at bounding box center [925, 504] width 438 height 324
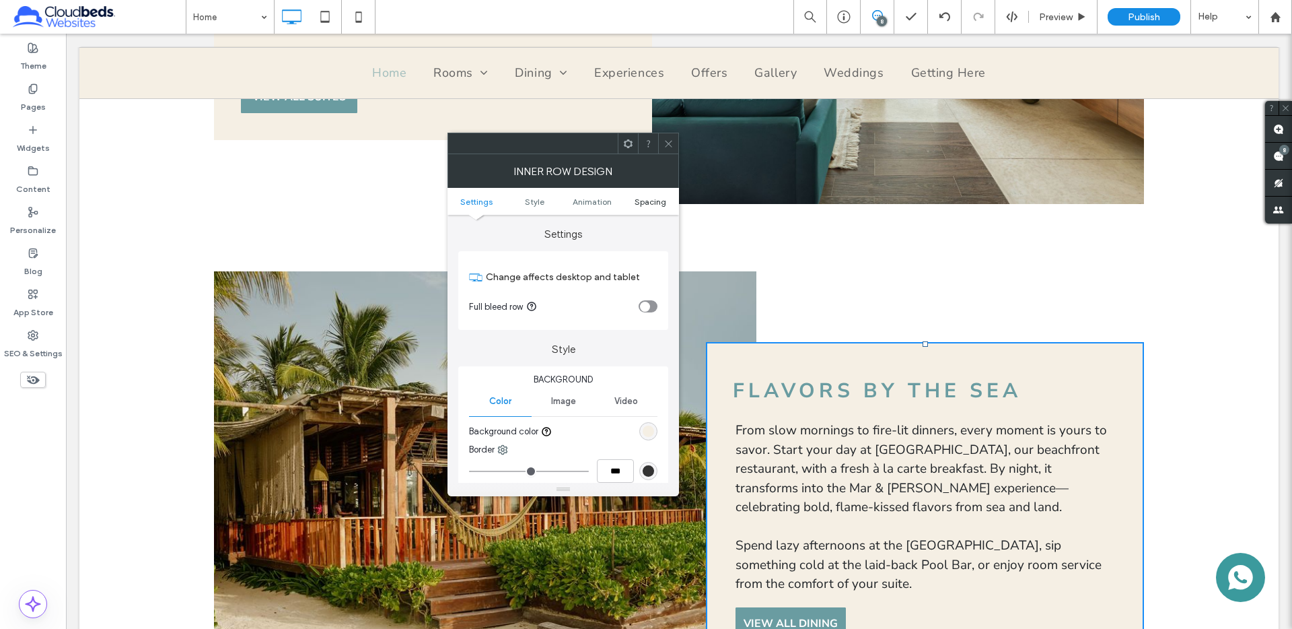
click at [652, 204] on span "Spacing" at bounding box center [651, 201] width 32 height 10
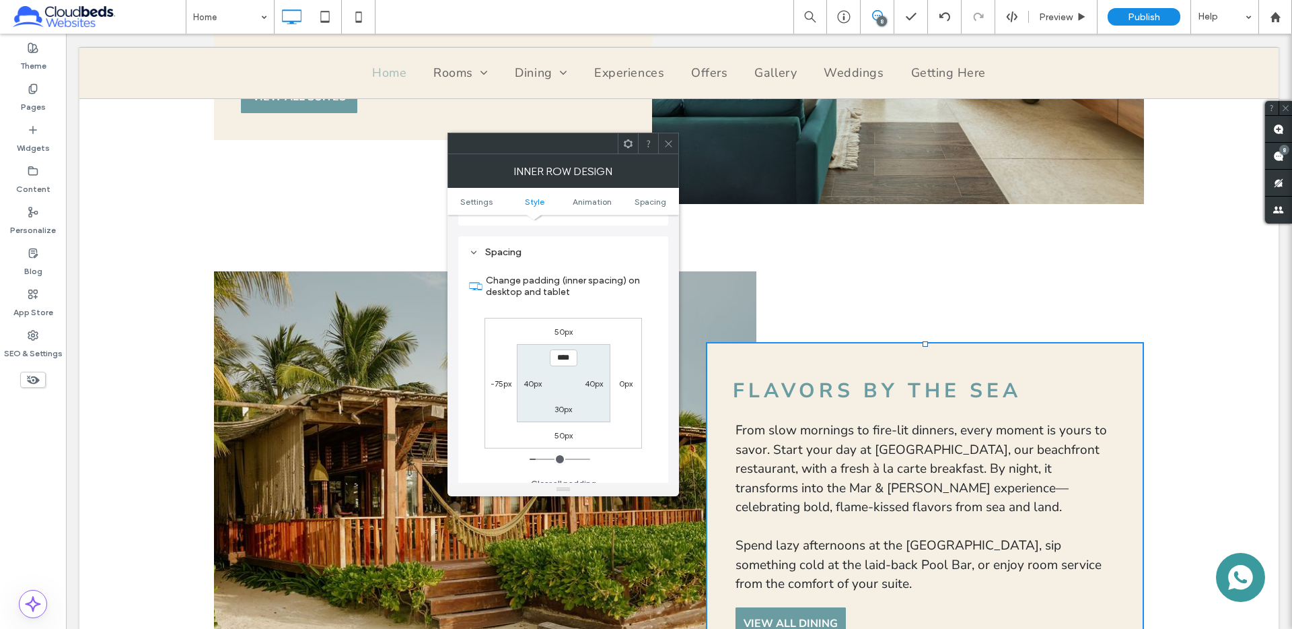
scroll to position [421, 0]
click at [562, 399] on label "30px" at bounding box center [562, 397] width 17 height 10
click at [555, 347] on label "30px" at bounding box center [562, 346] width 17 height 10
type input "**"
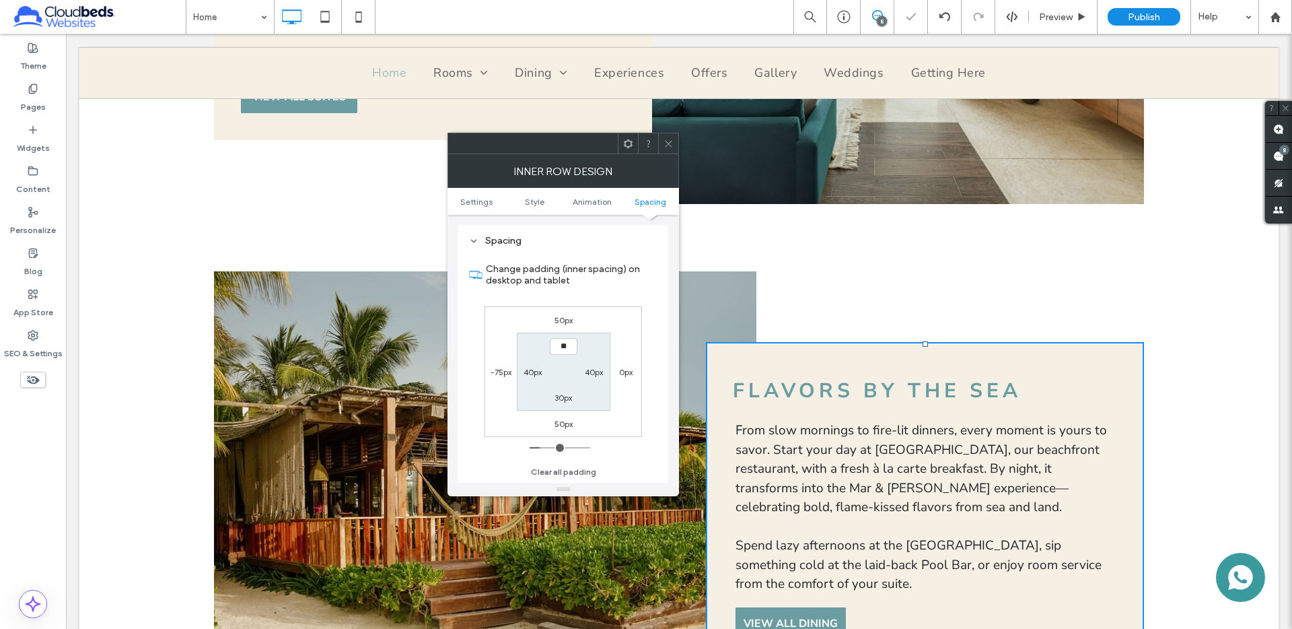
type input "****"
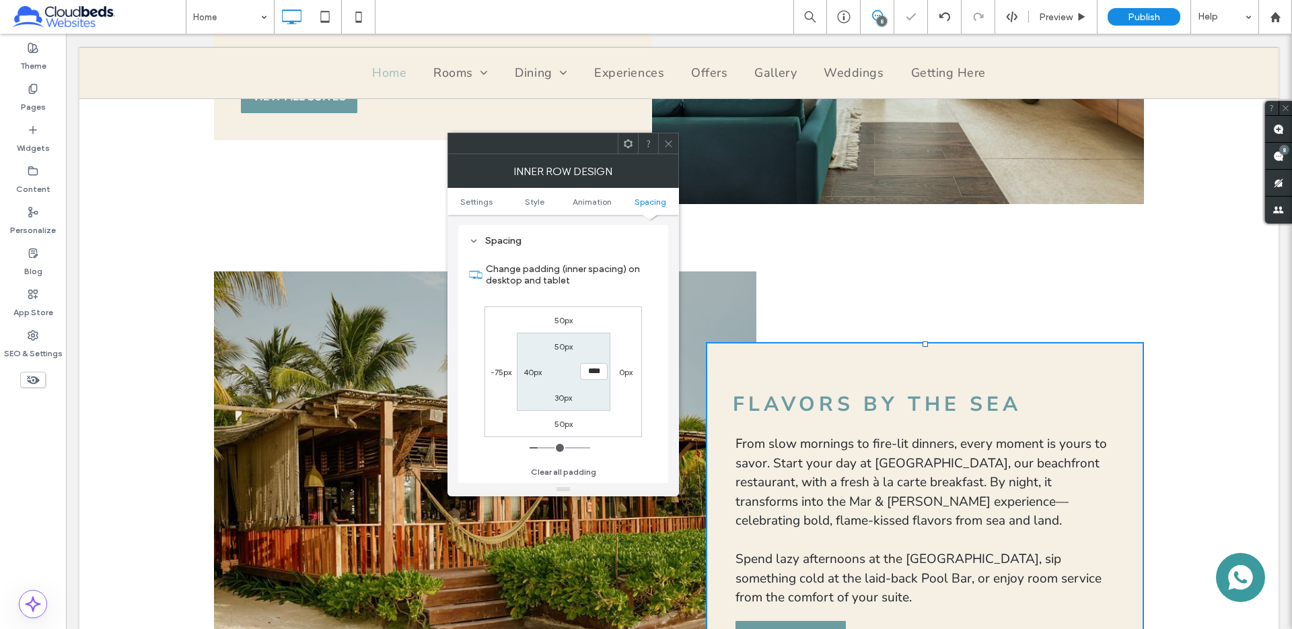
type input "**"
type input "****"
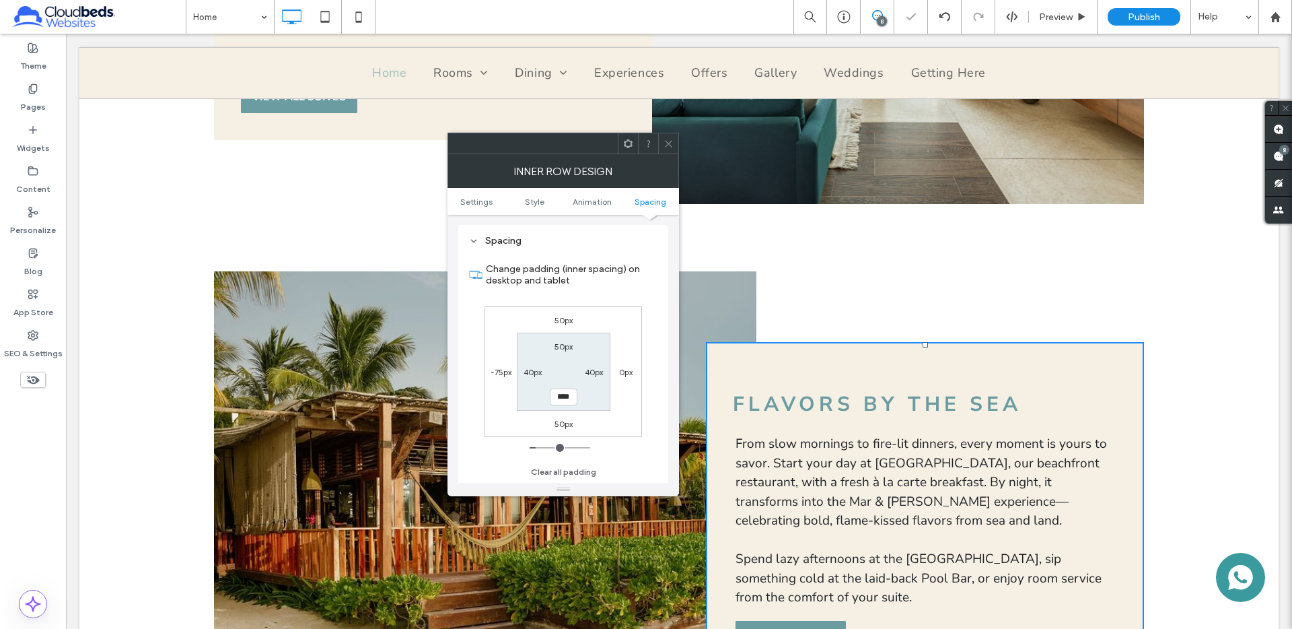
type input "**"
type input "****"
type input "**"
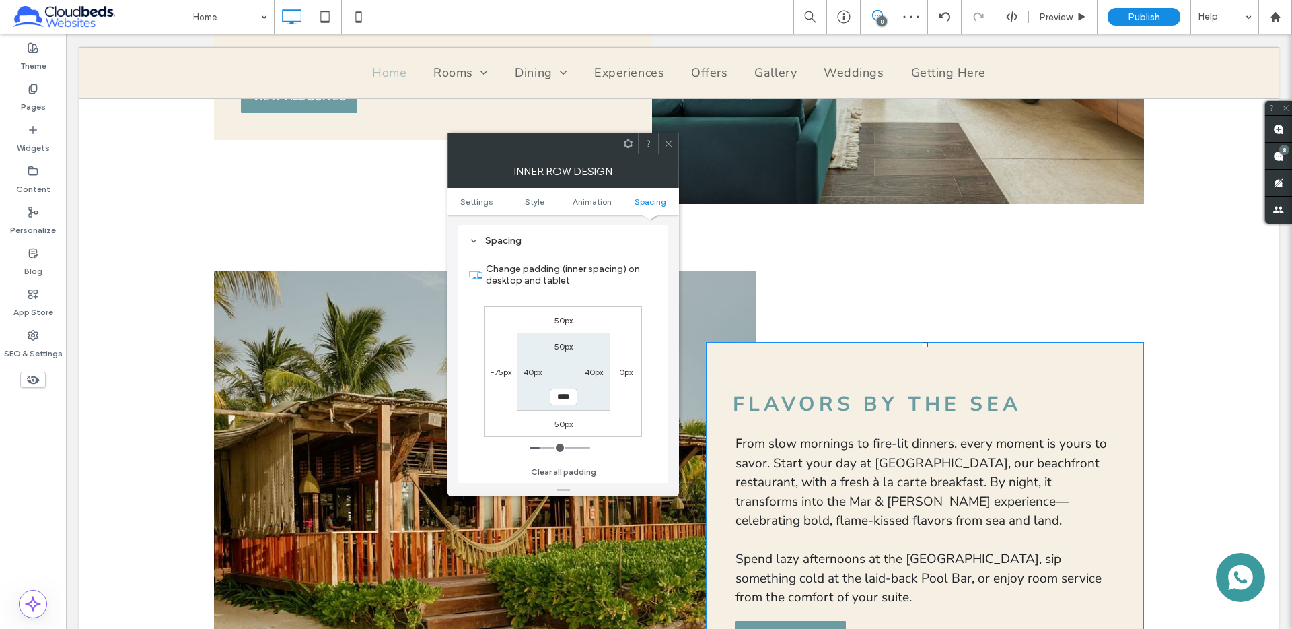
click at [670, 139] on icon at bounding box center [669, 144] width 10 height 10
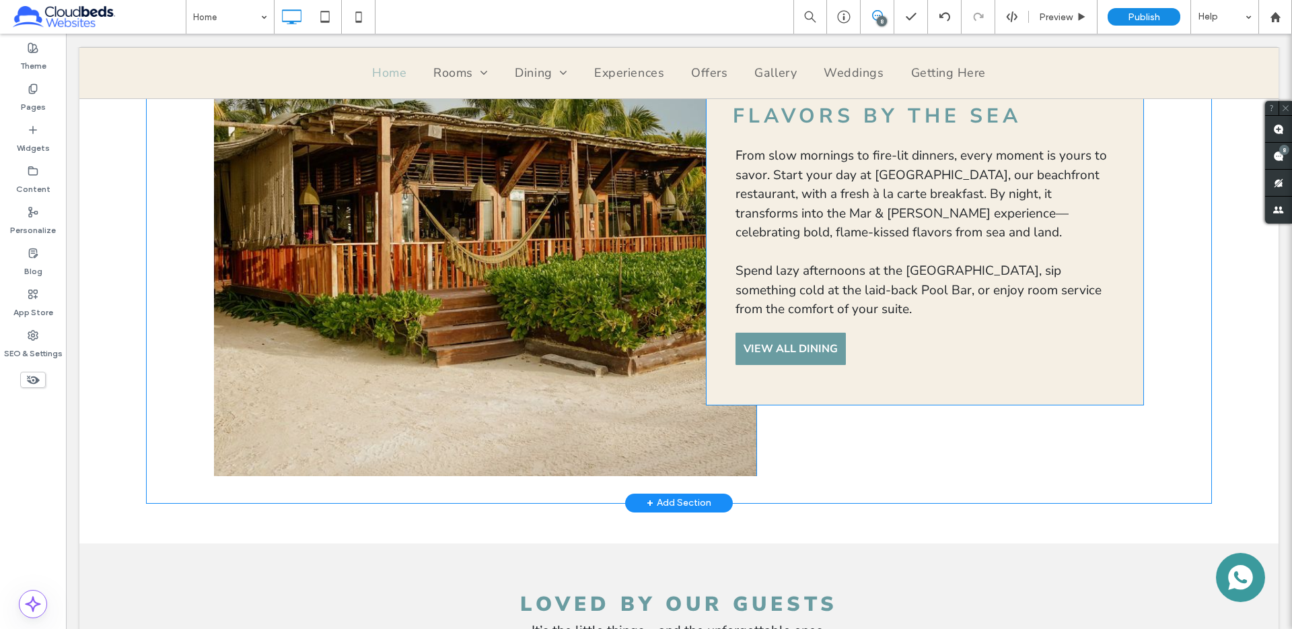
scroll to position [1415, 0]
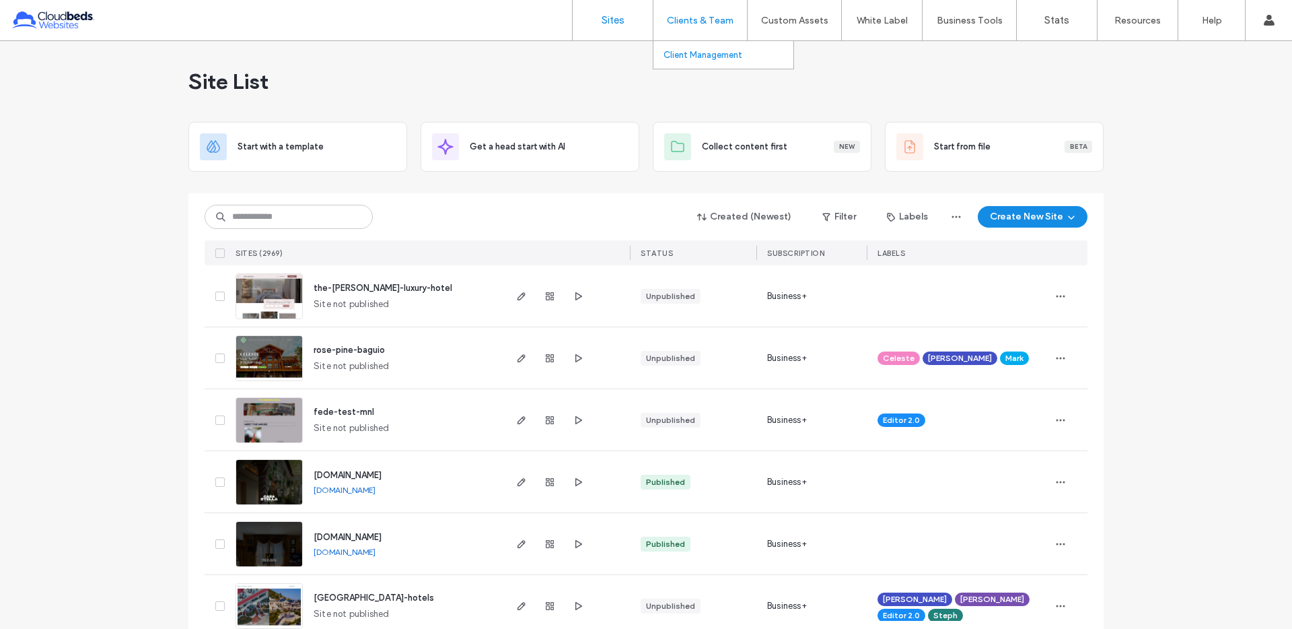
click at [697, 48] on link "Client Management" at bounding box center [729, 55] width 130 height 28
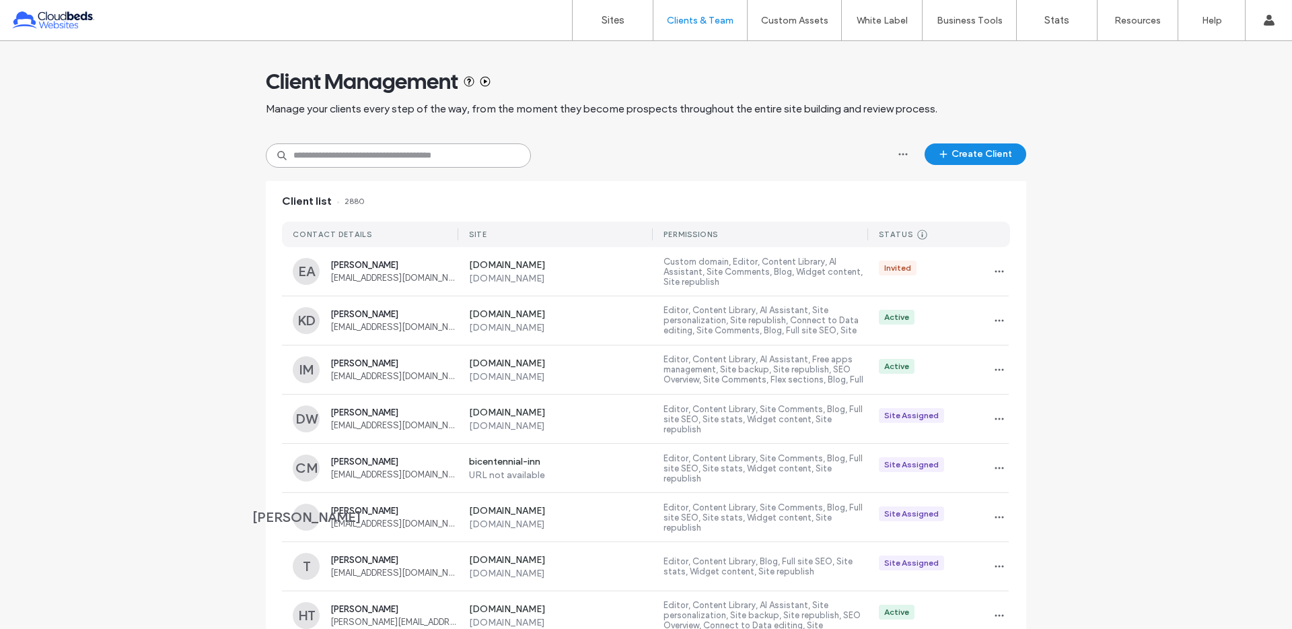
click at [370, 158] on input at bounding box center [398, 155] width 265 height 24
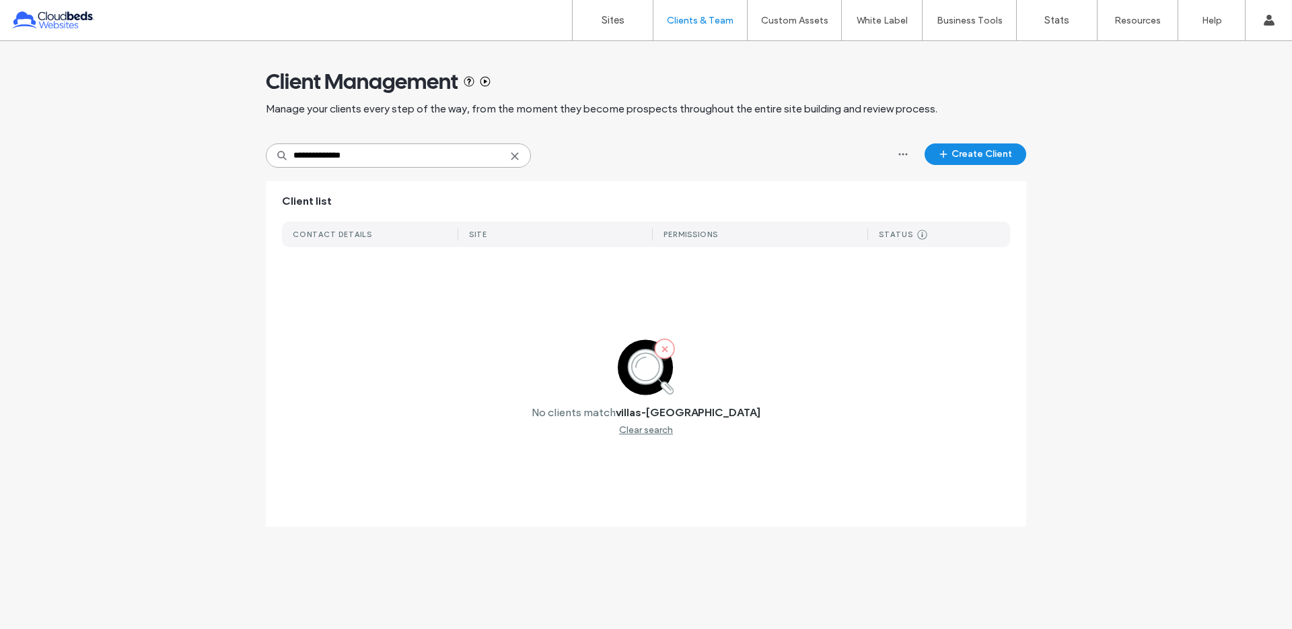
click at [306, 155] on input "**********" at bounding box center [398, 155] width 265 height 24
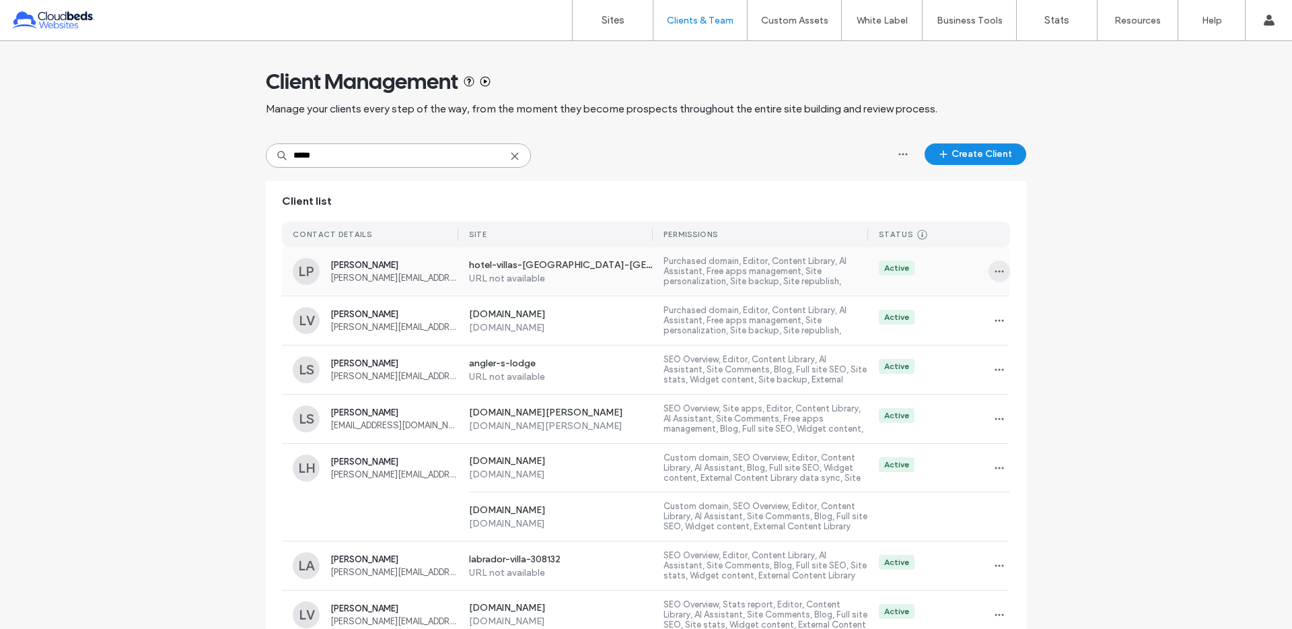
type input "*****"
click at [994, 268] on icon "button" at bounding box center [999, 271] width 11 height 11
click at [1017, 310] on span "Sites & Permissions" at bounding box center [1049, 305] width 76 height 13
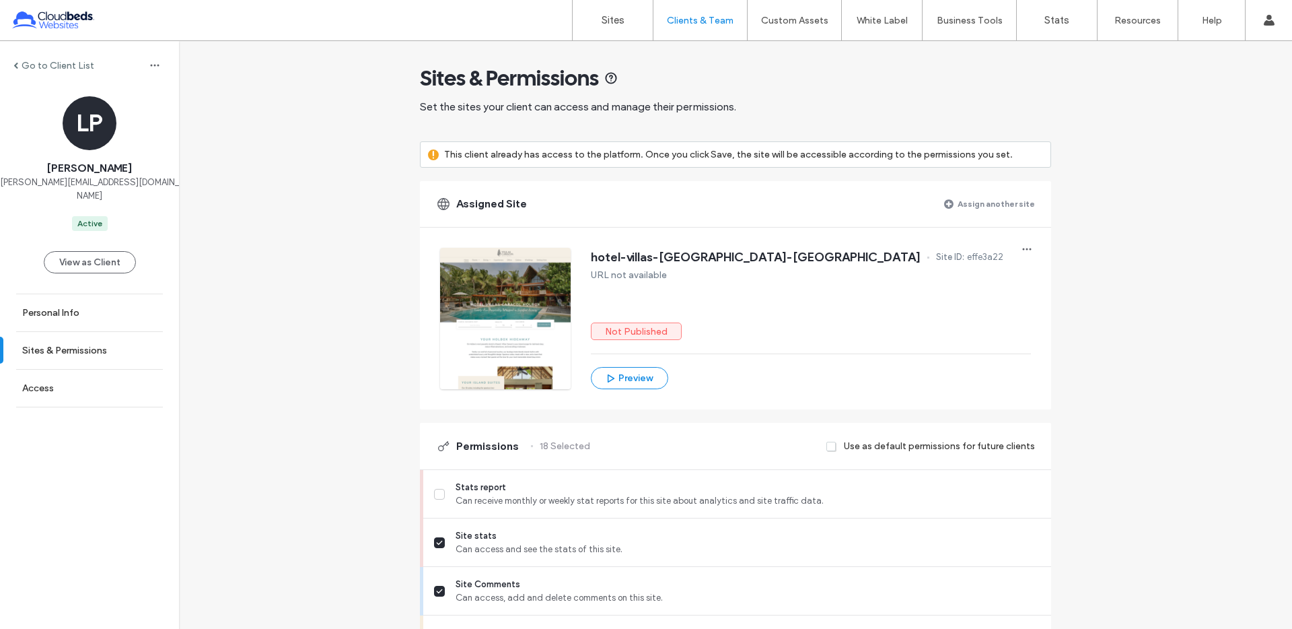
scroll to position [5, 0]
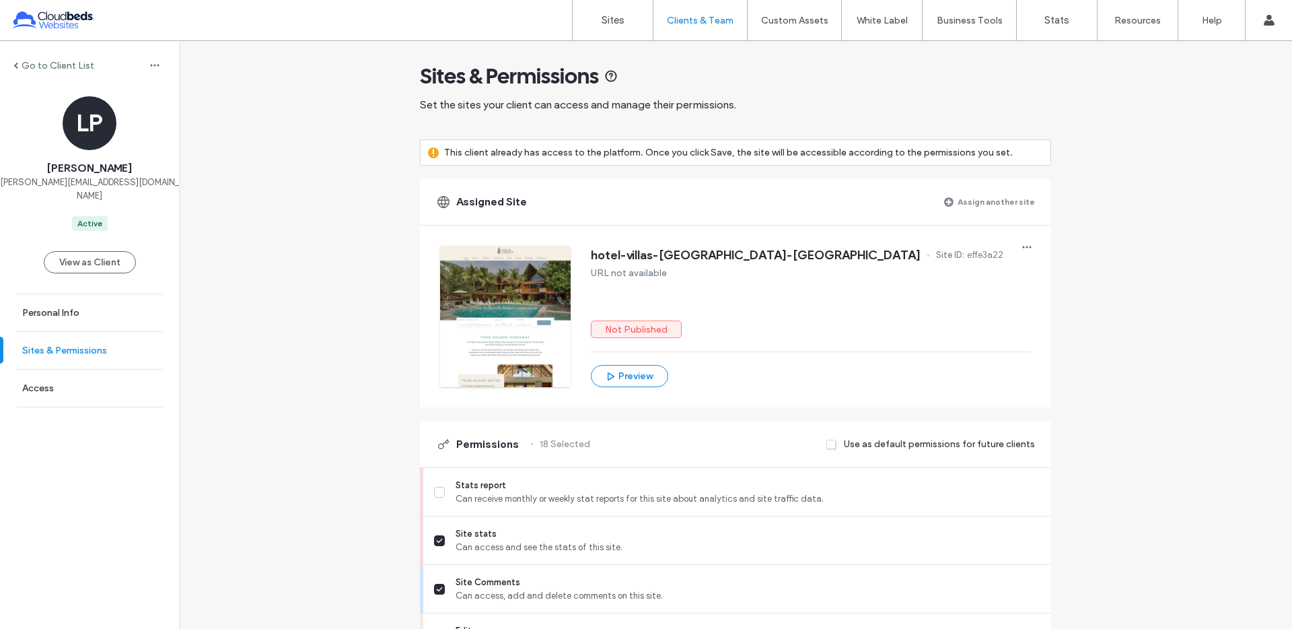
click at [27, 332] on link "Sites & Permissions" at bounding box center [89, 350] width 179 height 37
click at [40, 369] on link "Access" at bounding box center [89, 387] width 179 height 37
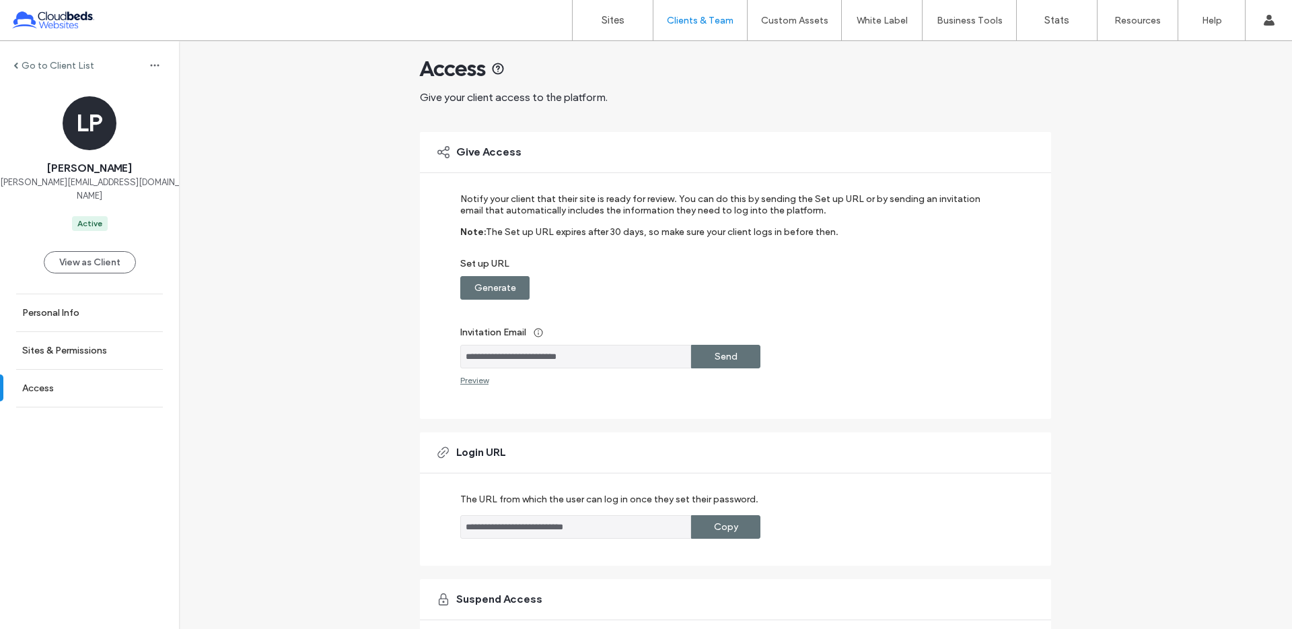
scroll to position [15, 0]
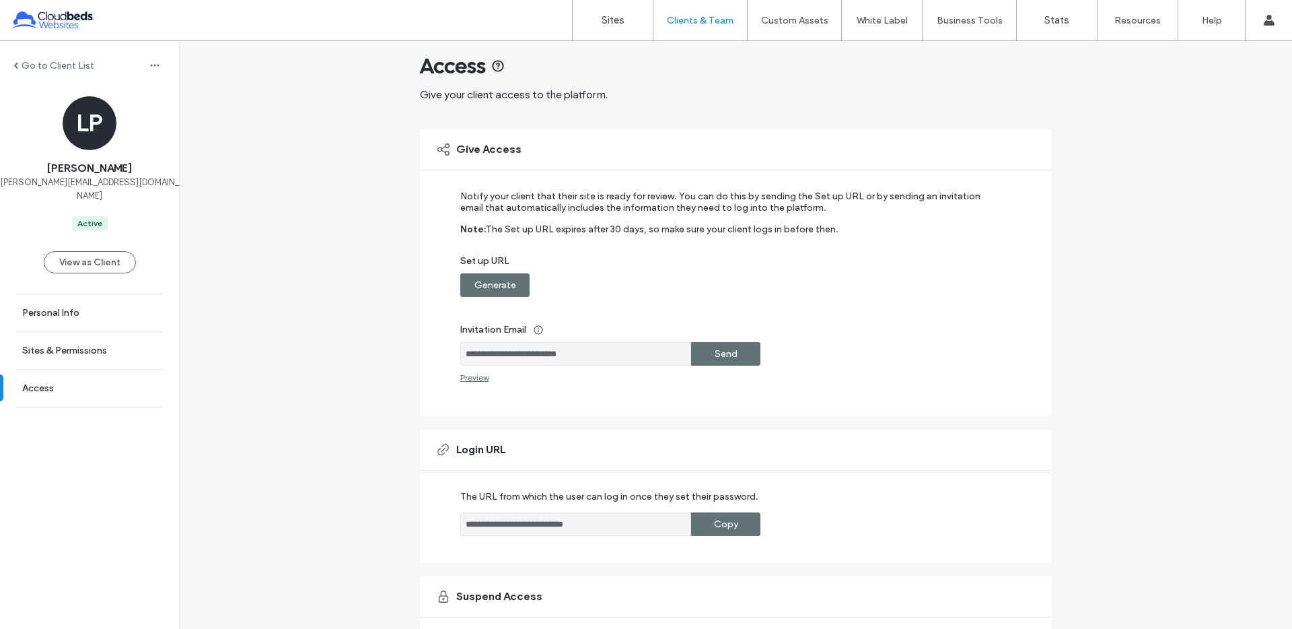
click at [729, 527] on label "Copy" at bounding box center [726, 523] width 24 height 25
drag, startPoint x: 618, startPoint y: 526, endPoint x: 336, endPoint y: 515, distance: 282.2
click at [290, 515] on div "**********" at bounding box center [735, 390] width 1113 height 729
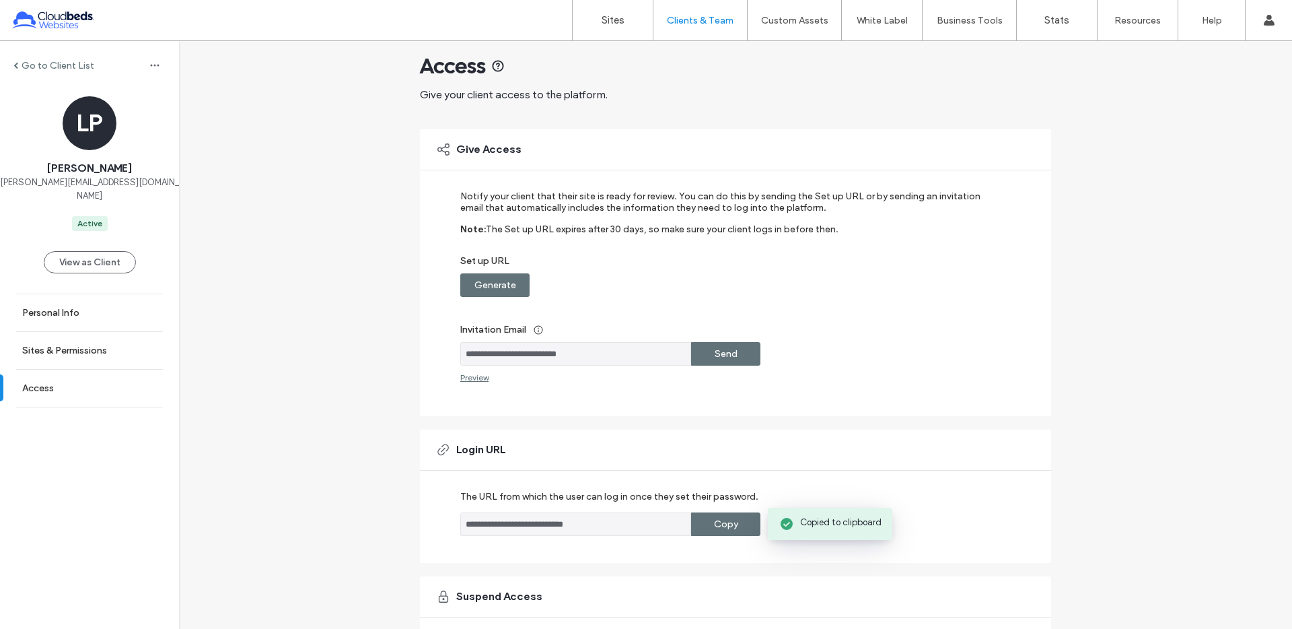
click at [731, 526] on label "Copy" at bounding box center [726, 523] width 24 height 25
drag, startPoint x: 600, startPoint y: 353, endPoint x: 388, endPoint y: 346, distance: 212.1
click at [388, 346] on div "**********" at bounding box center [735, 390] width 1113 height 729
click at [598, 23] on link "Sites" at bounding box center [613, 20] width 80 height 40
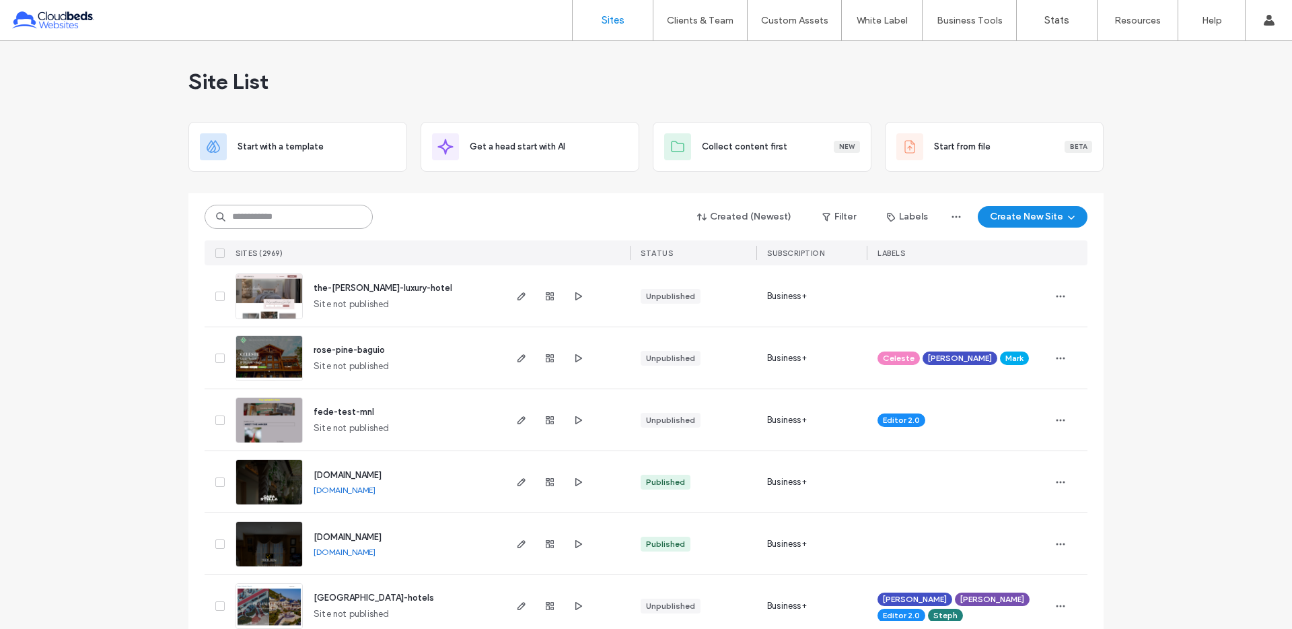
click at [307, 219] on input at bounding box center [289, 217] width 168 height 24
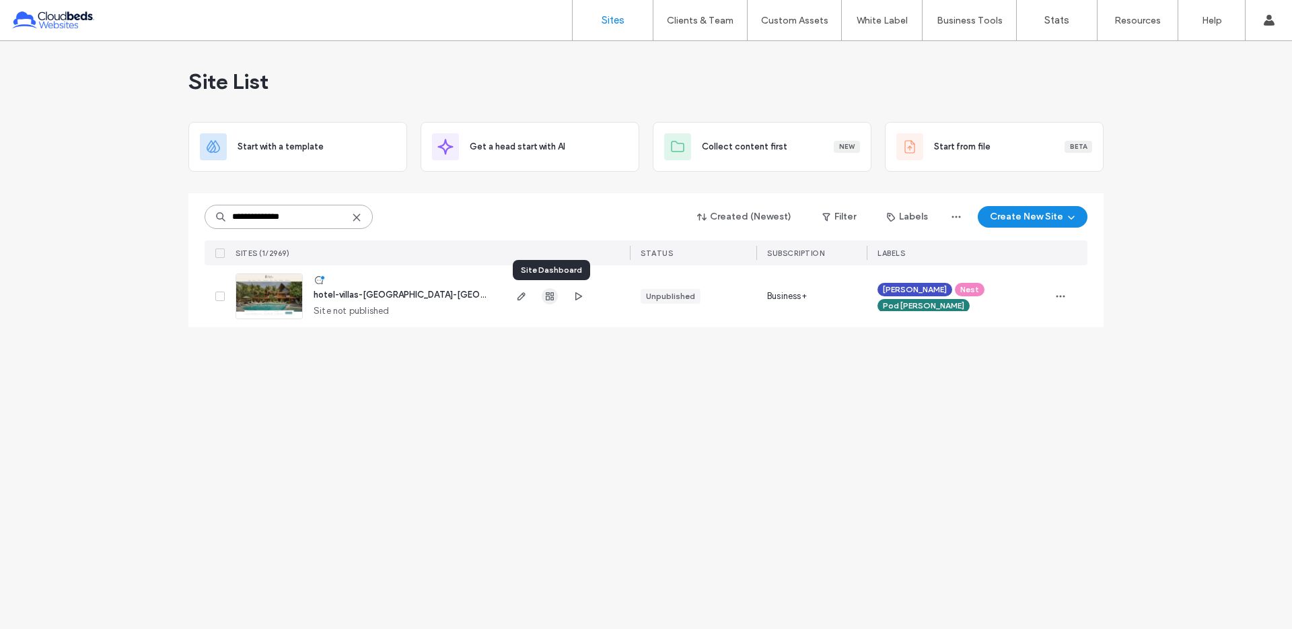
type input "**********"
click at [551, 296] on icon "button" at bounding box center [549, 296] width 11 height 11
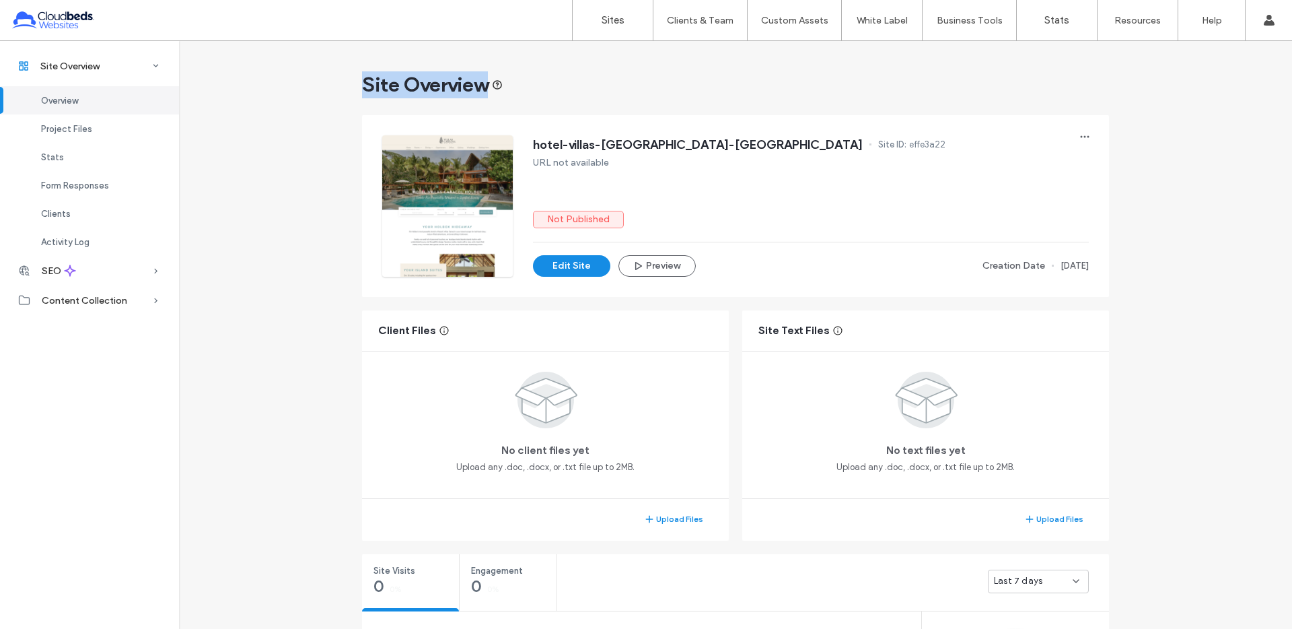
drag, startPoint x: 338, startPoint y: 92, endPoint x: 538, endPoint y: 87, distance: 199.2
click at [538, 87] on div "Site Overview" at bounding box center [735, 84] width 747 height 27
drag, startPoint x: 347, startPoint y: 85, endPoint x: 641, endPoint y: 106, distance: 295.5
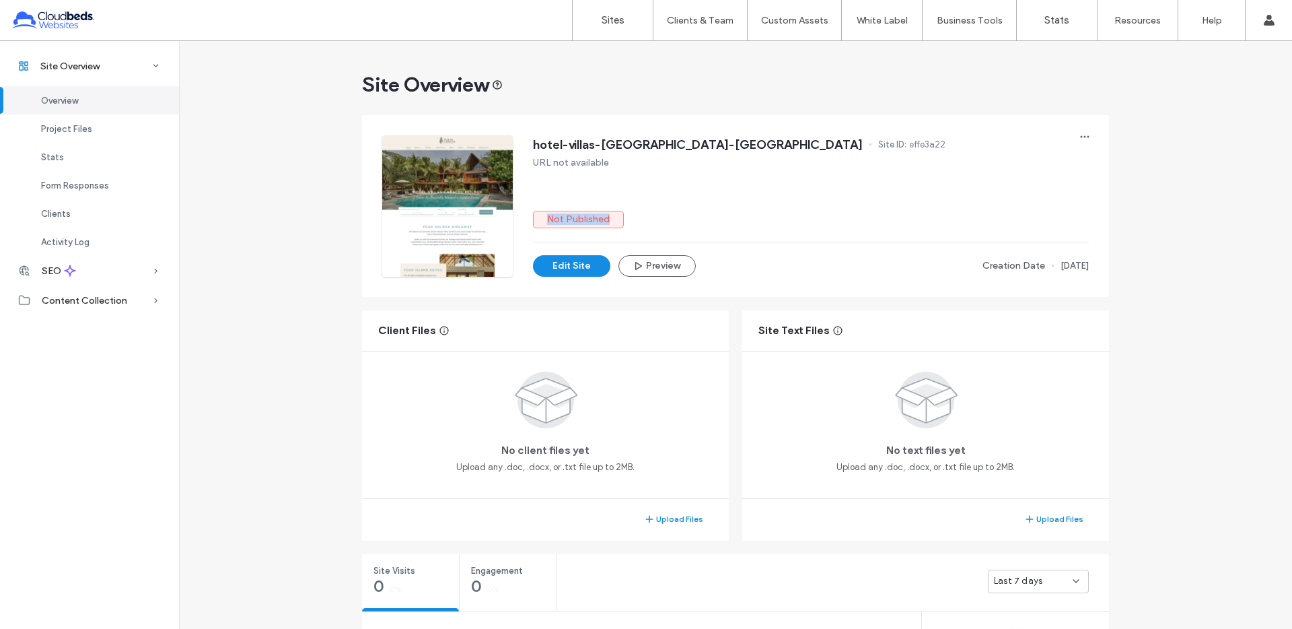
drag, startPoint x: 538, startPoint y: 219, endPoint x: 613, endPoint y: 215, distance: 74.8
click at [613, 215] on label "Not Published" at bounding box center [578, 219] width 91 height 17
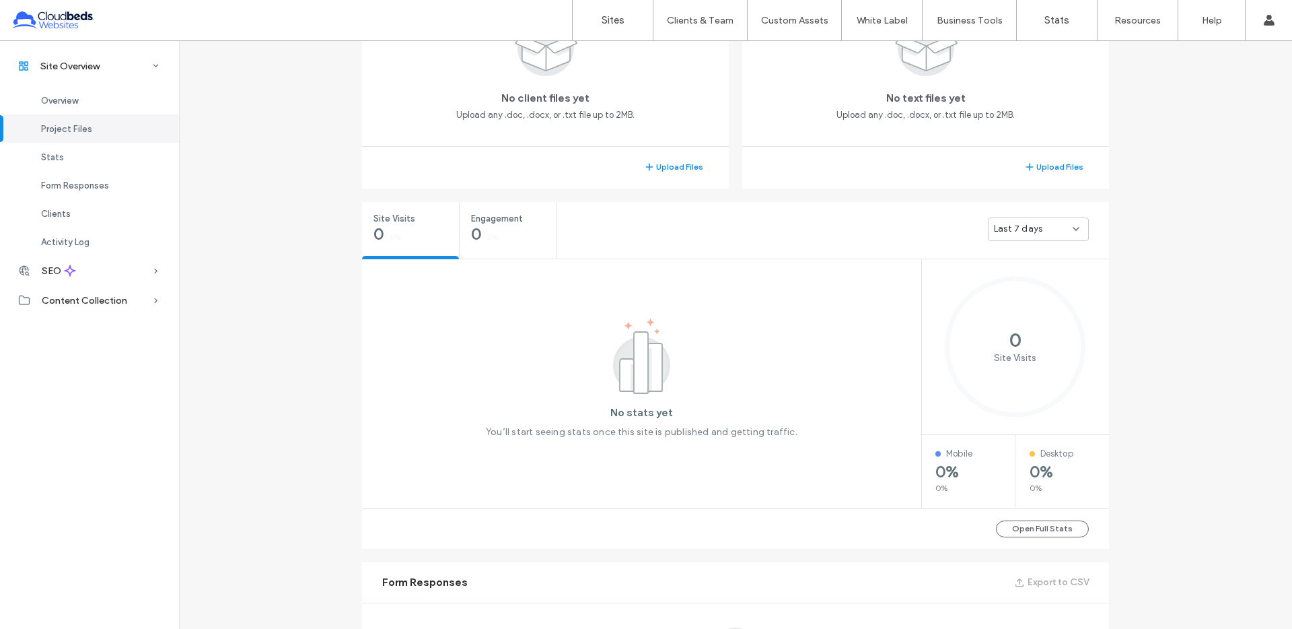
scroll to position [386, 0]
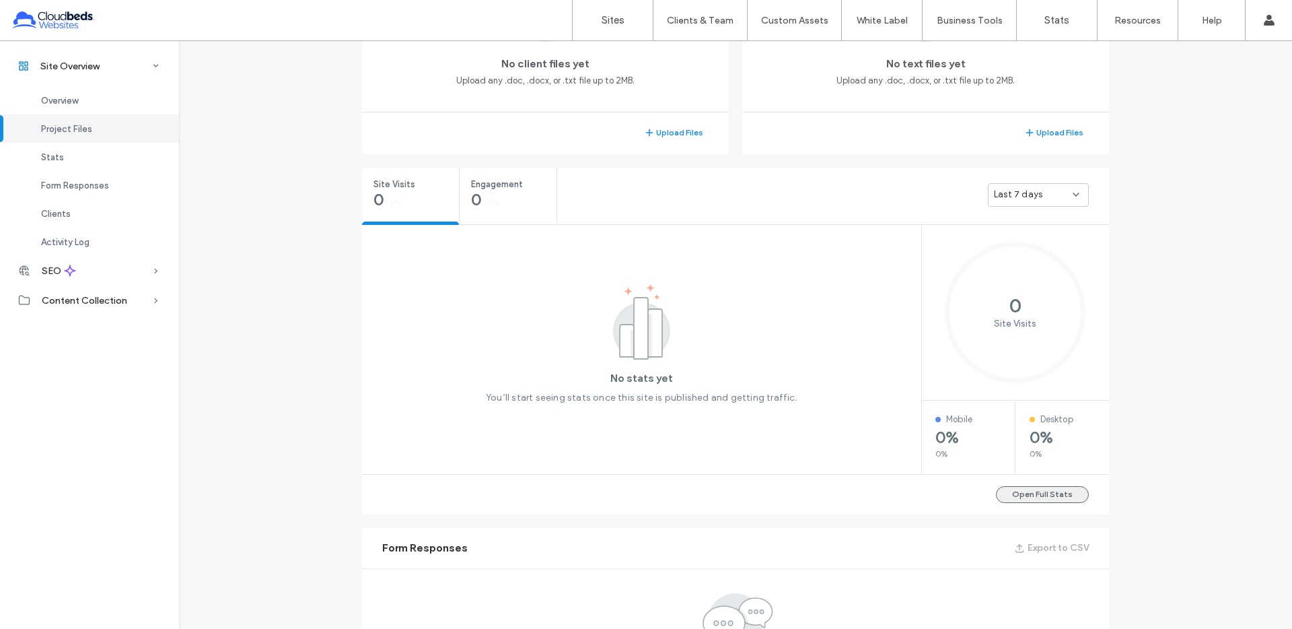
click at [1044, 496] on button "Open Full Stats" at bounding box center [1042, 494] width 93 height 17
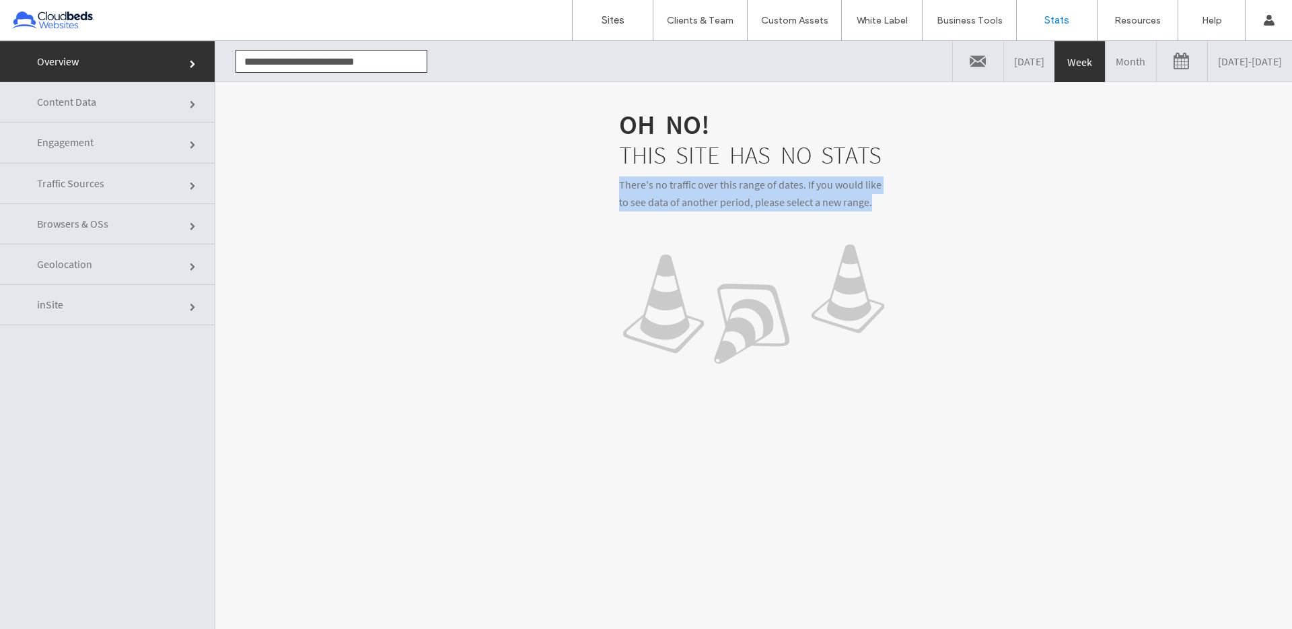
drag, startPoint x: 868, startPoint y: 200, endPoint x: 605, endPoint y: 179, distance: 263.9
click at [605, 179] on div "OH NO! This site has no stats There's no traffic over this range of dates. If y…" at bounding box center [754, 249] width 996 height 282
click at [124, 102] on link "Content Data" at bounding box center [107, 102] width 215 height 40
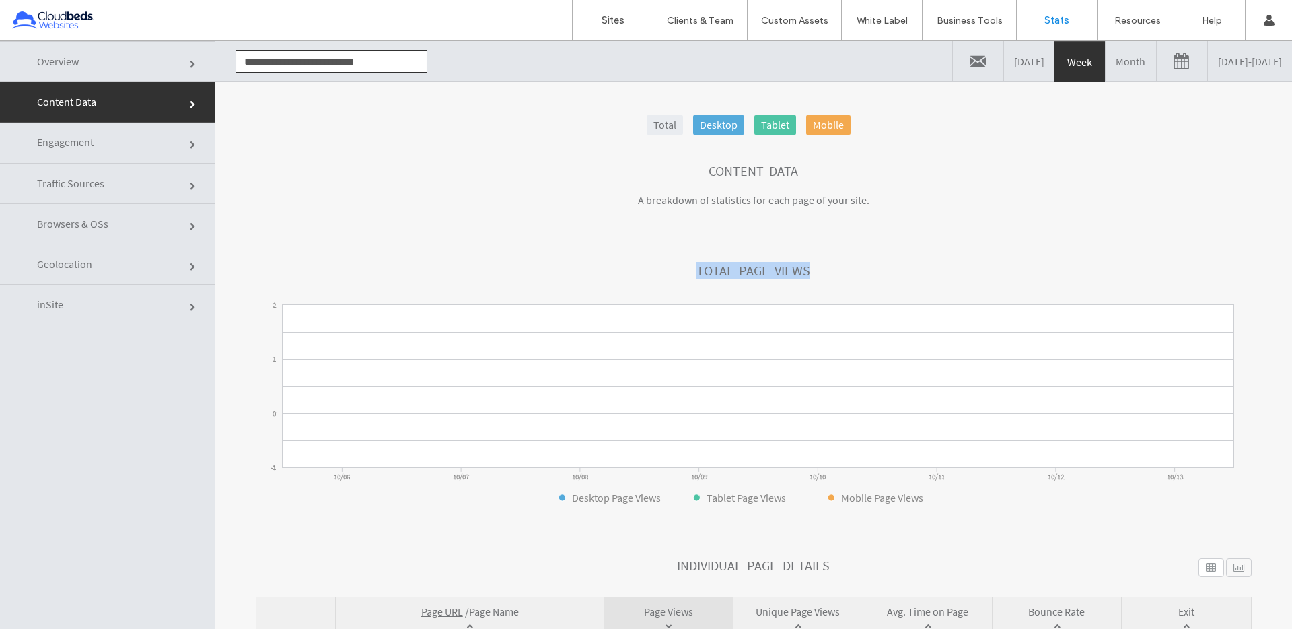
drag, startPoint x: 739, startPoint y: 271, endPoint x: 837, endPoint y: 269, distance: 98.3
click at [837, 269] on div "Total Page Views" at bounding box center [754, 282] width 996 height 38
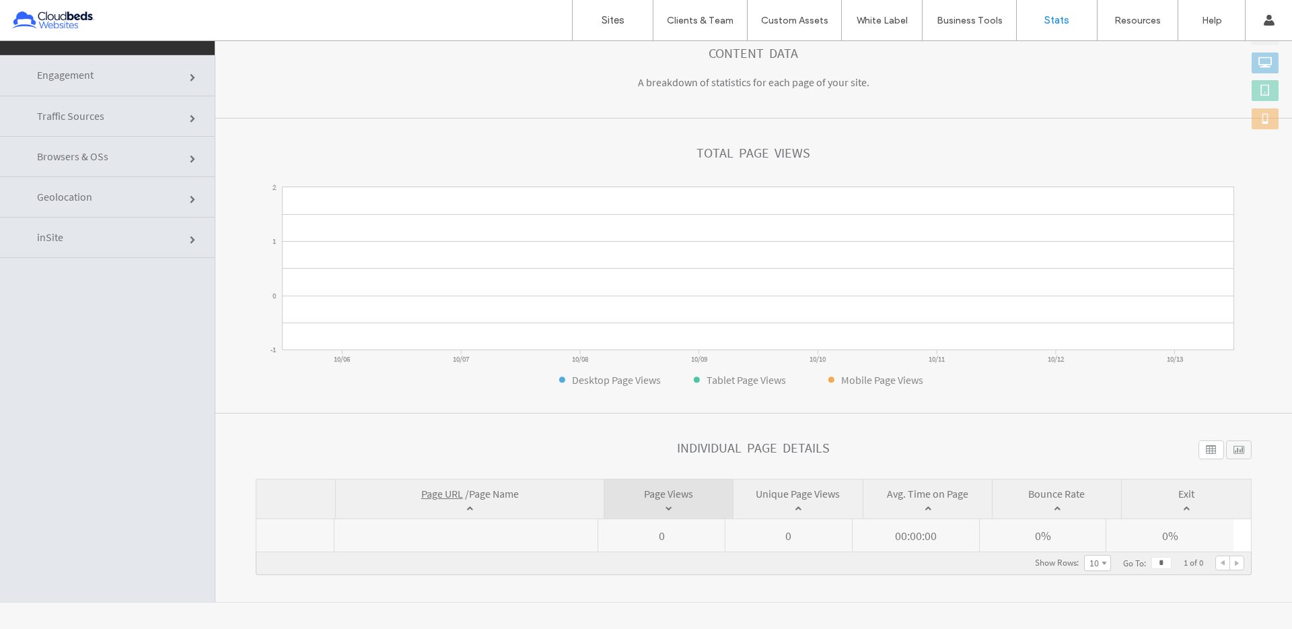
scroll to position [68, 0]
click at [102, 106] on link "Traffic Sources" at bounding box center [107, 116] width 215 height 40
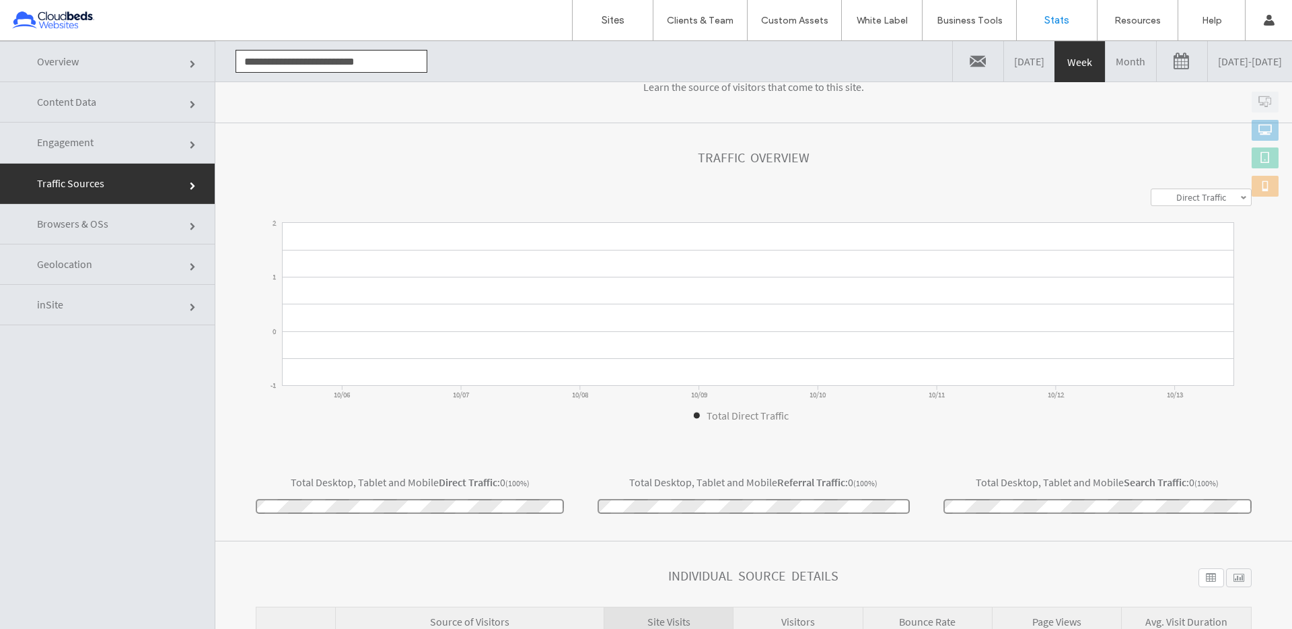
scroll to position [114, 0]
click at [141, 225] on link "Browsers & OSs" at bounding box center [107, 224] width 215 height 40
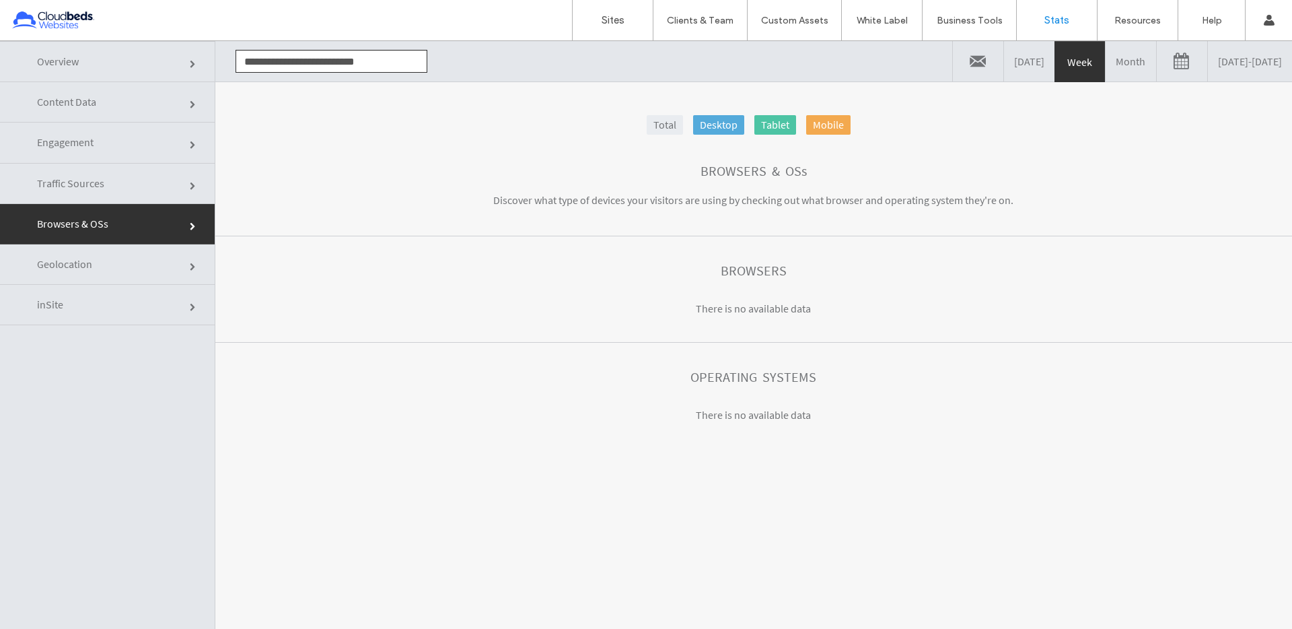
click at [83, 260] on span "Geolocation" at bounding box center [64, 263] width 55 height 13
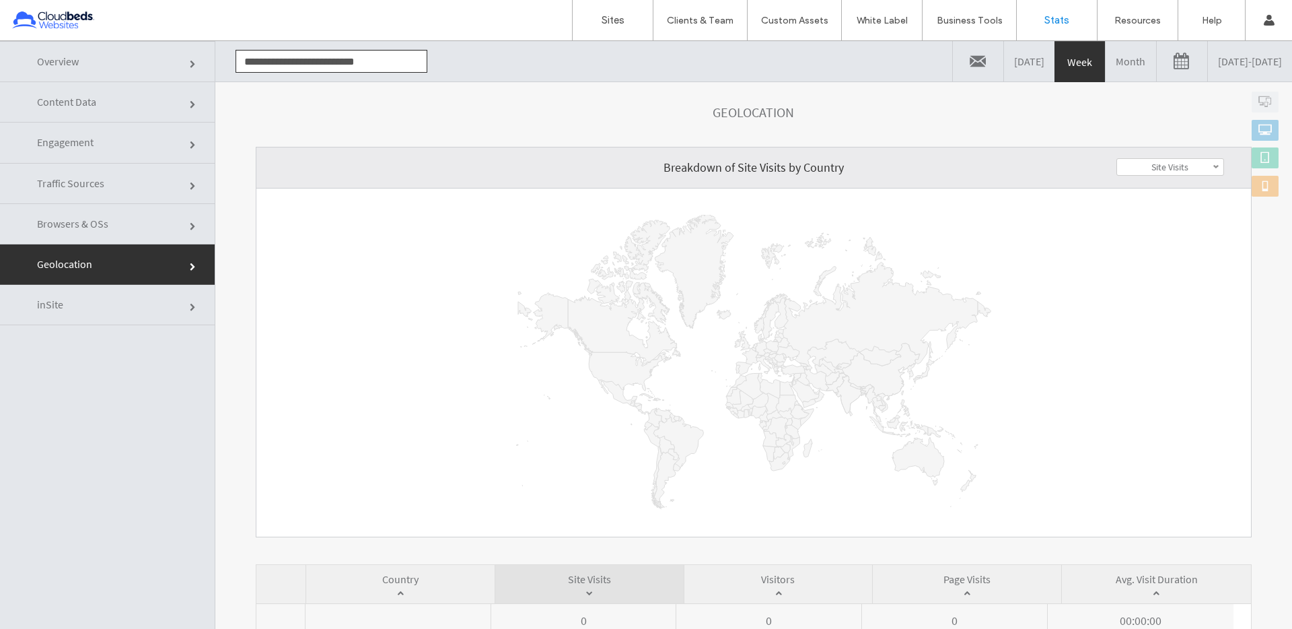
scroll to position [0, 0]
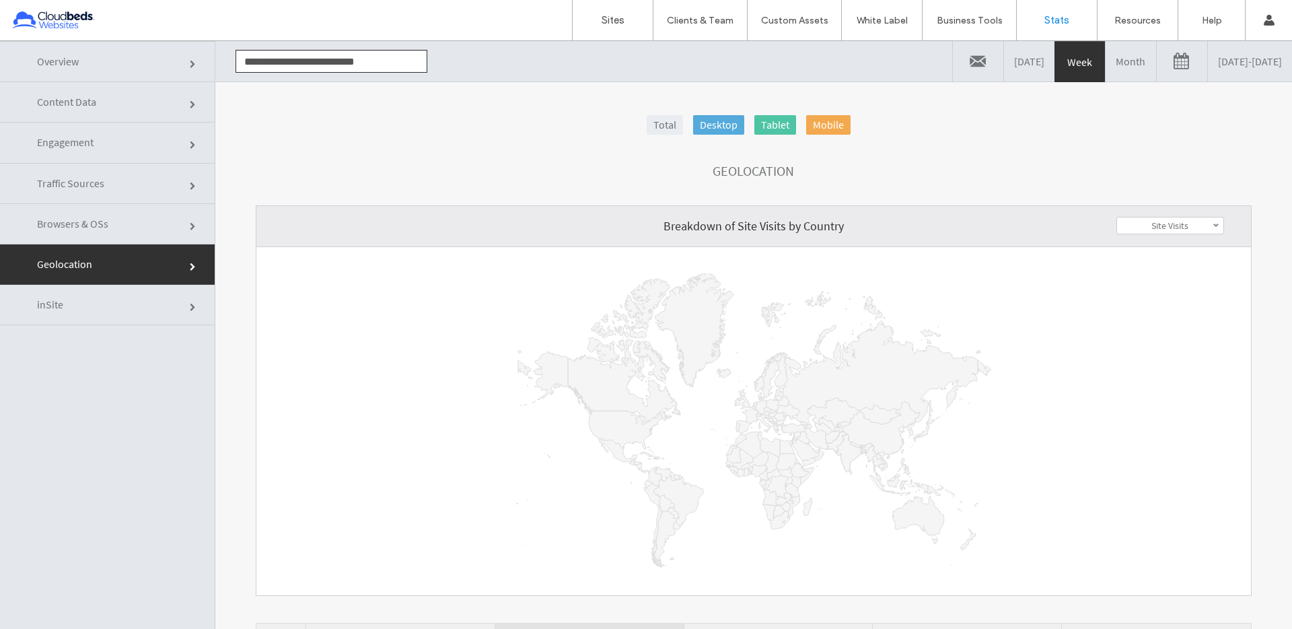
click at [77, 63] on span "Overview" at bounding box center [58, 61] width 42 height 13
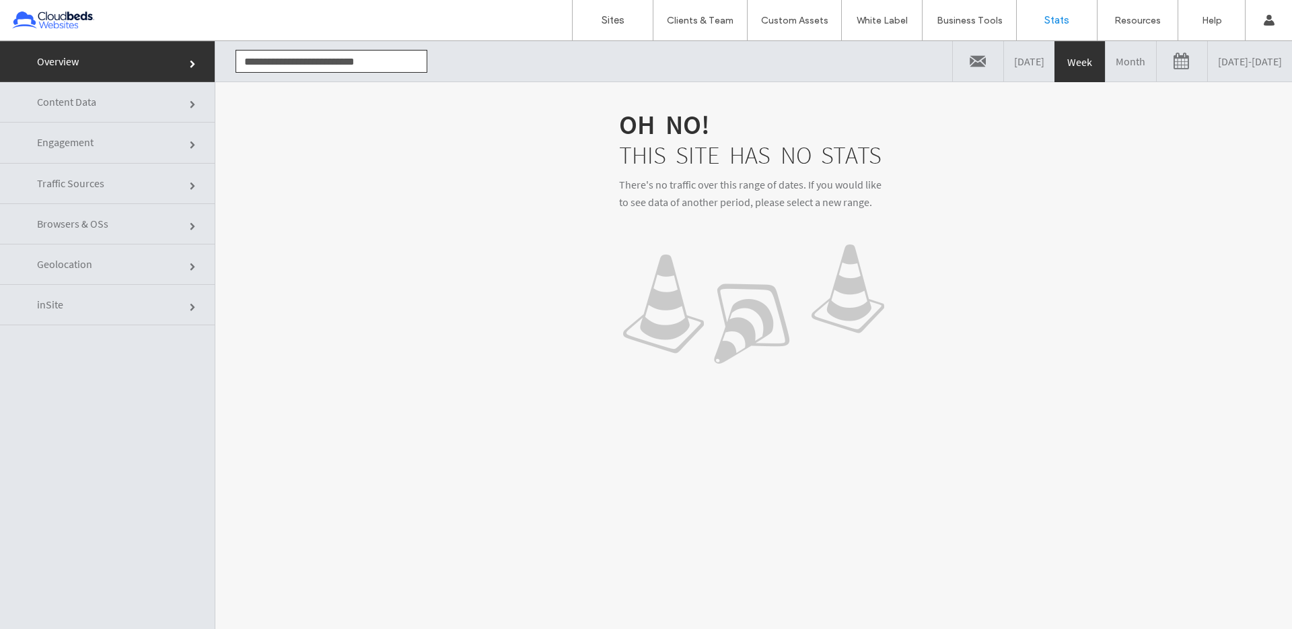
click at [93, 96] on span "Content Data" at bounding box center [66, 101] width 59 height 13
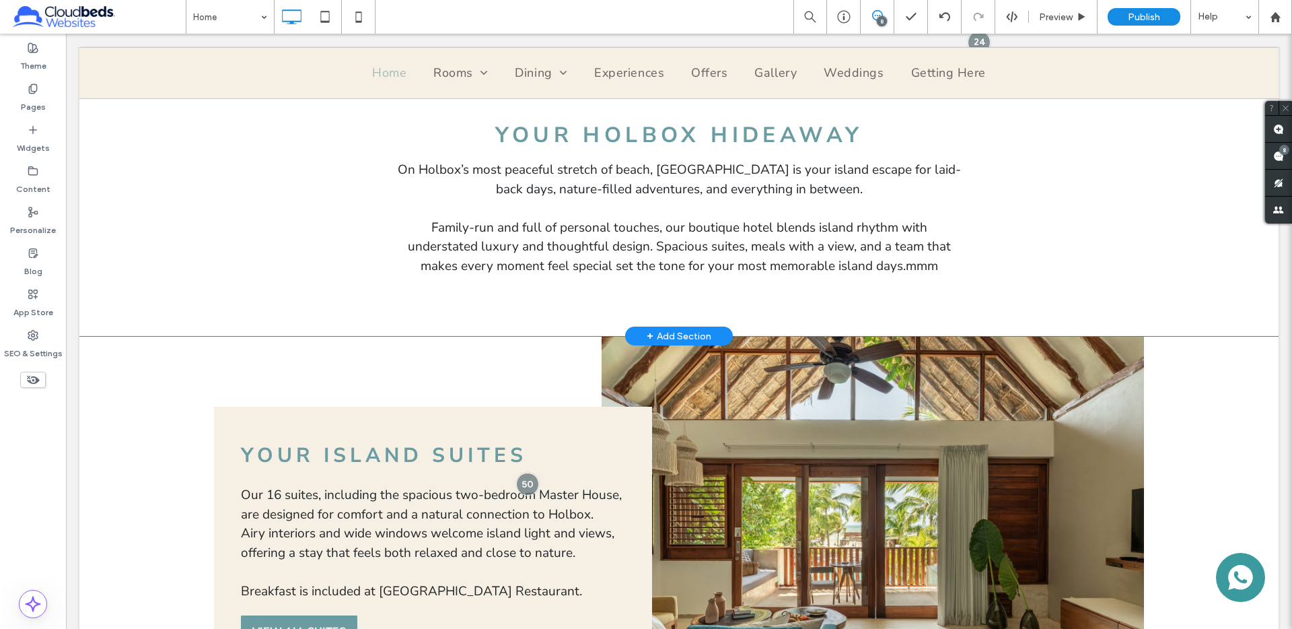
scroll to position [587, 0]
